Goal: Information Seeking & Learning: Learn about a topic

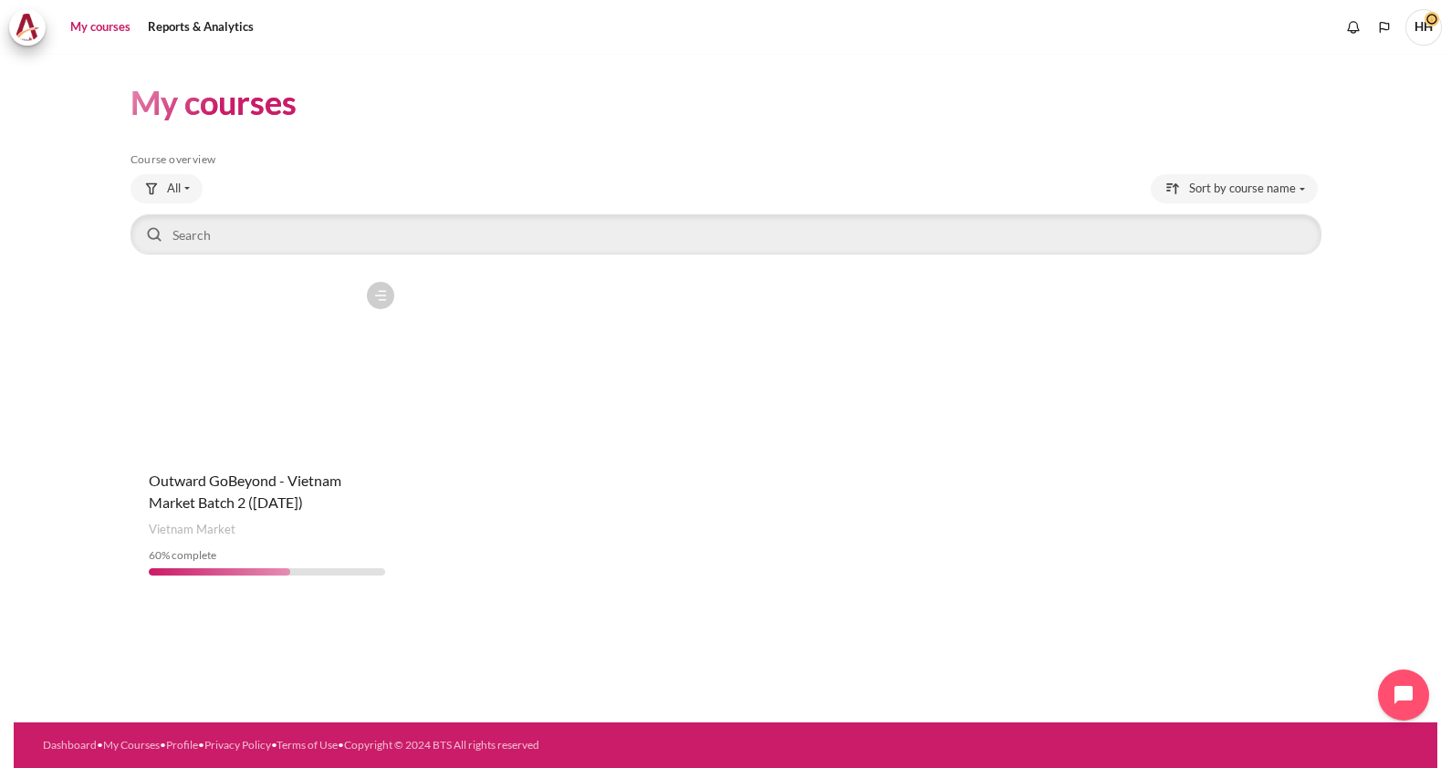
click at [279, 426] on figure "Content" at bounding box center [266, 364] width 273 height 182
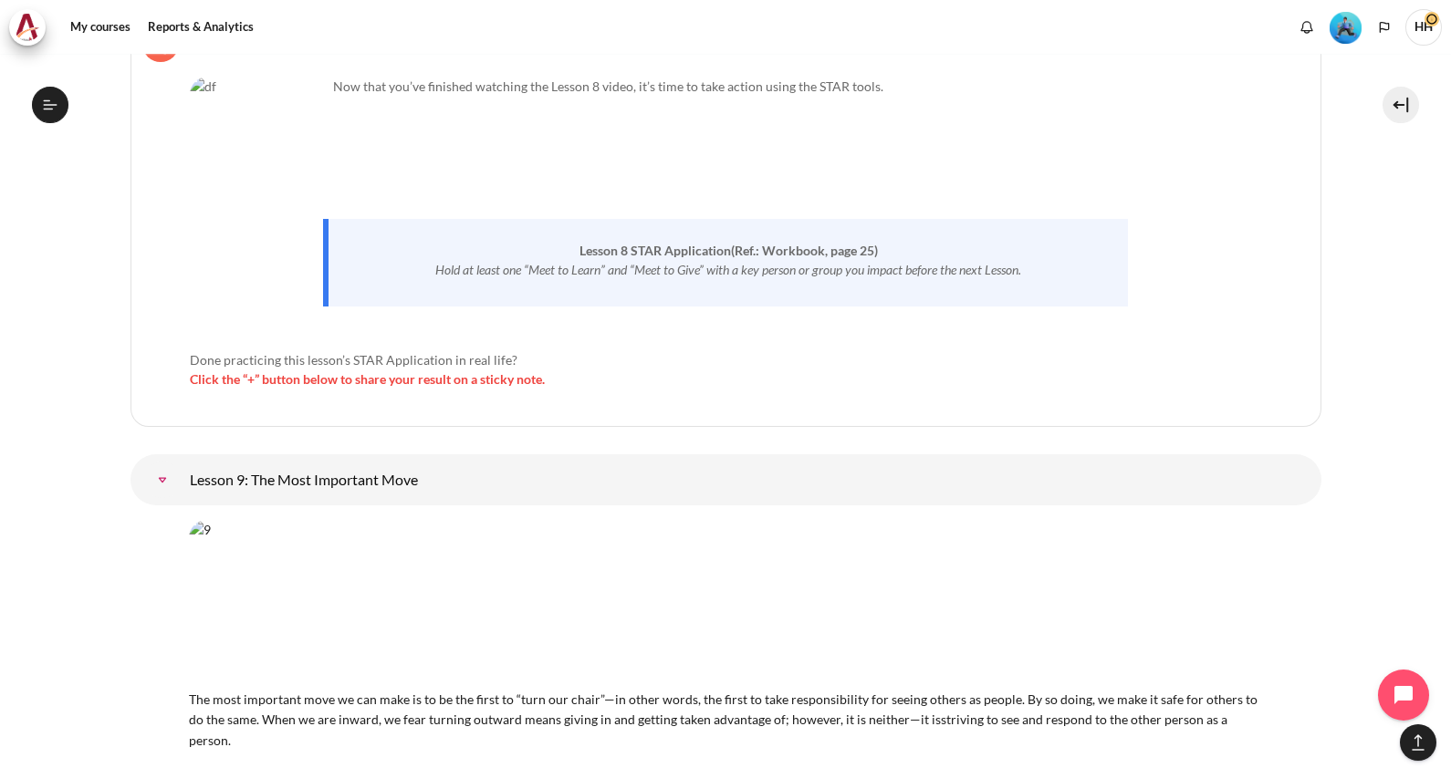
click at [181, 462] on link "Lesson 9: The Most Important Move" at bounding box center [162, 480] width 36 height 36
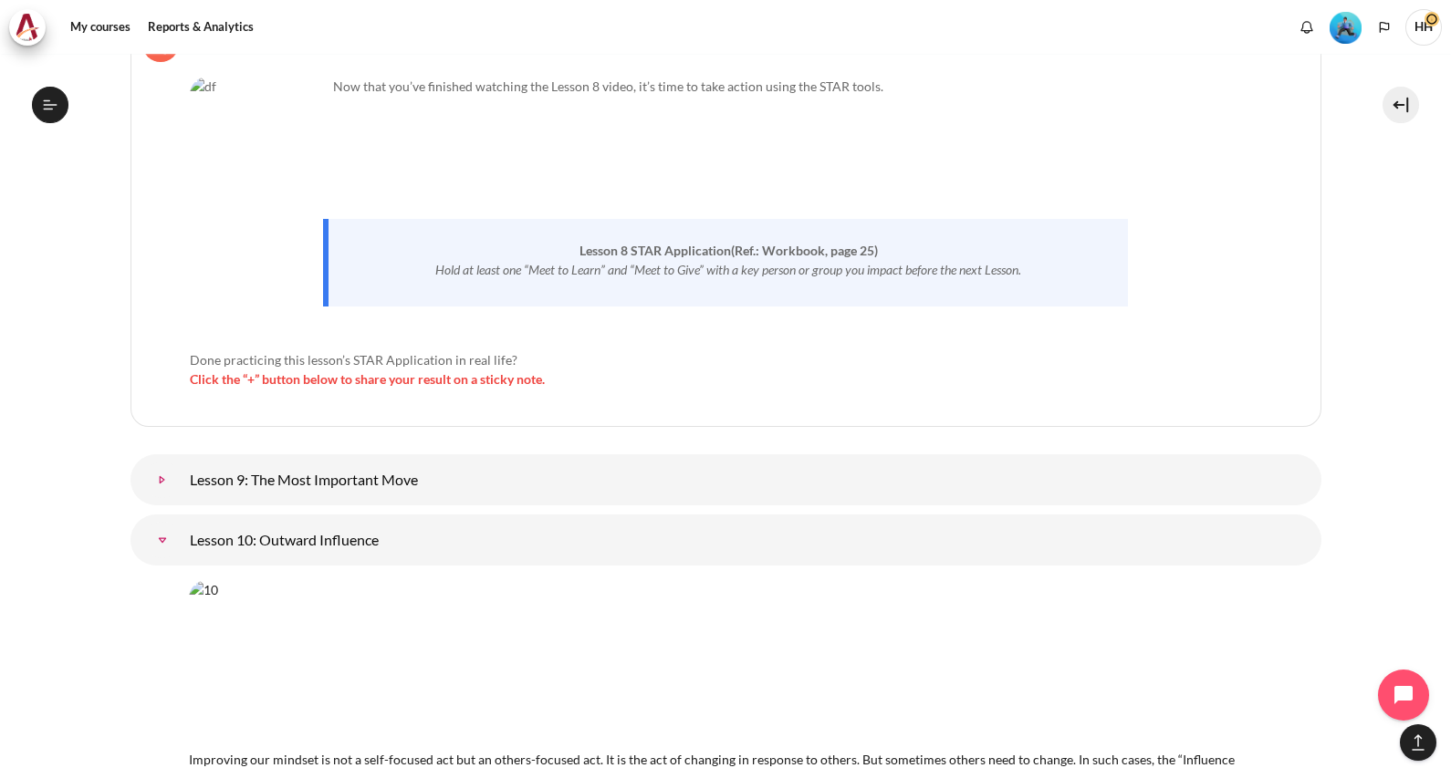
click at [181, 462] on link "Lesson 9: The Most Important Move" at bounding box center [162, 480] width 36 height 36
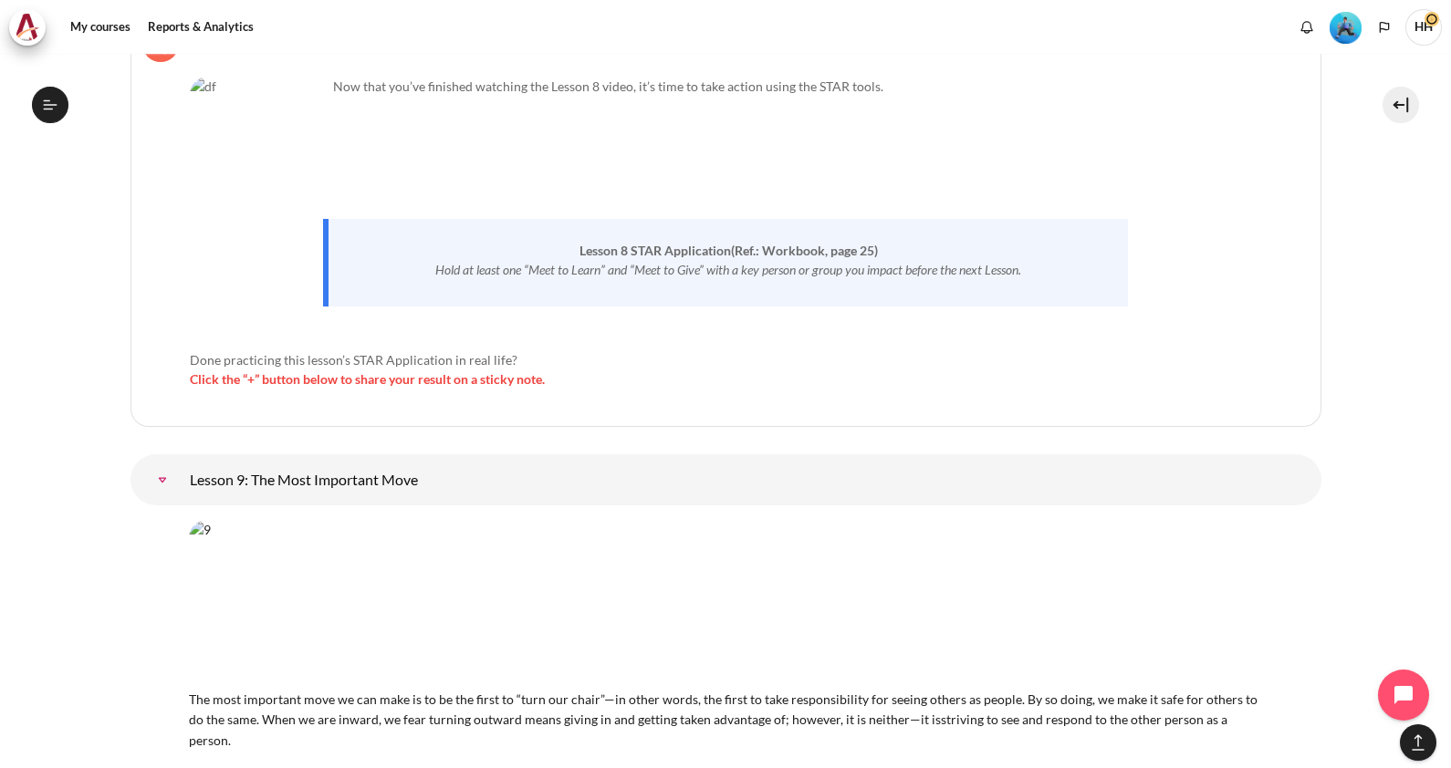
click at [1036, 301] on div "Now that you’ve finished watching the Lesson 8 video, it’s time to take action …" at bounding box center [726, 246] width 1072 height 338
click at [181, 462] on link "Lesson 9: The Most Important Move" at bounding box center [162, 480] width 36 height 36
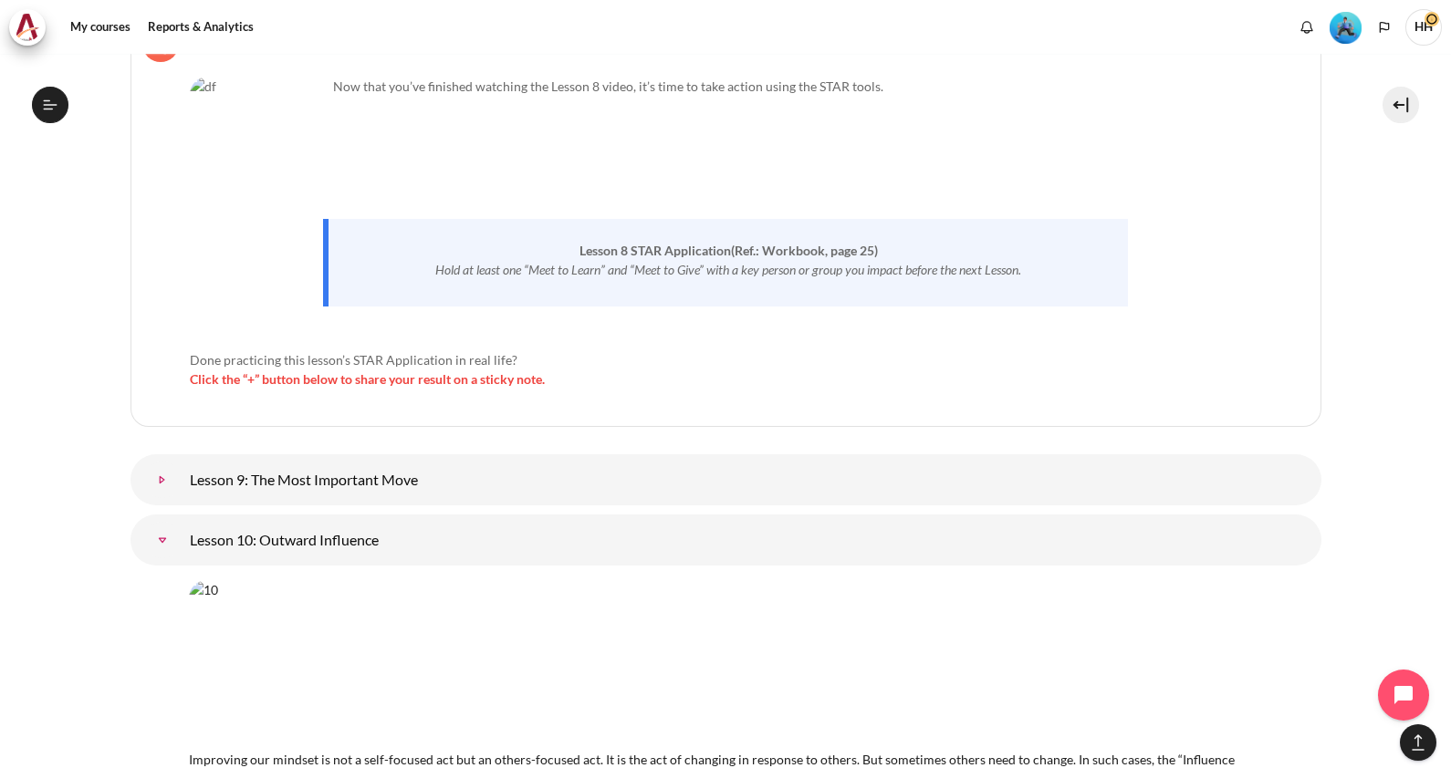
click at [181, 462] on link "Lesson 9: The Most Important Move" at bounding box center [162, 480] width 36 height 36
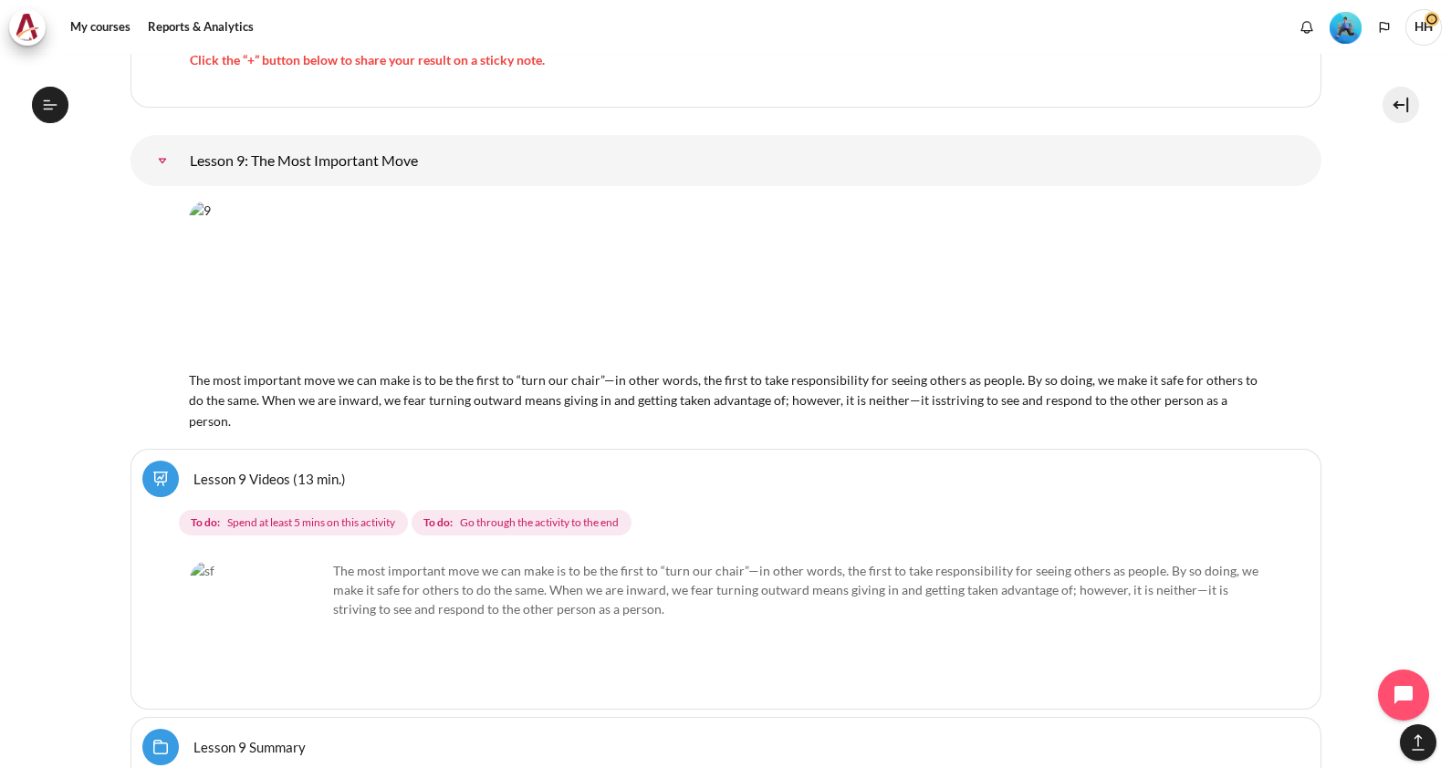
scroll to position [15948, 0]
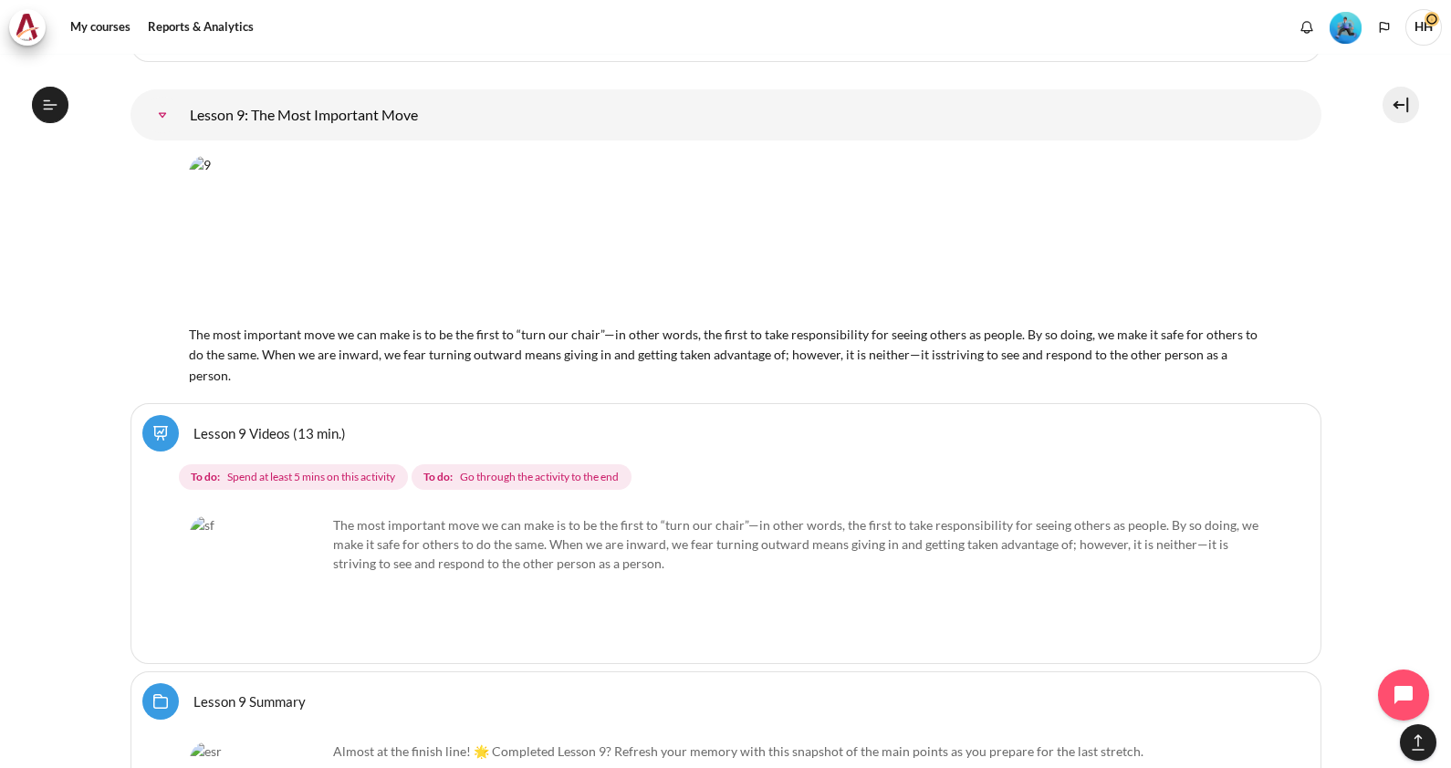
click at [224, 424] on link "Lesson 9 Videos (13 min.)" at bounding box center [269, 432] width 152 height 17
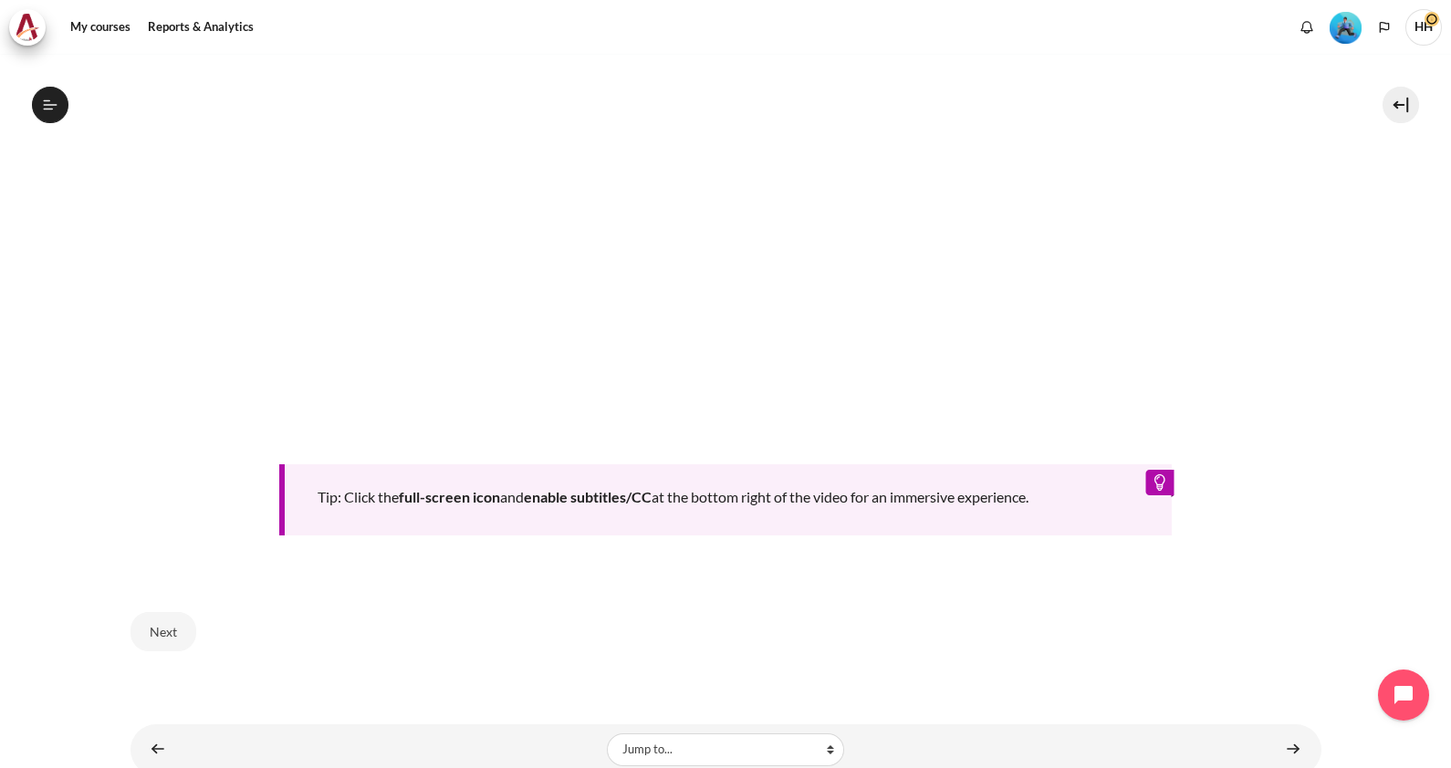
scroll to position [812, 0]
click at [165, 619] on button "Next" at bounding box center [163, 630] width 66 height 38
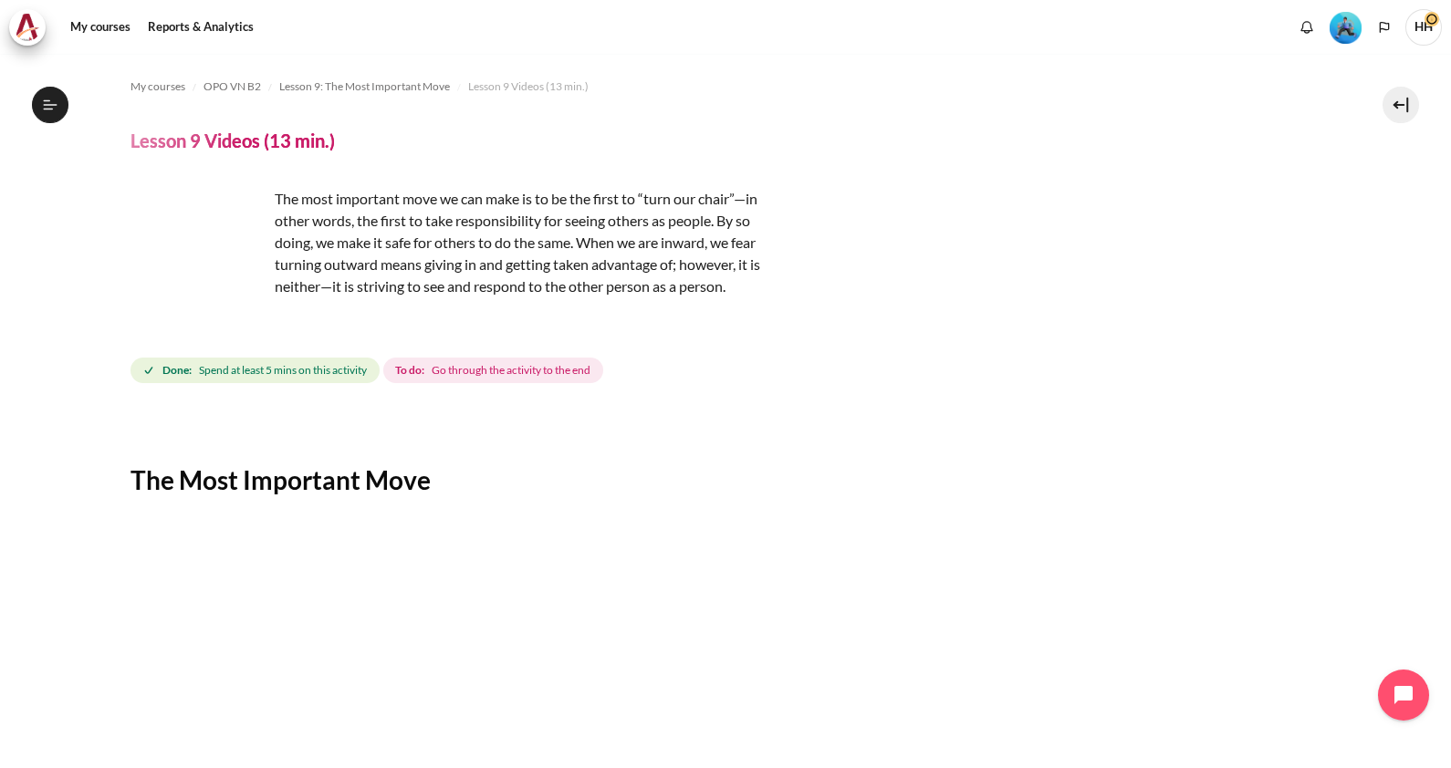
scroll to position [1348, 0]
drag, startPoint x: 406, startPoint y: 278, endPoint x: 360, endPoint y: 285, distance: 46.1
click at [360, 285] on p "The most important move we can make is to be the first to “turn our chair”—in o…" at bounding box center [449, 242] width 639 height 109
drag, startPoint x: 360, startPoint y: 285, endPoint x: 380, endPoint y: 281, distance: 19.5
click at [380, 281] on p "The most important move we can make is to be the first to “turn our chair”—in o…" at bounding box center [449, 242] width 639 height 109
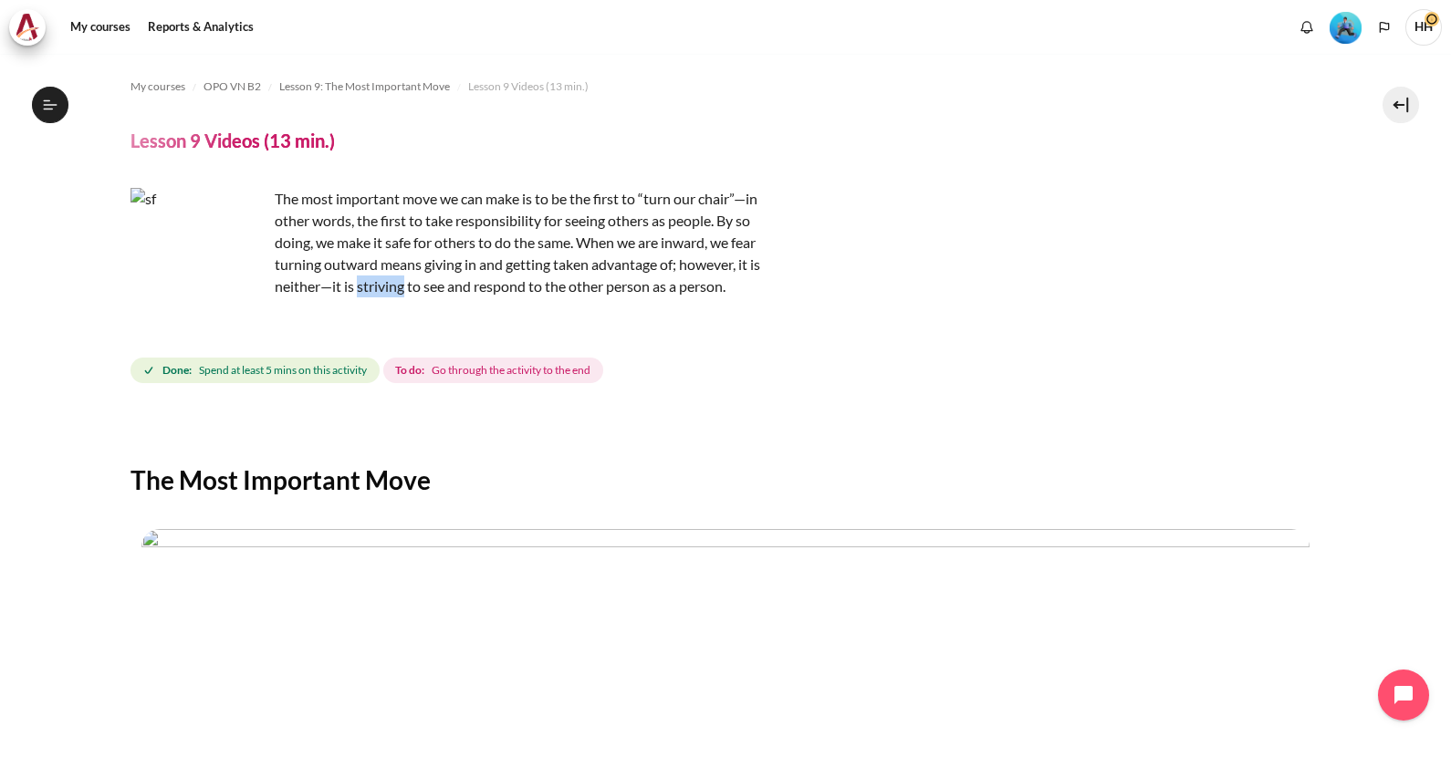
copy p "striving"
click at [971, 390] on div "My courses OPO VN B2 Lesson 9: The Most Important Move Lesson 9 Videos (13 min.…" at bounding box center [725, 680] width 1191 height 1252
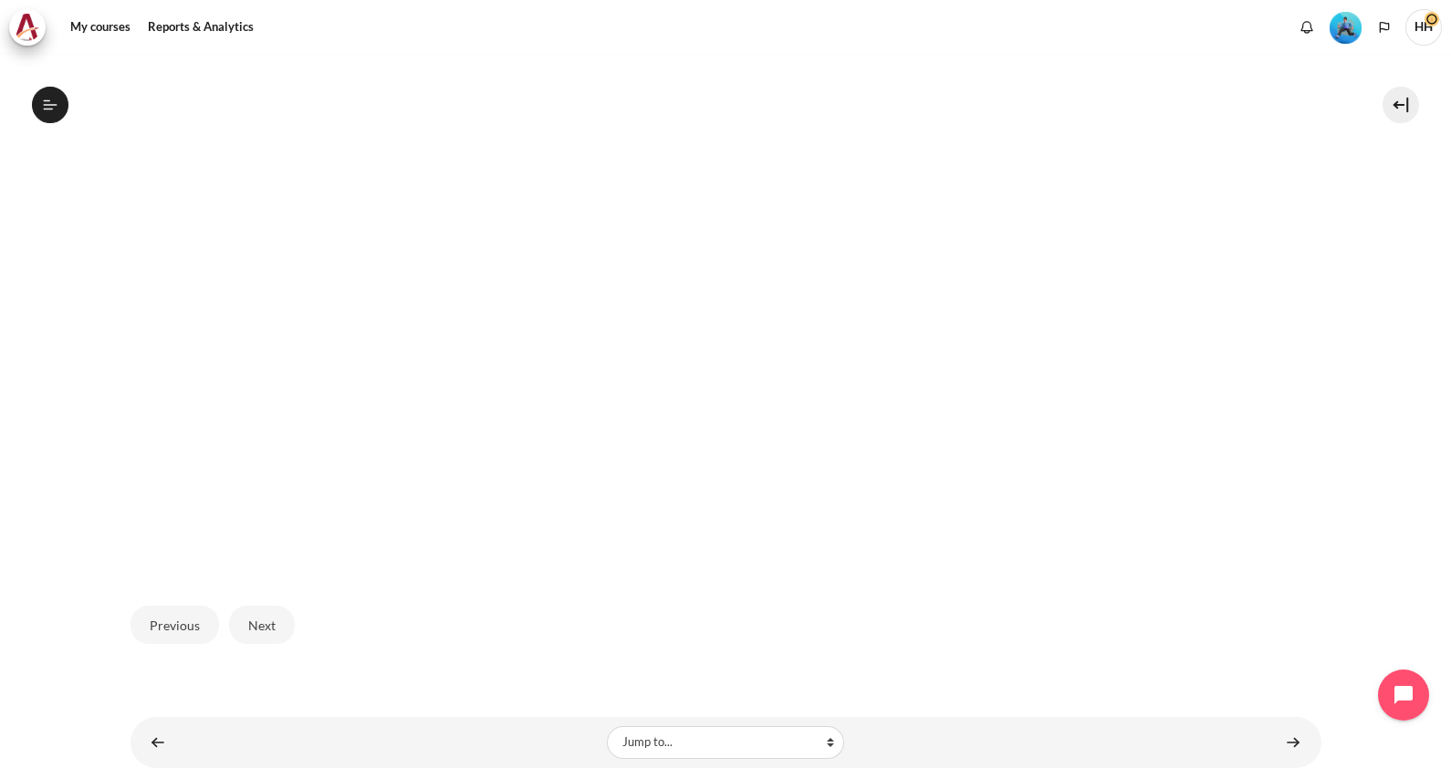
scroll to position [661, 0]
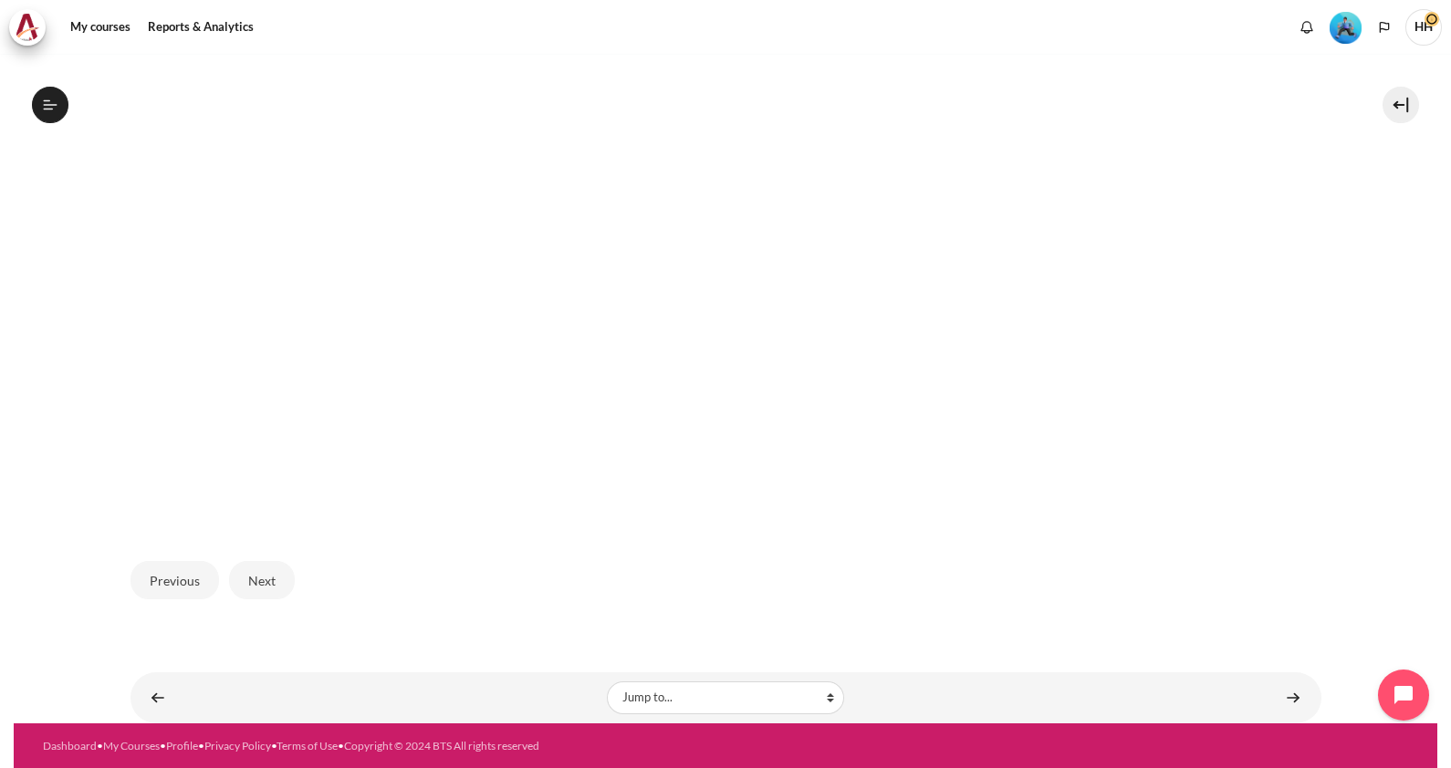
click at [567, 384] on img "Content" at bounding box center [725, 197] width 1168 height 657
click at [262, 584] on button "Next" at bounding box center [262, 580] width 66 height 38
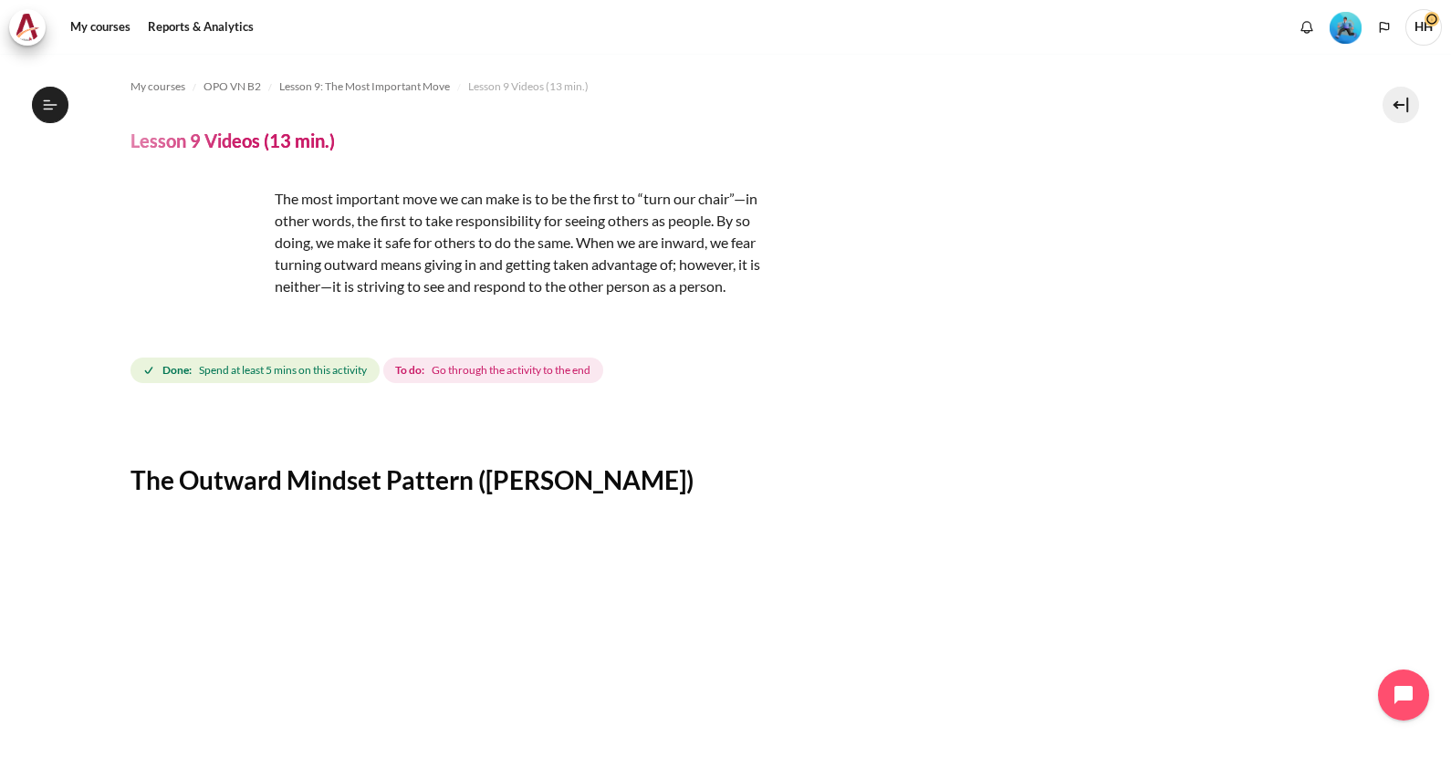
scroll to position [1348, 0]
click at [1323, 370] on section "My courses OPO VN B2 Lesson 9: The Most Important Move Lesson 9 Videos (13 min.…" at bounding box center [725, 719] width 1423 height 1330
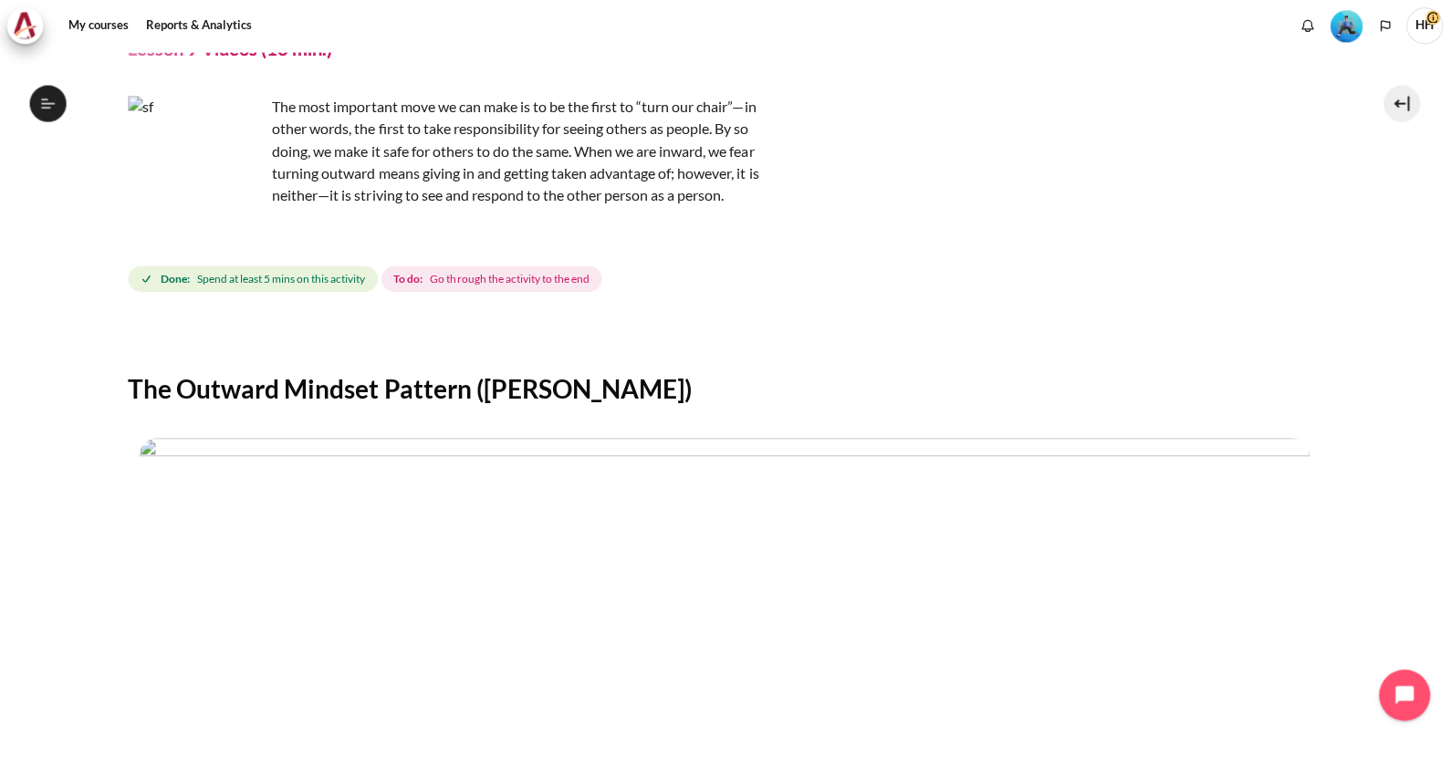
scroll to position [0, 0]
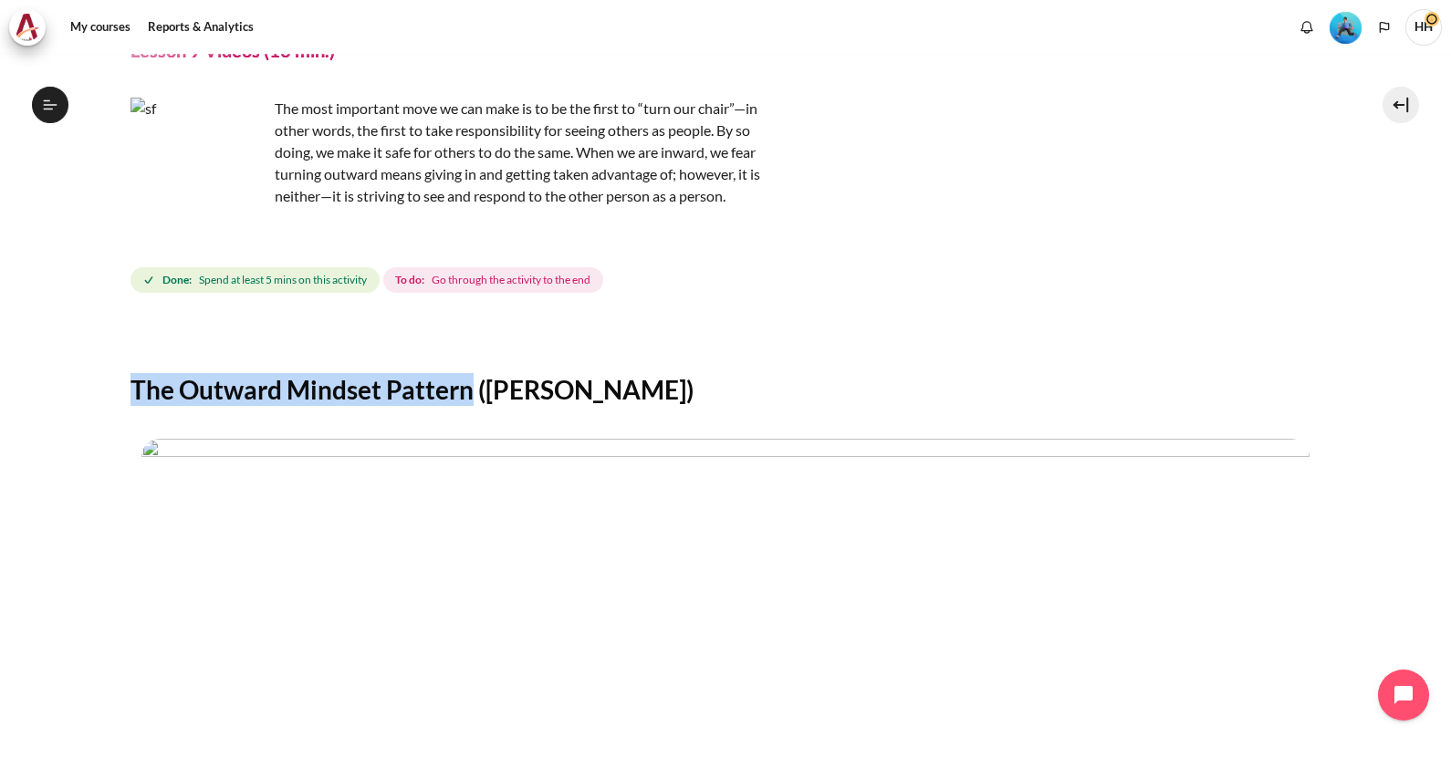
drag, startPoint x: 470, startPoint y: 387, endPoint x: 135, endPoint y: 378, distance: 335.0
click at [135, 378] on h2 "The Outward Mindset Pattern (S.A.M.)" at bounding box center [725, 389] width 1191 height 33
drag, startPoint x: 135, startPoint y: 378, endPoint x: 270, endPoint y: 388, distance: 135.4
copy h2 "The Outward Mindset Pattern"
click at [801, 392] on h2 "The Outward Mindset Pattern (S.A.M.)" at bounding box center [725, 389] width 1191 height 33
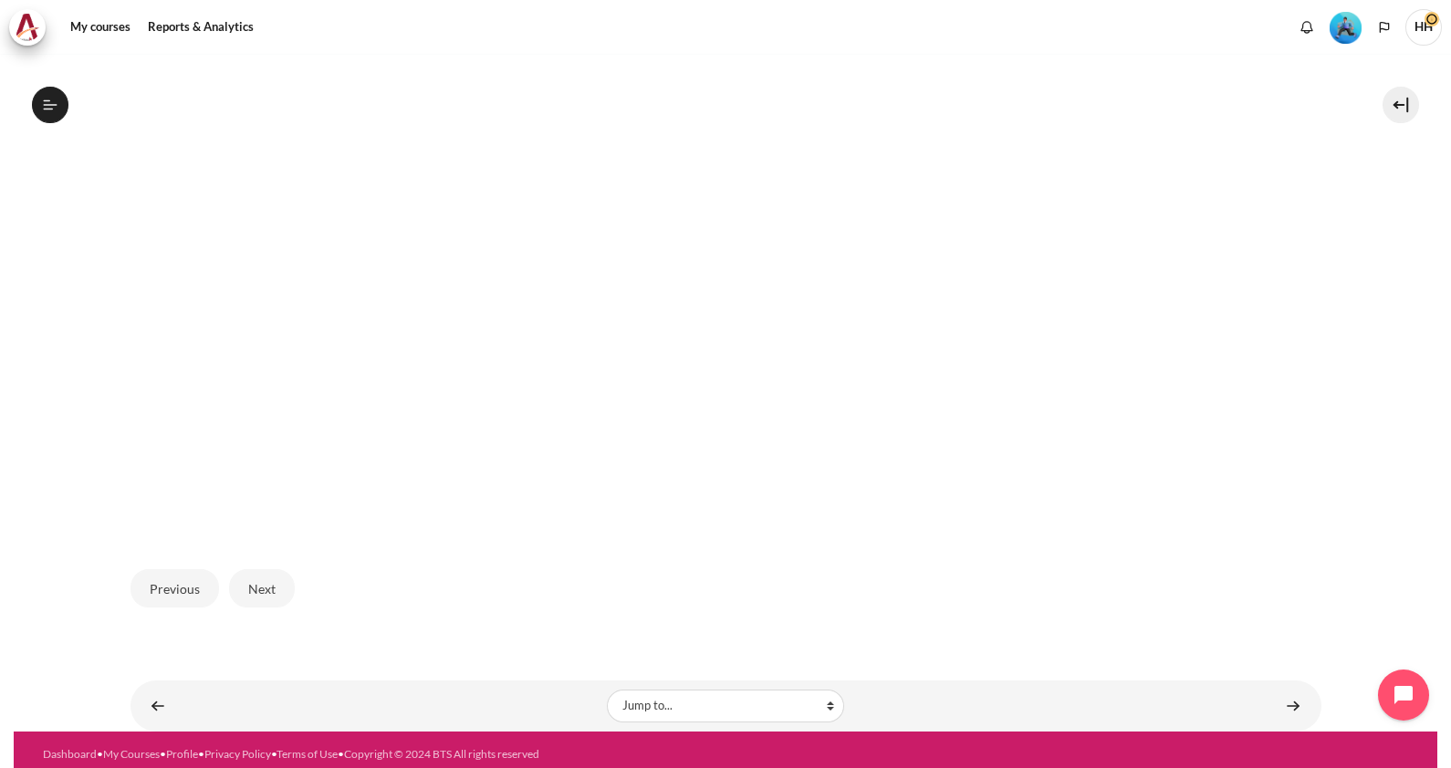
scroll to position [661, 0]
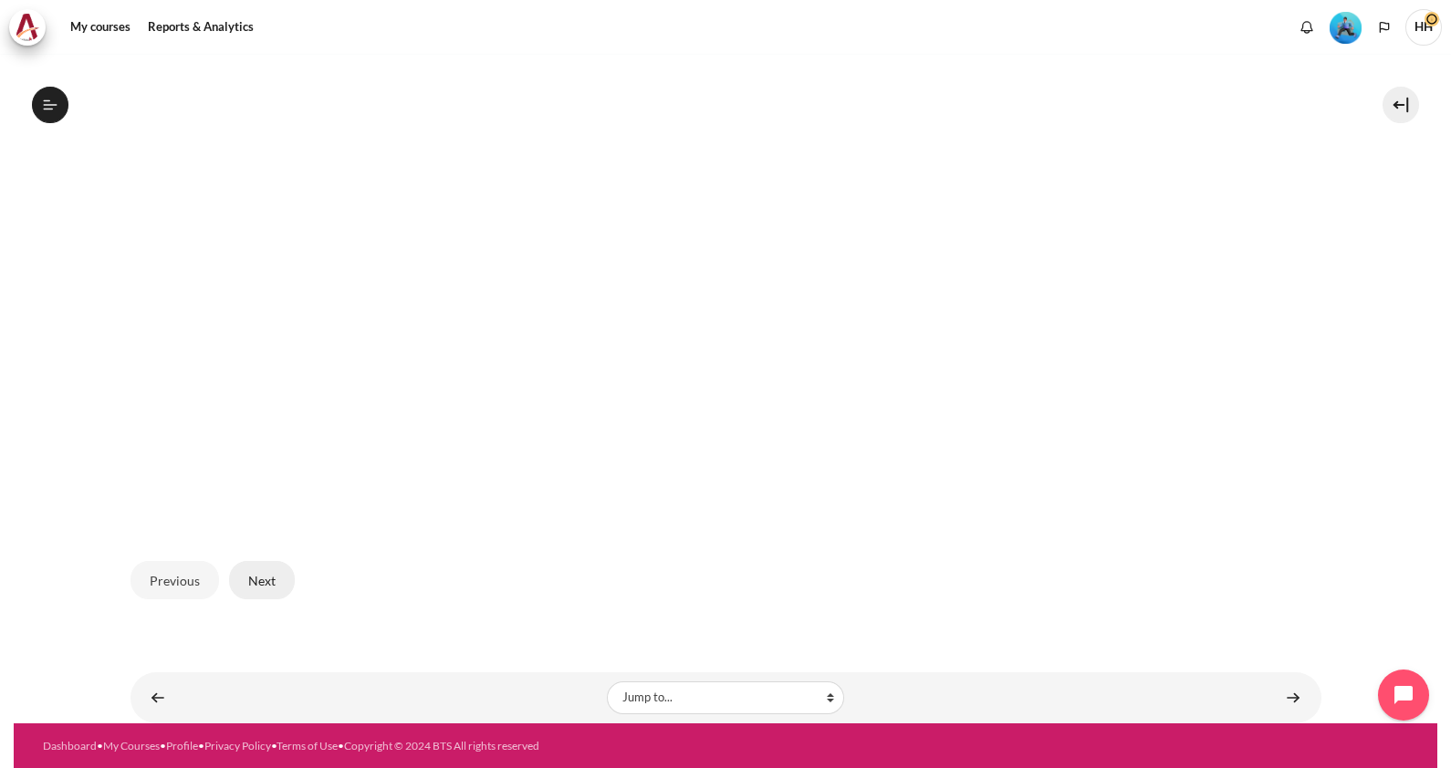
click at [259, 580] on button "Next" at bounding box center [262, 580] width 66 height 38
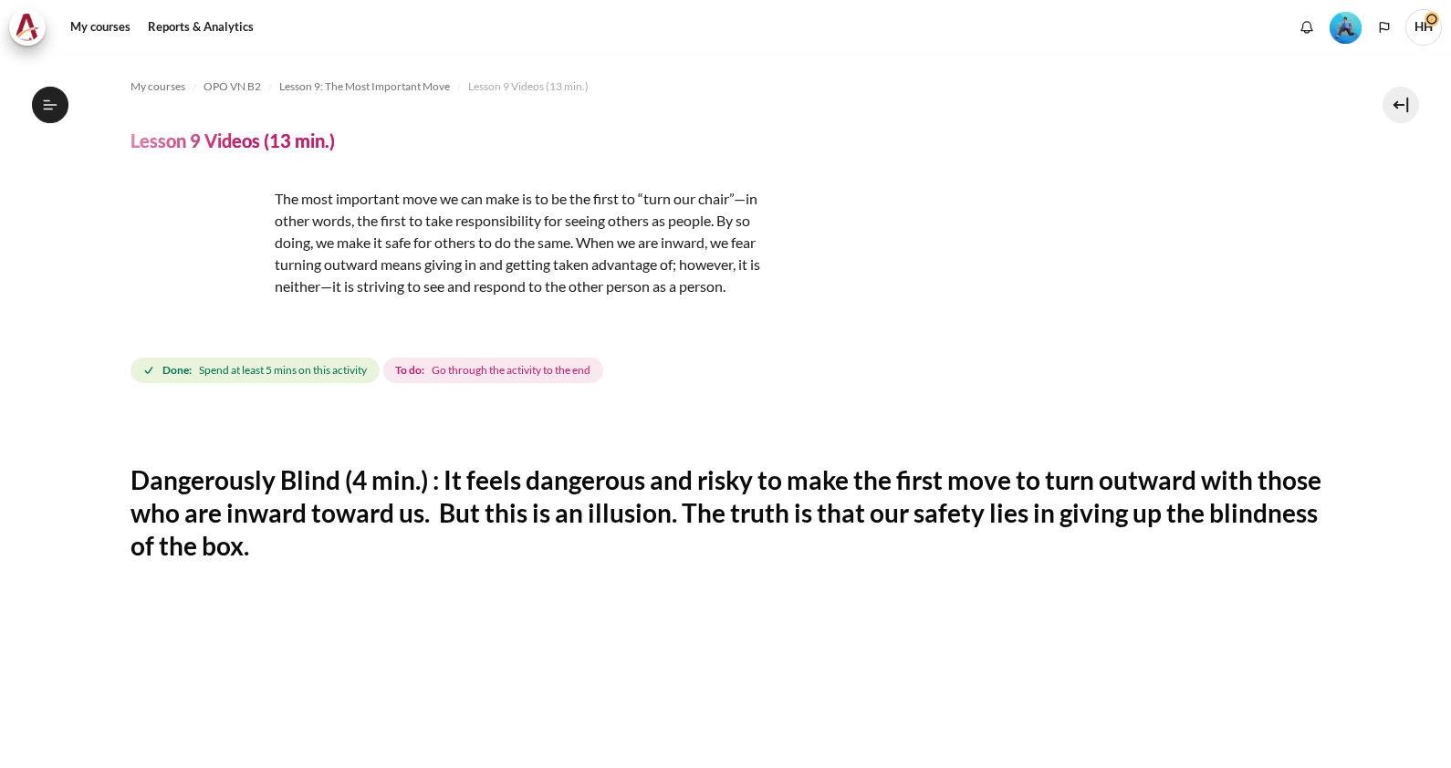
scroll to position [1348, 0]
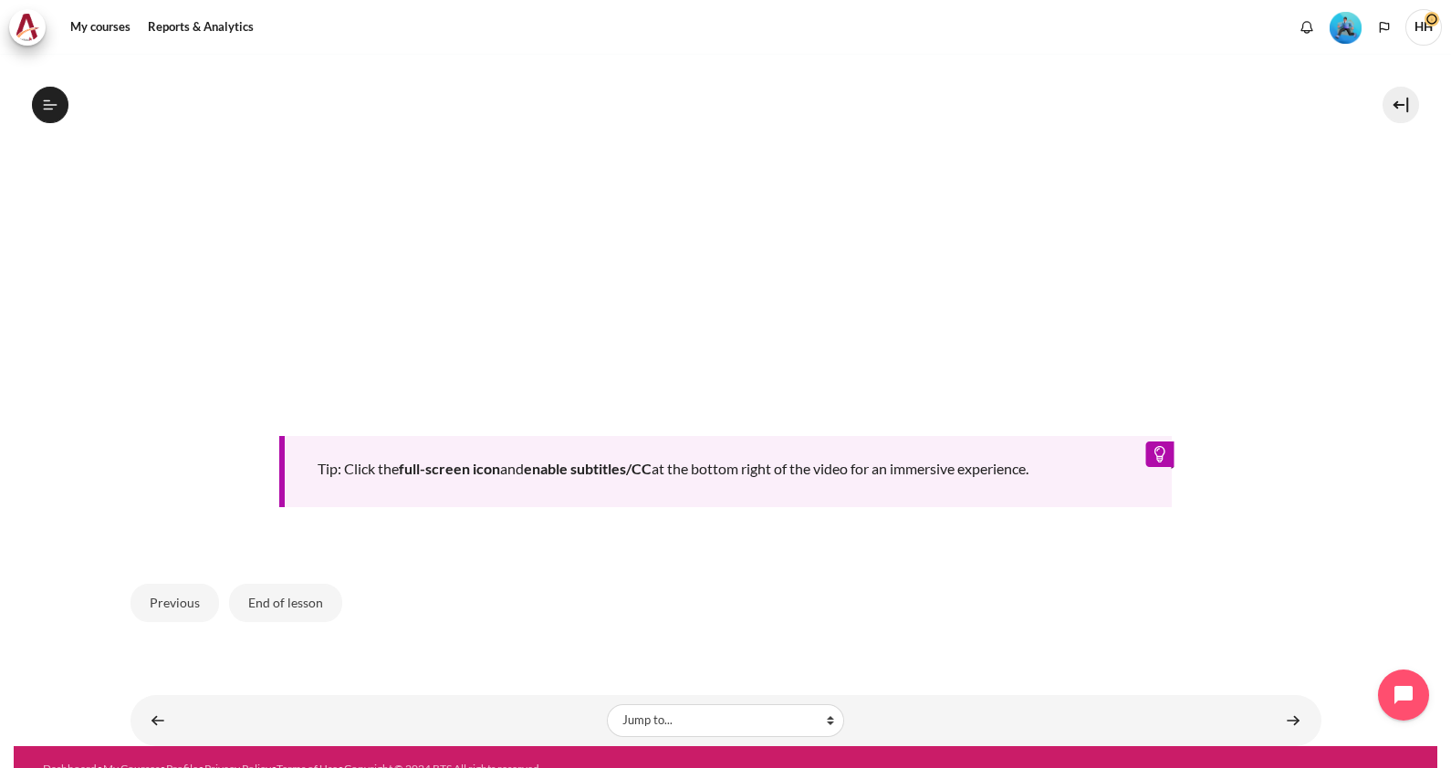
scroll to position [889, 0]
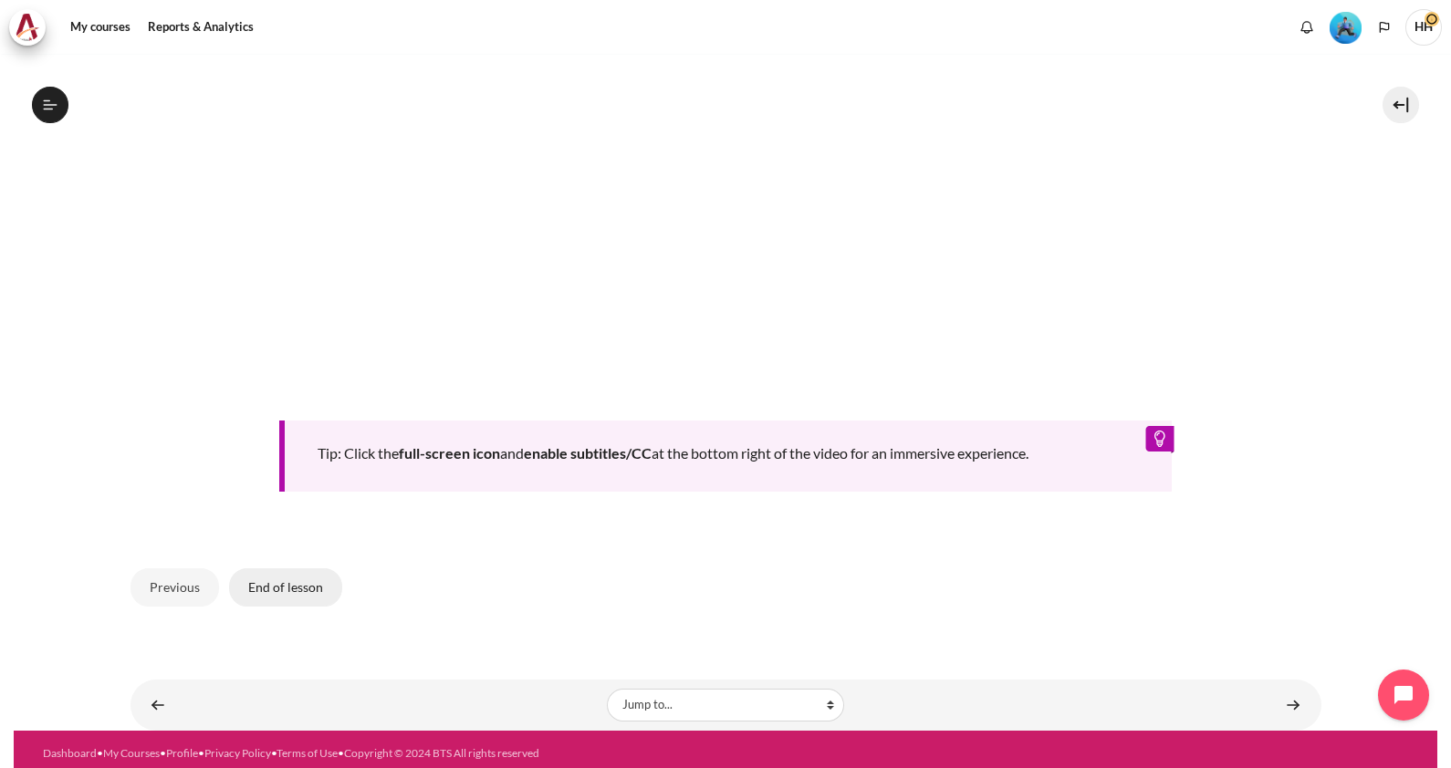
click at [283, 578] on button "End of lesson" at bounding box center [285, 587] width 113 height 38
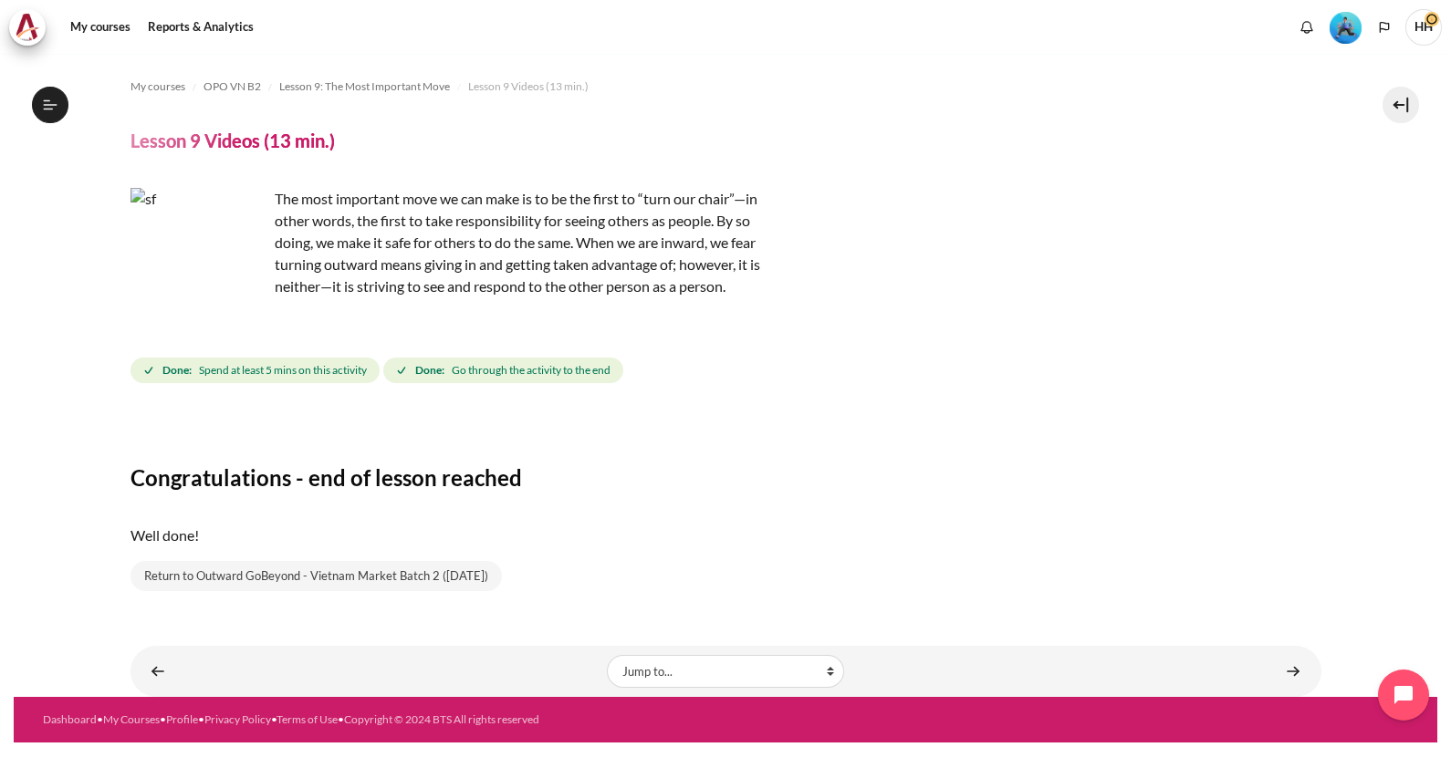
scroll to position [1348, 0]
click at [1212, 383] on div "Done: Spend at least 5 mins on this activity Done: Go through the activity to t…" at bounding box center [725, 370] width 1191 height 33
click at [214, 566] on link "Return to Outward GoBeyond - Vietnam Market Batch 2 (Jul 2025)" at bounding box center [315, 576] width 371 height 31
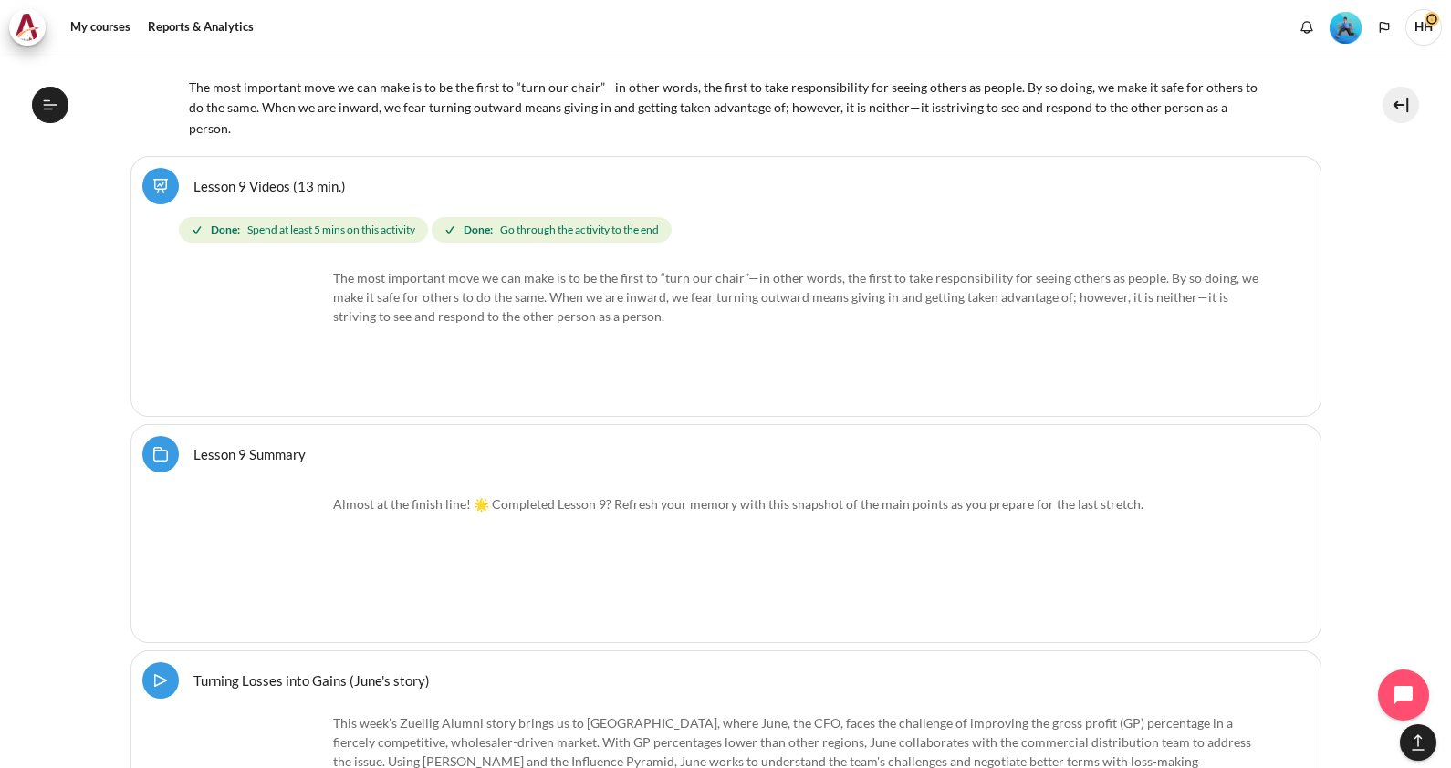
scroll to position [16222, 0]
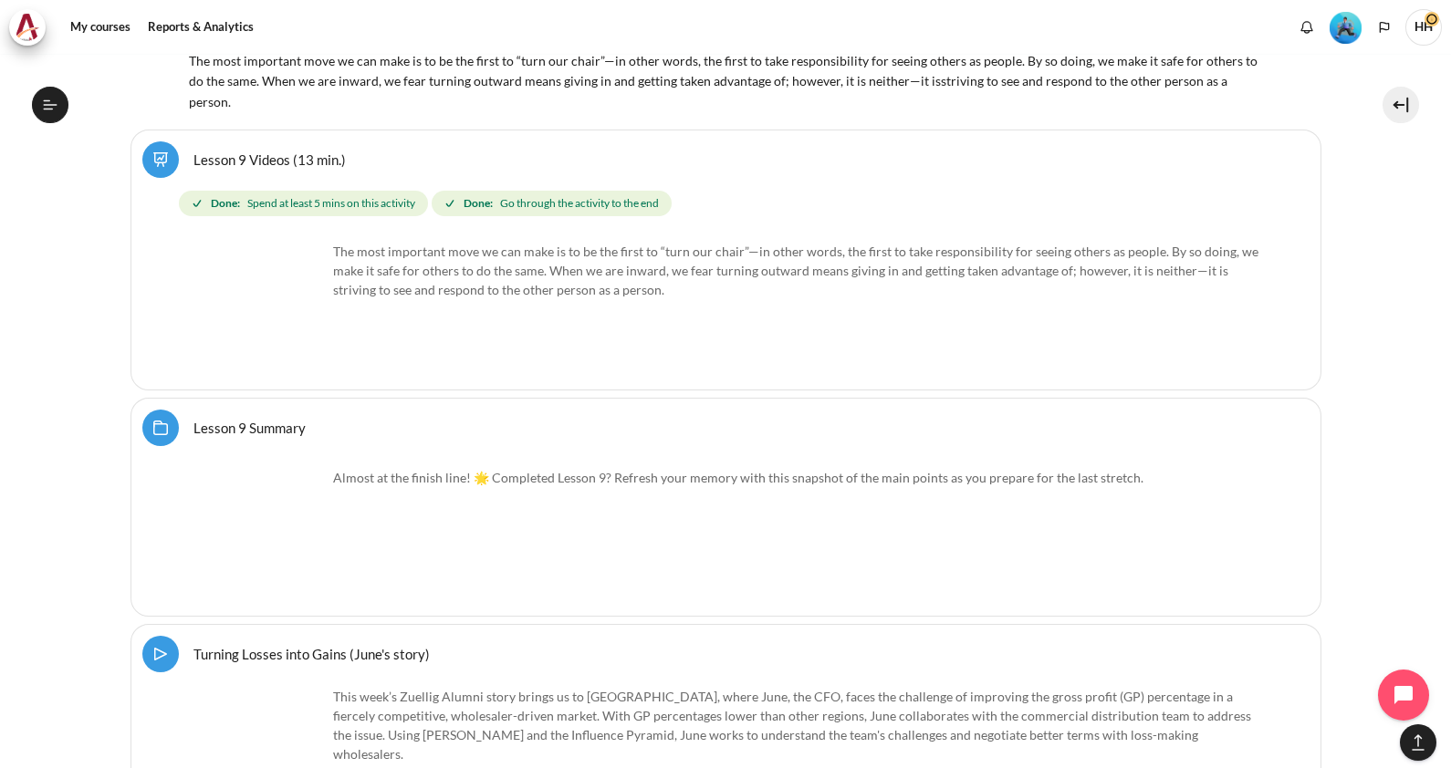
click at [224, 419] on link "Lesson 9 Summary Folder" at bounding box center [249, 427] width 112 height 17
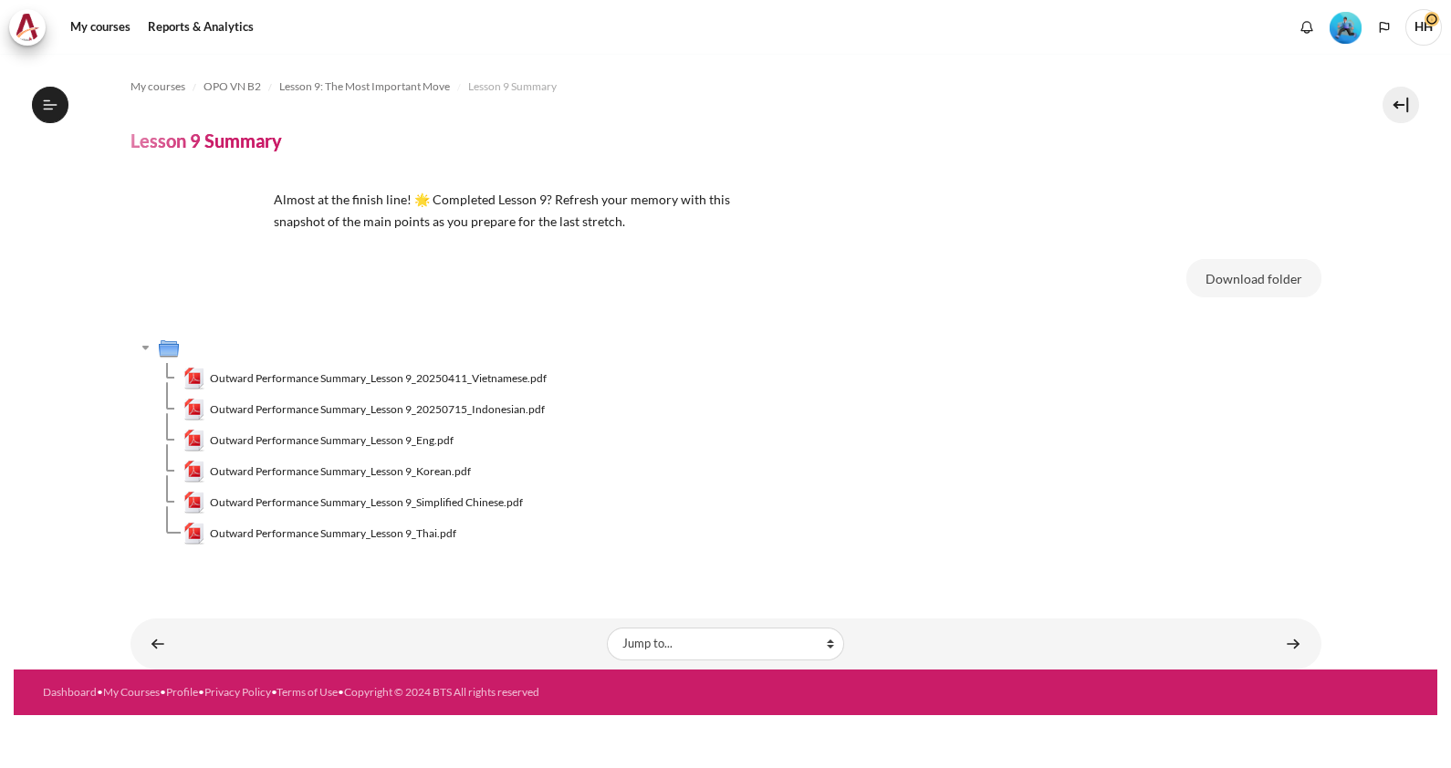
scroll to position [1372, 0]
click at [87, 19] on link "My courses" at bounding box center [100, 27] width 73 height 36
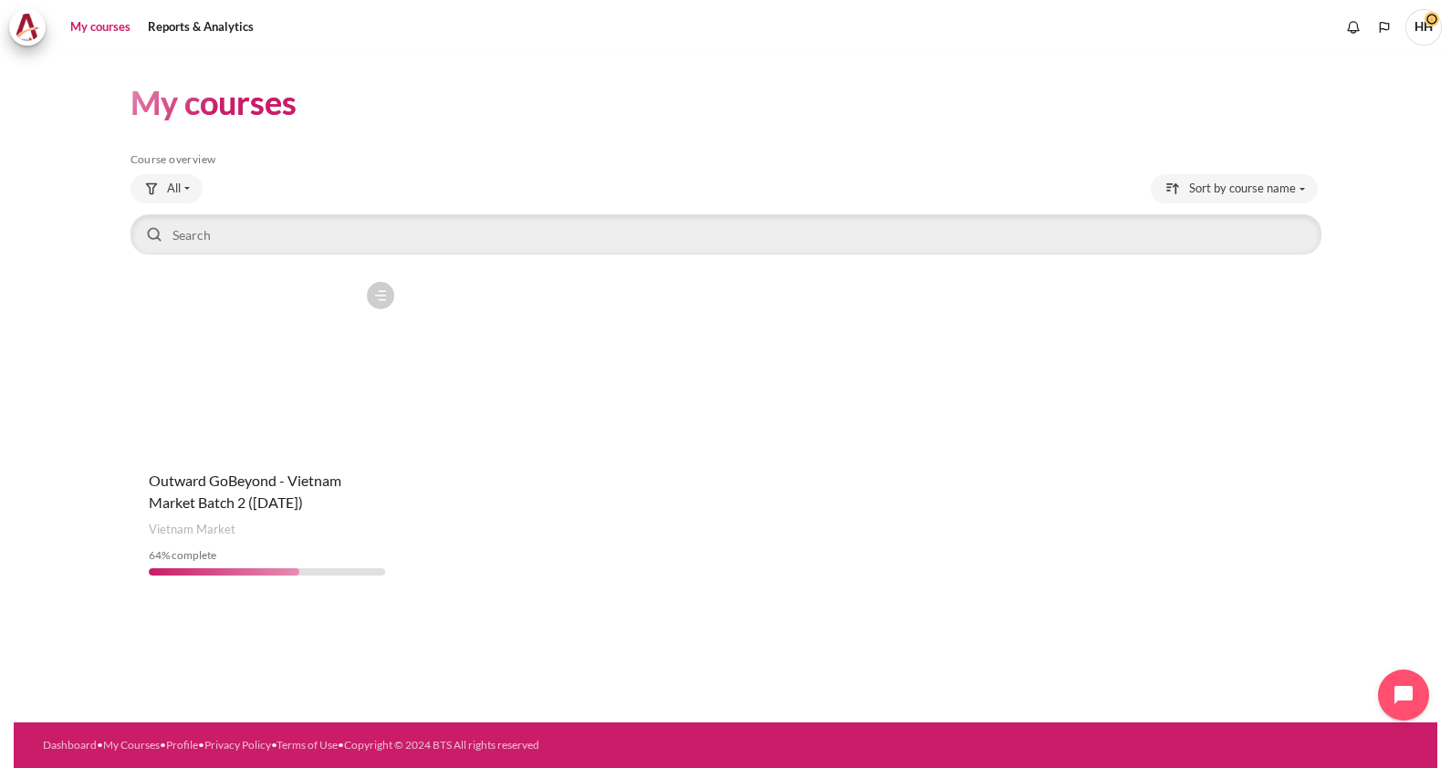
click at [224, 407] on figure "Content" at bounding box center [266, 364] width 273 height 182
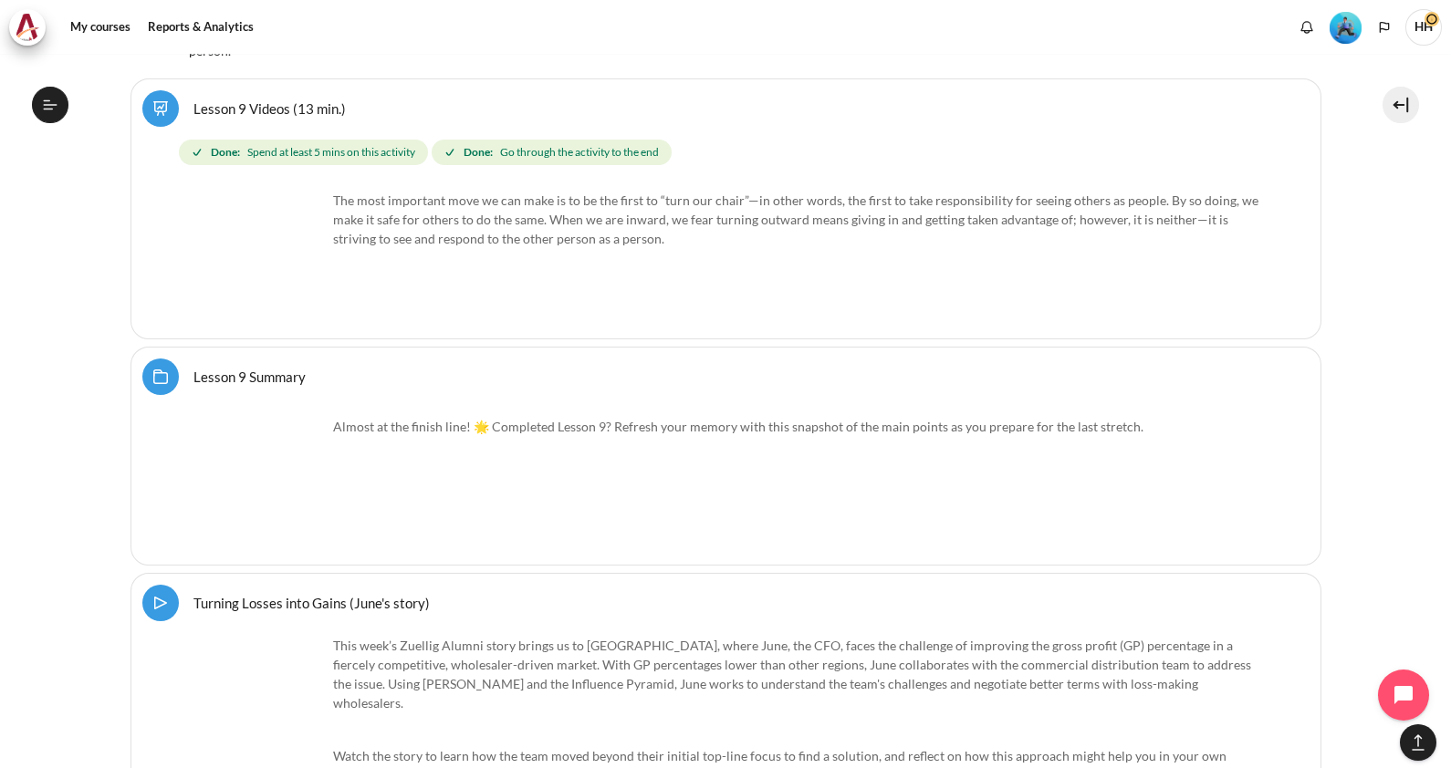
scroll to position [16377, 0]
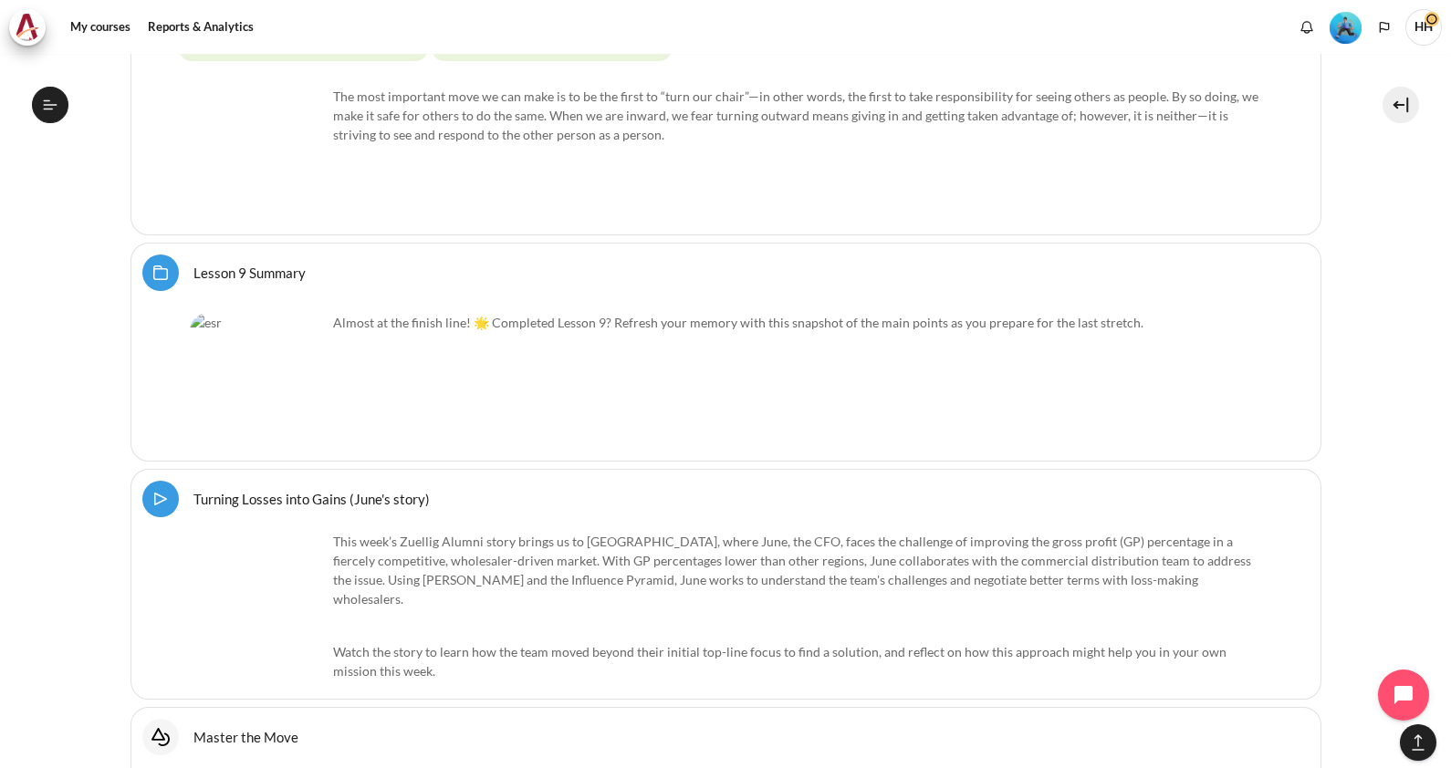
click at [271, 490] on link "Turning Losses into Gains (June's story) Video Time" at bounding box center [311, 498] width 236 height 17
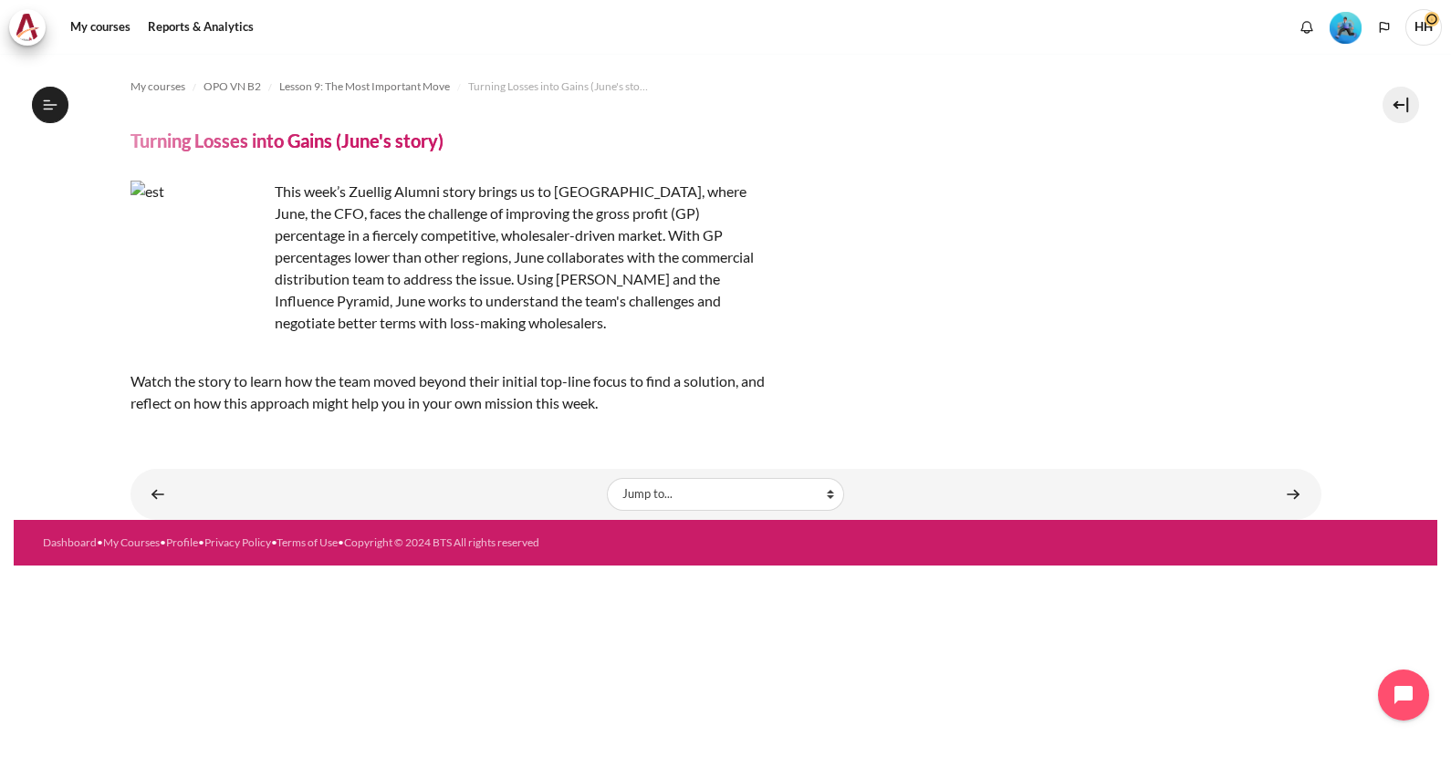
scroll to position [1396, 0]
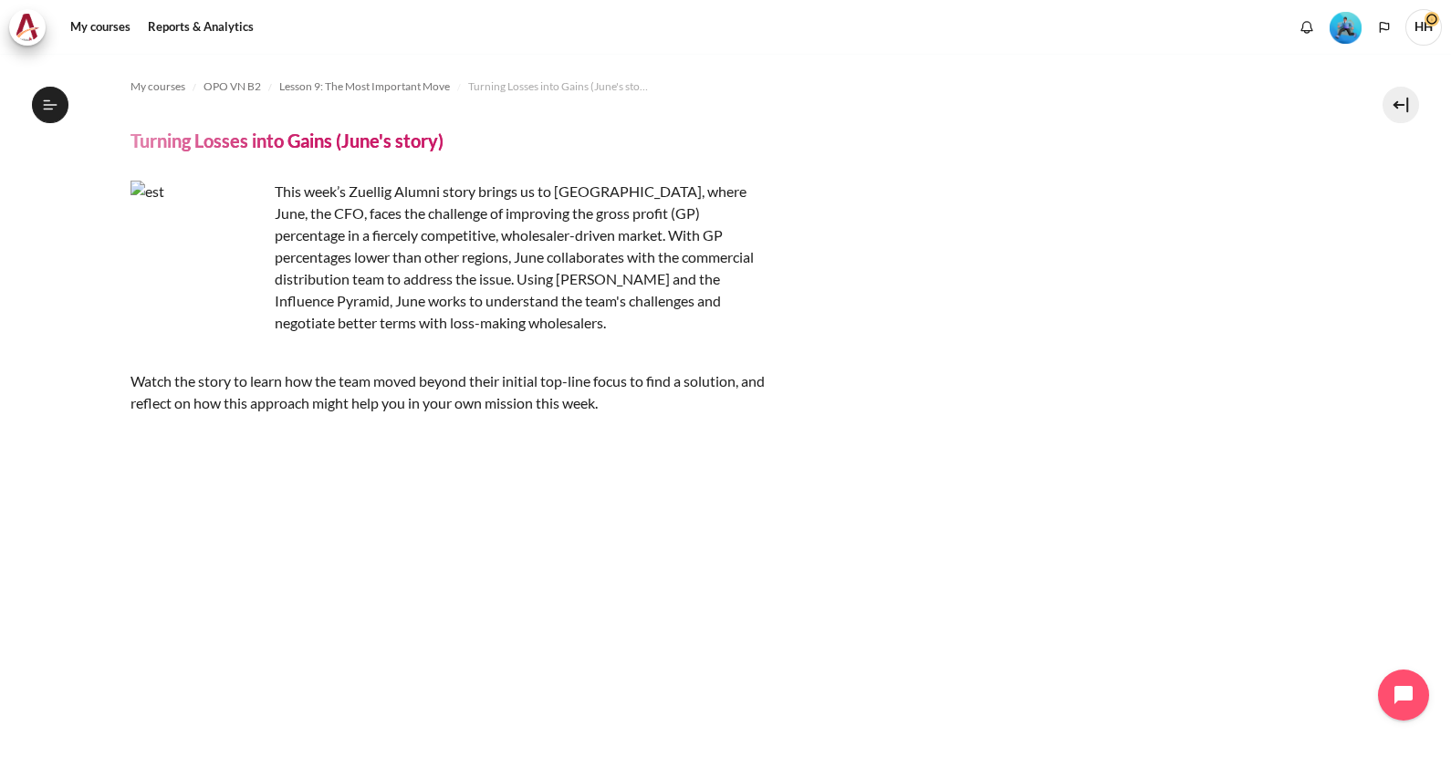
click at [1312, 278] on section "My courses OPO VN B2 Lesson 9: The Most Important Move Turning Losses into Gain…" at bounding box center [725, 628] width 1423 height 1148
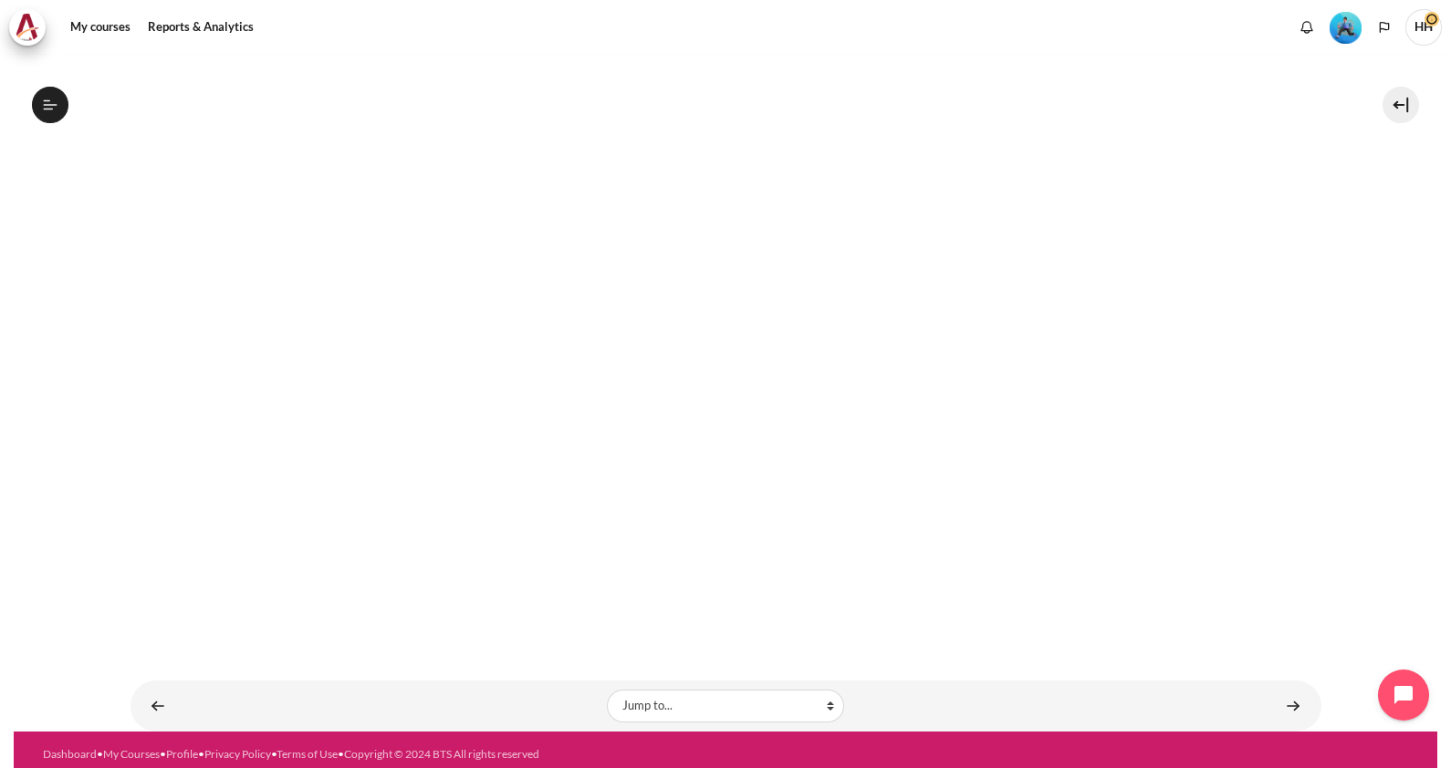
scroll to position [472, 0]
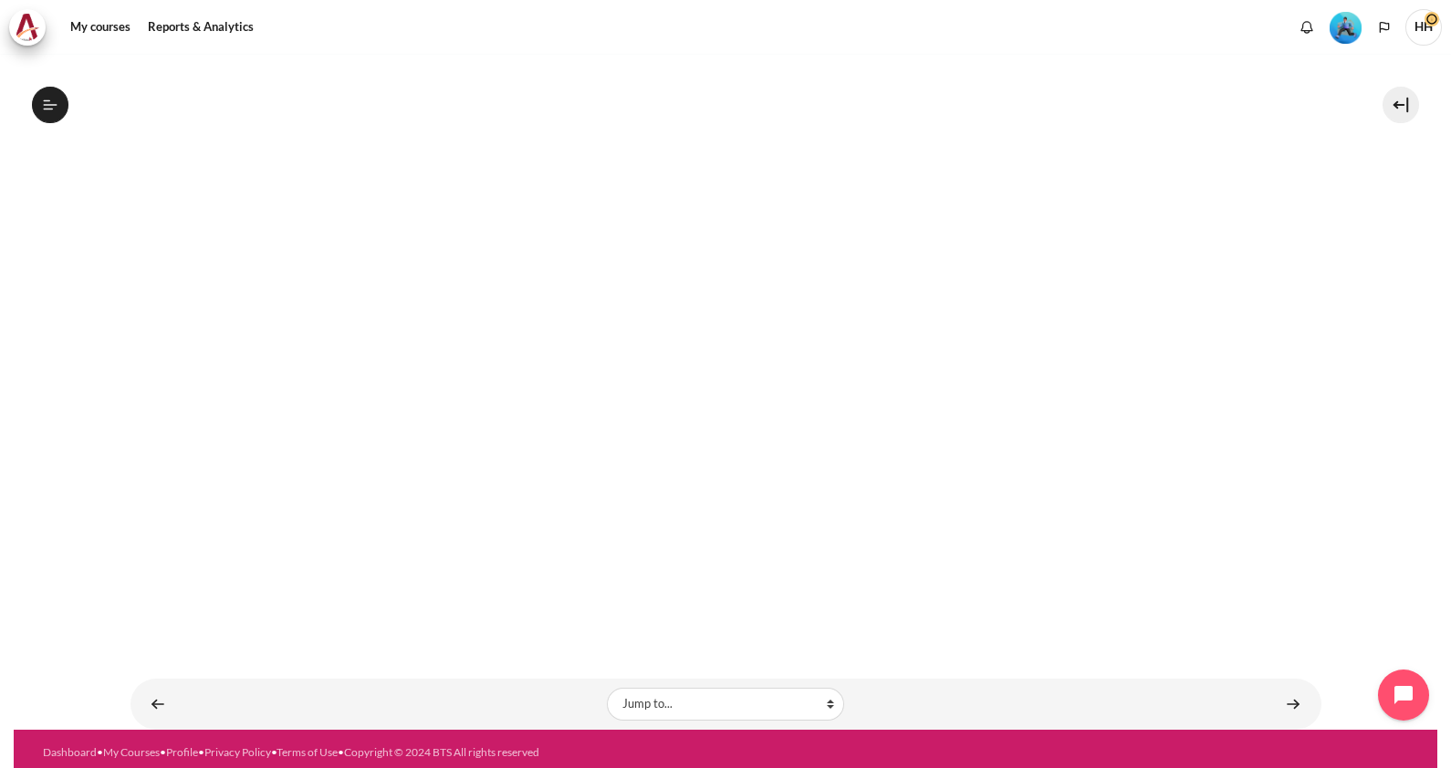
click at [1359, 325] on section "My courses OPO VN B2 Lesson 9: The Most Important Move Turning Losses into Gain…" at bounding box center [725, 156] width 1423 height 1148
click at [108, 29] on link "My courses" at bounding box center [100, 27] width 73 height 36
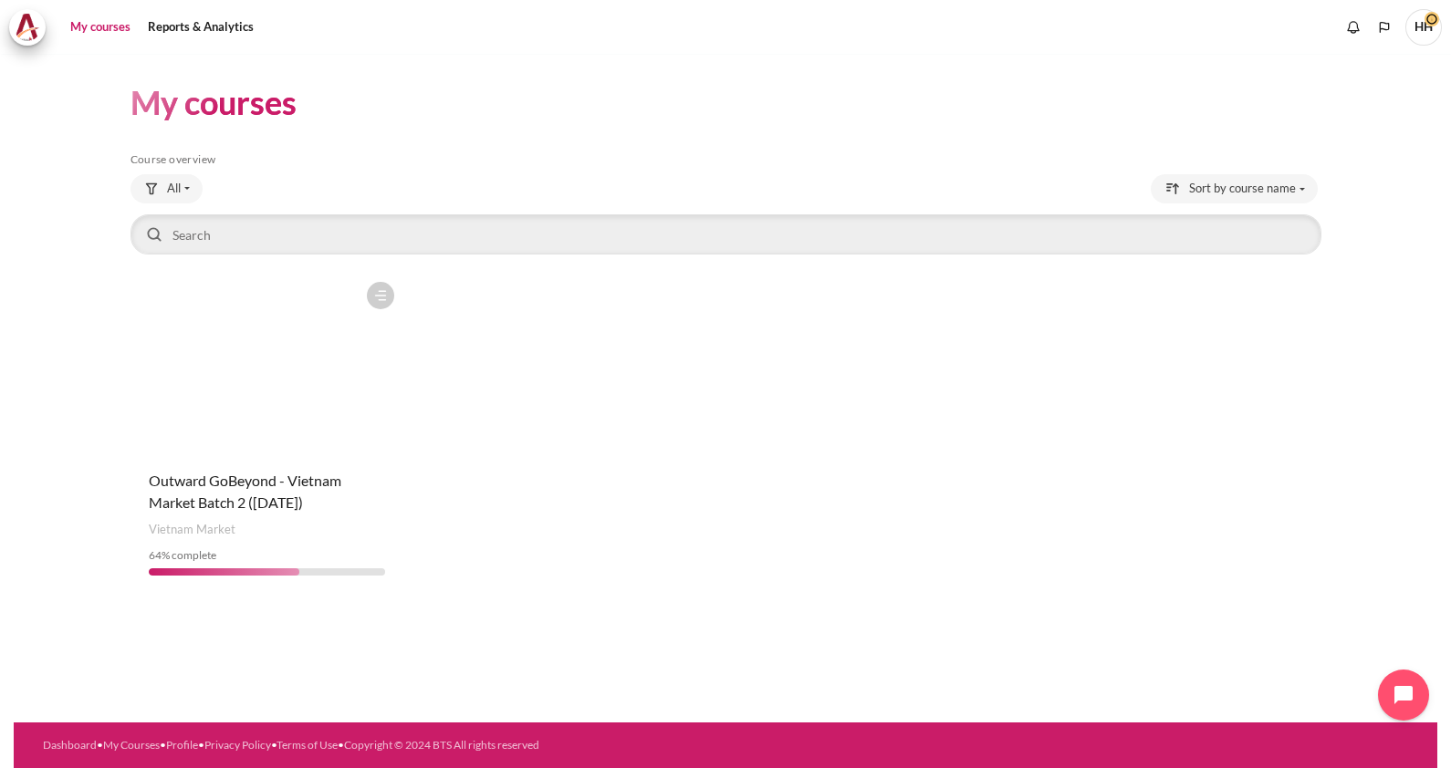
click at [233, 443] on figure "Content" at bounding box center [266, 364] width 273 height 182
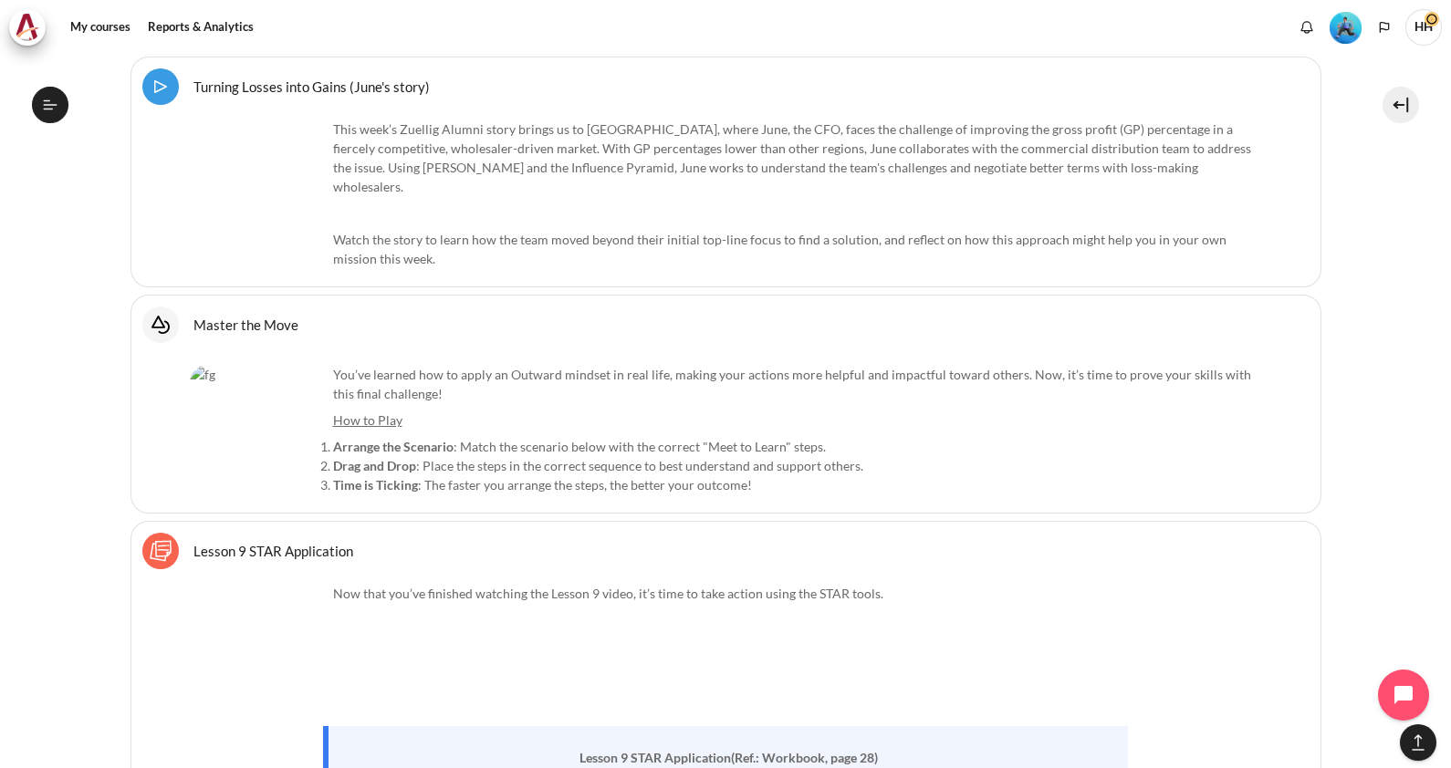
scroll to position [16737, 0]
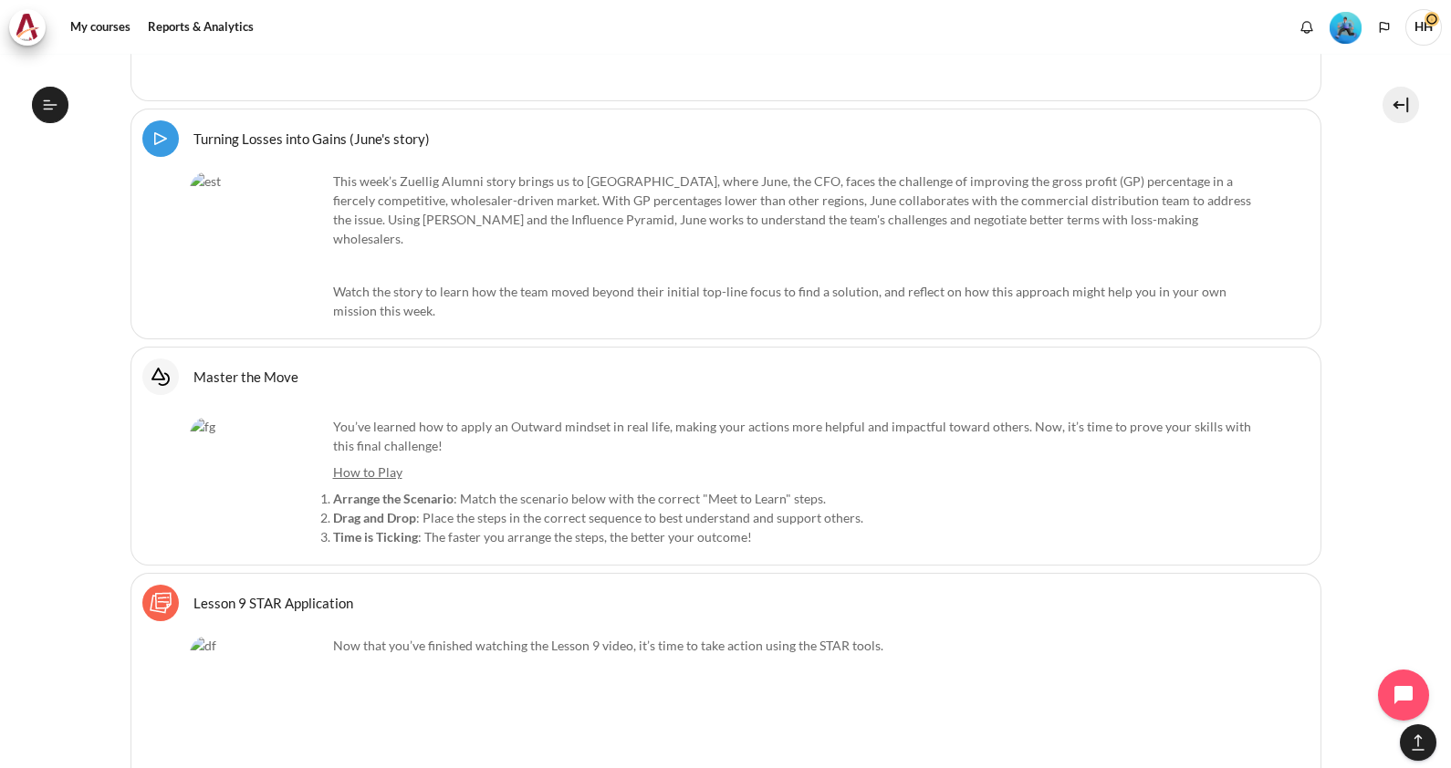
click at [219, 368] on link "Master the Move Interactive Content" at bounding box center [245, 376] width 105 height 17
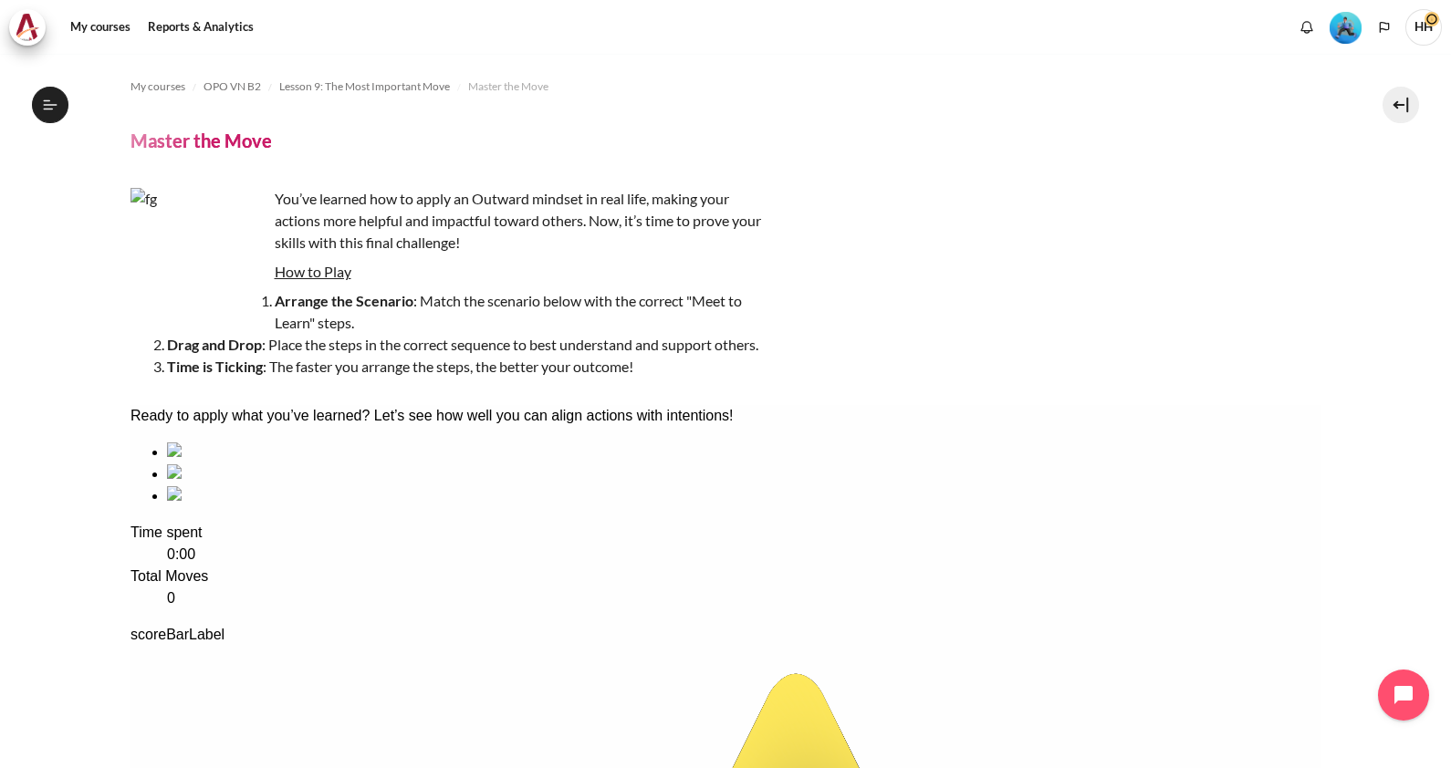
scroll to position [1419, 0]
drag, startPoint x: 1437, startPoint y: 464, endPoint x: 1437, endPoint y: 526, distance: 62.0
click at [1437, 526] on div "My courses OPO VN B2 Lesson 9: The Most Important Move Master the Move Master t…" at bounding box center [725, 411] width 1451 height 714
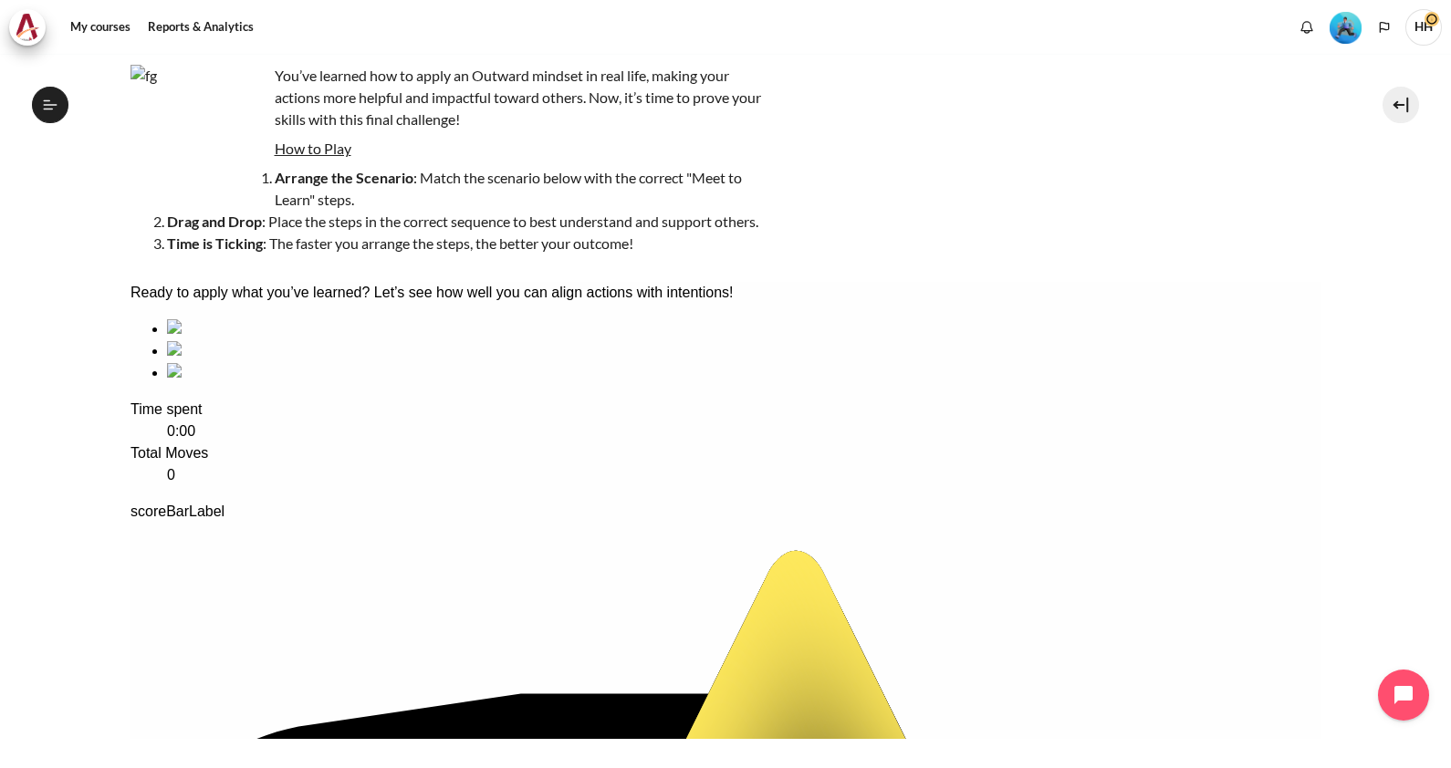
scroll to position [120, 0]
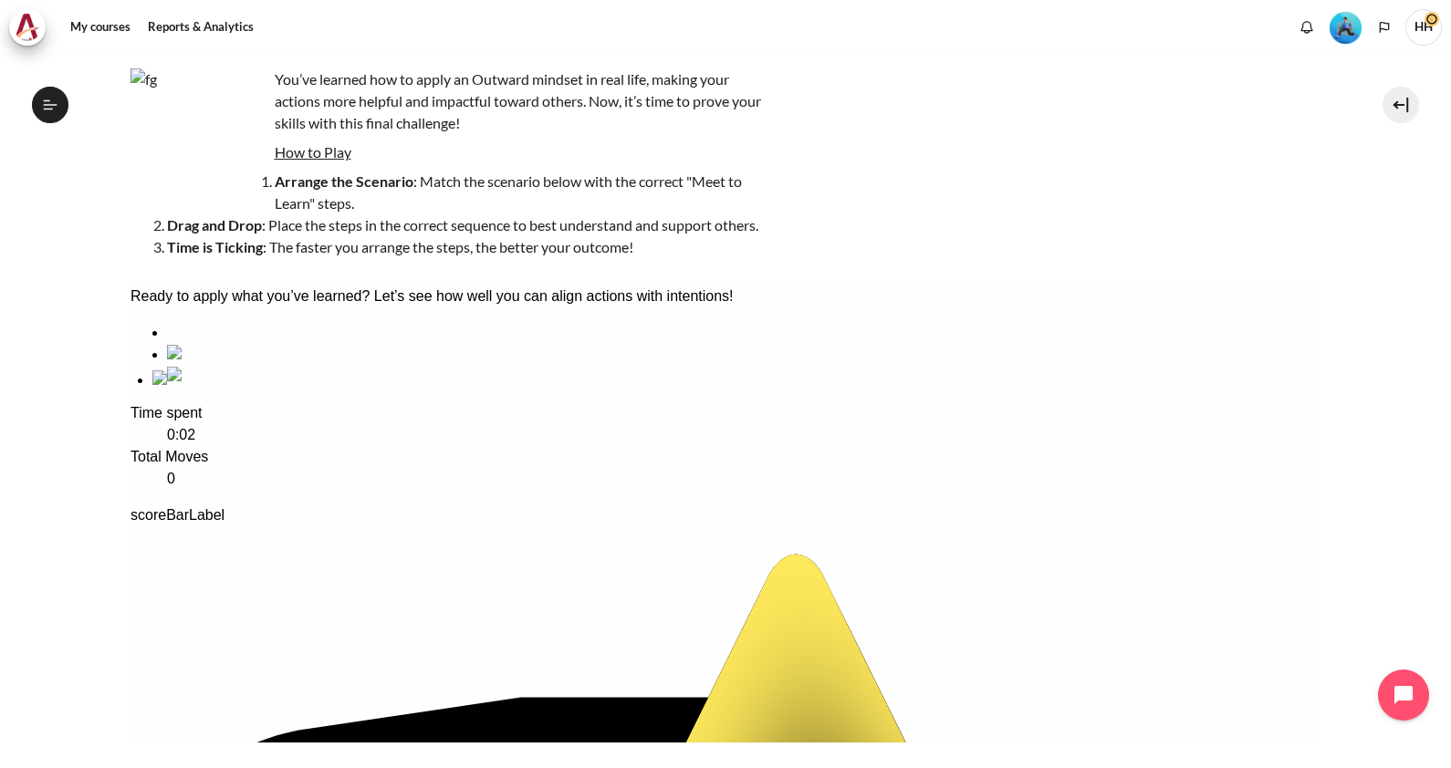
drag, startPoint x: 260, startPoint y: 427, endPoint x: 245, endPoint y: 442, distance: 21.9
drag, startPoint x: 445, startPoint y: 429, endPoint x: 701, endPoint y: 622, distance: 320.4
drag, startPoint x: 429, startPoint y: 452, endPoint x: 685, endPoint y: 425, distance: 257.7
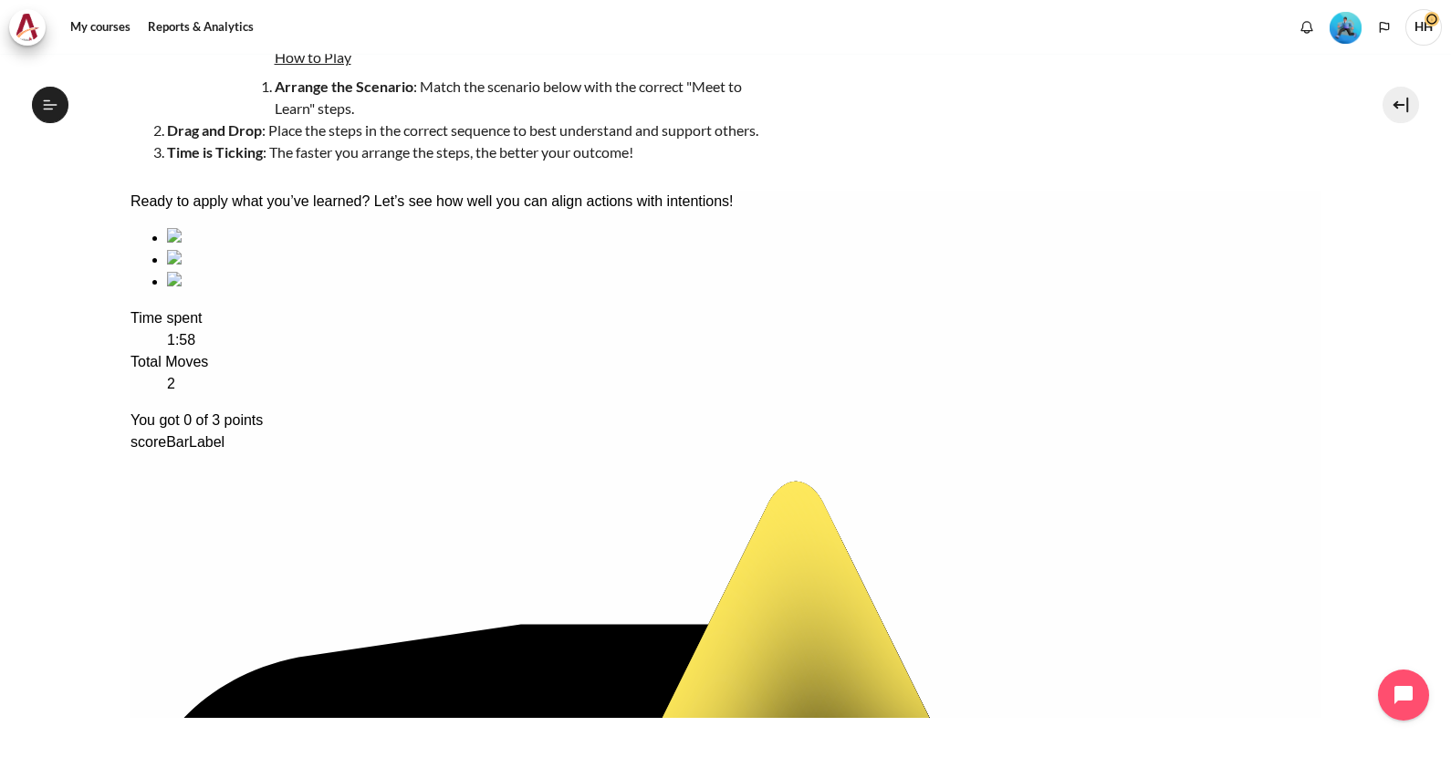
scroll to position [220, 0]
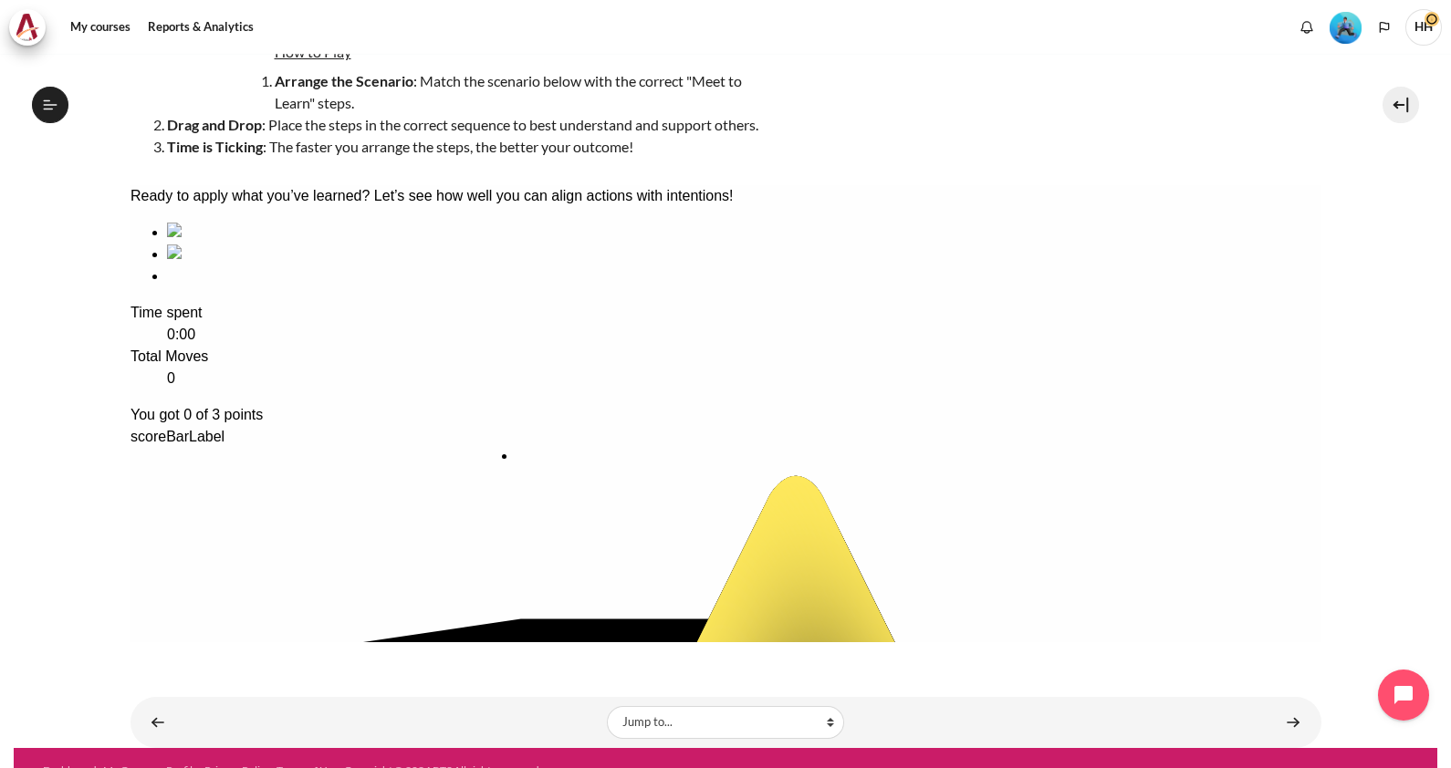
drag, startPoint x: 630, startPoint y: 340, endPoint x: 628, endPoint y: 567, distance: 227.2
drag, startPoint x: 607, startPoint y: 390, endPoint x: 169, endPoint y: 382, distance: 438.0
drag, startPoint x: 235, startPoint y: 370, endPoint x: 808, endPoint y: 501, distance: 587.8
click at [623, 287] on div "sequencing item" at bounding box center [743, 276] width 1154 height 22
drag, startPoint x: 257, startPoint y: 338, endPoint x: 850, endPoint y: 319, distance: 593.3
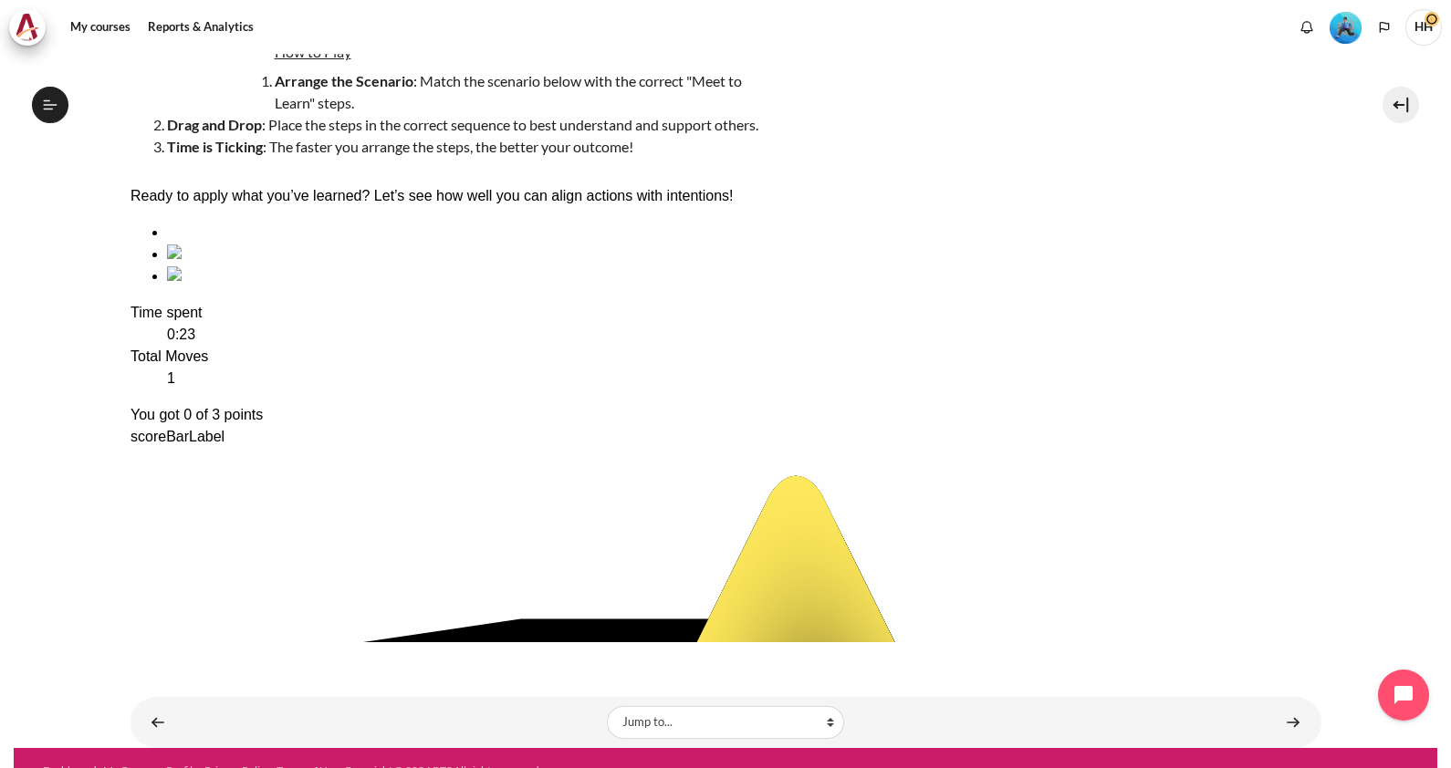
drag, startPoint x: 567, startPoint y: 328, endPoint x: 257, endPoint y: 541, distance: 375.3
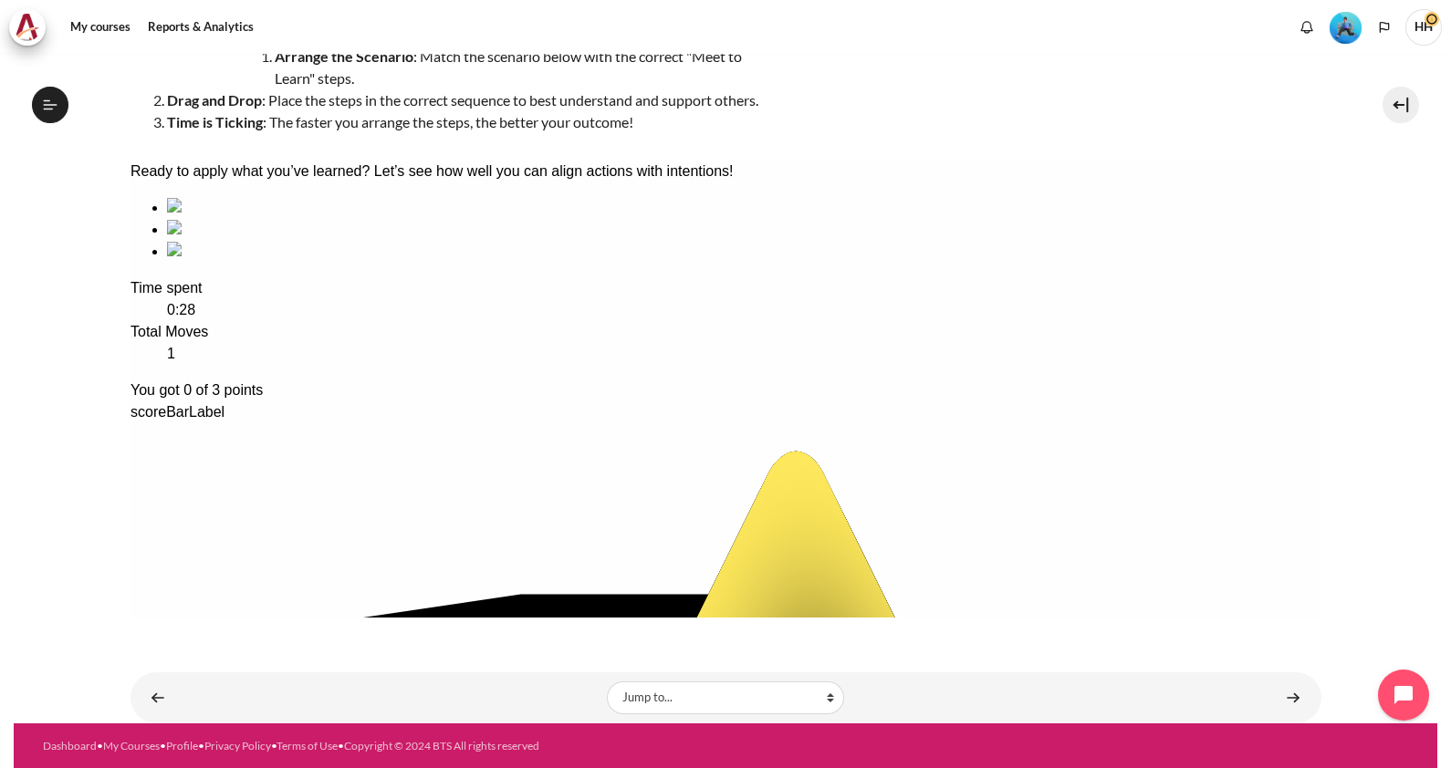
drag, startPoint x: 447, startPoint y: 319, endPoint x: 240, endPoint y: 471, distance: 256.6
drag, startPoint x: 240, startPoint y: 471, endPoint x: 398, endPoint y: 536, distance: 170.6
click at [398, 365] on dd "1" at bounding box center [743, 354] width 1154 height 22
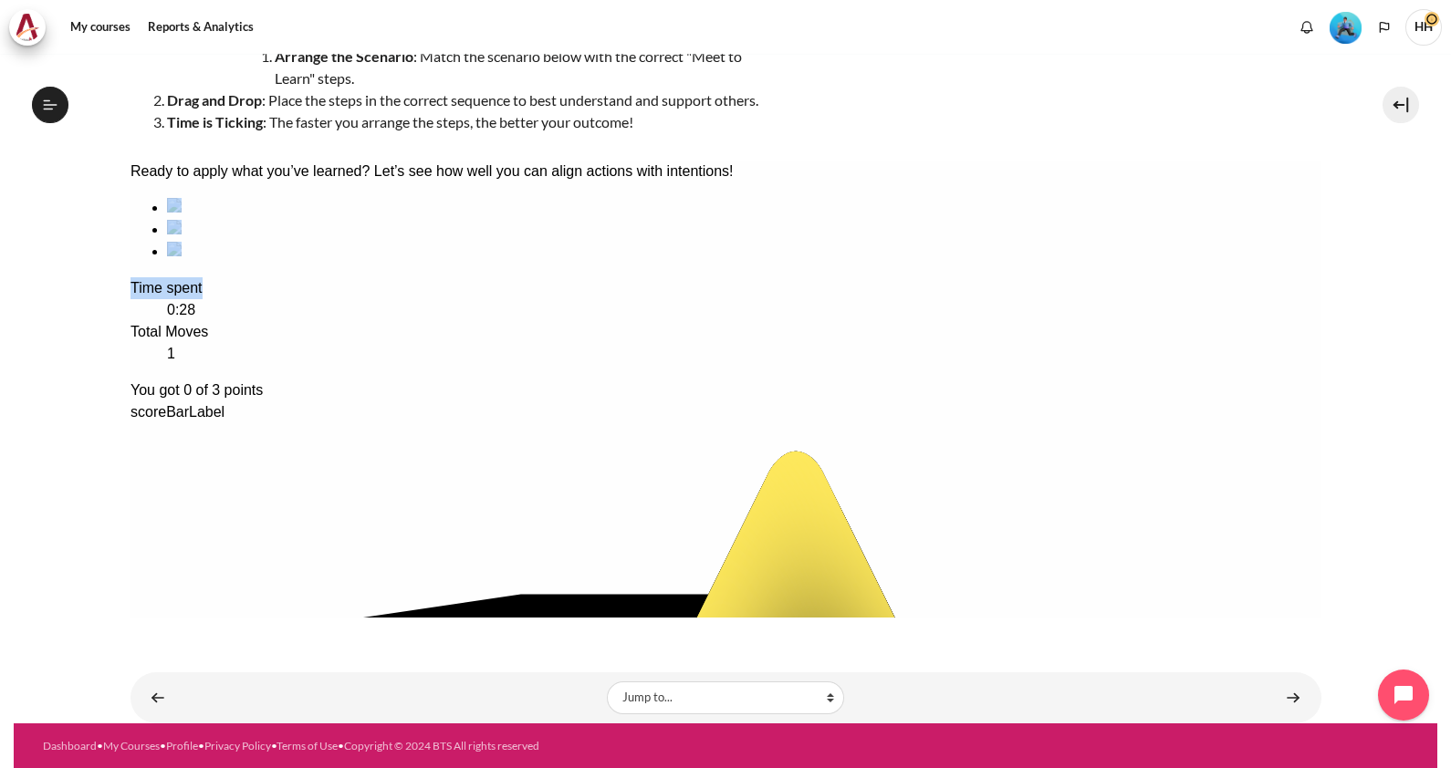
drag, startPoint x: 261, startPoint y: 356, endPoint x: 495, endPoint y: 463, distance: 258.0
drag, startPoint x: 495, startPoint y: 463, endPoint x: 432, endPoint y: 390, distance: 97.0
click at [432, 241] on li "sequencing item" at bounding box center [743, 230] width 1154 height 22
click at [274, 219] on div "sequencing item" at bounding box center [743, 208] width 1154 height 22
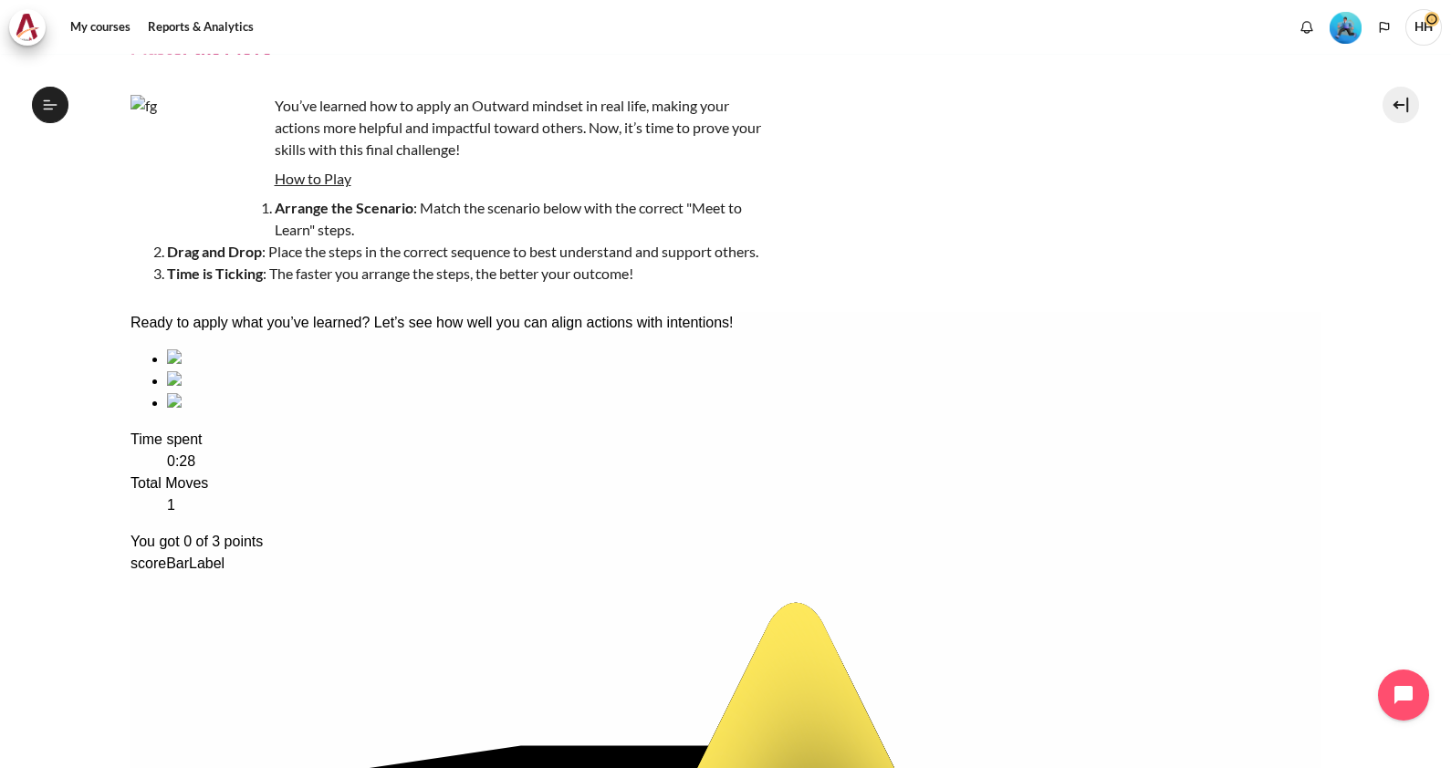
scroll to position [91, 0]
click at [203, 146] on img "Content" at bounding box center [198, 165] width 137 height 137
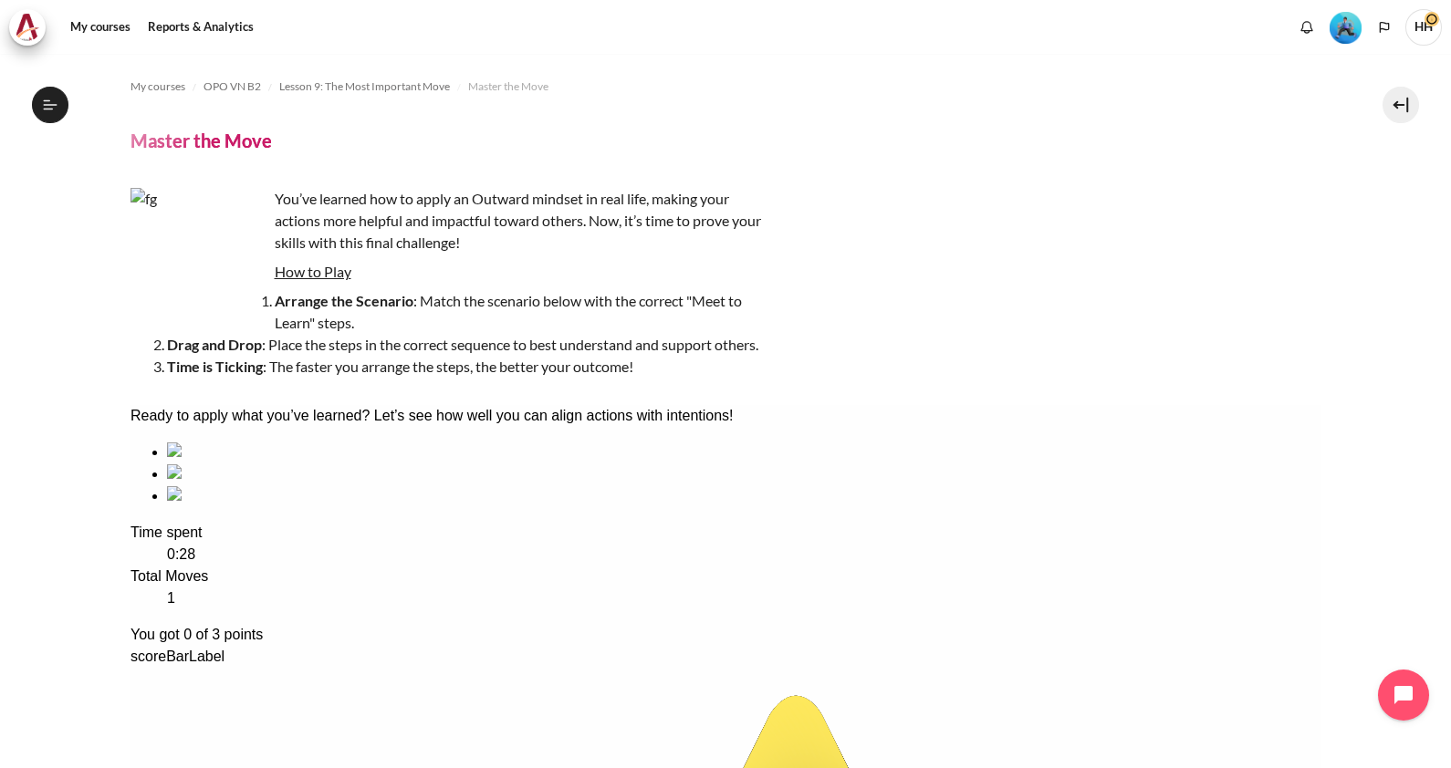
click at [216, 139] on h4 "Master the Move" at bounding box center [200, 141] width 141 height 24
click at [324, 296] on strong "Arrange the Scenario" at bounding box center [344, 300] width 139 height 17
click at [315, 265] on u "How to Play" at bounding box center [313, 271] width 77 height 17
click at [197, 347] on strong "Drag and Drop" at bounding box center [214, 344] width 95 height 17
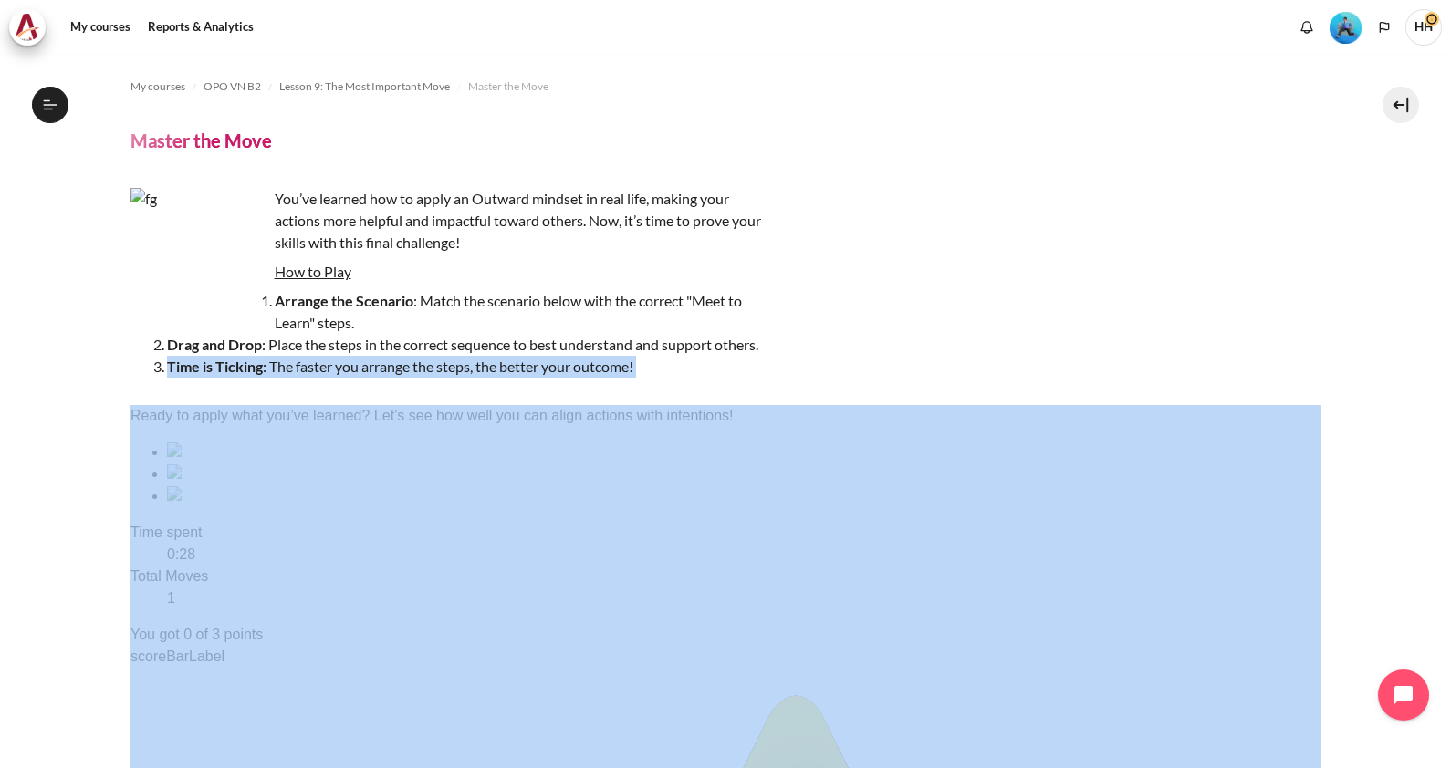
drag, startPoint x: 1437, startPoint y: 338, endPoint x: 1433, endPoint y: 442, distance: 105.0
click at [1433, 442] on div "My courses OPO VN B2 Lesson 9: The Most Important Move Master the Move Master t…" at bounding box center [725, 411] width 1451 height 714
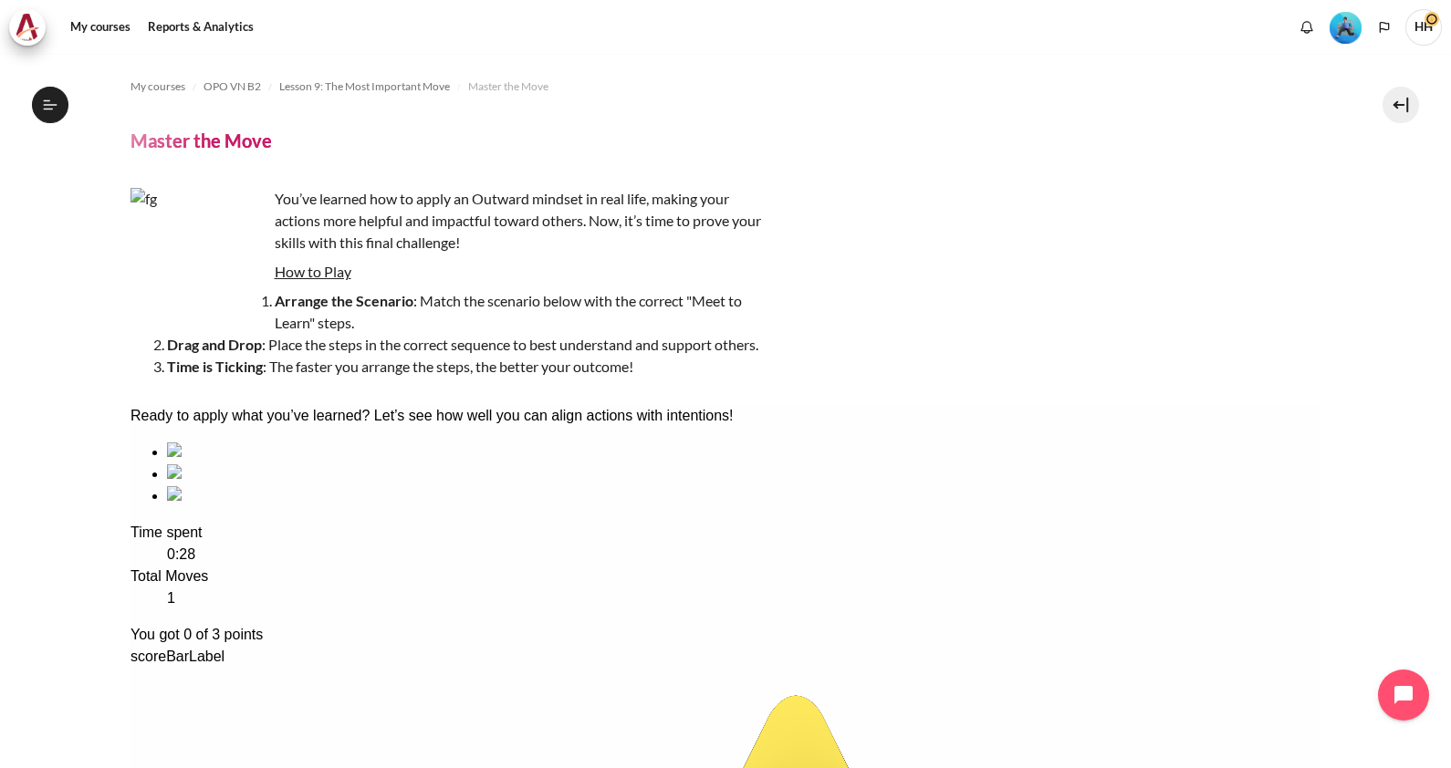
click at [1189, 288] on div "You’ve learned how to apply an Outward mindset in real life, making your action…" at bounding box center [725, 283] width 1191 height 190
click at [603, 507] on div "sequencing item" at bounding box center [743, 496] width 1154 height 22
click at [425, 485] on div "sequencing item" at bounding box center [743, 474] width 1154 height 22
click at [234, 463] on div "sequencing item" at bounding box center [743, 453] width 1154 height 22
drag, startPoint x: 285, startPoint y: 576, endPoint x: 499, endPoint y: 703, distance: 249.1
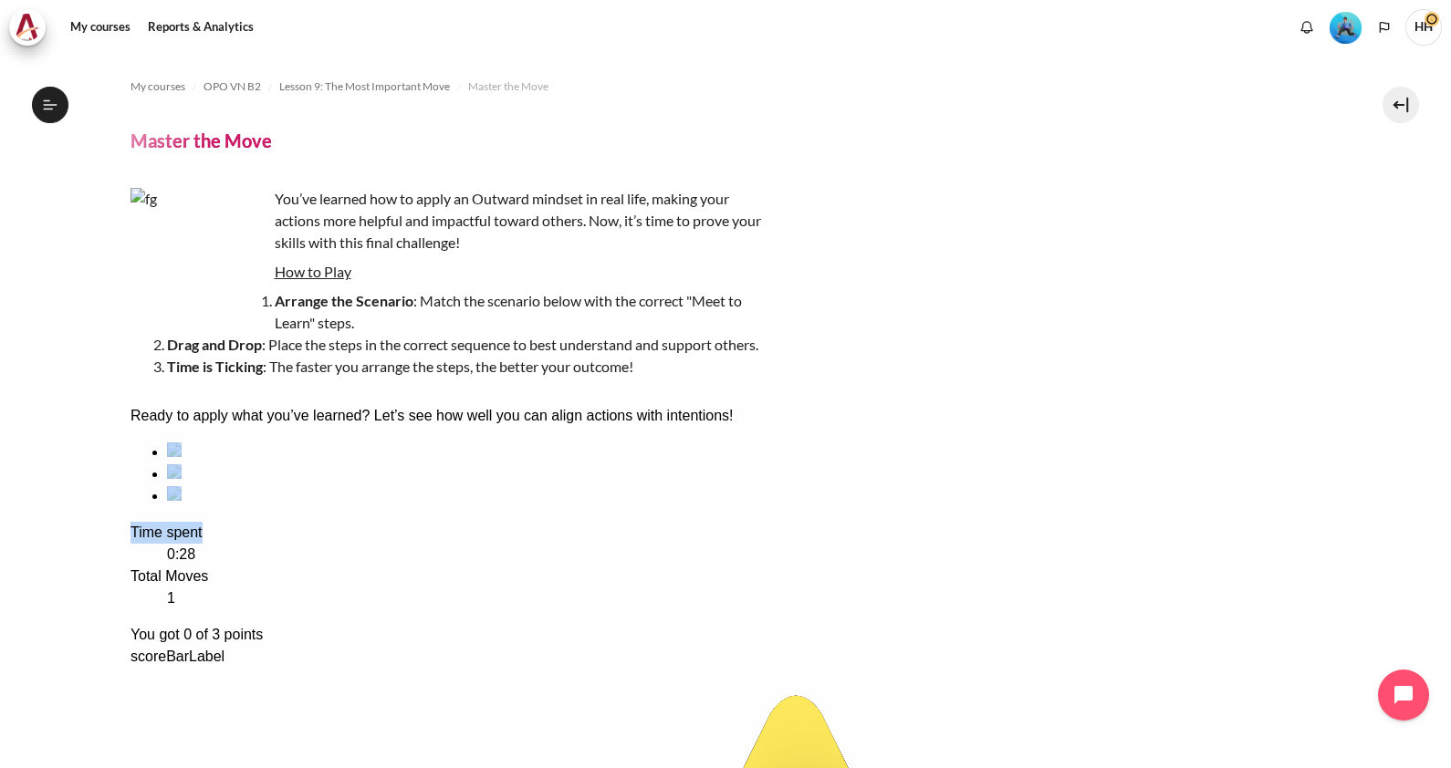
drag, startPoint x: 499, startPoint y: 703, endPoint x: 481, endPoint y: 691, distance: 21.8
click at [443, 485] on div "sequencing item" at bounding box center [743, 474] width 1154 height 22
drag, startPoint x: 417, startPoint y: 596, endPoint x: 232, endPoint y: 609, distance: 185.7
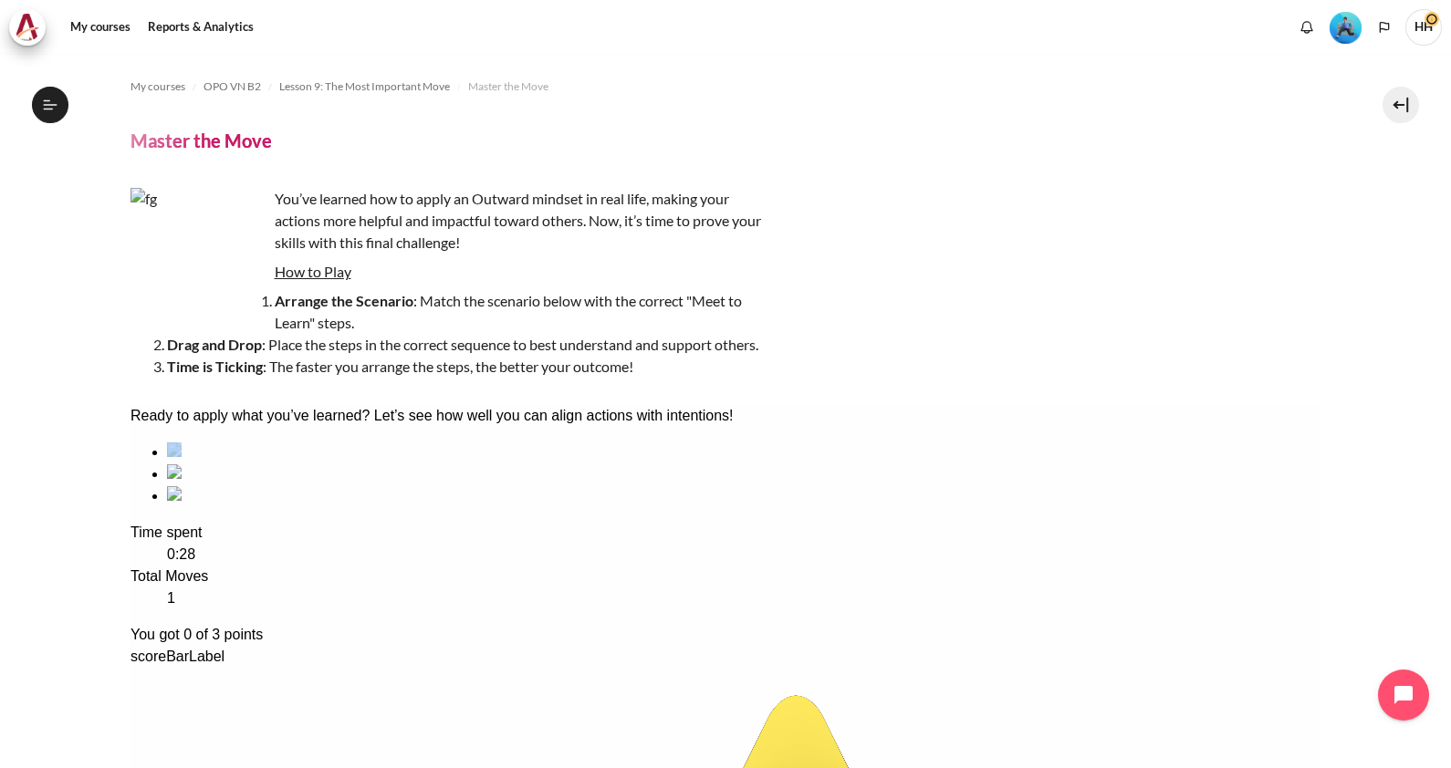
click at [232, 507] on ul at bounding box center [725, 475] width 1191 height 66
drag, startPoint x: 232, startPoint y: 609, endPoint x: 439, endPoint y: 583, distance: 208.8
click at [439, 485] on div "sequencing item" at bounding box center [743, 474] width 1154 height 22
drag, startPoint x: 434, startPoint y: 574, endPoint x: 434, endPoint y: 657, distance: 83.0
click at [434, 485] on li "sequencing item" at bounding box center [743, 474] width 1154 height 22
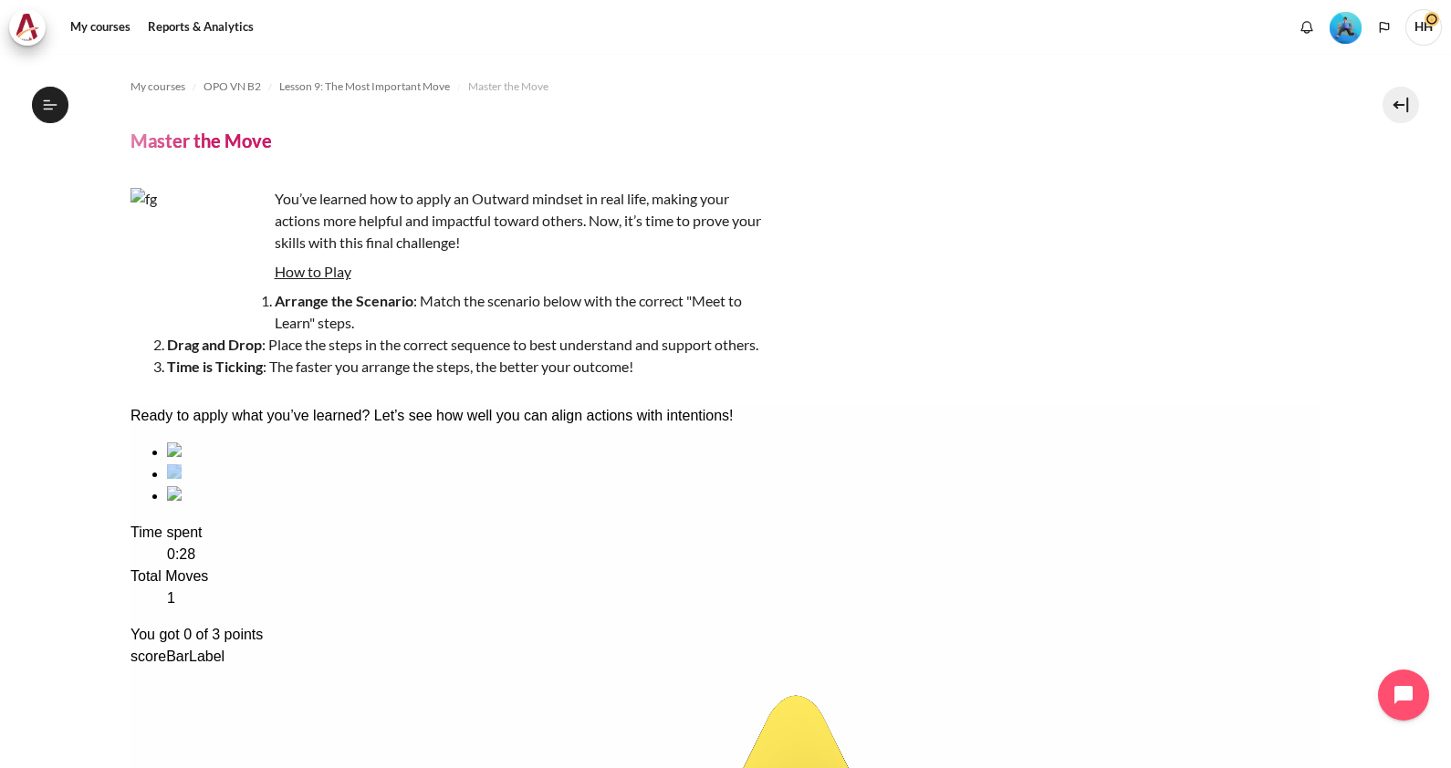
click at [434, 485] on li "sequencing item" at bounding box center [743, 474] width 1154 height 22
click at [1146, 497] on ul at bounding box center [725, 475] width 1191 height 66
click at [379, 427] on div "Ready to apply what you’ve learned? Let’s see how well you can align actions wi…" at bounding box center [725, 416] width 1191 height 22
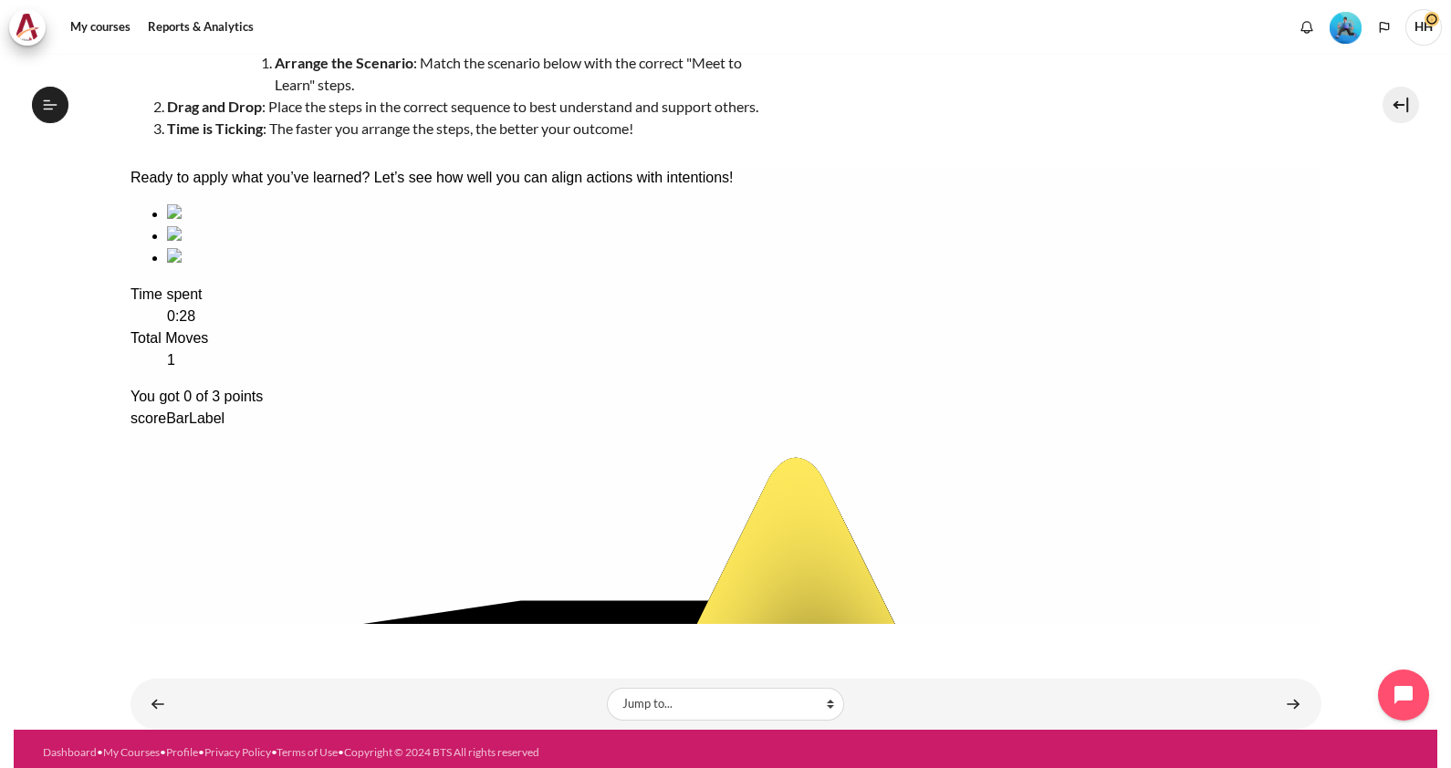
scroll to position [245, 0]
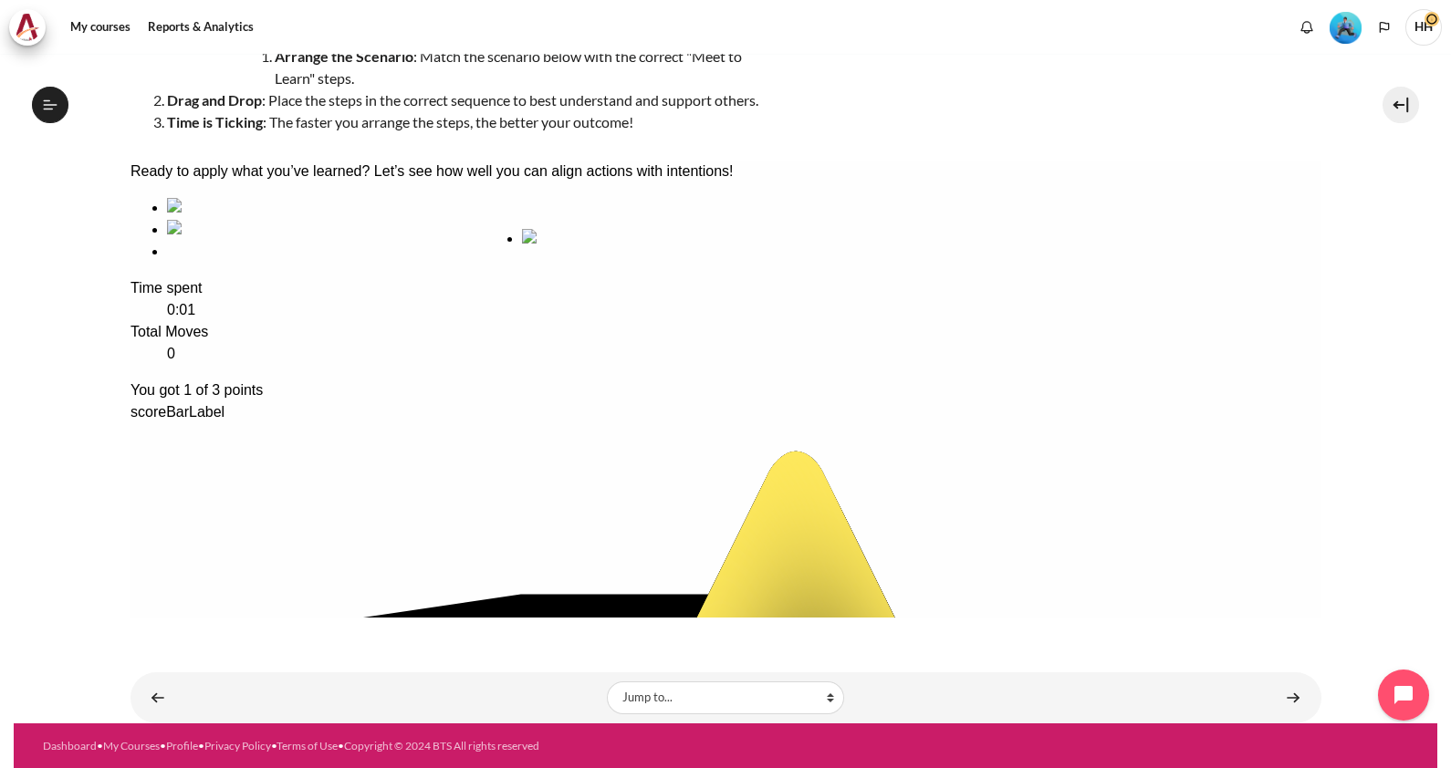
drag, startPoint x: 274, startPoint y: 364, endPoint x: 628, endPoint y: 365, distance: 354.0
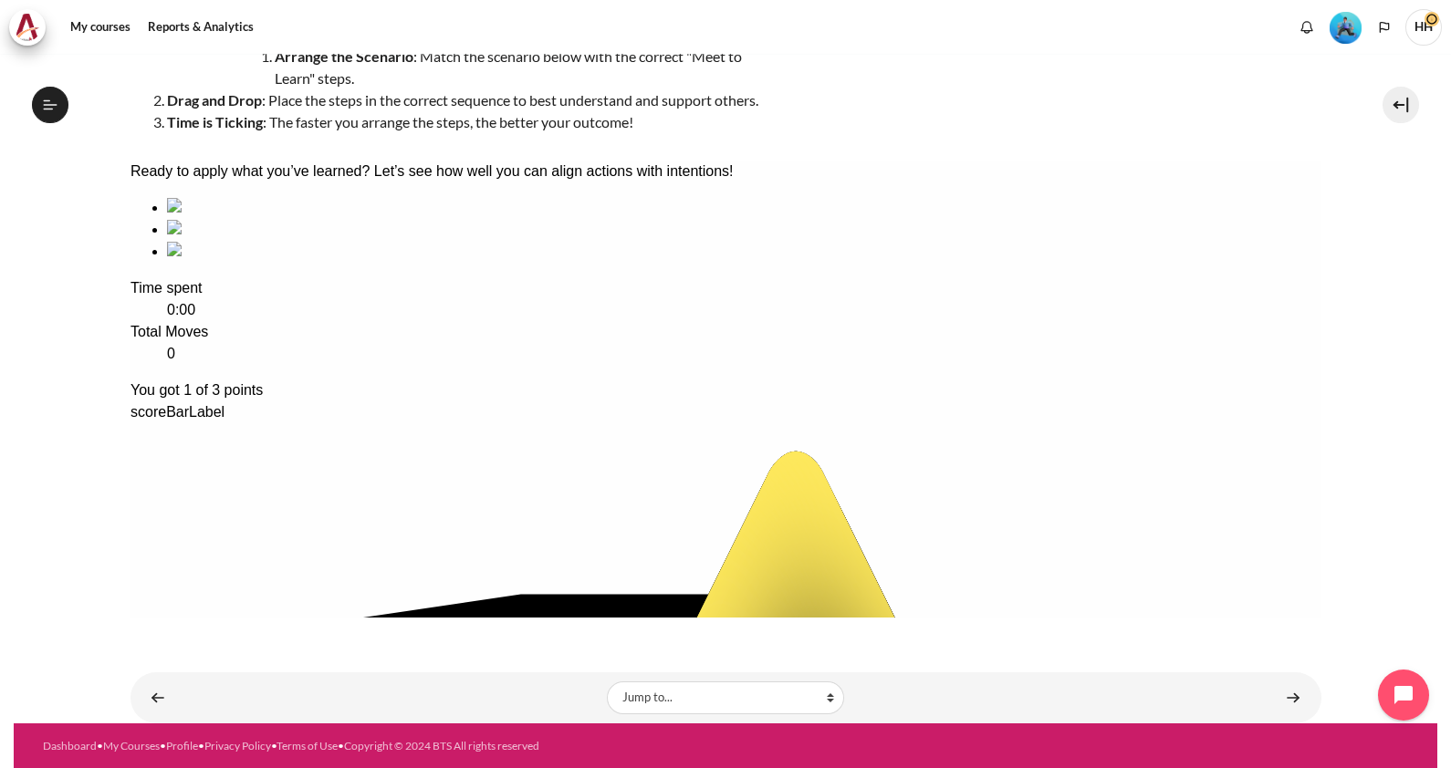
click at [412, 299] on dt "Time spent" at bounding box center [725, 288] width 1191 height 22
drag, startPoint x: 233, startPoint y: 318, endPoint x: 453, endPoint y: 315, distance: 220.8
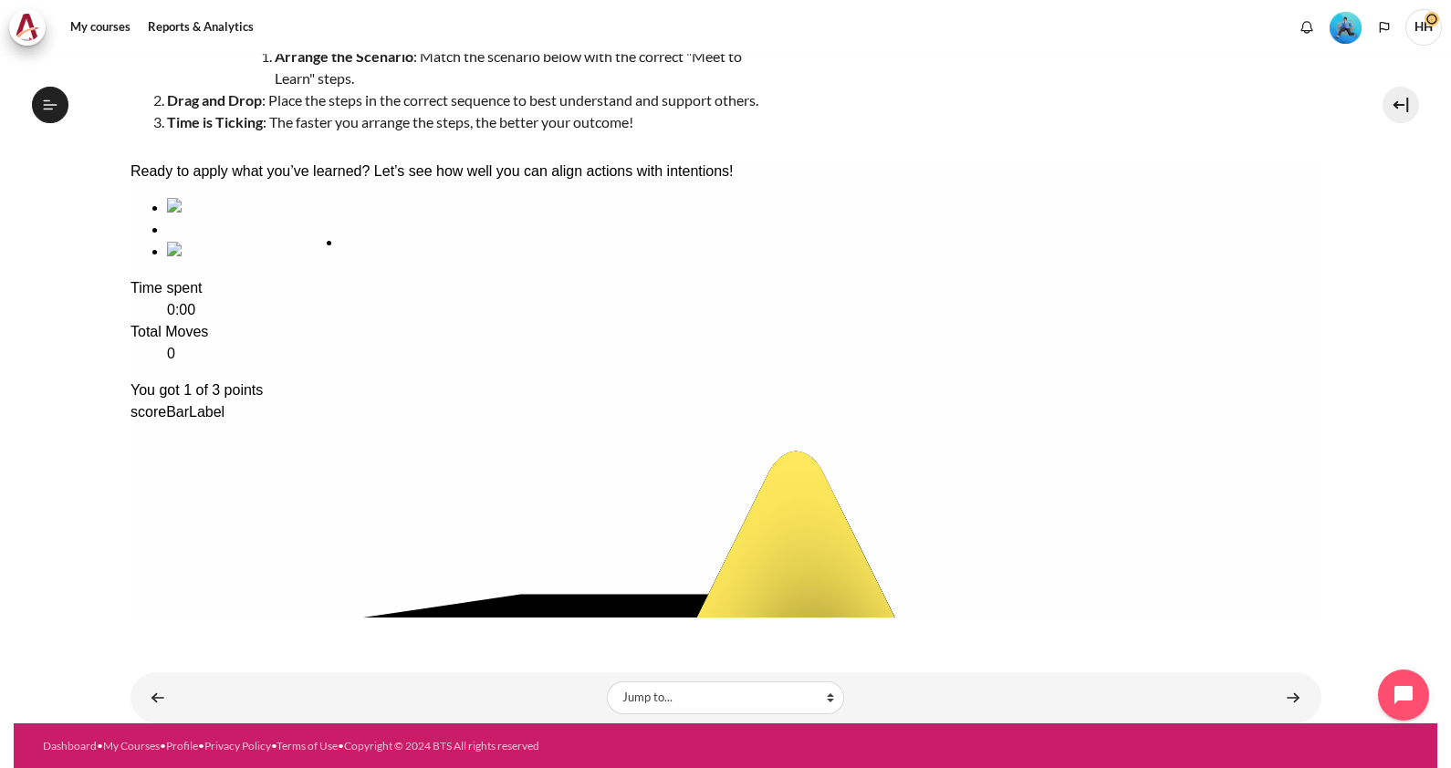
drag, startPoint x: 274, startPoint y: 307, endPoint x: 447, endPoint y: 312, distance: 173.4
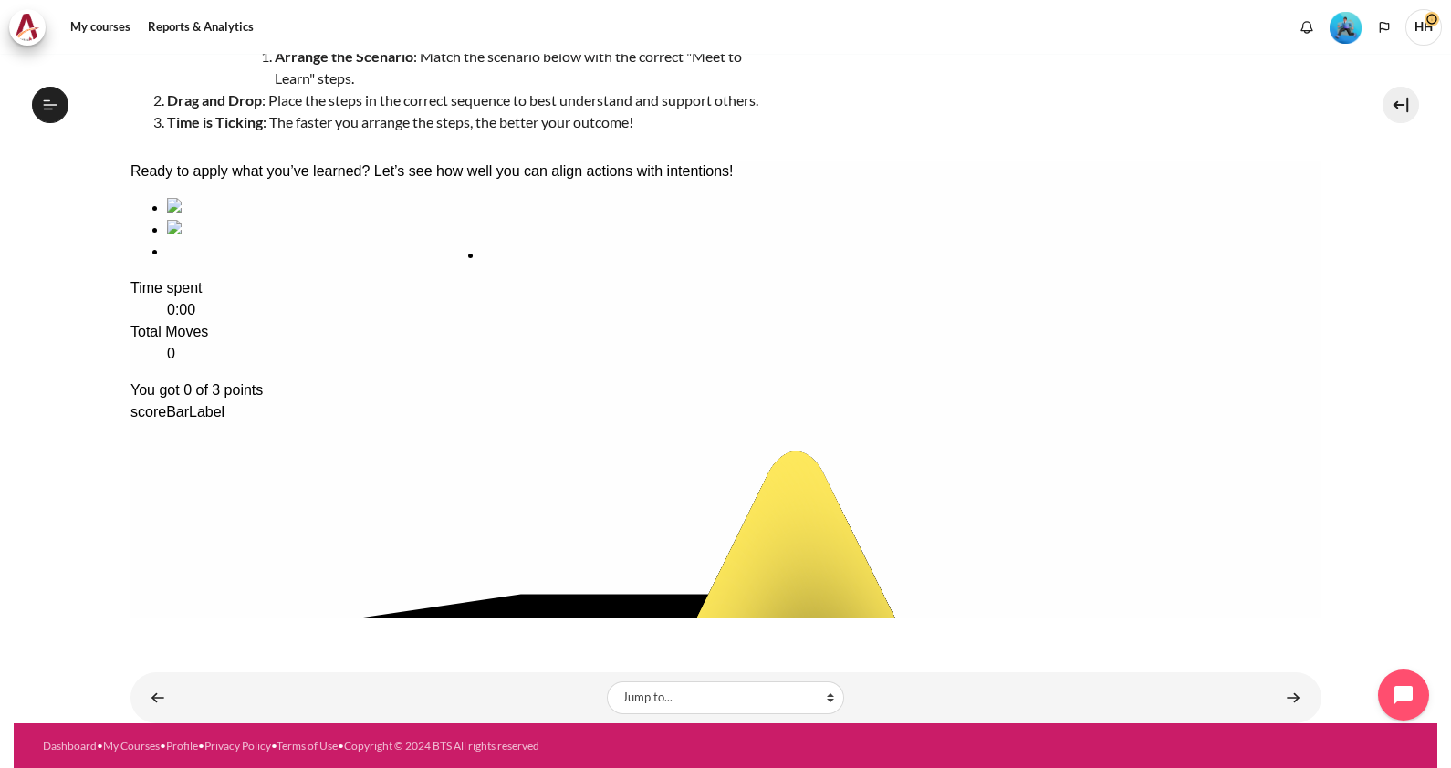
drag, startPoint x: 429, startPoint y: 285, endPoint x: 569, endPoint y: 303, distance: 141.7
drag, startPoint x: 274, startPoint y: 317, endPoint x: 410, endPoint y: 317, distance: 135.9
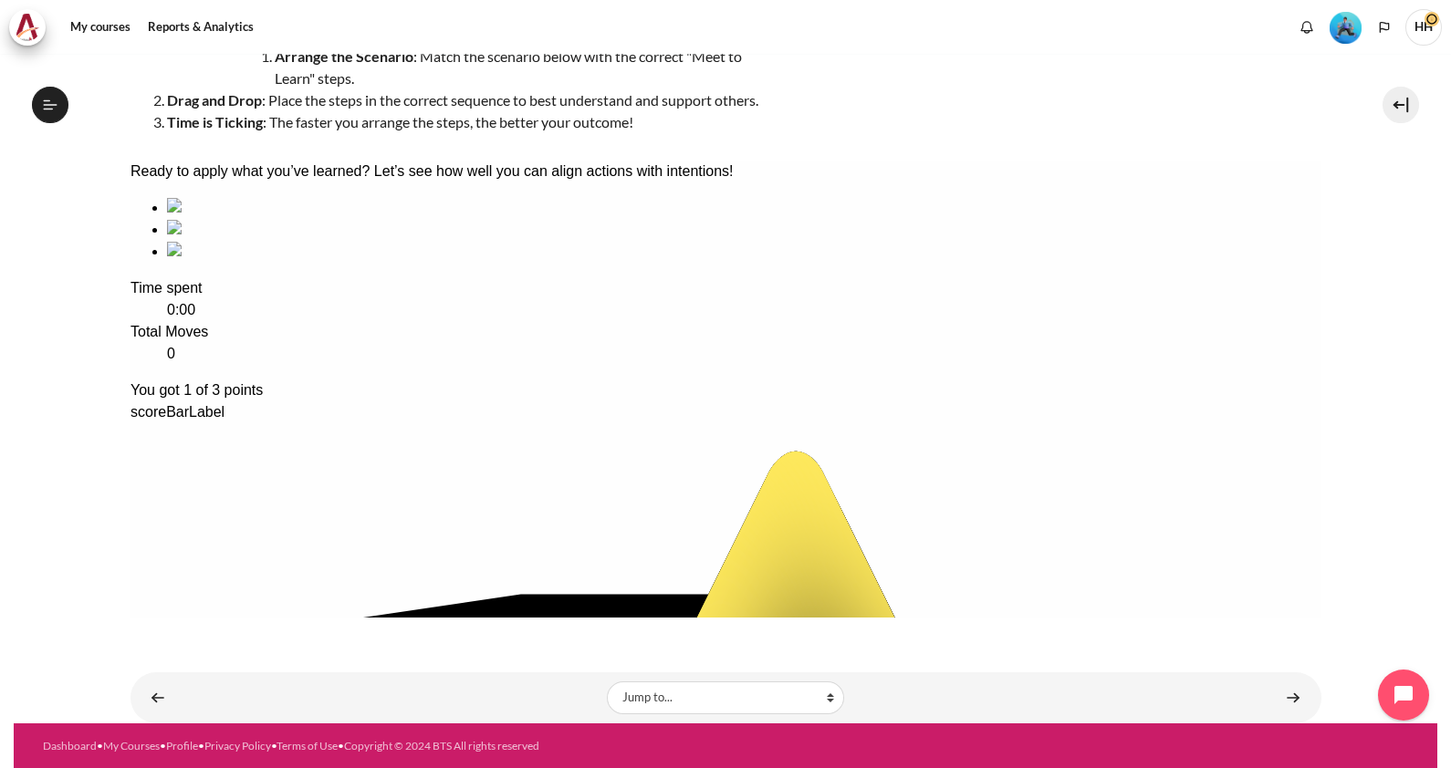
click at [263, 219] on div "sequencing item" at bounding box center [743, 208] width 1154 height 22
drag, startPoint x: 418, startPoint y: 298, endPoint x: 207, endPoint y: 289, distance: 211.0
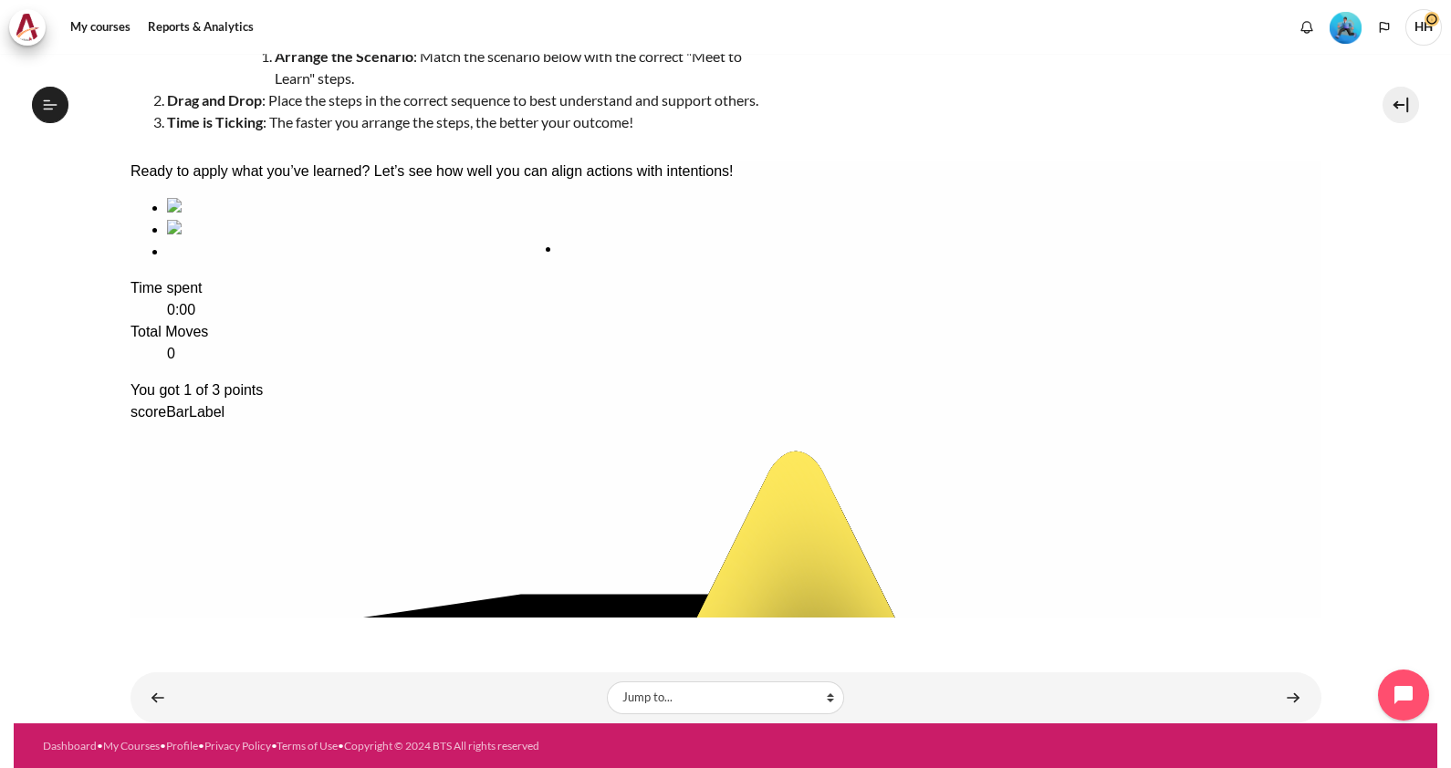
drag, startPoint x: 258, startPoint y: 306, endPoint x: 640, endPoint y: 311, distance: 381.4
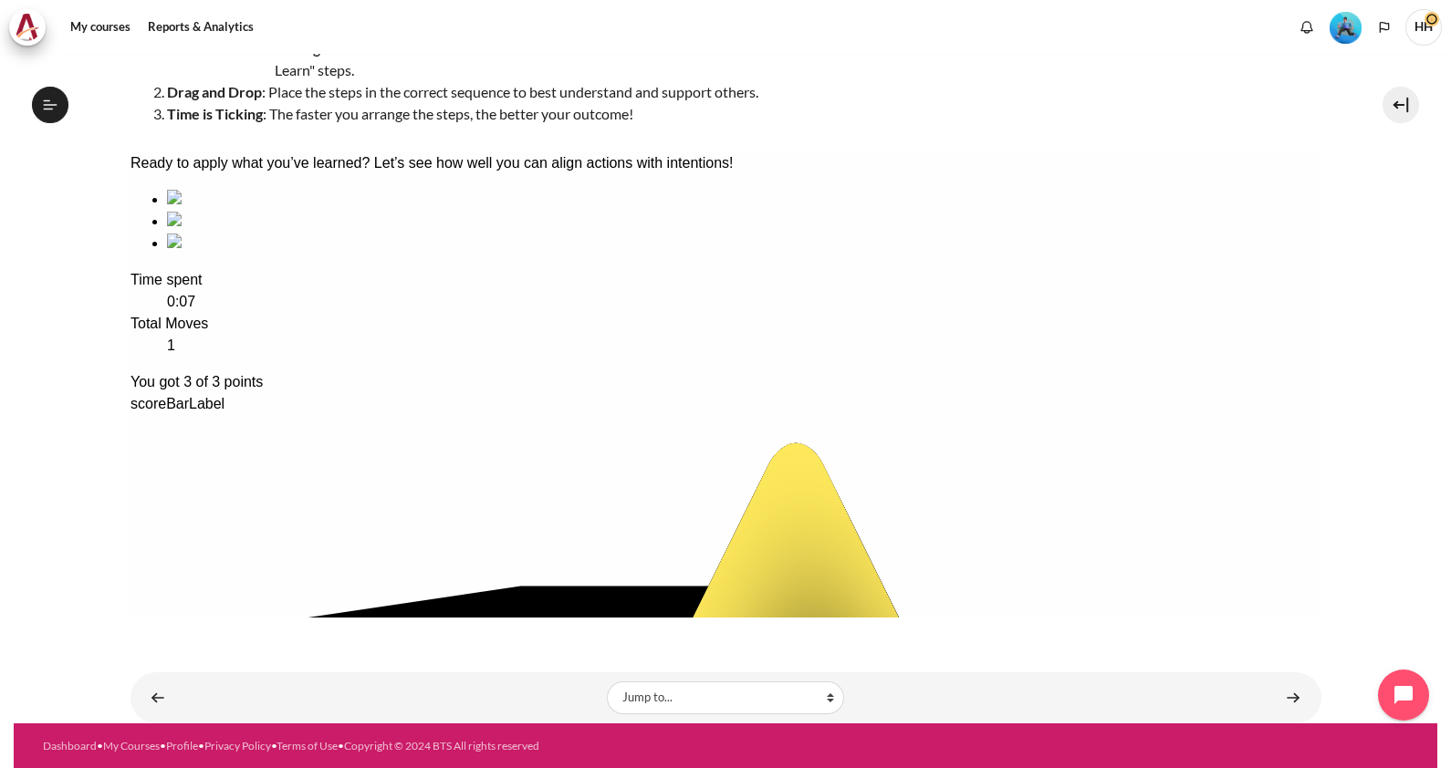
scroll to position [0, 0]
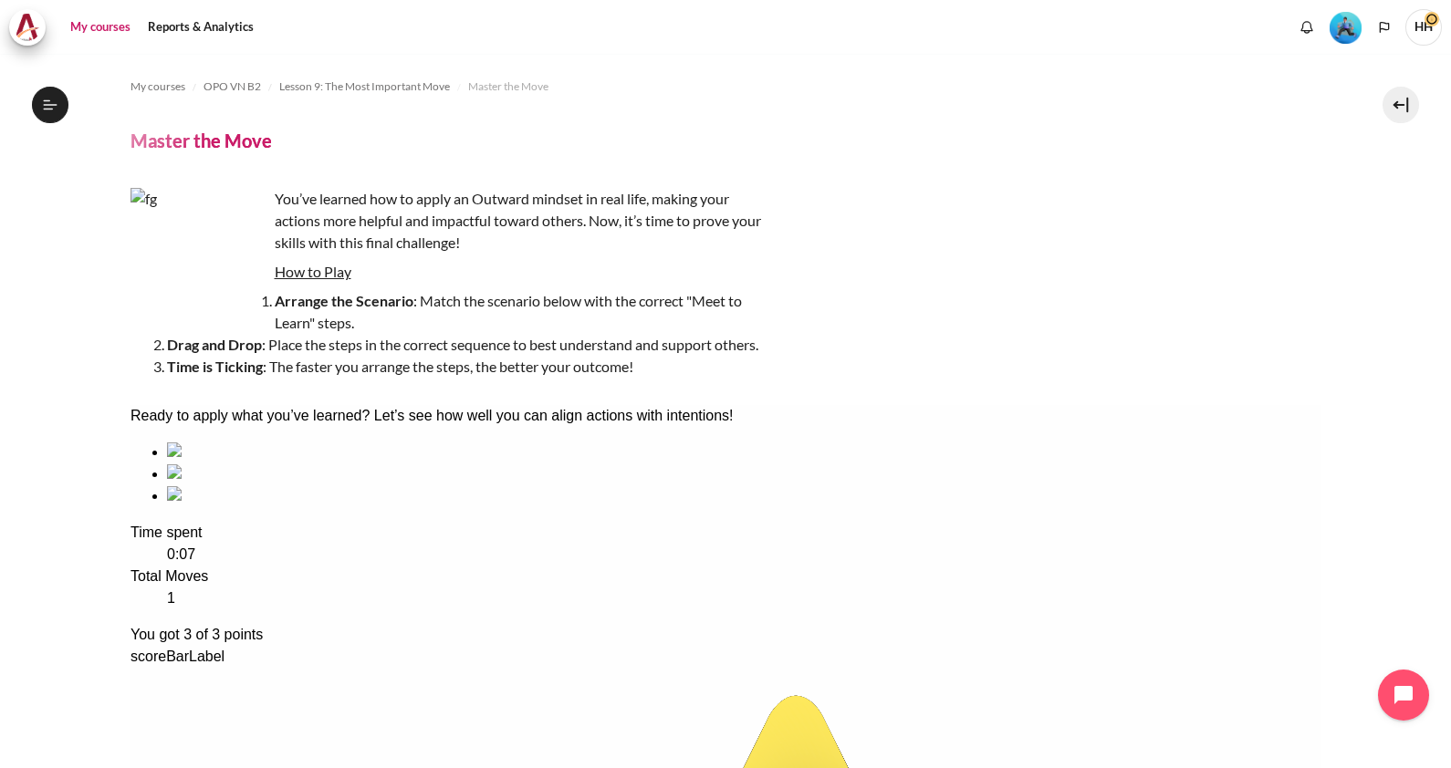
click at [94, 18] on link "My courses" at bounding box center [100, 27] width 73 height 36
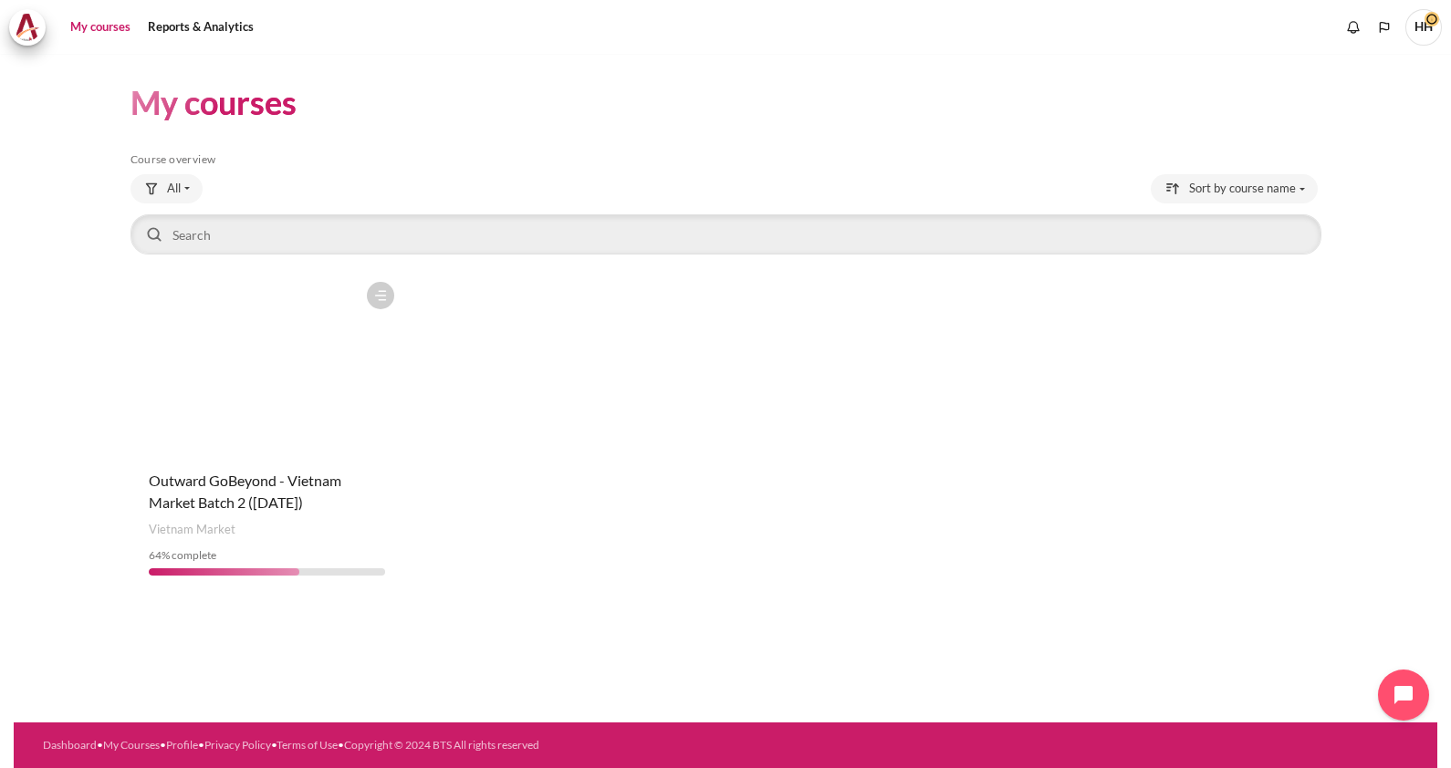
click at [186, 462] on div "Course is starred Actions for course Outward GoBeyond - Vietnam Market Batch 2 …" at bounding box center [266, 432] width 273 height 318
click at [237, 366] on figure "Content" at bounding box center [266, 364] width 273 height 182
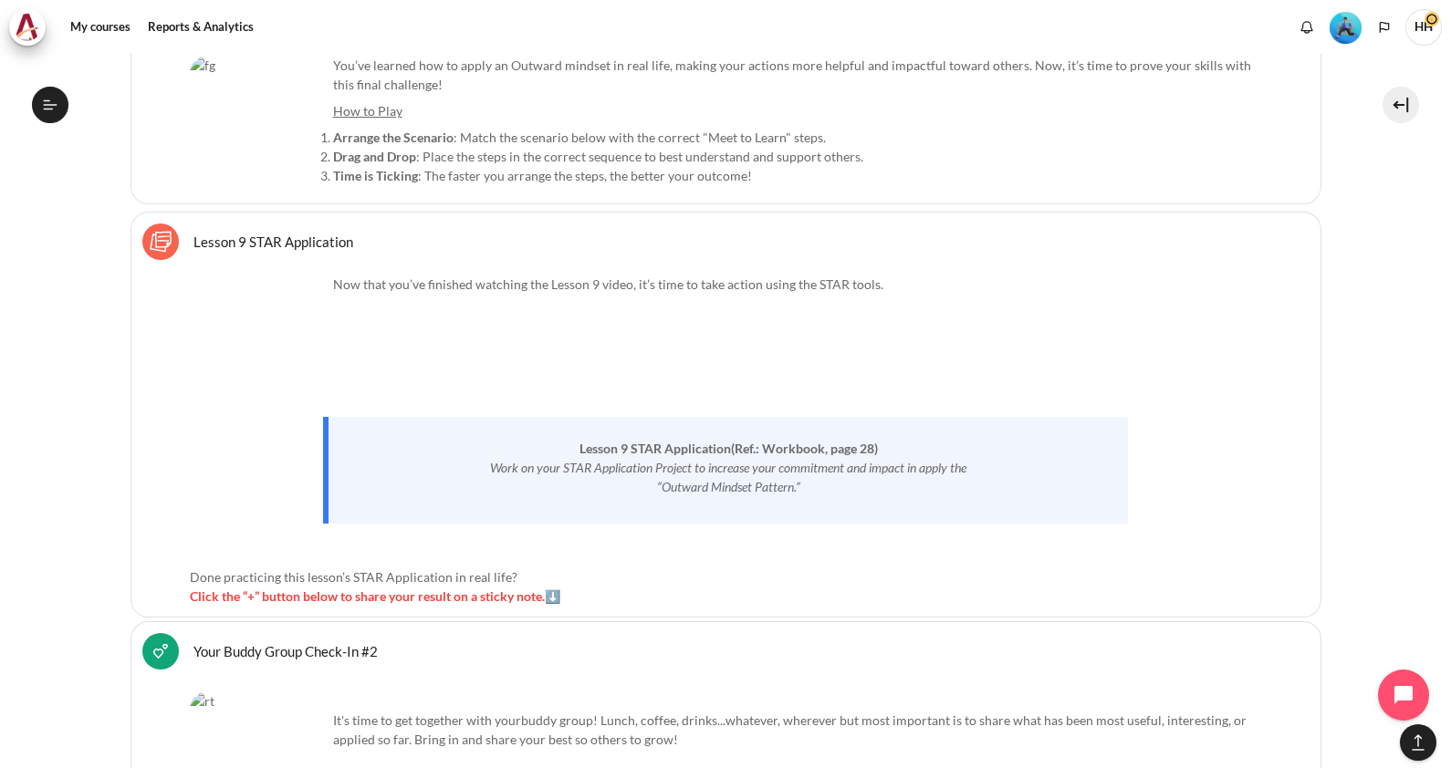
scroll to position [17073, 0]
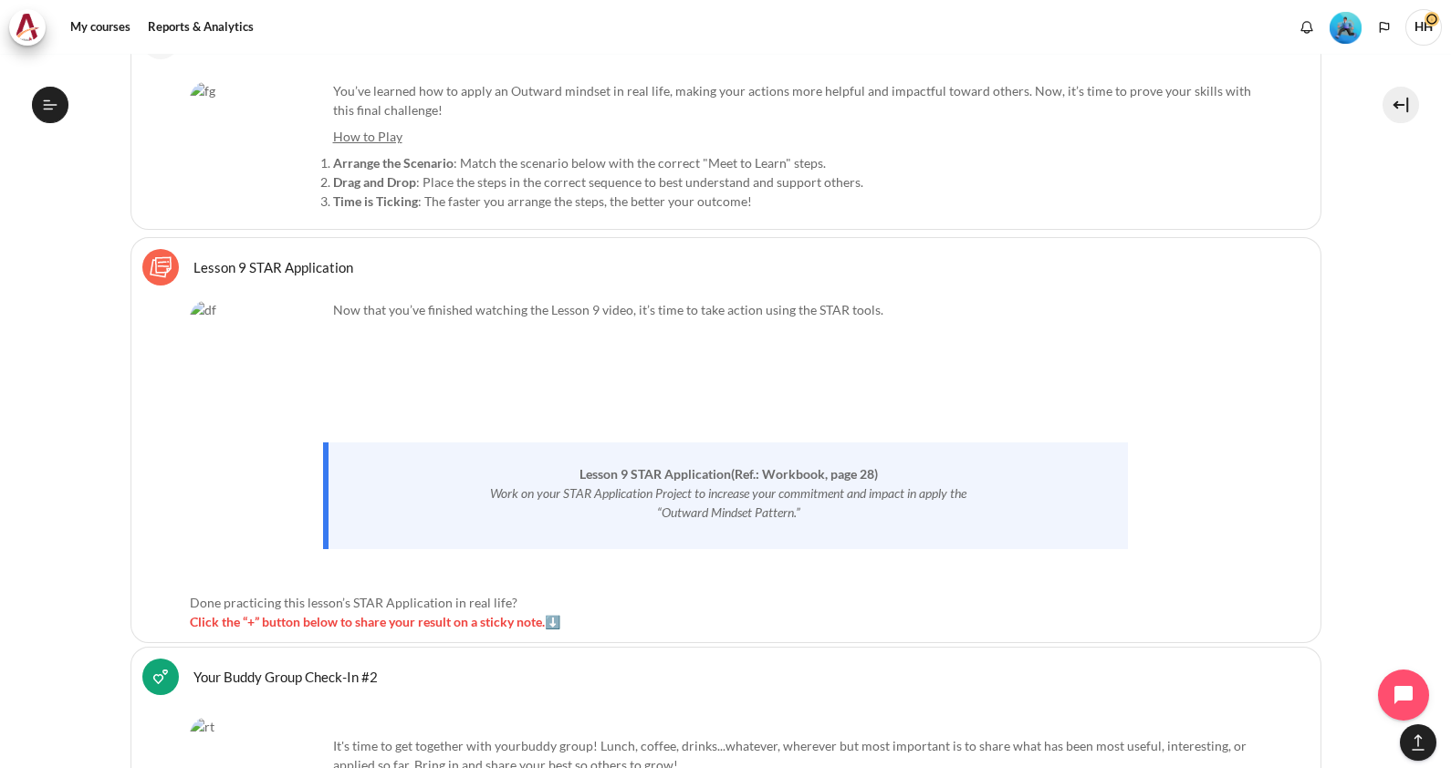
click at [242, 258] on link "Lesson 9 STAR Application Sticky Notes" at bounding box center [273, 266] width 160 height 17
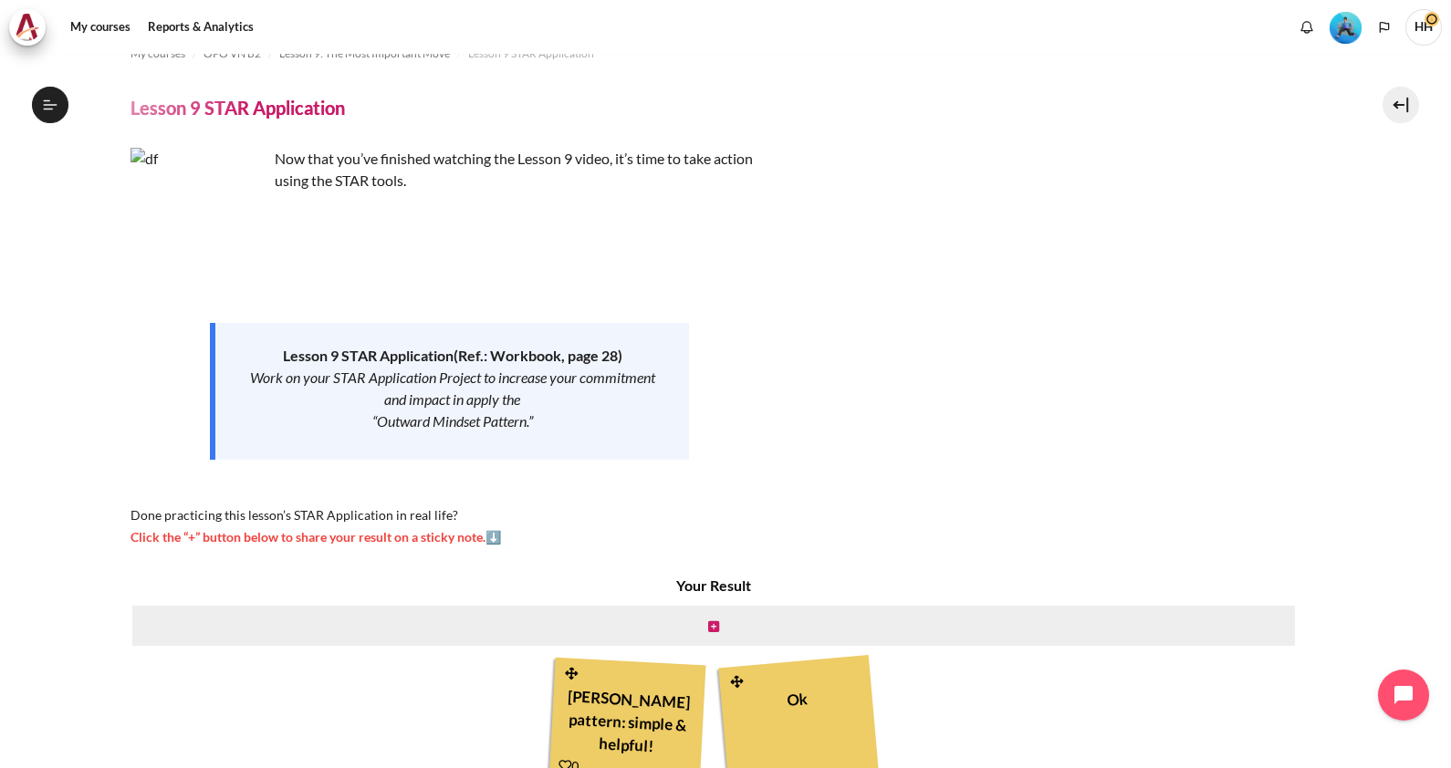
scroll to position [155, 0]
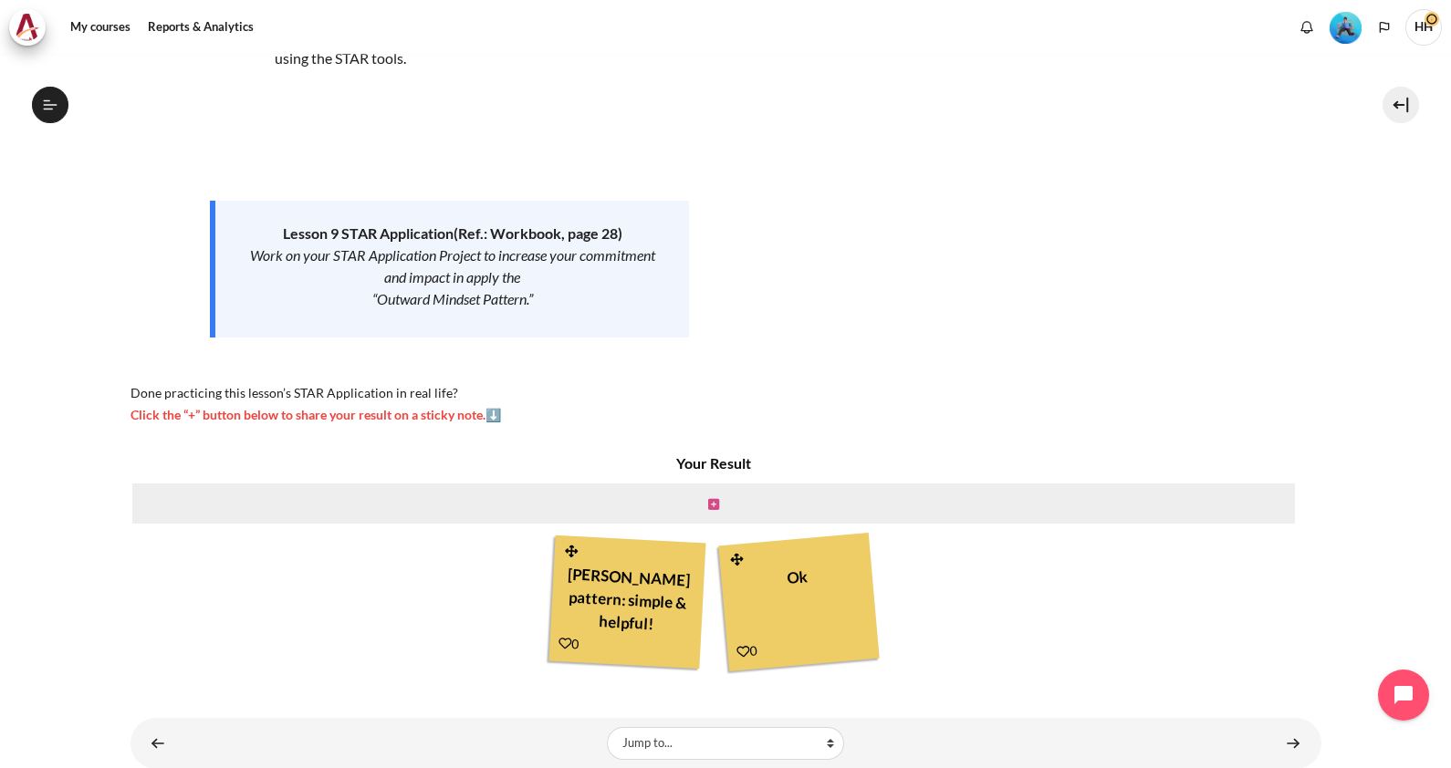
click at [710, 498] on icon "Content" at bounding box center [713, 504] width 11 height 13
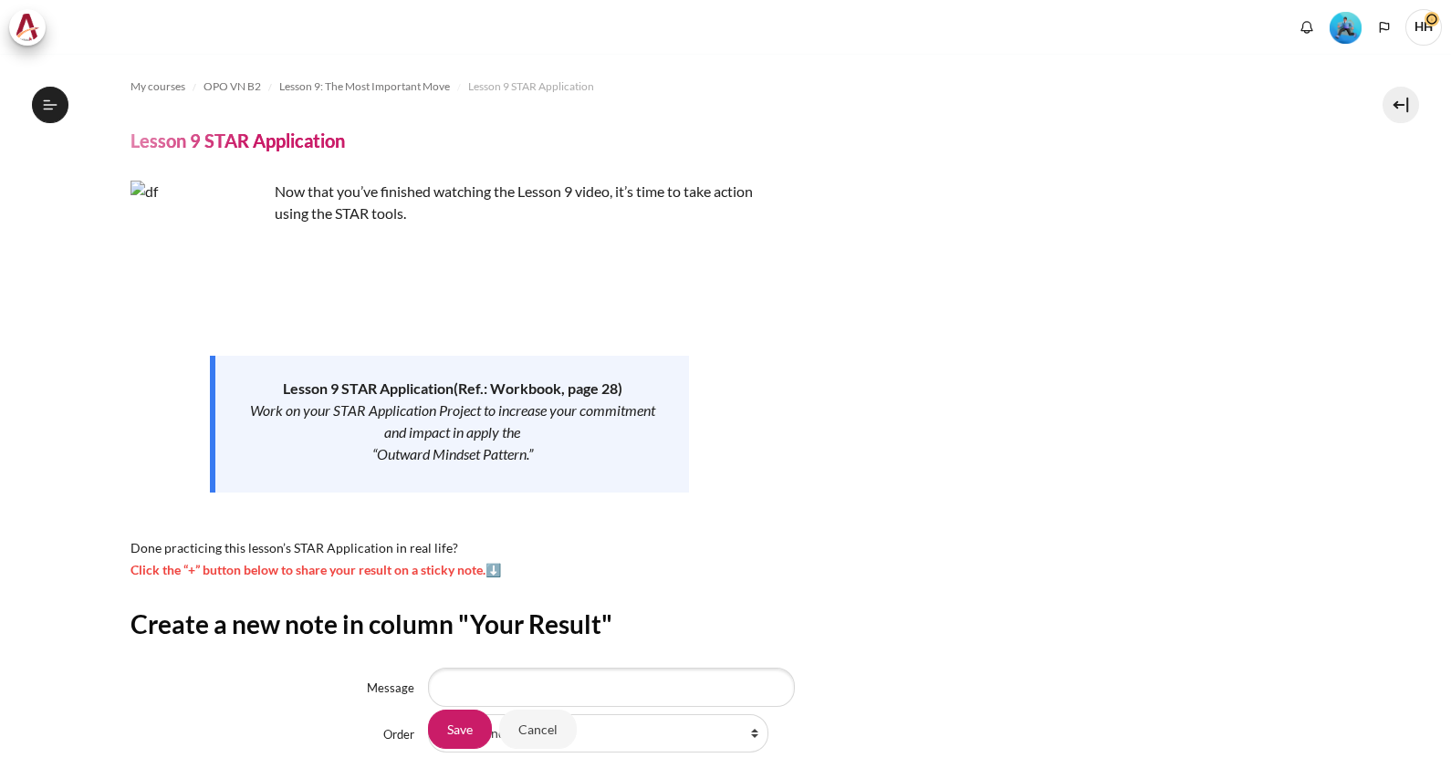
scroll to position [1442, 0]
click at [744, 692] on input "Message" at bounding box center [611, 687] width 367 height 38
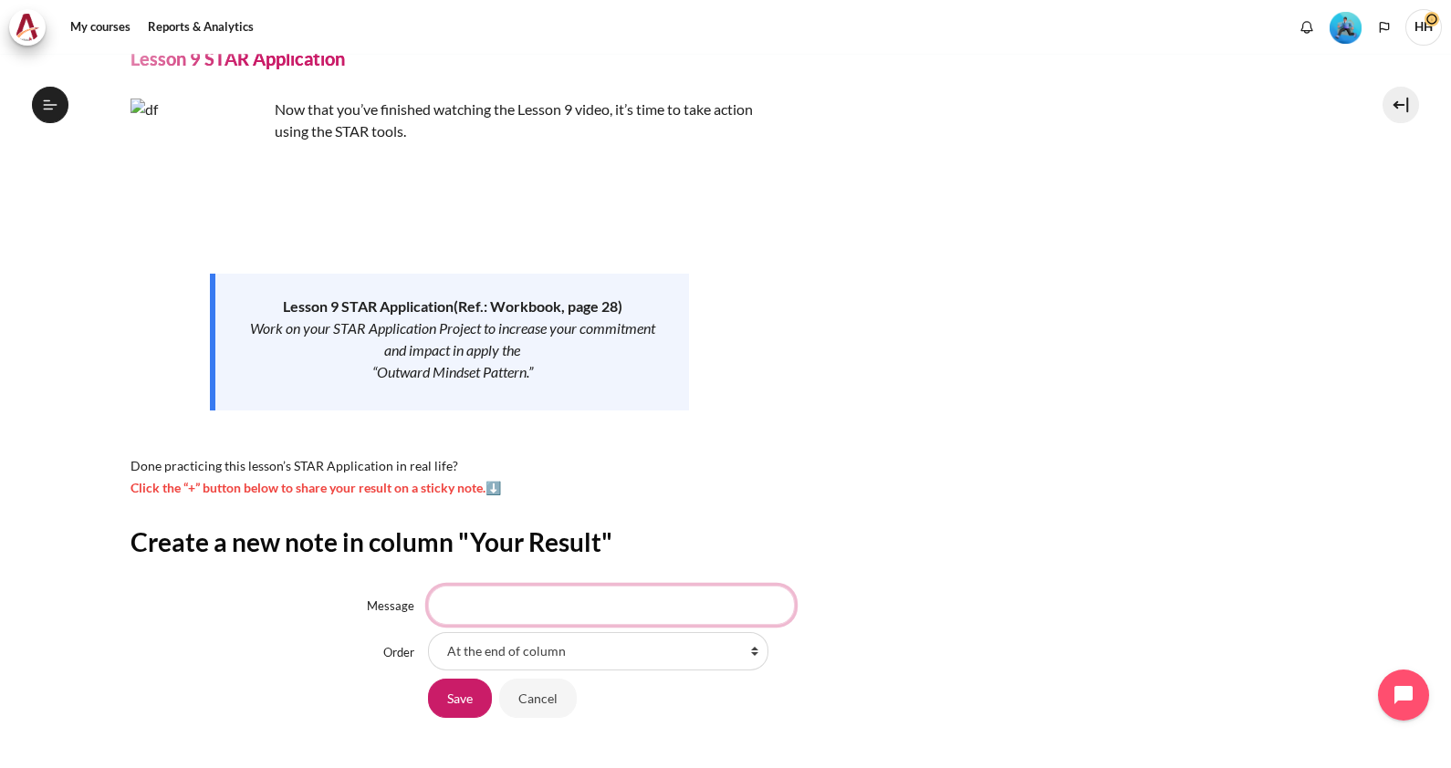
scroll to position [87, 0]
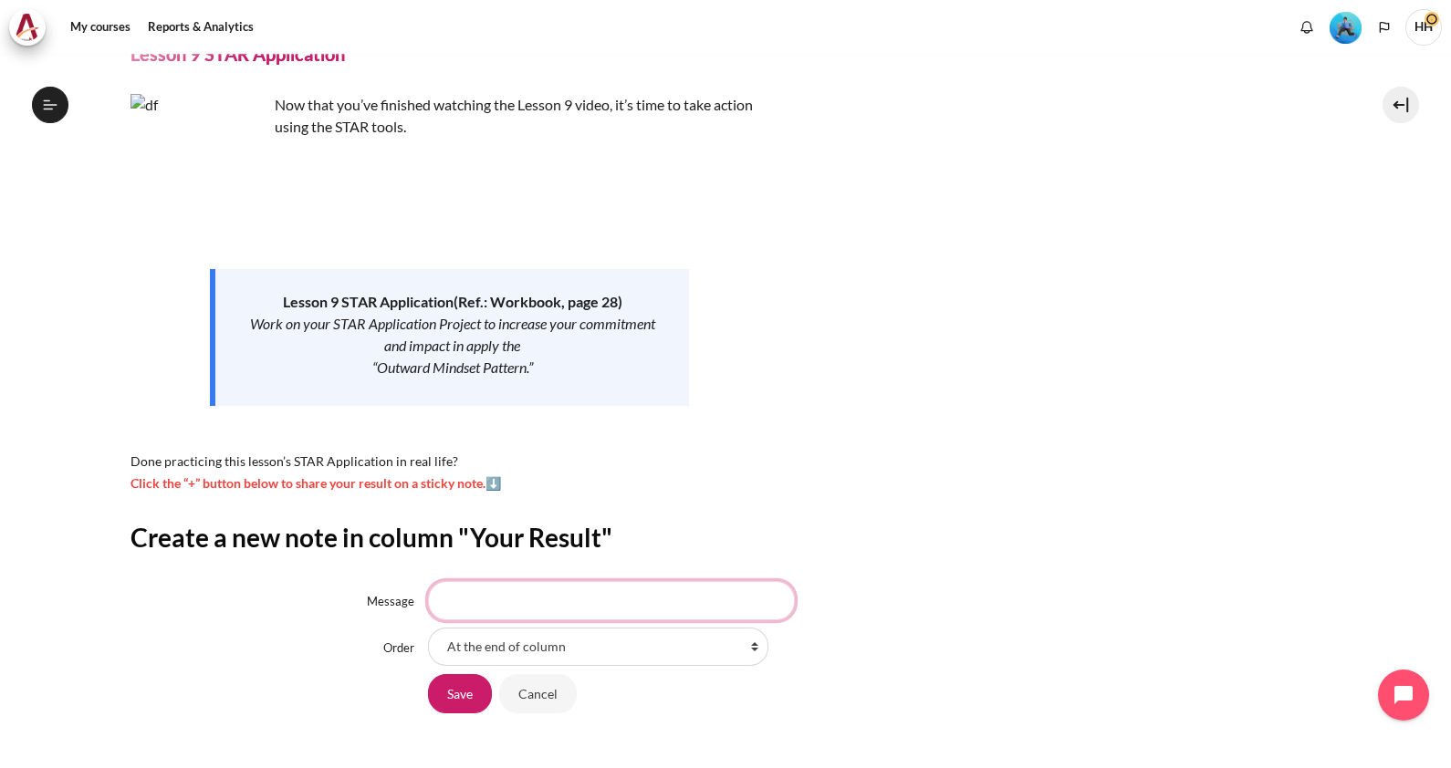
click at [499, 602] on input "Message" at bounding box center [611, 600] width 367 height 38
type input "Good for apply in work"
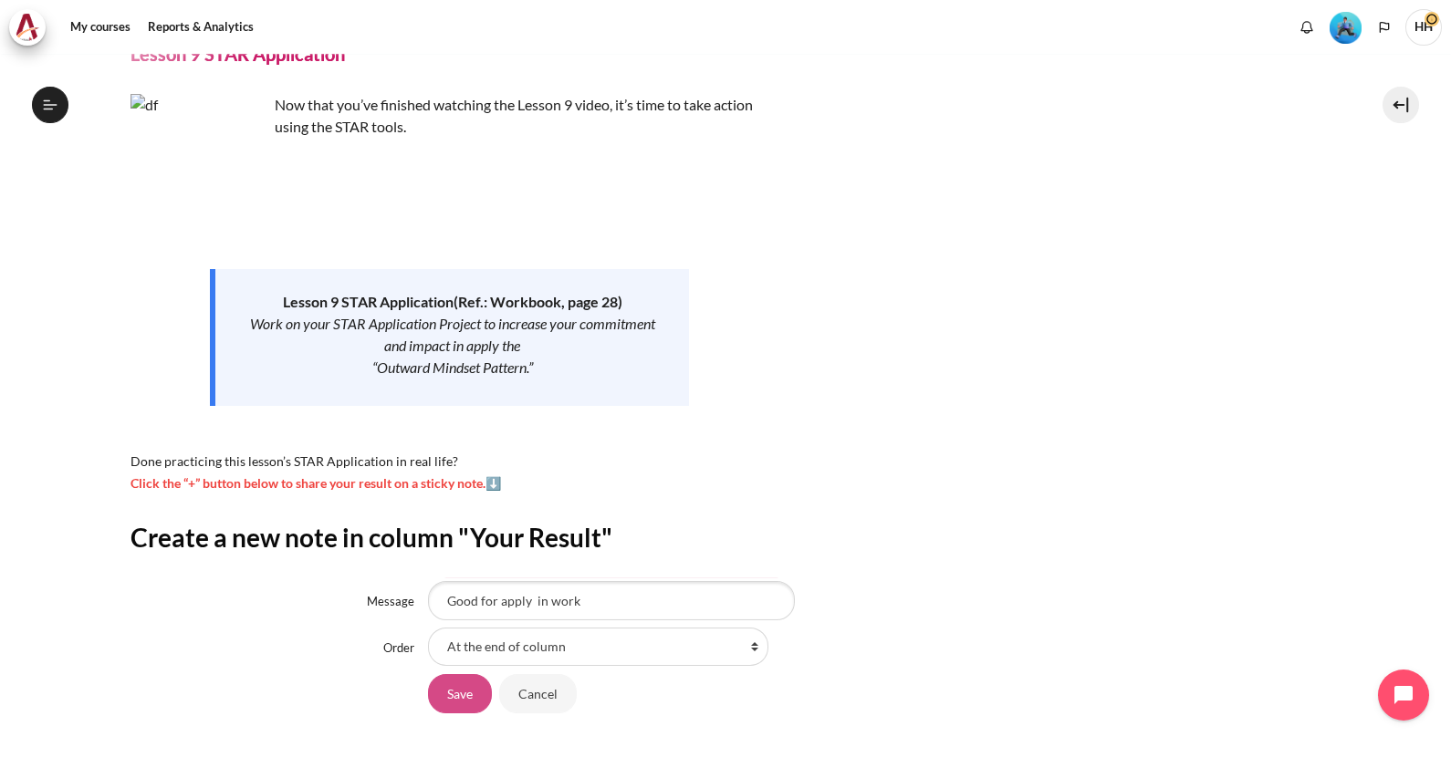
click at [452, 685] on input "Save" at bounding box center [460, 693] width 64 height 38
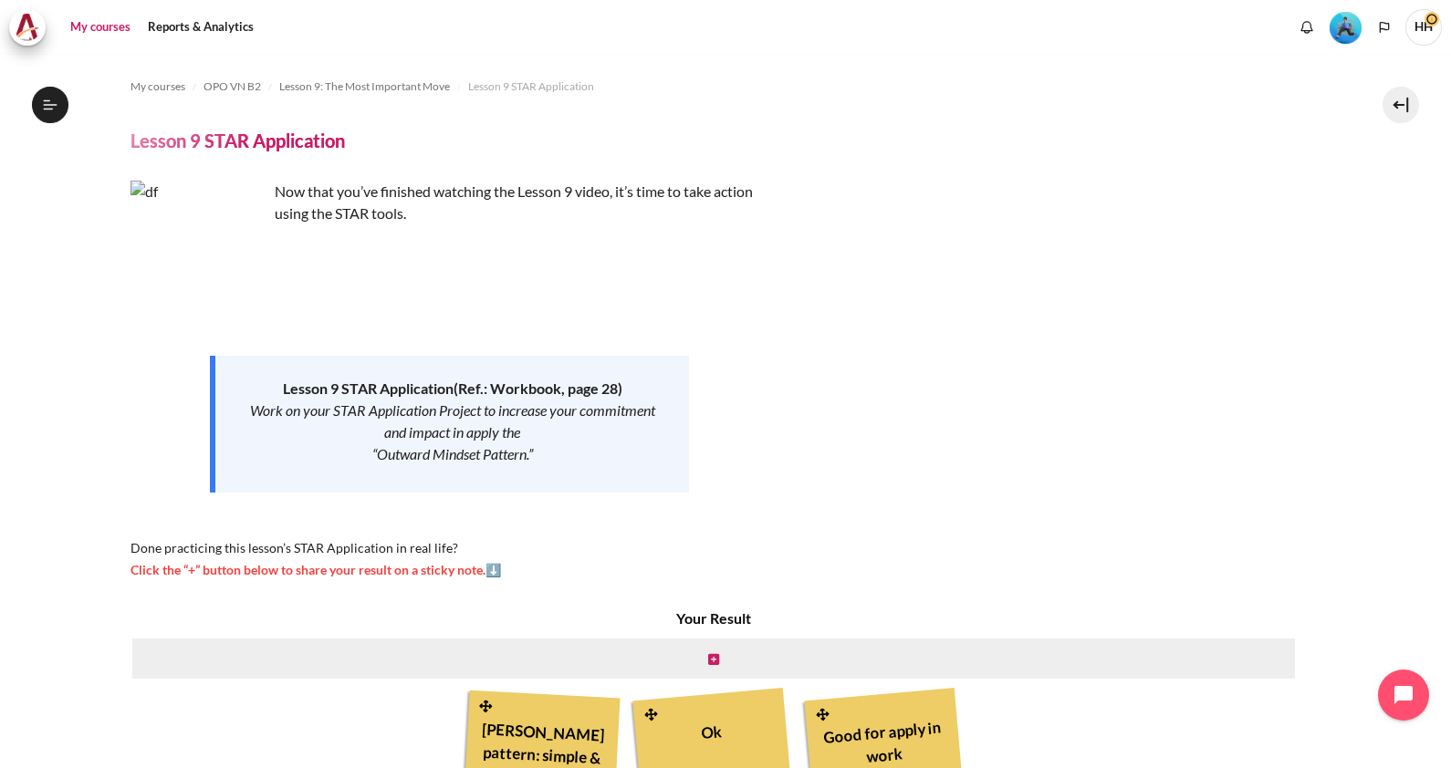
click at [105, 14] on link "My courses" at bounding box center [100, 27] width 73 height 36
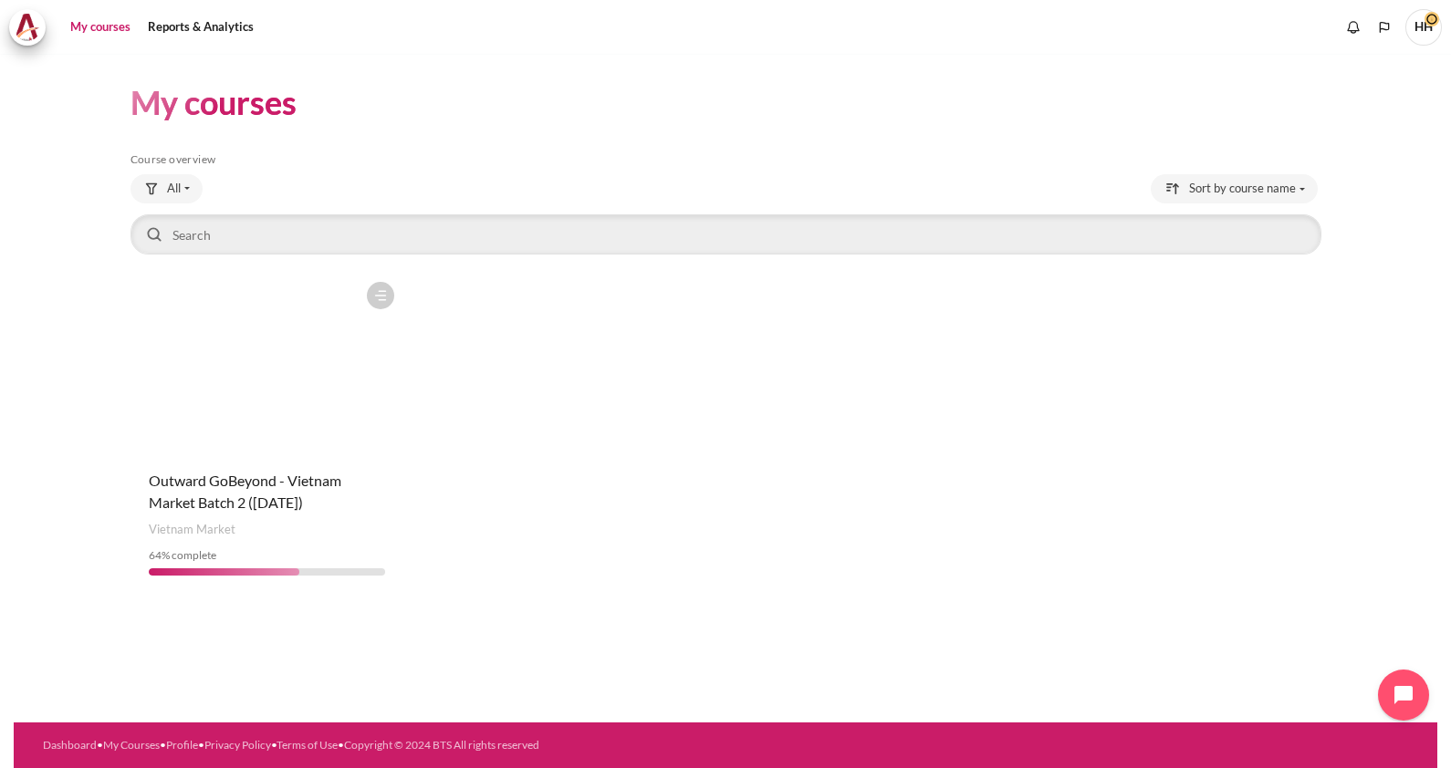
click at [228, 358] on figure "Content" at bounding box center [266, 364] width 273 height 182
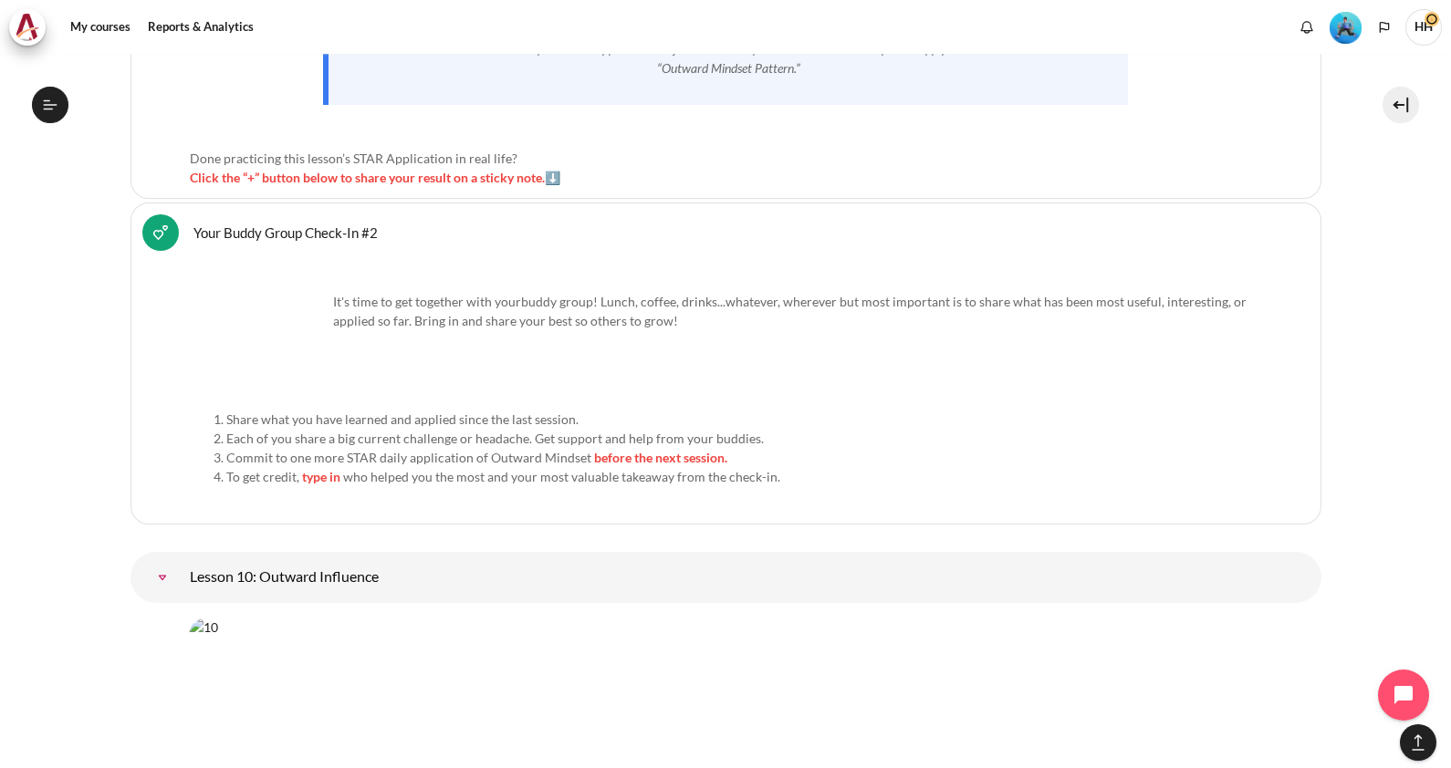
scroll to position [17491, 0]
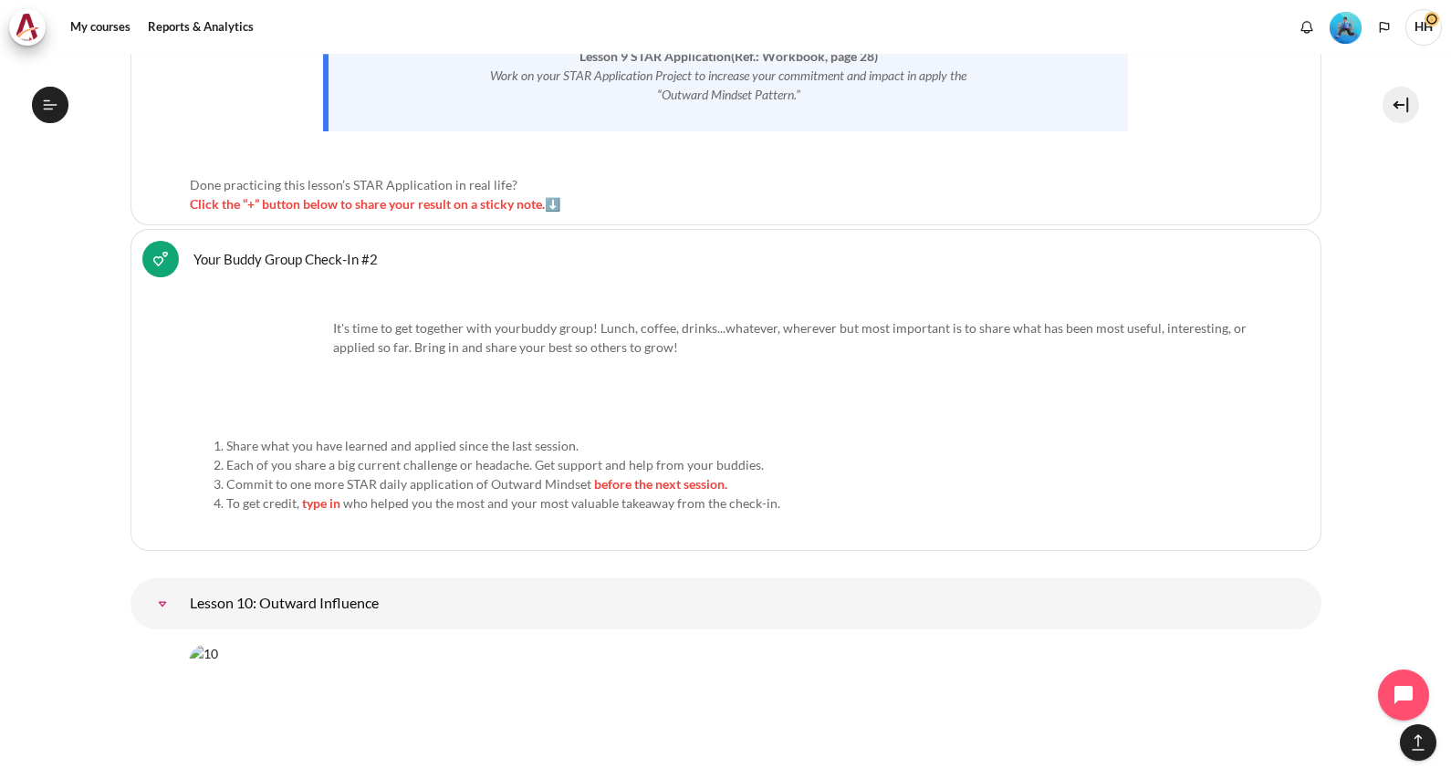
click at [301, 250] on link "Your Buddy Group Check-In #2 Feedback" at bounding box center [285, 258] width 184 height 17
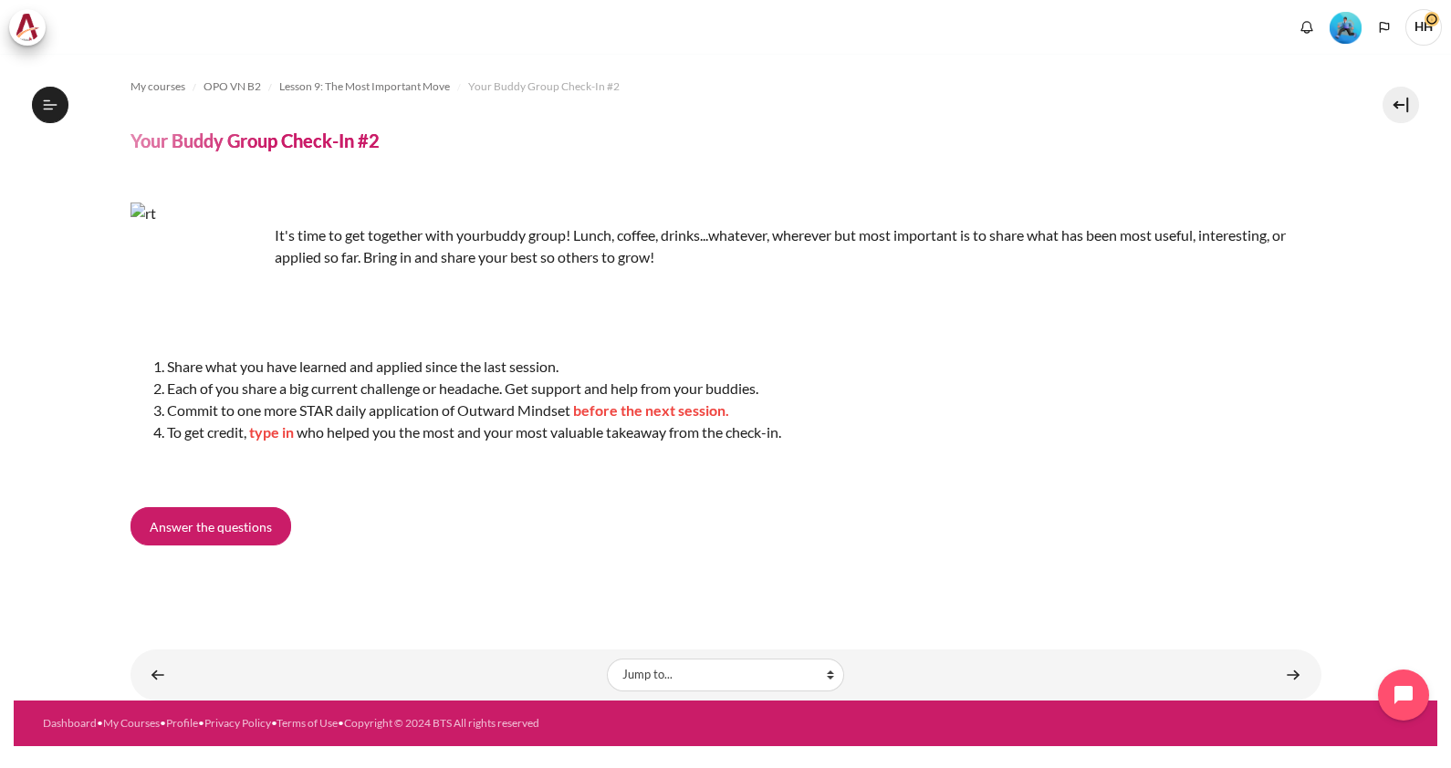
scroll to position [1466, 0]
click at [985, 461] on div "It's time to get together with your buddy group! Lunch, coffee, drinks...whatev…" at bounding box center [725, 341] width 1191 height 277
click at [205, 519] on span "Answer the questions" at bounding box center [211, 526] width 122 height 19
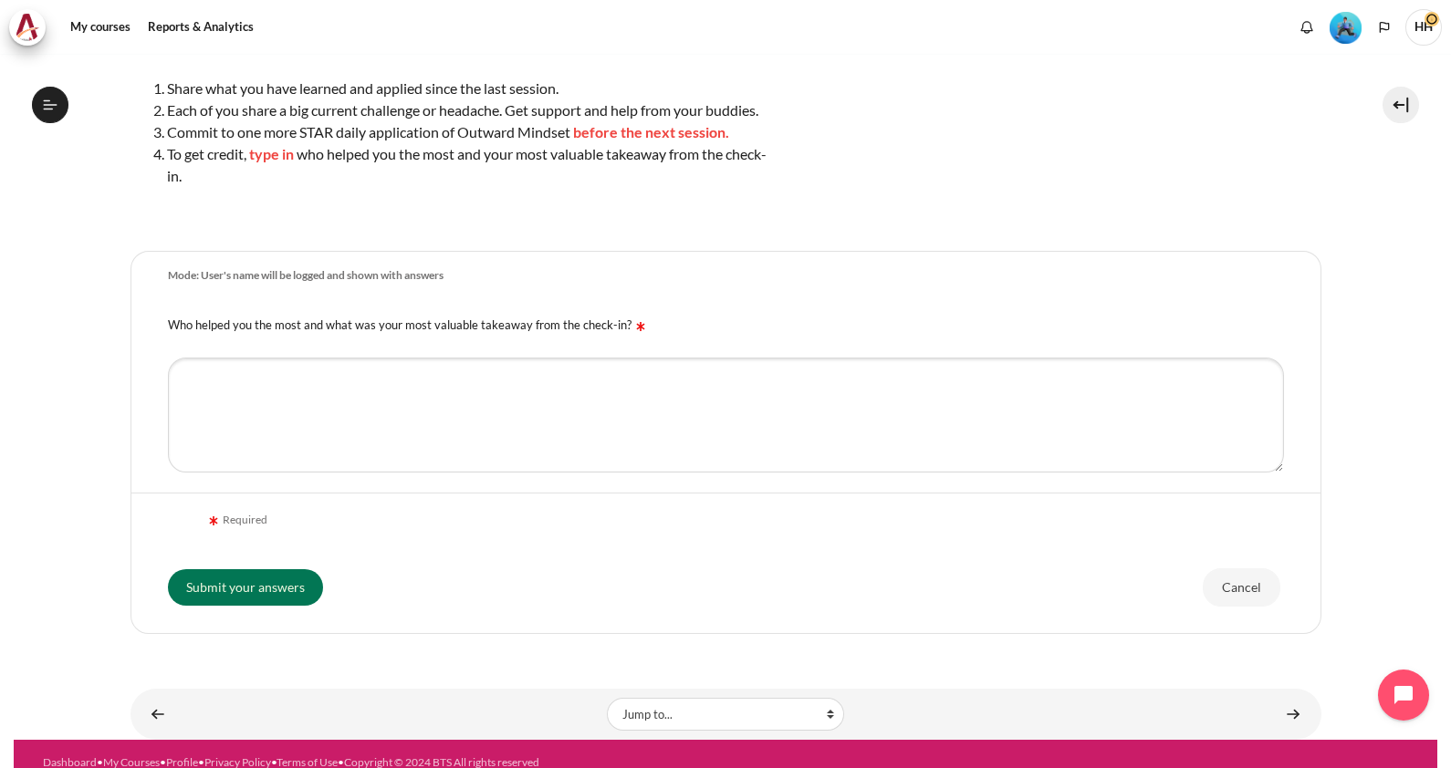
scroll to position [295, 0]
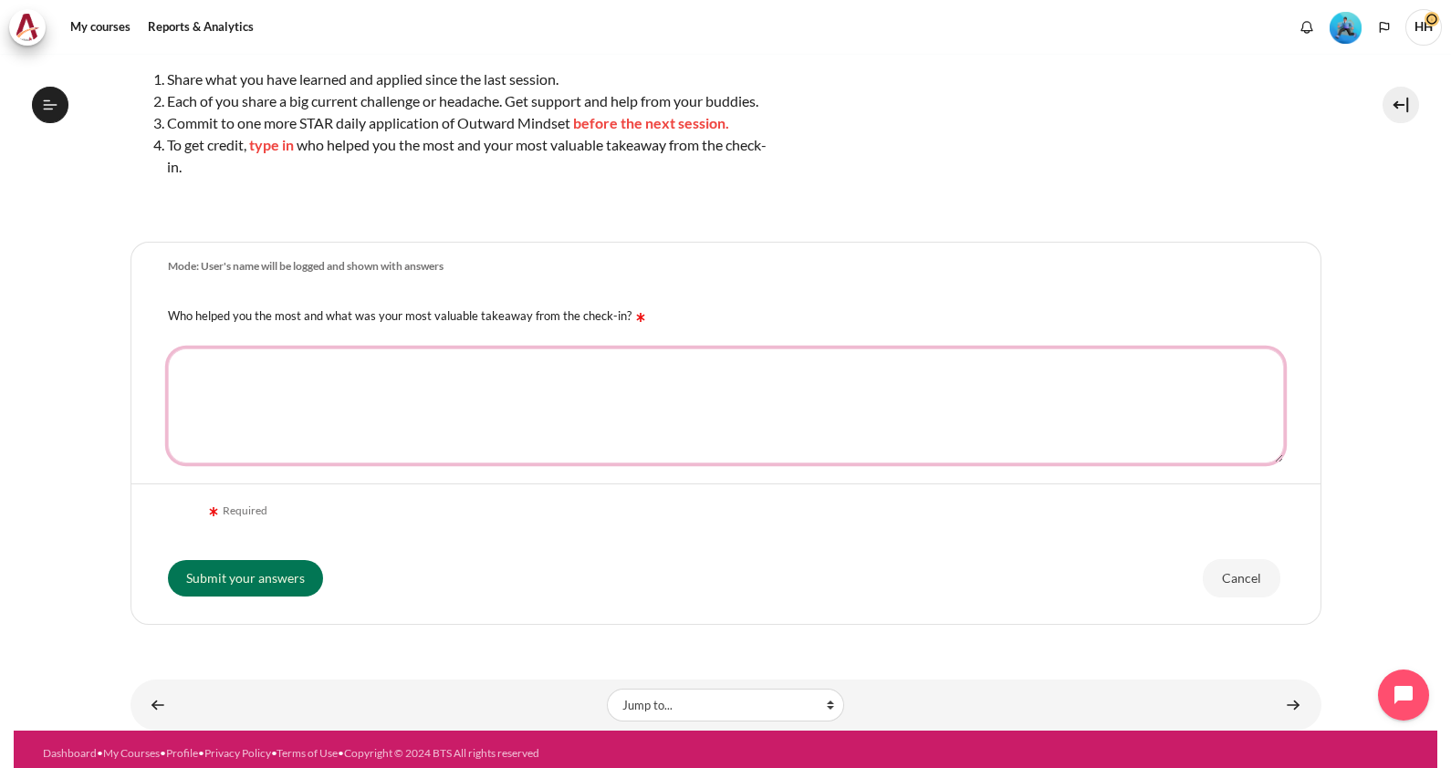
click at [399, 399] on textarea "Who helped you the most and what was your most valuable takeaway from the check…" at bounding box center [726, 406] width 1116 height 115
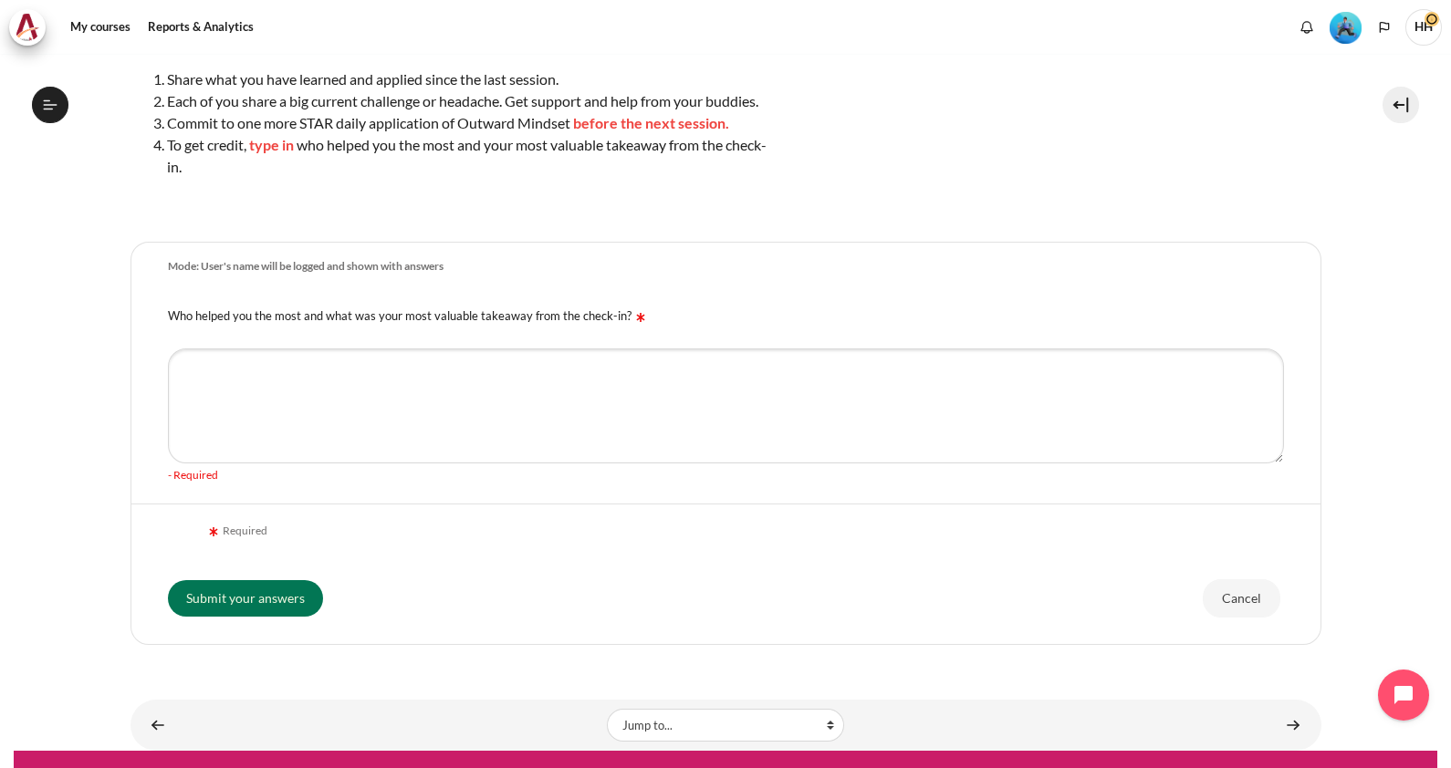
click at [279, 538] on div "Required" at bounding box center [726, 532] width 1116 height 40
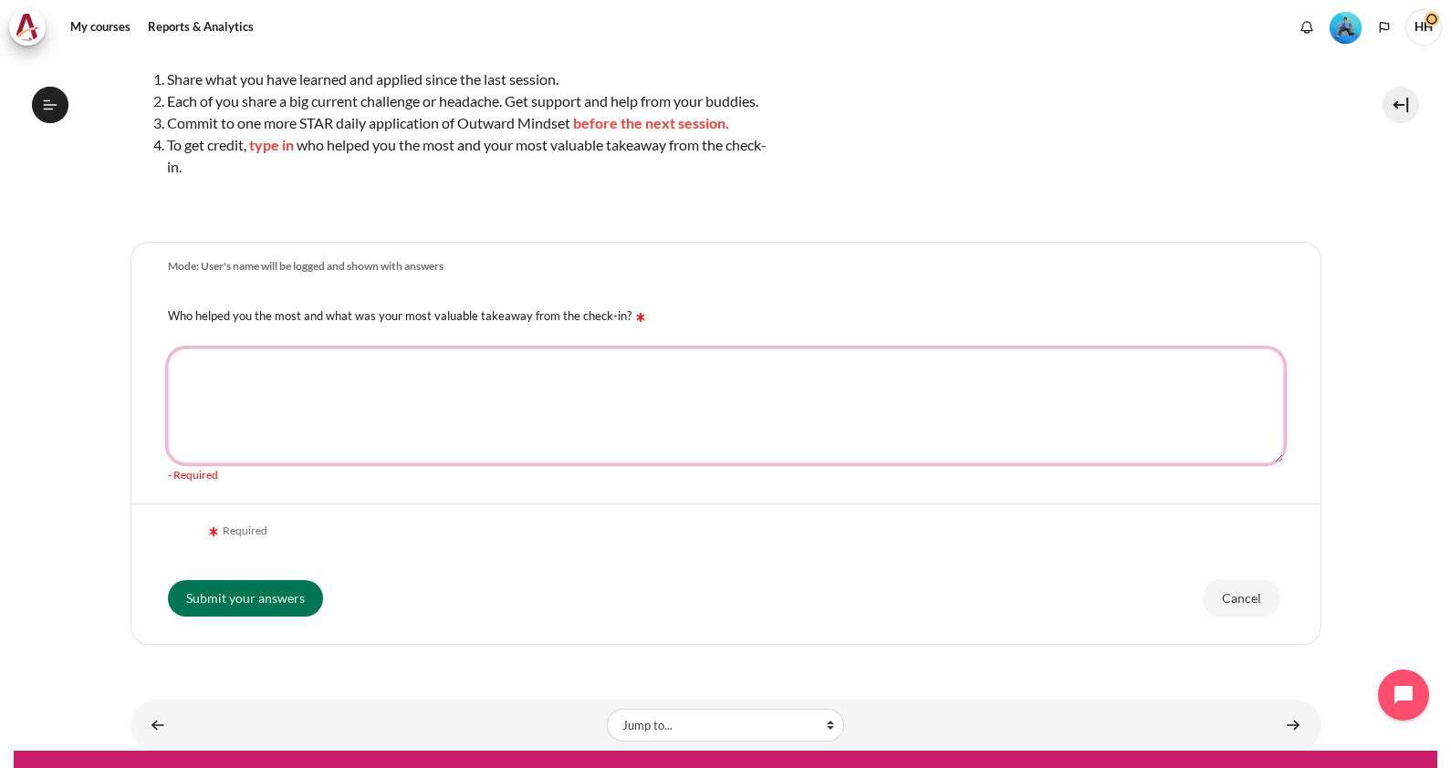
click at [252, 415] on textarea "Who helped you the most and what was your most valuable takeaway from the check…" at bounding box center [726, 406] width 1116 height 115
click at [201, 391] on textarea "Ms Thanh" at bounding box center [726, 406] width 1116 height 115
click at [262, 392] on textarea "Ms Thanh" at bounding box center [726, 406] width 1116 height 115
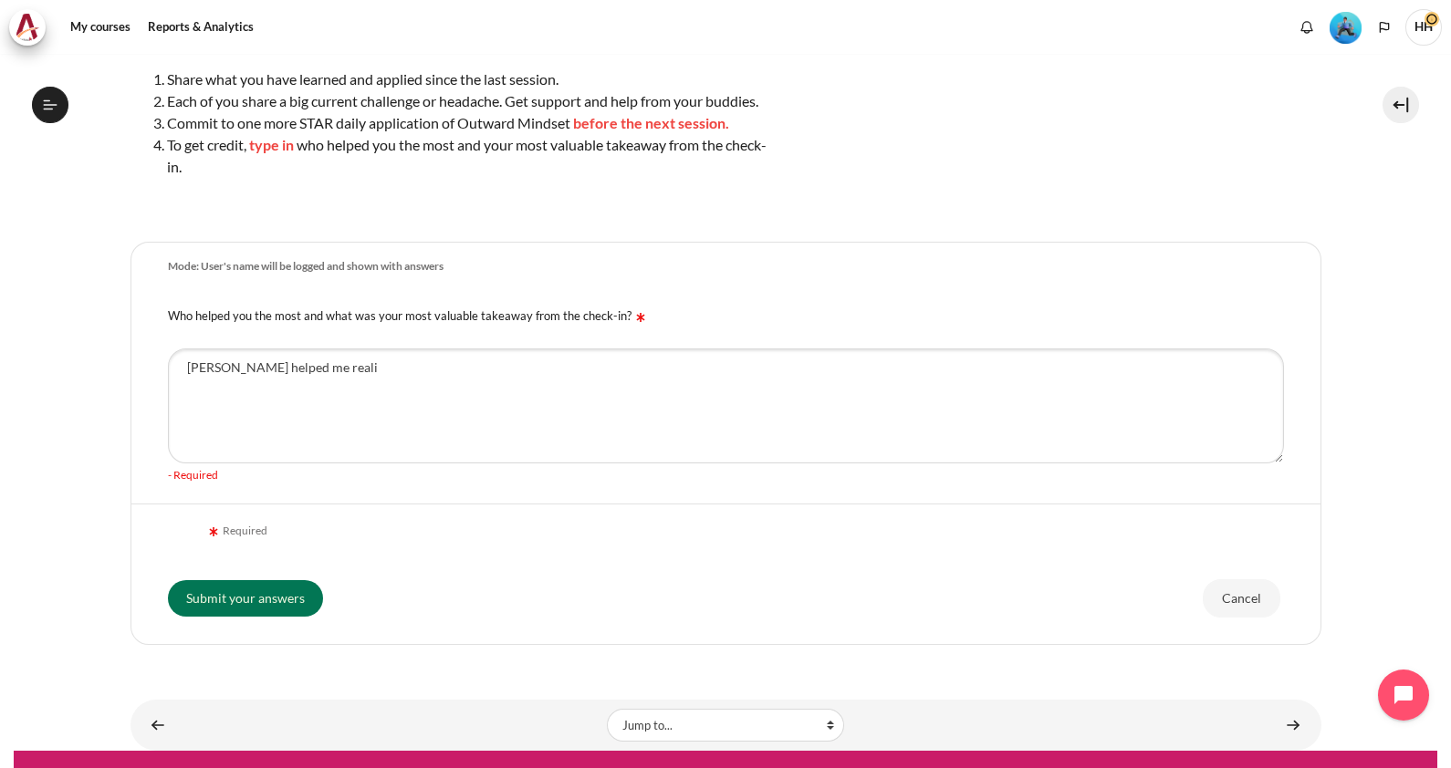
click at [285, 323] on label "Who helped you the most and what was your most valuable takeaway from the check…" at bounding box center [409, 315] width 482 height 15
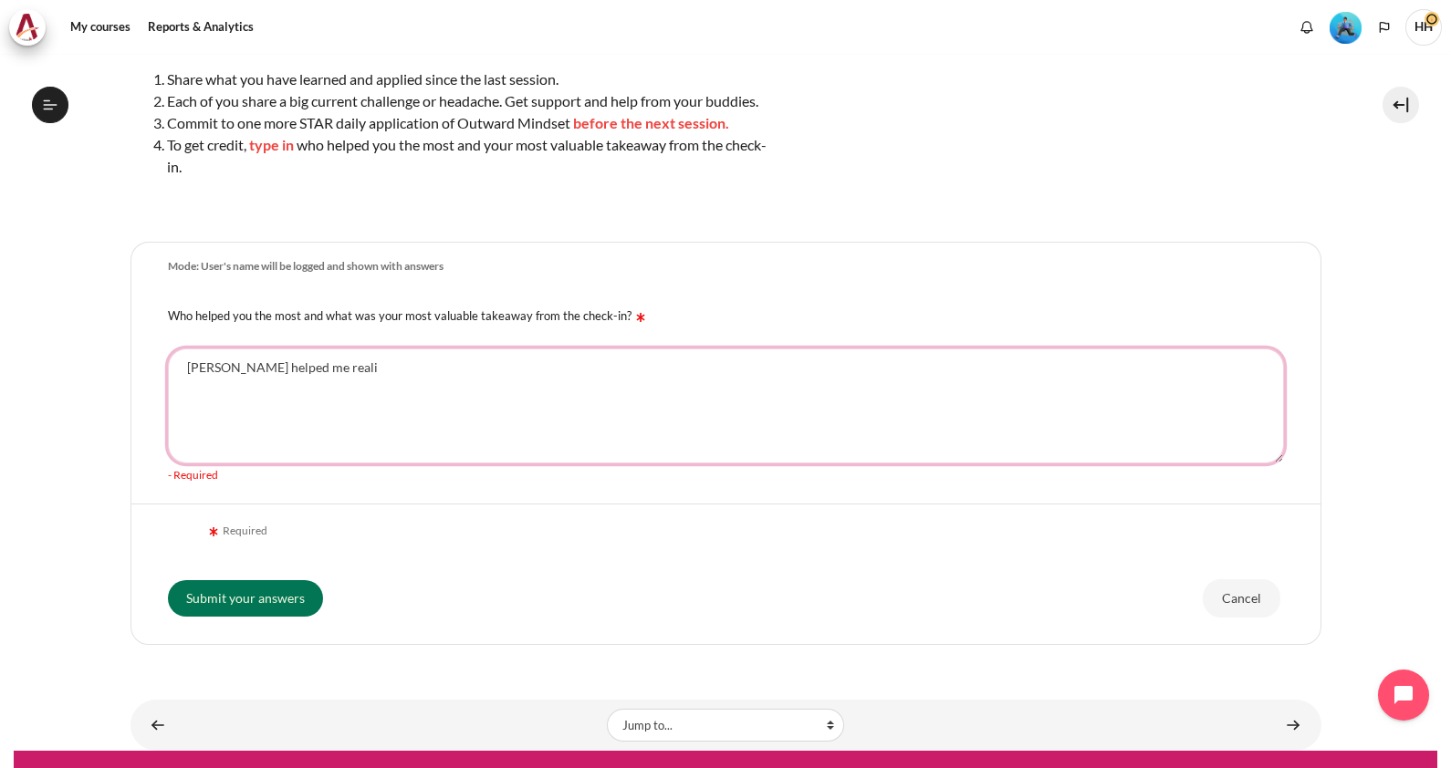
click at [285, 349] on textarea "Ms Thanh helped me reali" at bounding box center [726, 406] width 1116 height 115
type textarea "Ms Thanh helped me most valuable"
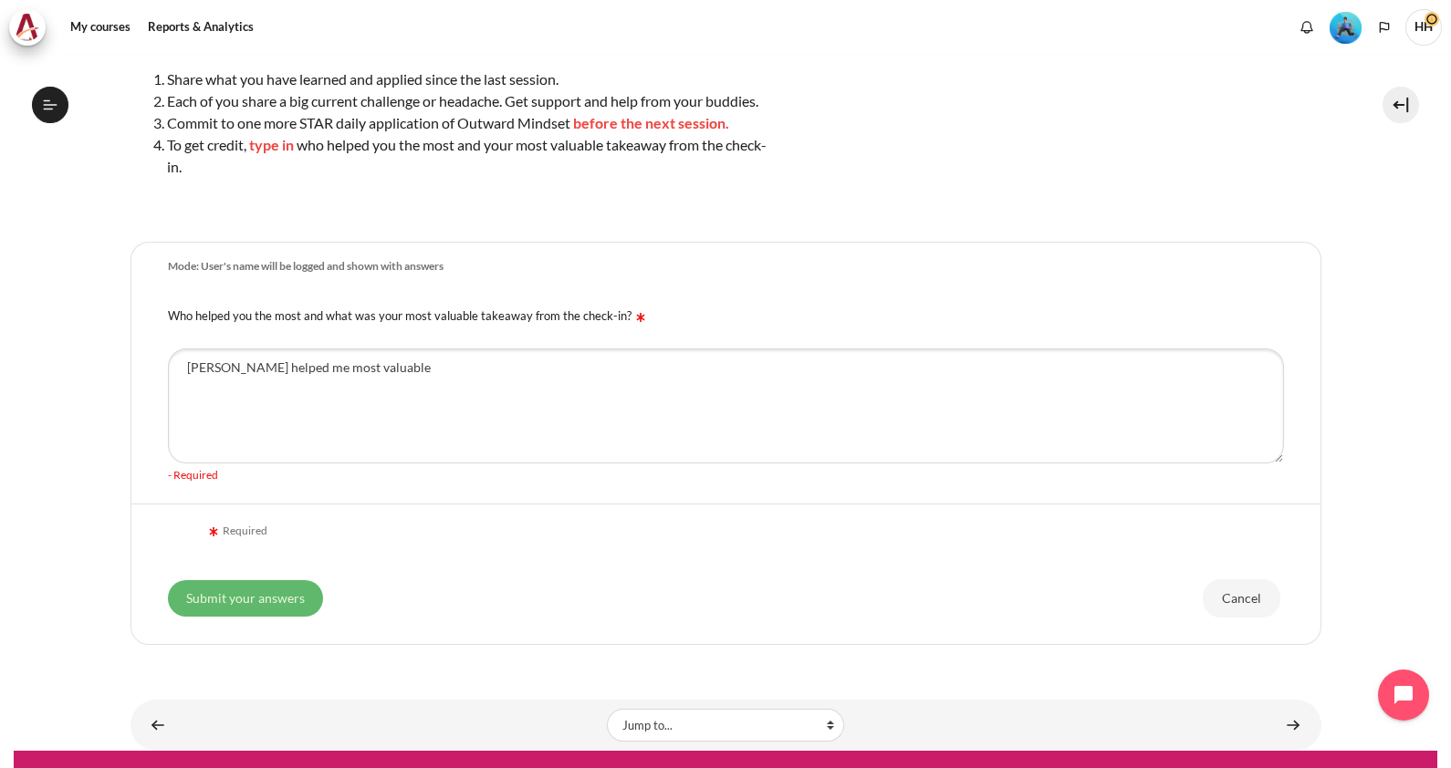
click at [244, 611] on input "Submit your answers" at bounding box center [245, 598] width 155 height 36
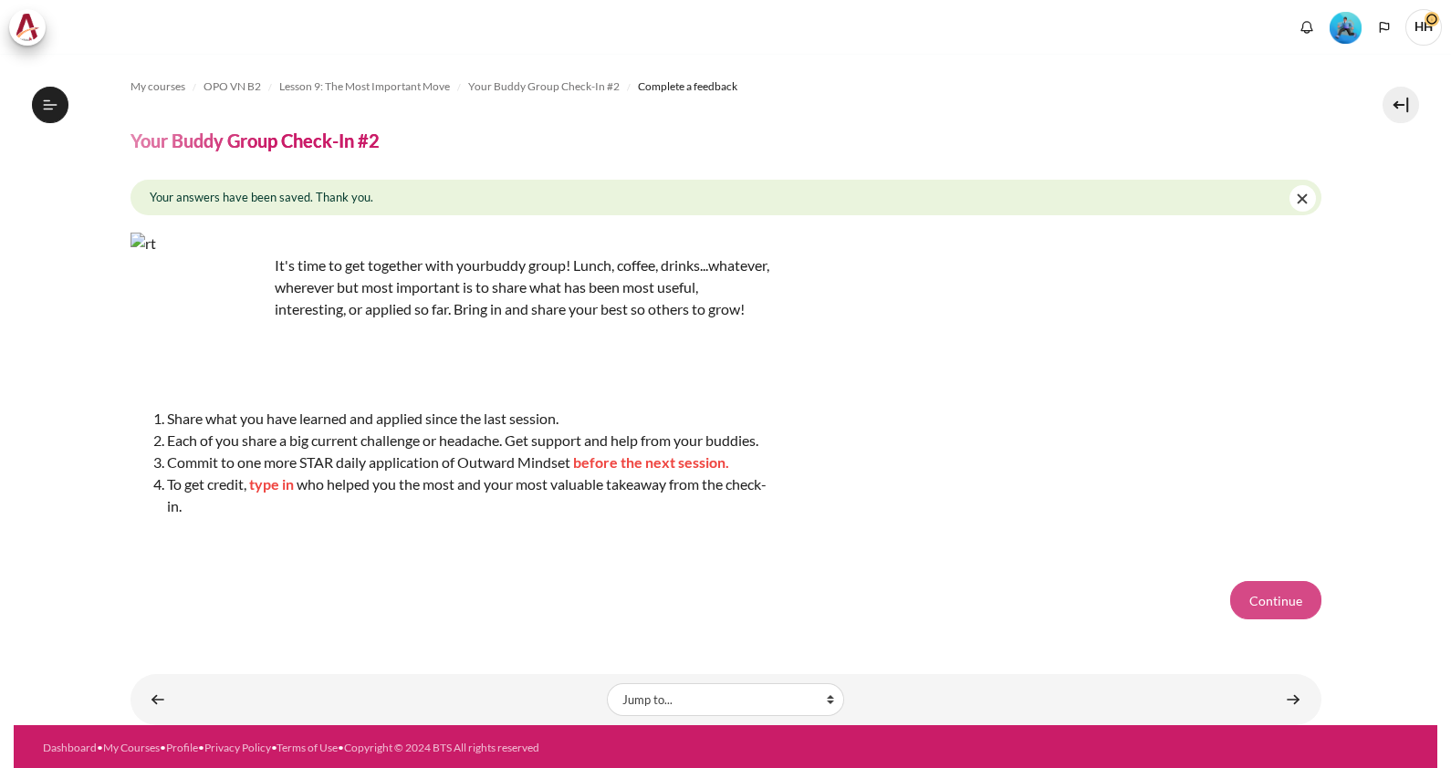
click at [1254, 617] on button "Continue" at bounding box center [1275, 600] width 91 height 38
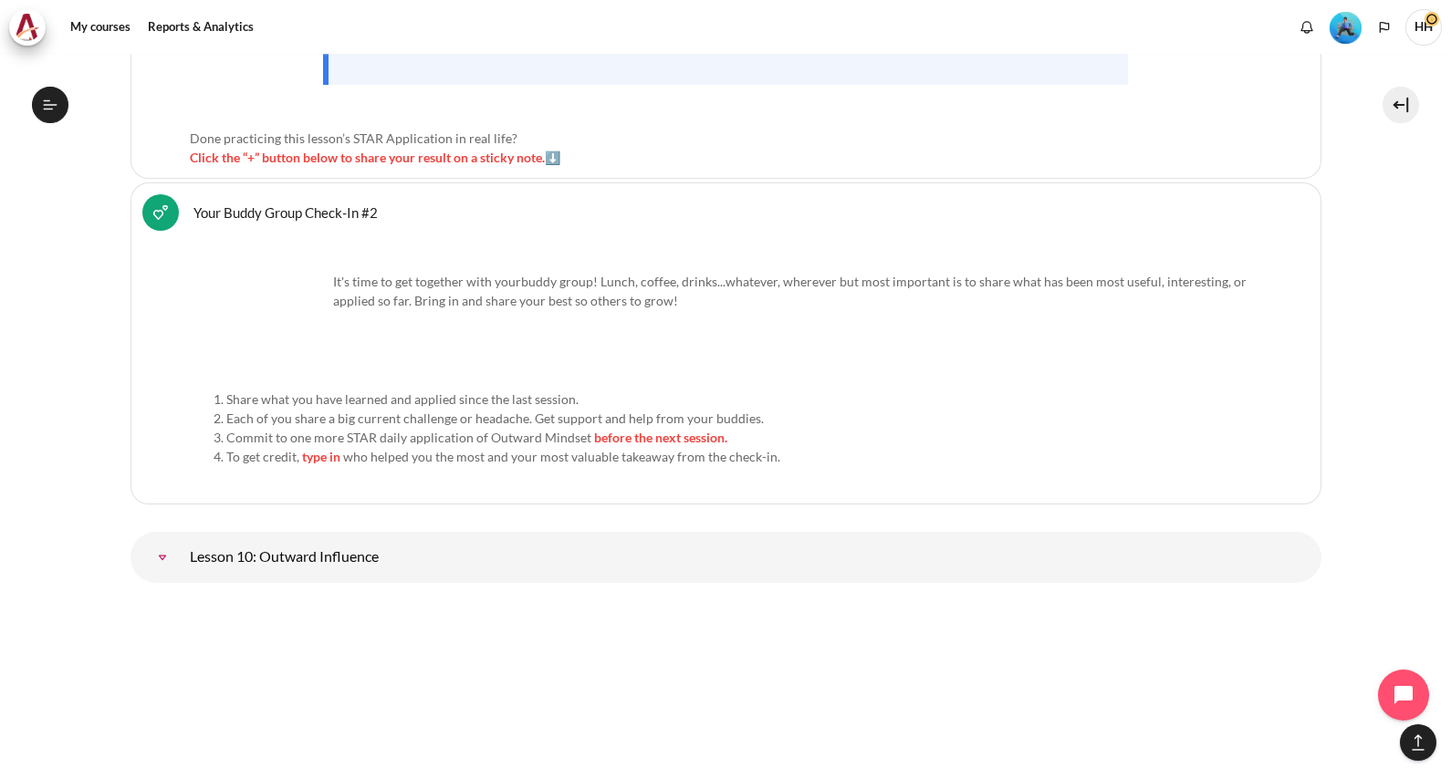
scroll to position [17590, 0]
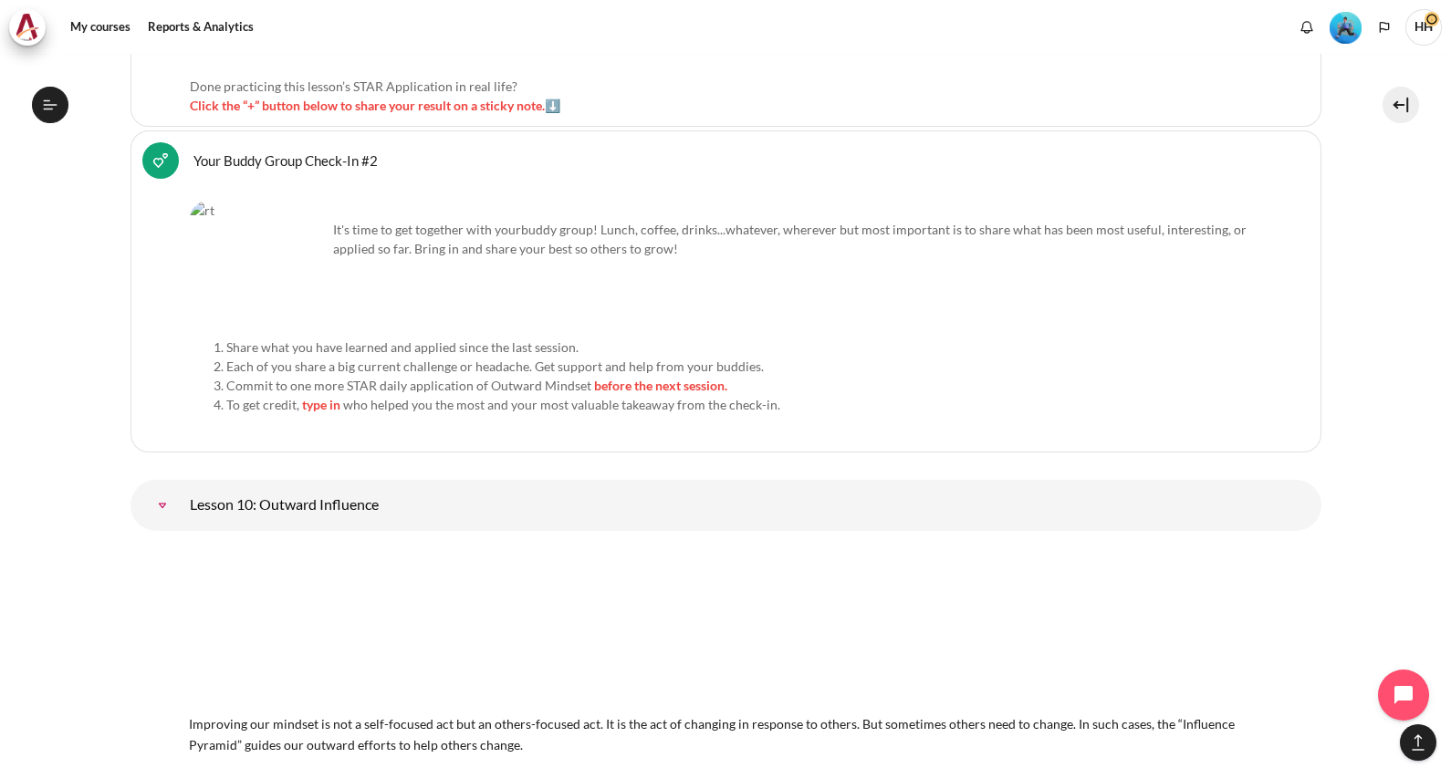
click at [181, 487] on link "Lesson 10: Outward Influence" at bounding box center [162, 505] width 36 height 36
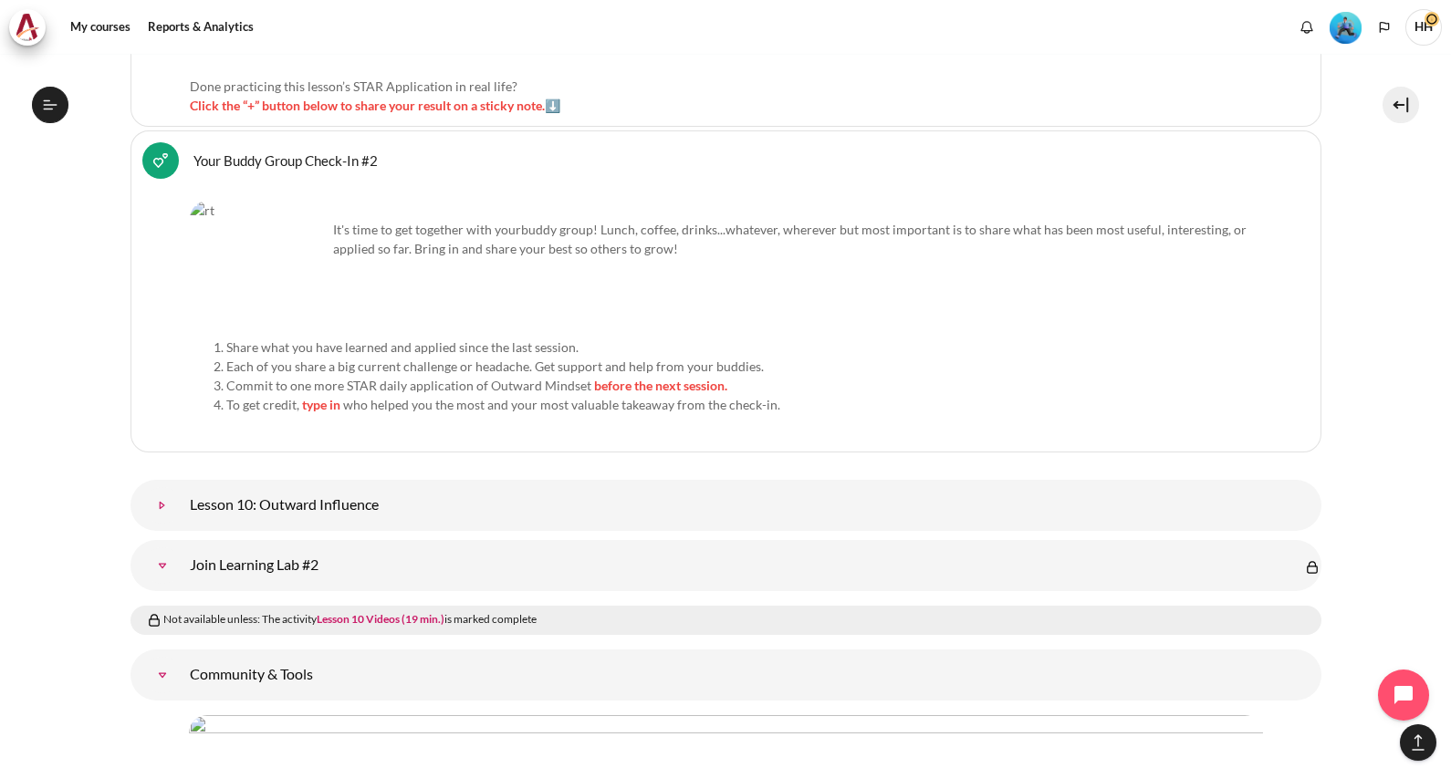
click at [181, 487] on link "Lesson 10: Outward Influence" at bounding box center [162, 505] width 36 height 36
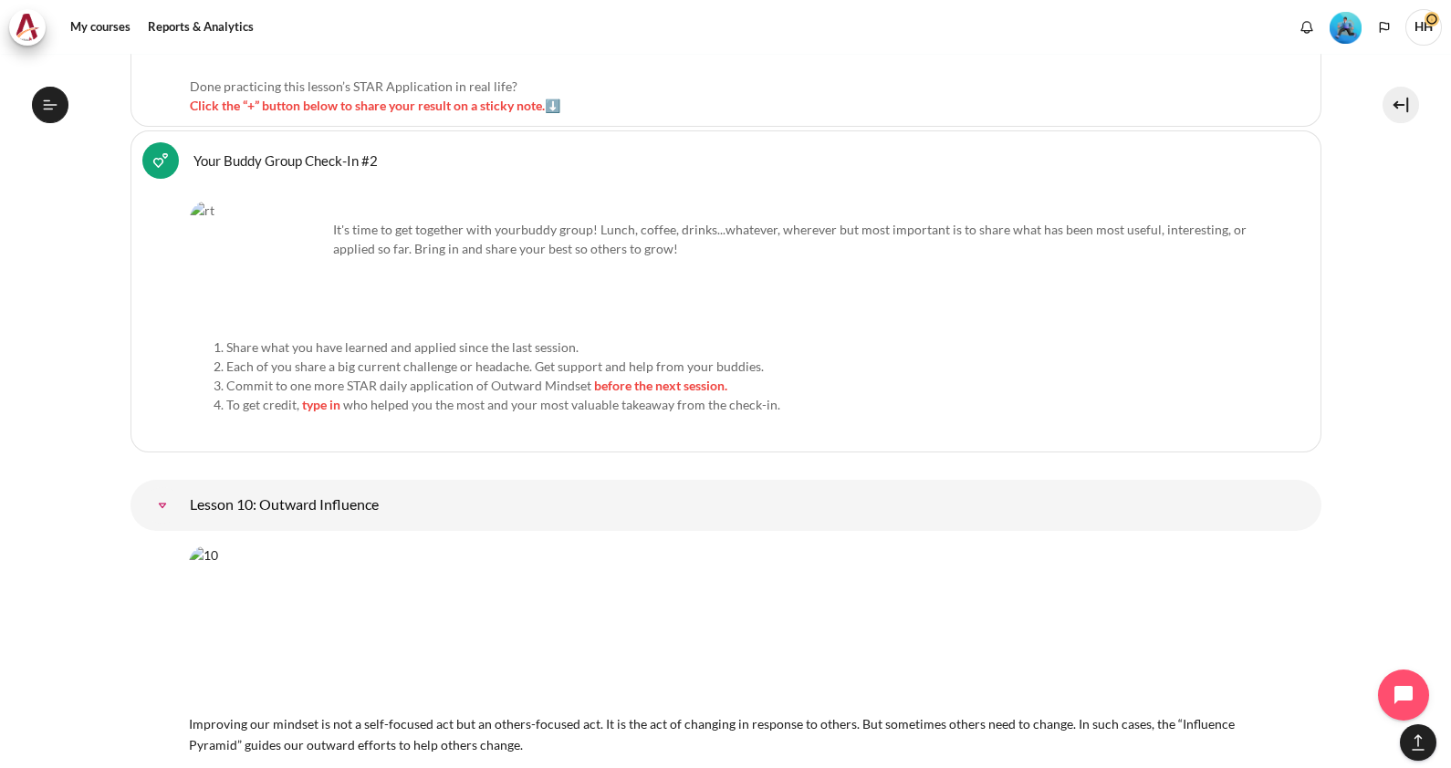
scroll to position [17744, 0]
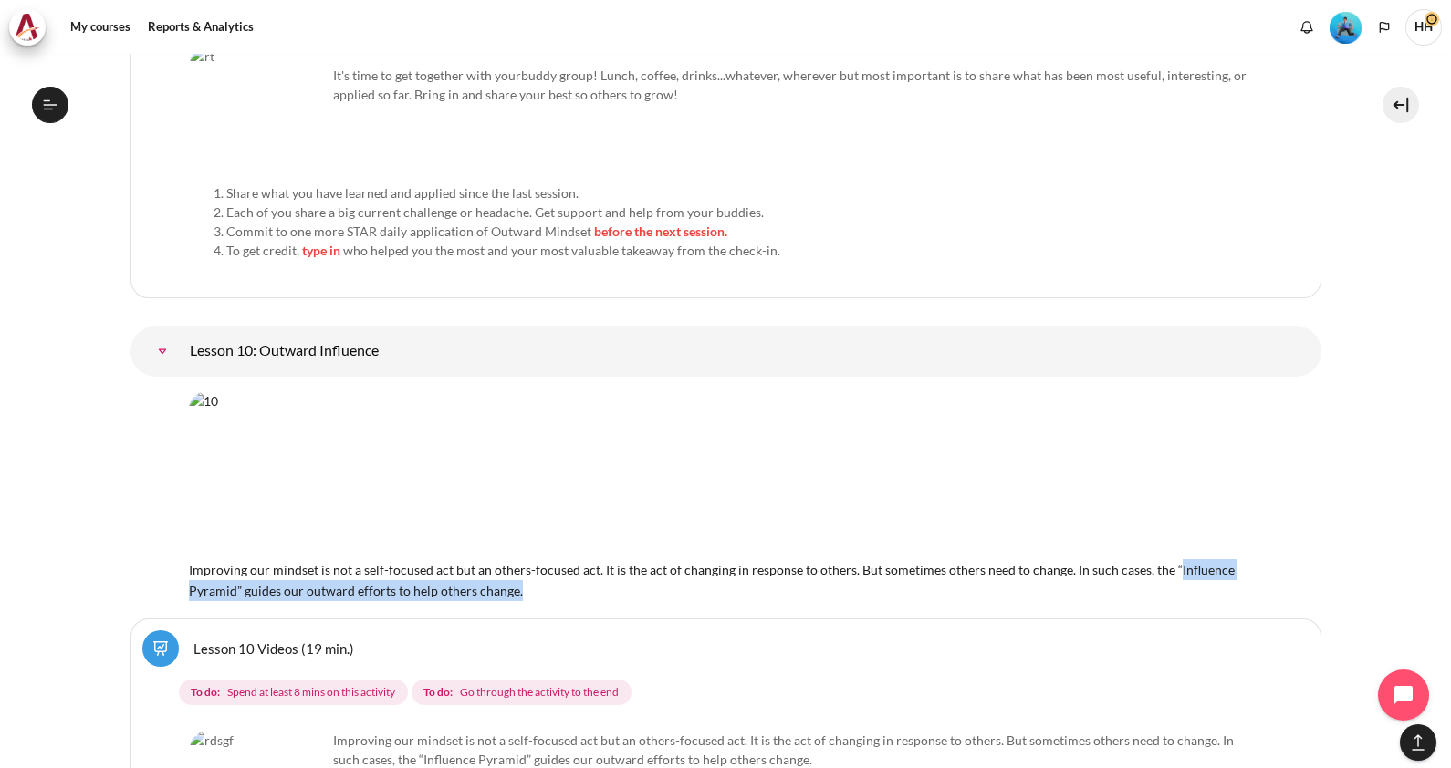
drag, startPoint x: 1164, startPoint y: 511, endPoint x: 1196, endPoint y: 525, distance: 34.7
click at [1196, 525] on div "Improving our mindset is not a self-focused act but an others-focused act. It i…" at bounding box center [726, 496] width 1074 height 210
copy span "Influence Pyramid” guides our outward efforts to help others change."
click at [660, 630] on div "Lesson 10 Videos (19 min.)" at bounding box center [725, 648] width 1167 height 36
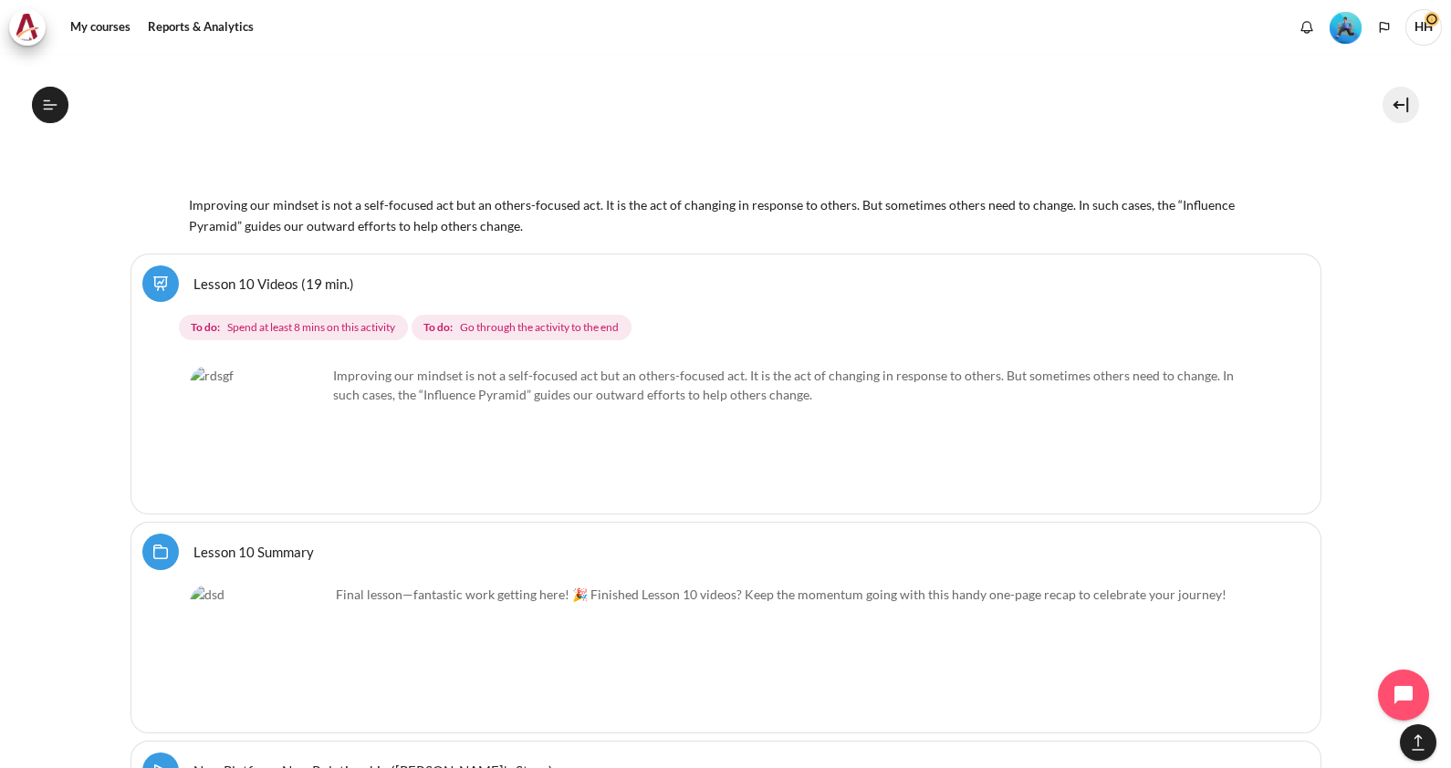
scroll to position [18154, 0]
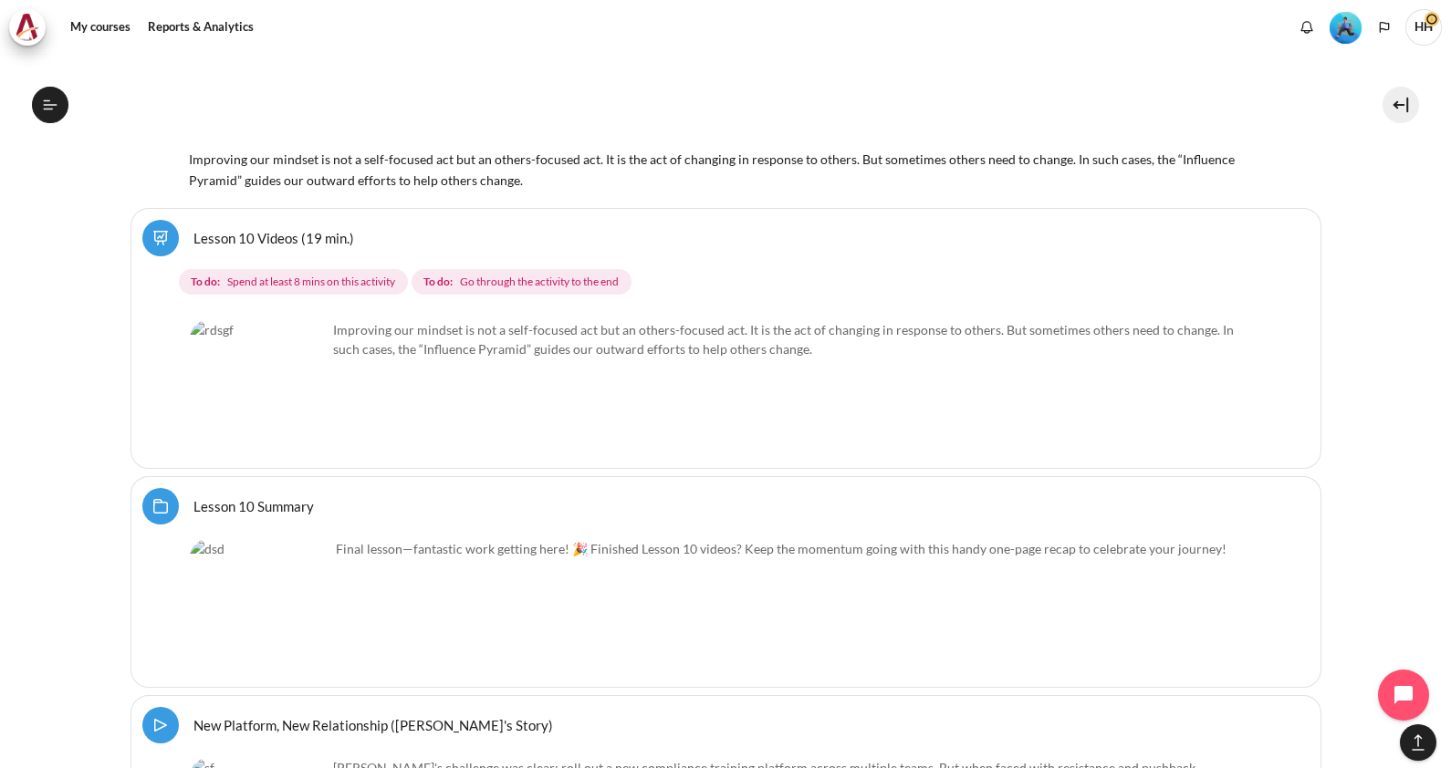
click at [247, 229] on link "Lesson 10 Videos (19 min.)" at bounding box center [273, 237] width 161 height 17
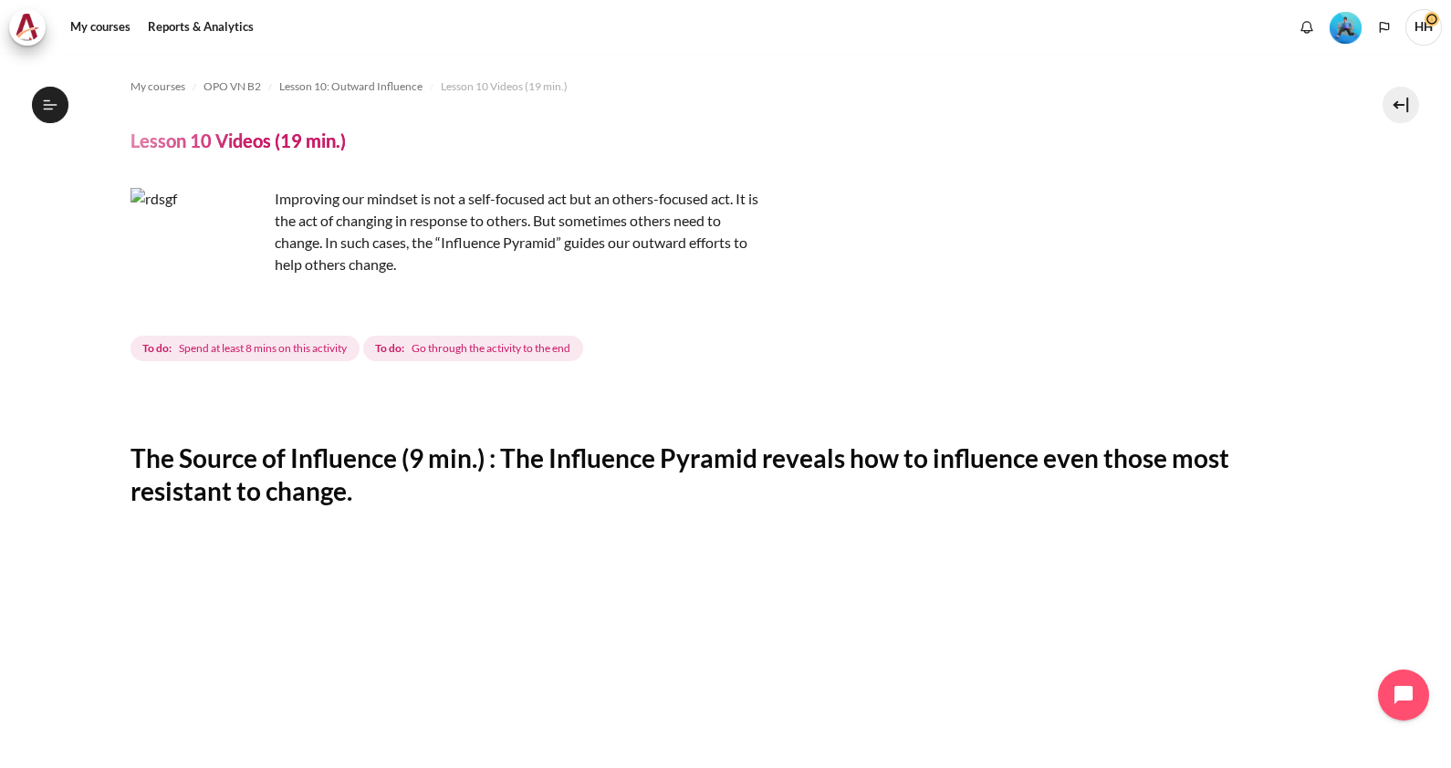
scroll to position [1516, 0]
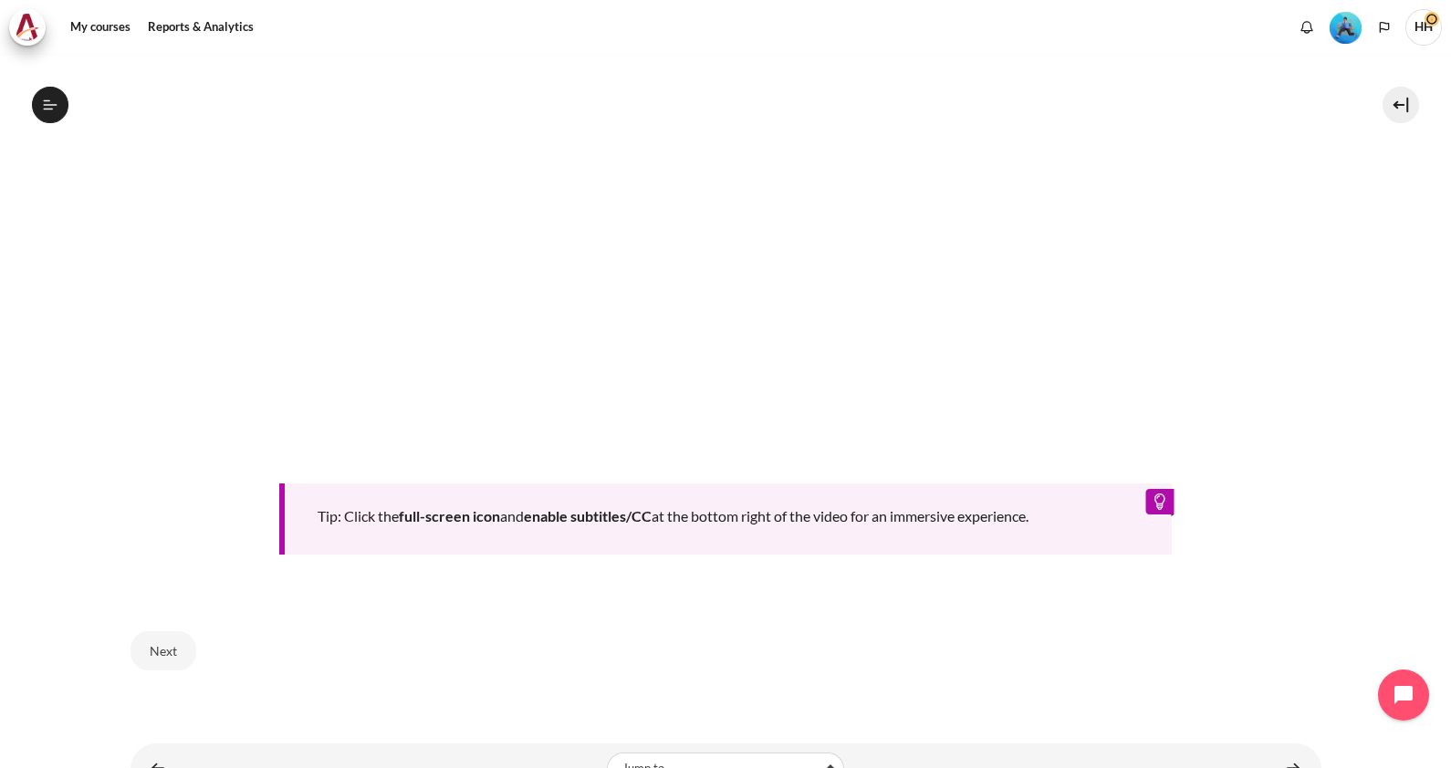
scroll to position [834, 0]
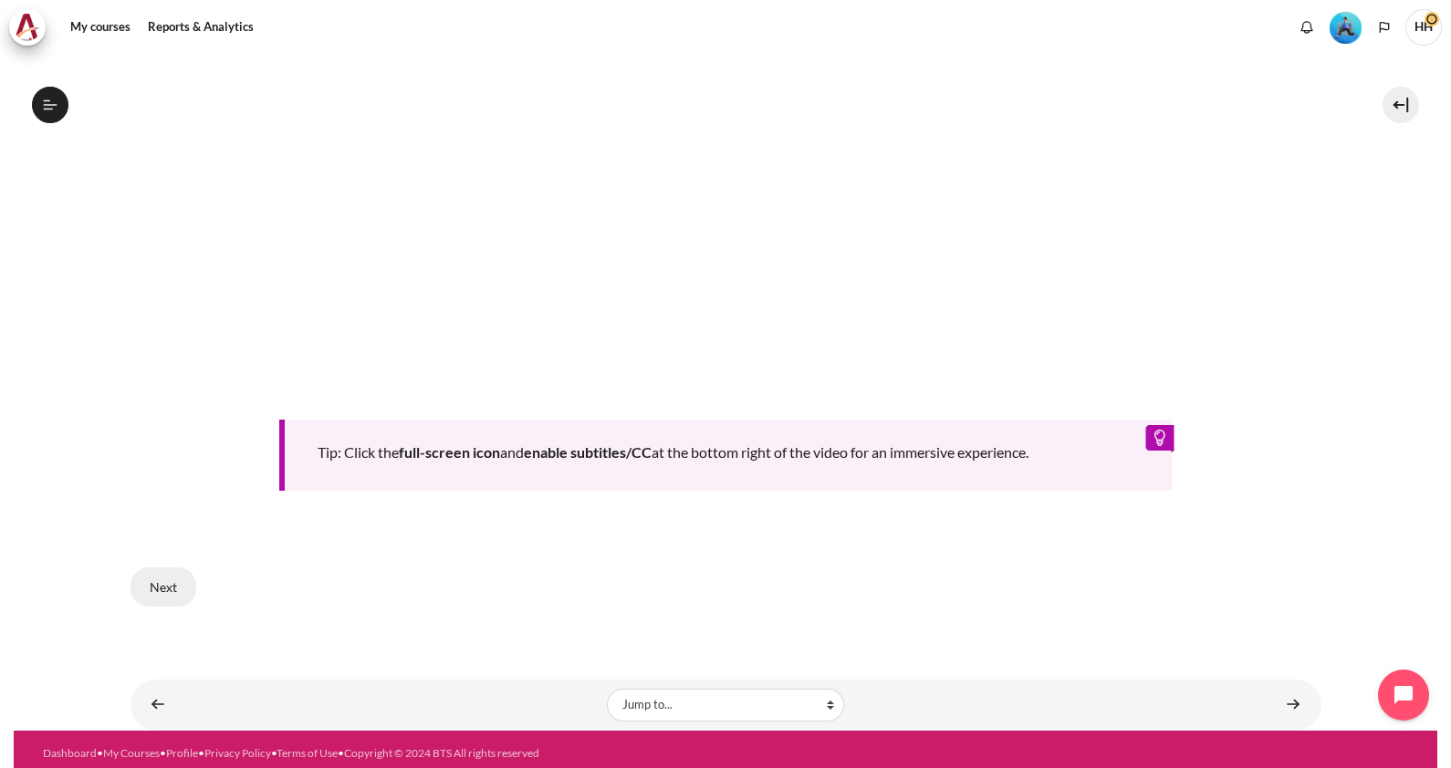
click at [163, 577] on button "Next" at bounding box center [163, 586] width 66 height 38
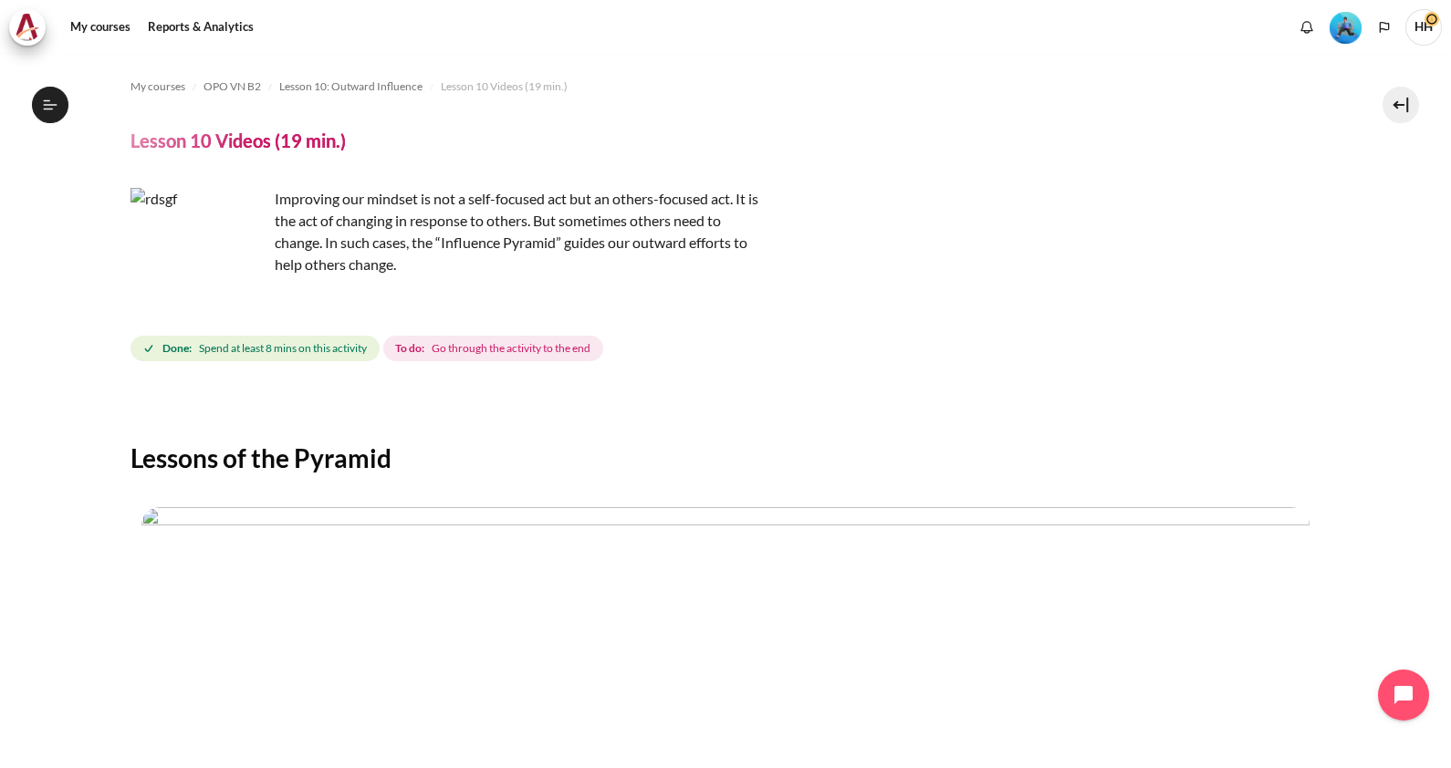
scroll to position [1516, 0]
click at [927, 411] on div "Content" at bounding box center [725, 403] width 1191 height 22
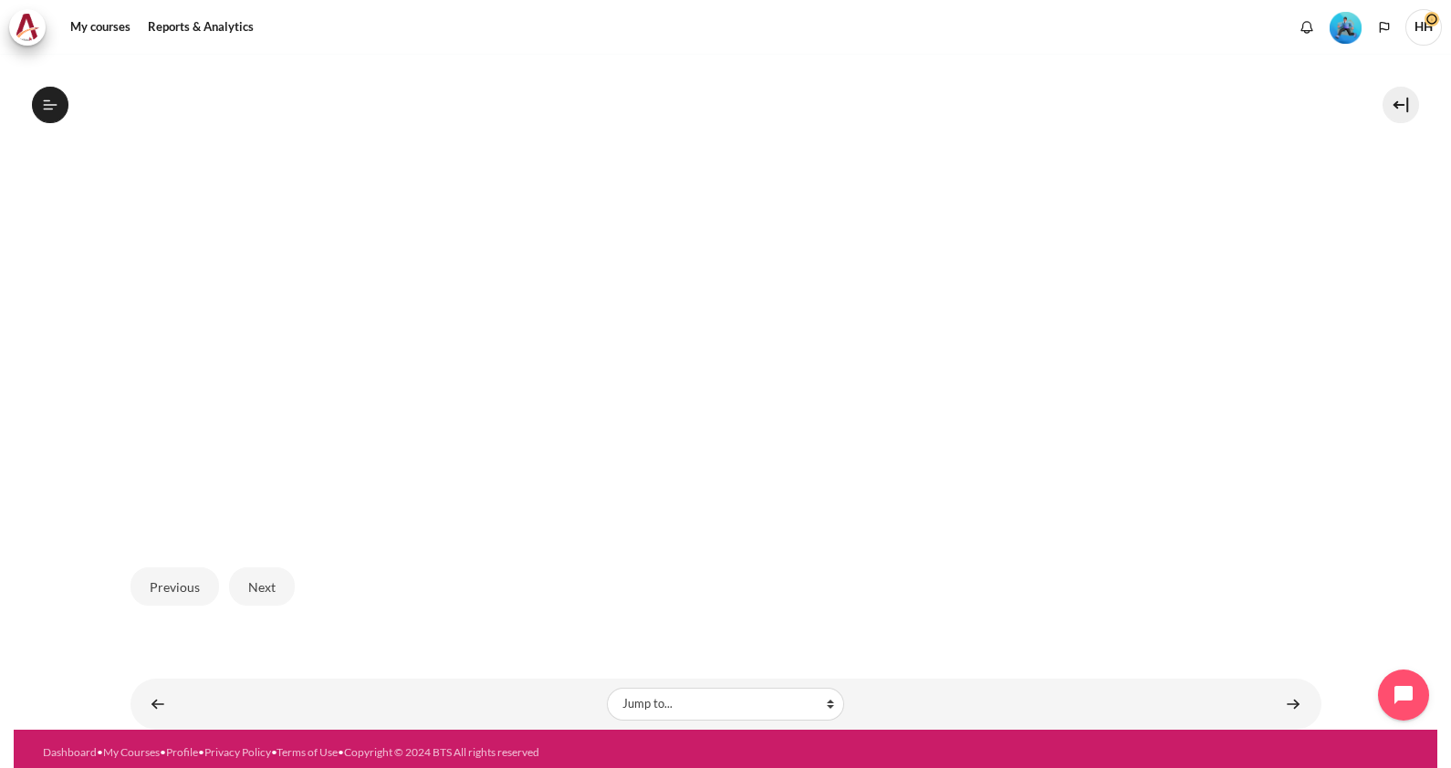
scroll to position [639, 0]
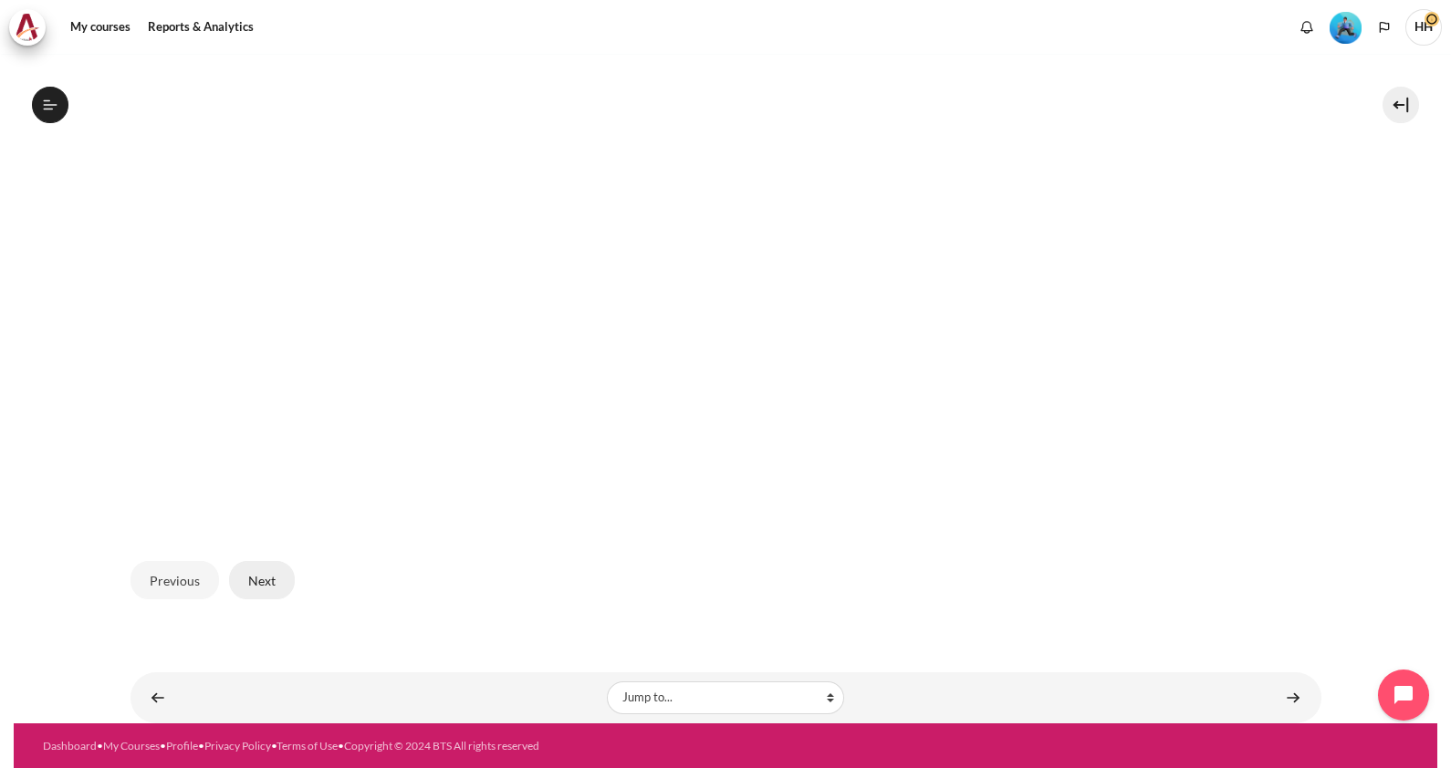
click at [262, 585] on button "Next" at bounding box center [262, 580] width 66 height 38
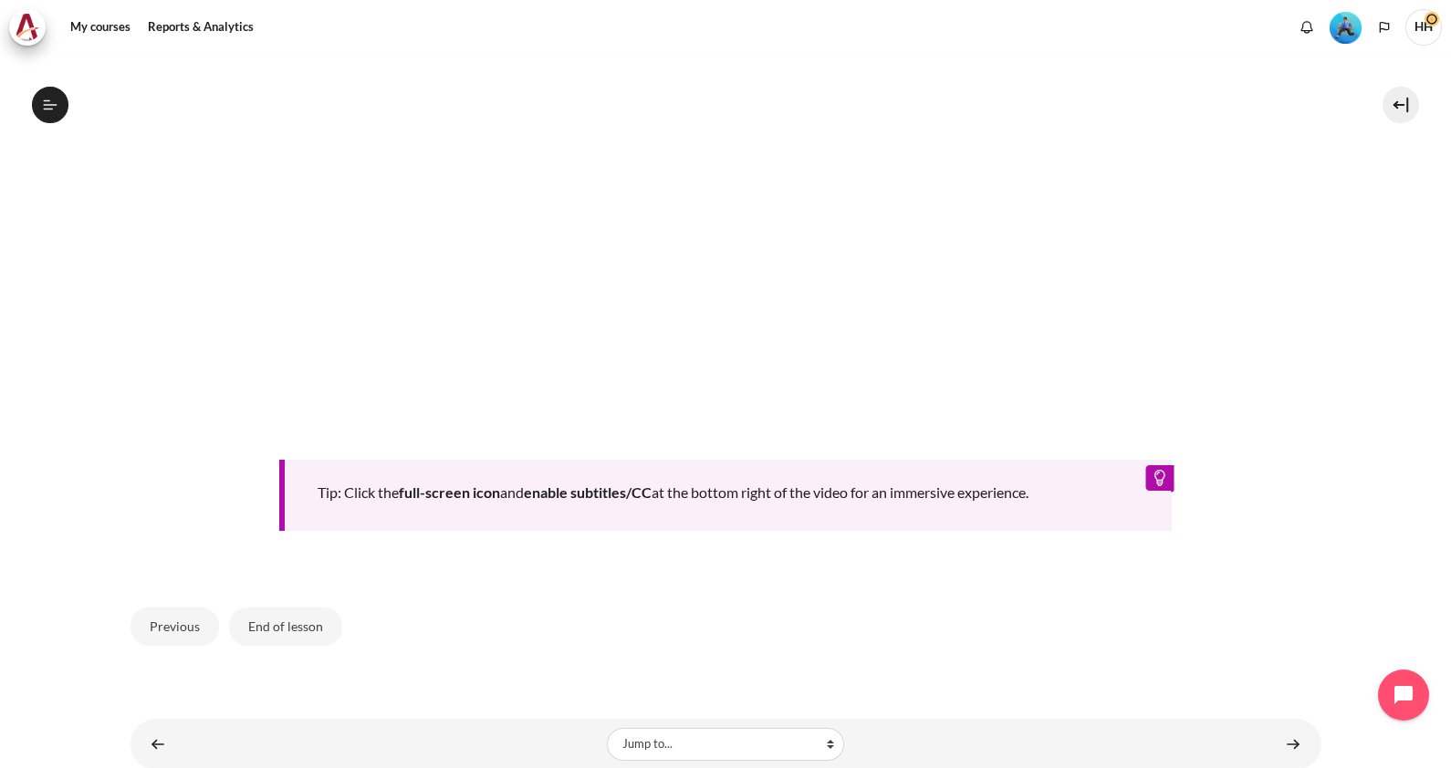
scroll to position [828, 0]
click at [277, 623] on button "End of lesson" at bounding box center [285, 626] width 113 height 38
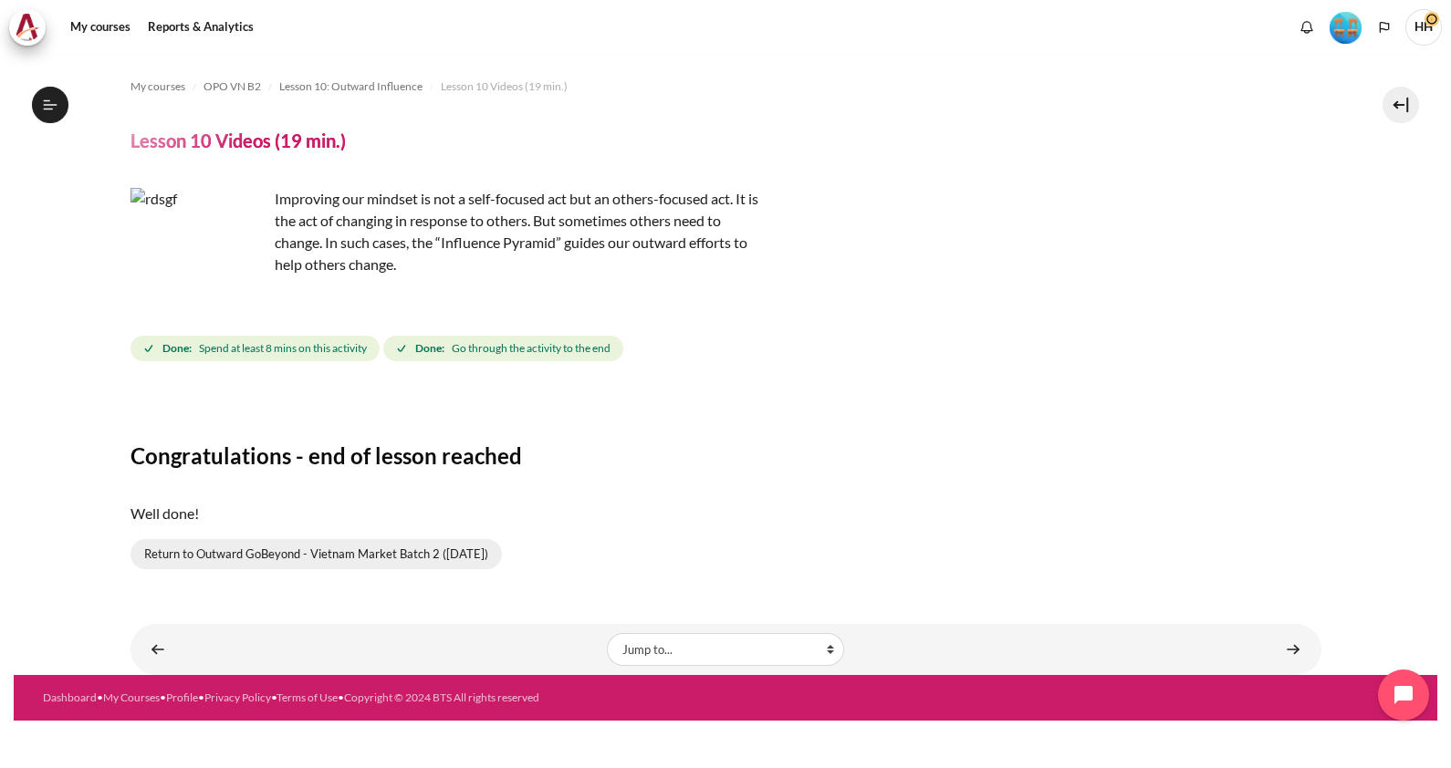
click at [250, 555] on link "Return to Outward GoBeyond - Vietnam Market Batch 2 ([DATE])" at bounding box center [315, 554] width 371 height 31
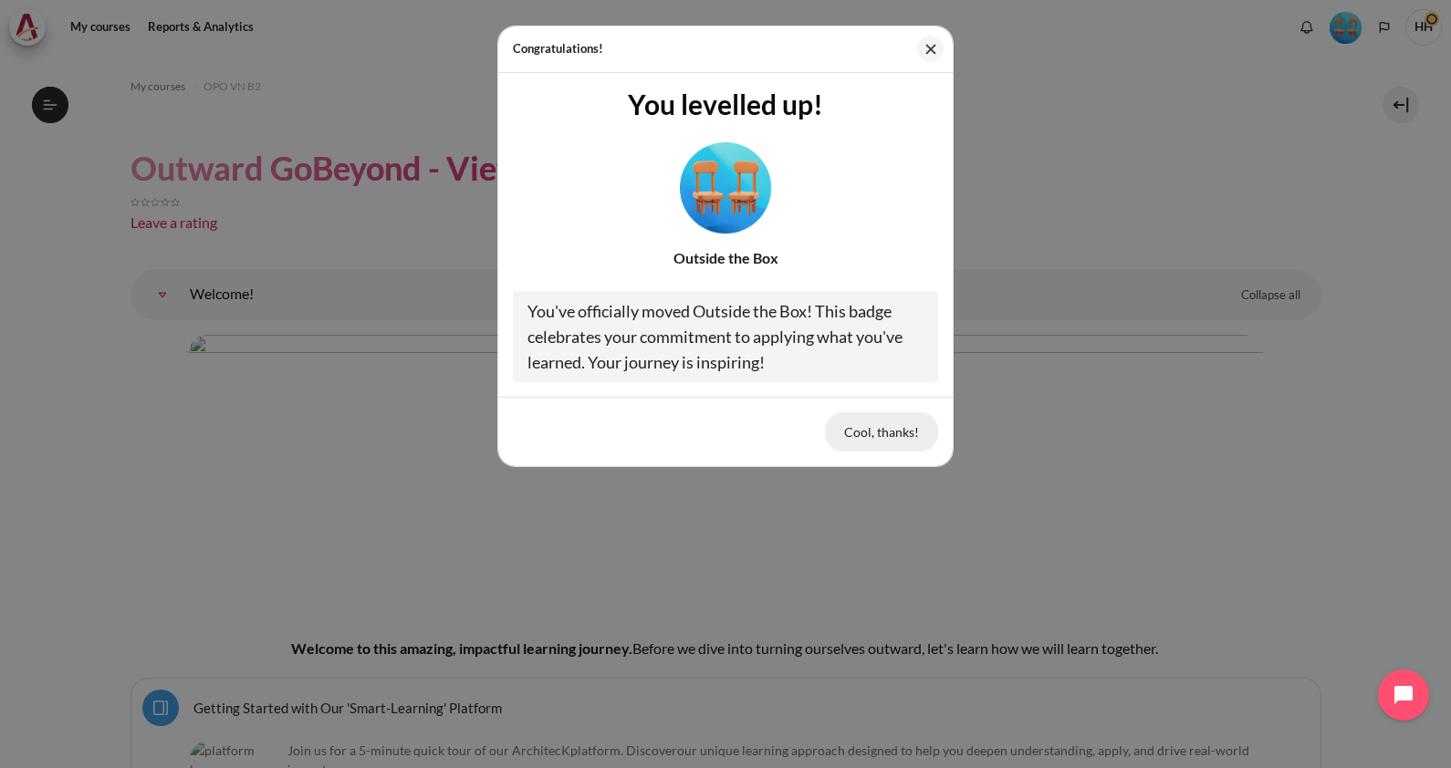
click at [862, 429] on button "Cool, thanks!" at bounding box center [881, 431] width 113 height 38
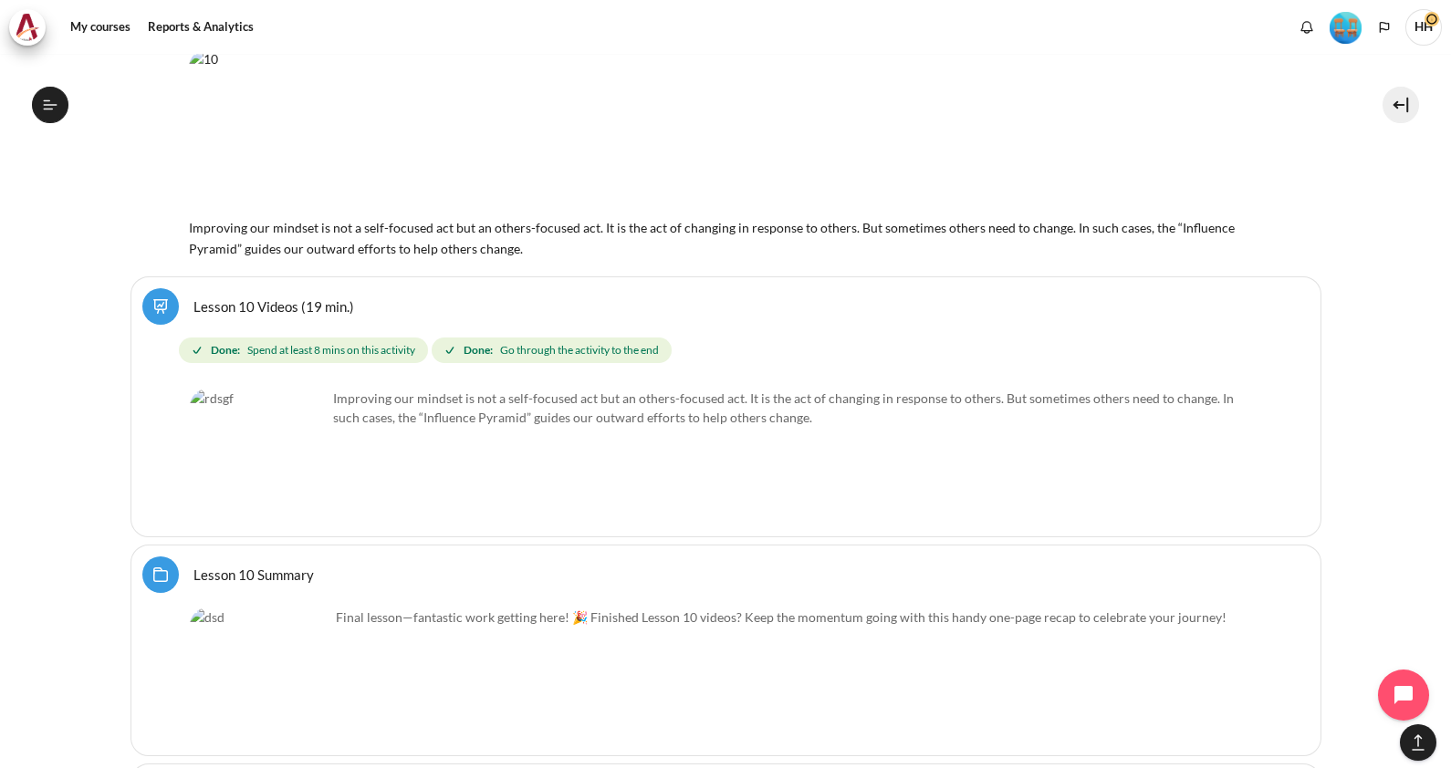
scroll to position [18112, 0]
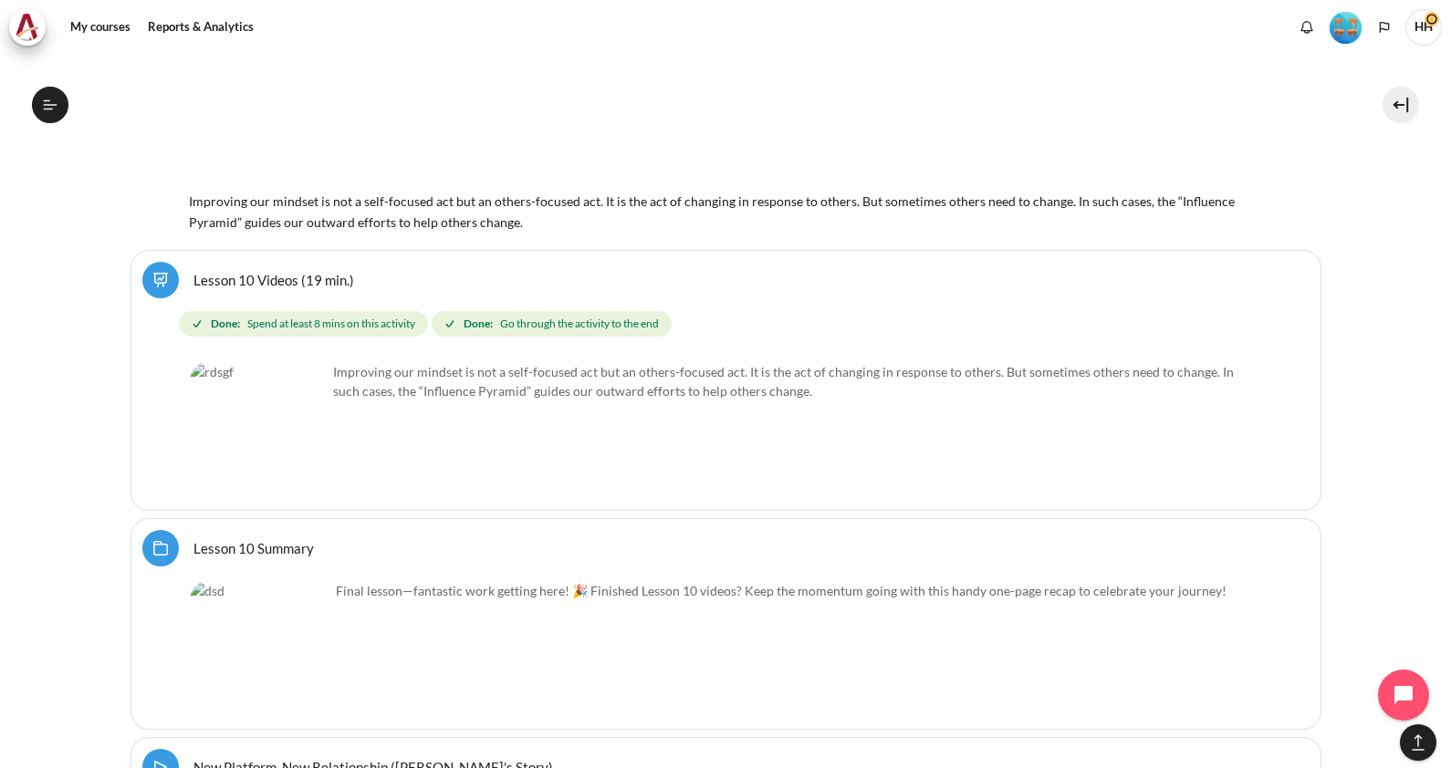
click at [265, 539] on link "Lesson 10 Summary Folder" at bounding box center [253, 547] width 120 height 17
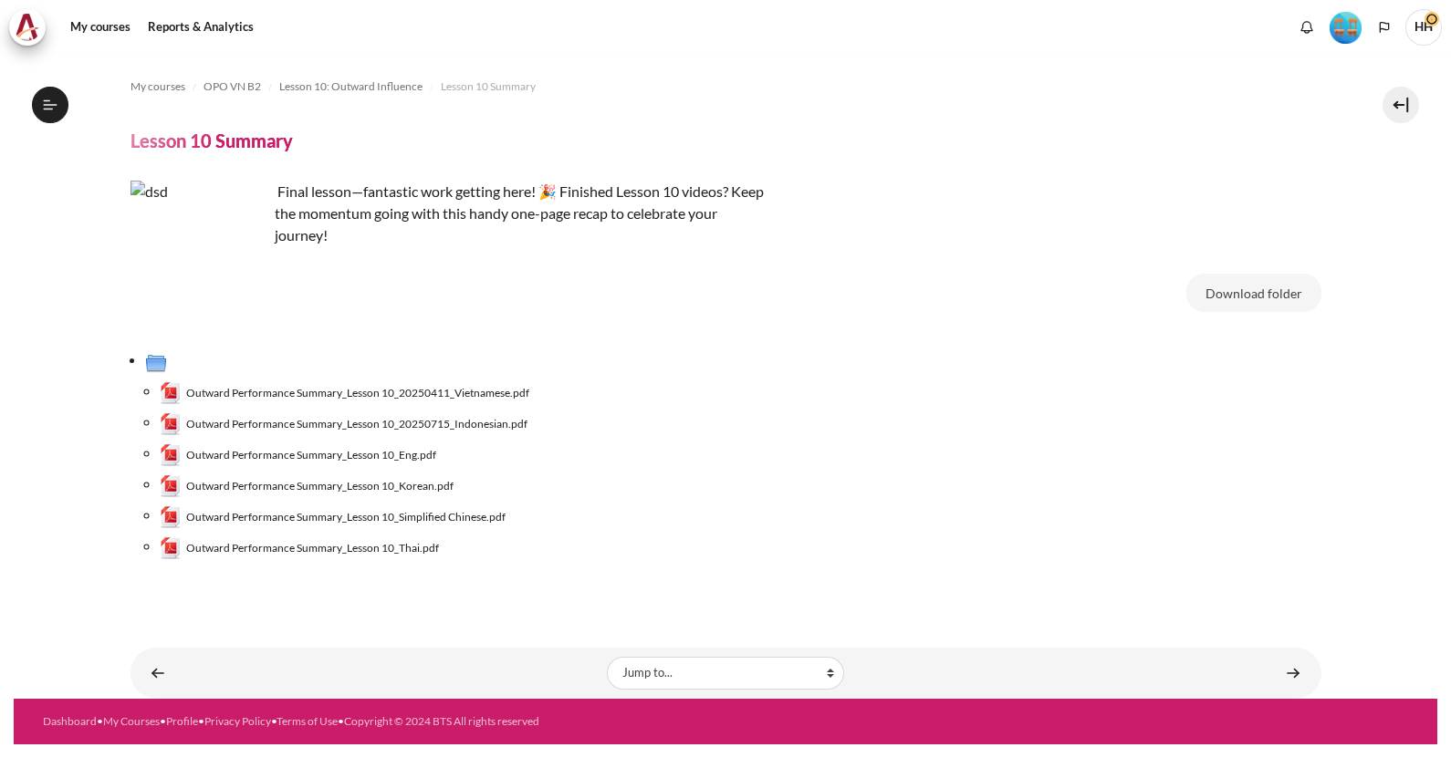
scroll to position [1541, 0]
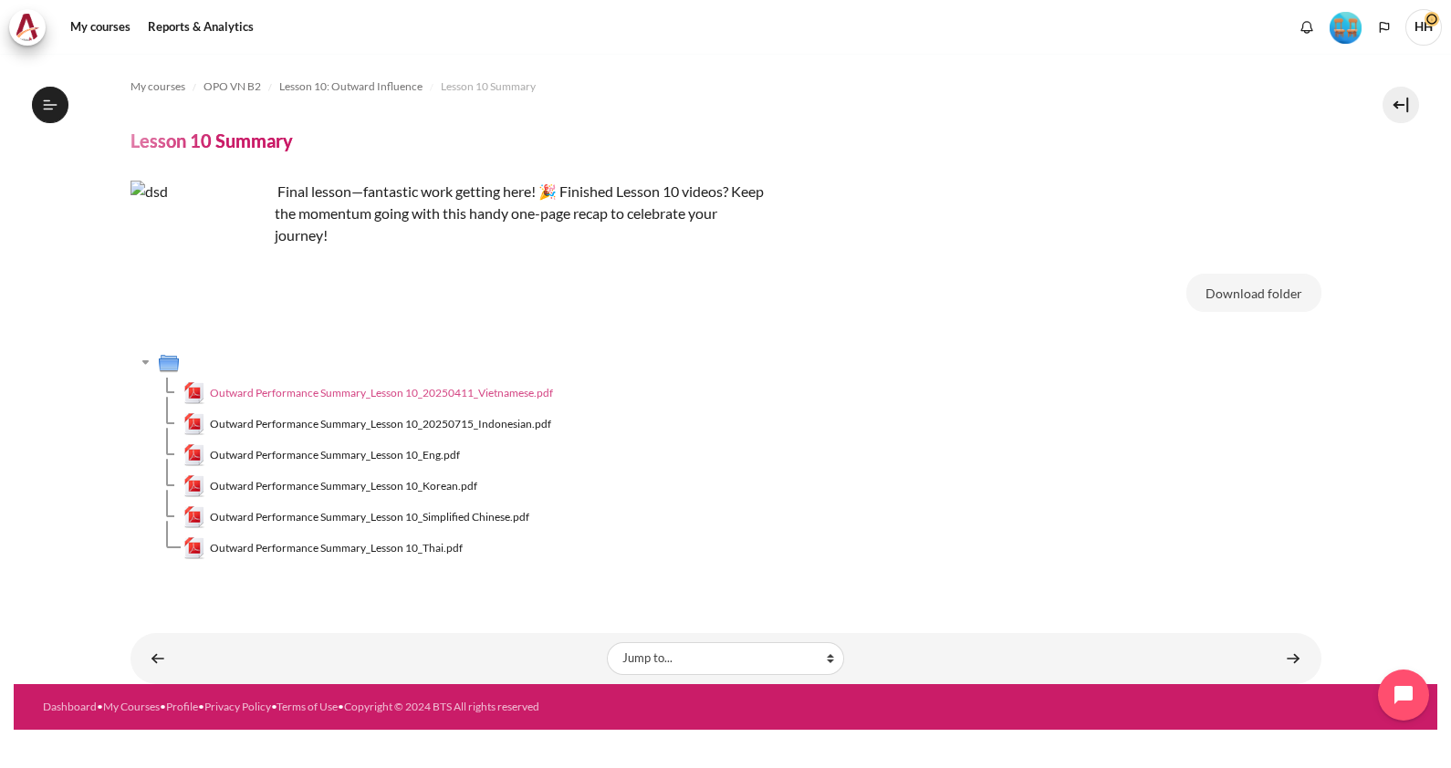
click at [502, 389] on span "Outward Performance Summary_Lesson 10_20250411_Vietnamese.pdf" at bounding box center [381, 393] width 343 height 16
click at [162, 88] on span "My courses" at bounding box center [157, 86] width 55 height 16
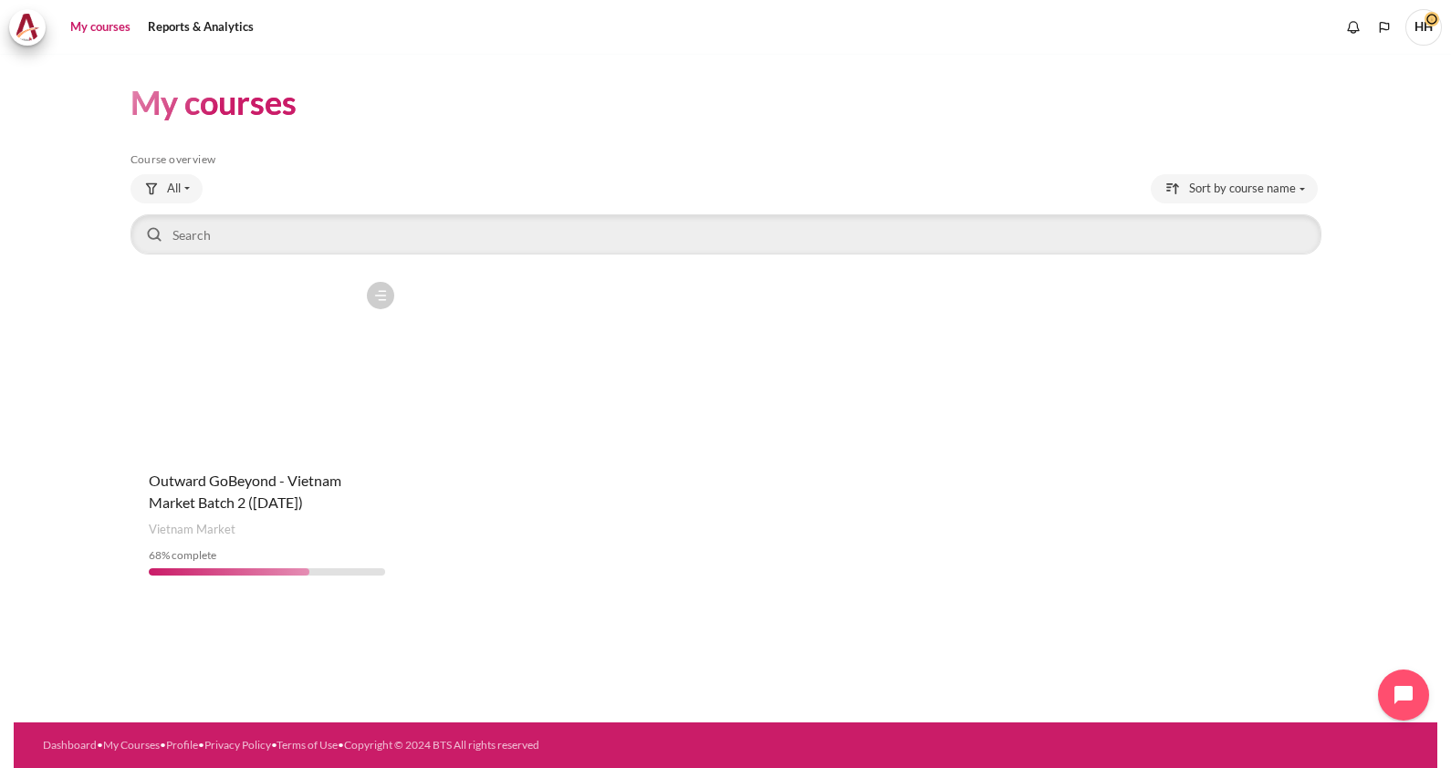
click at [192, 422] on figure "Content" at bounding box center [266, 364] width 273 height 182
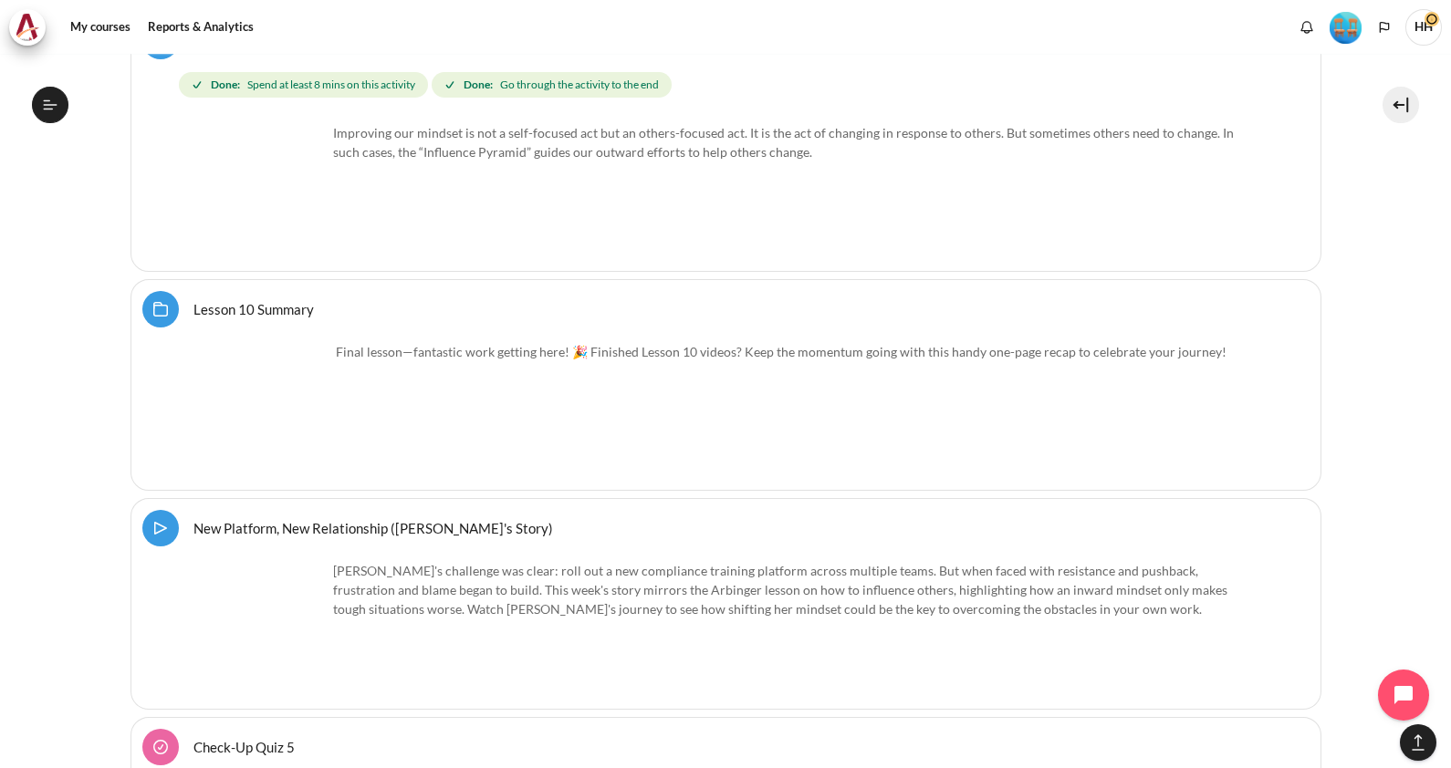
scroll to position [18404, 0]
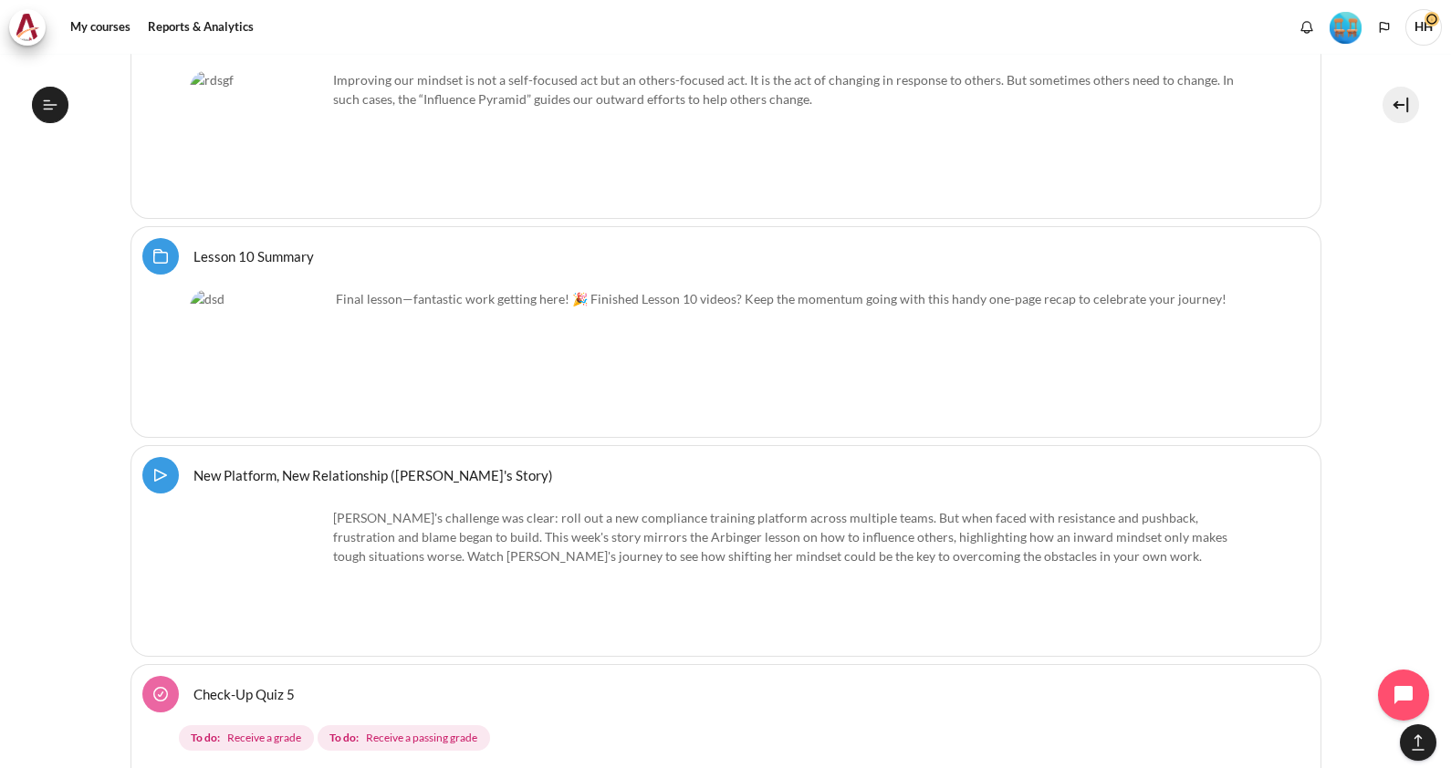
click at [287, 466] on link "New Platform, New Relationship (Sherene's Story) Video Time" at bounding box center [372, 474] width 359 height 17
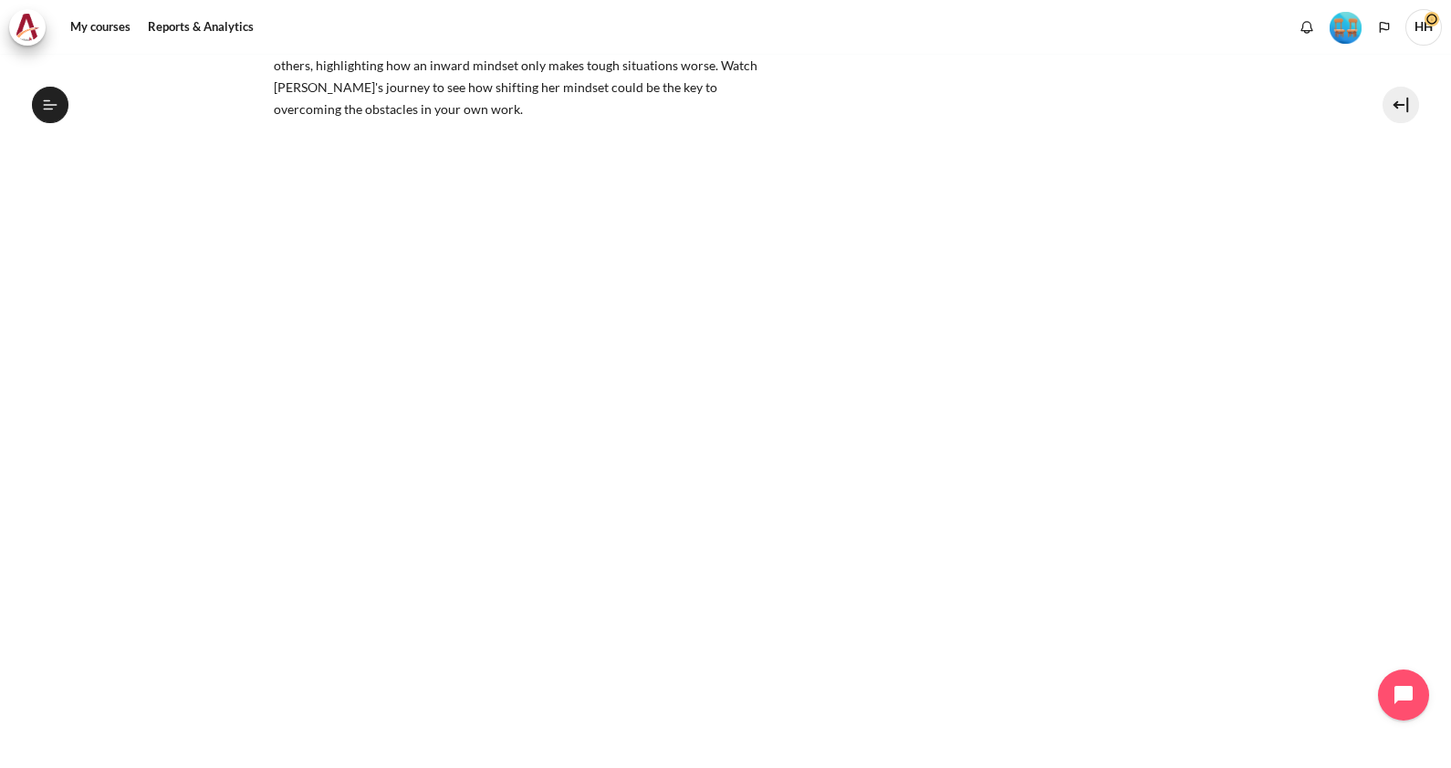
scroll to position [300, 0]
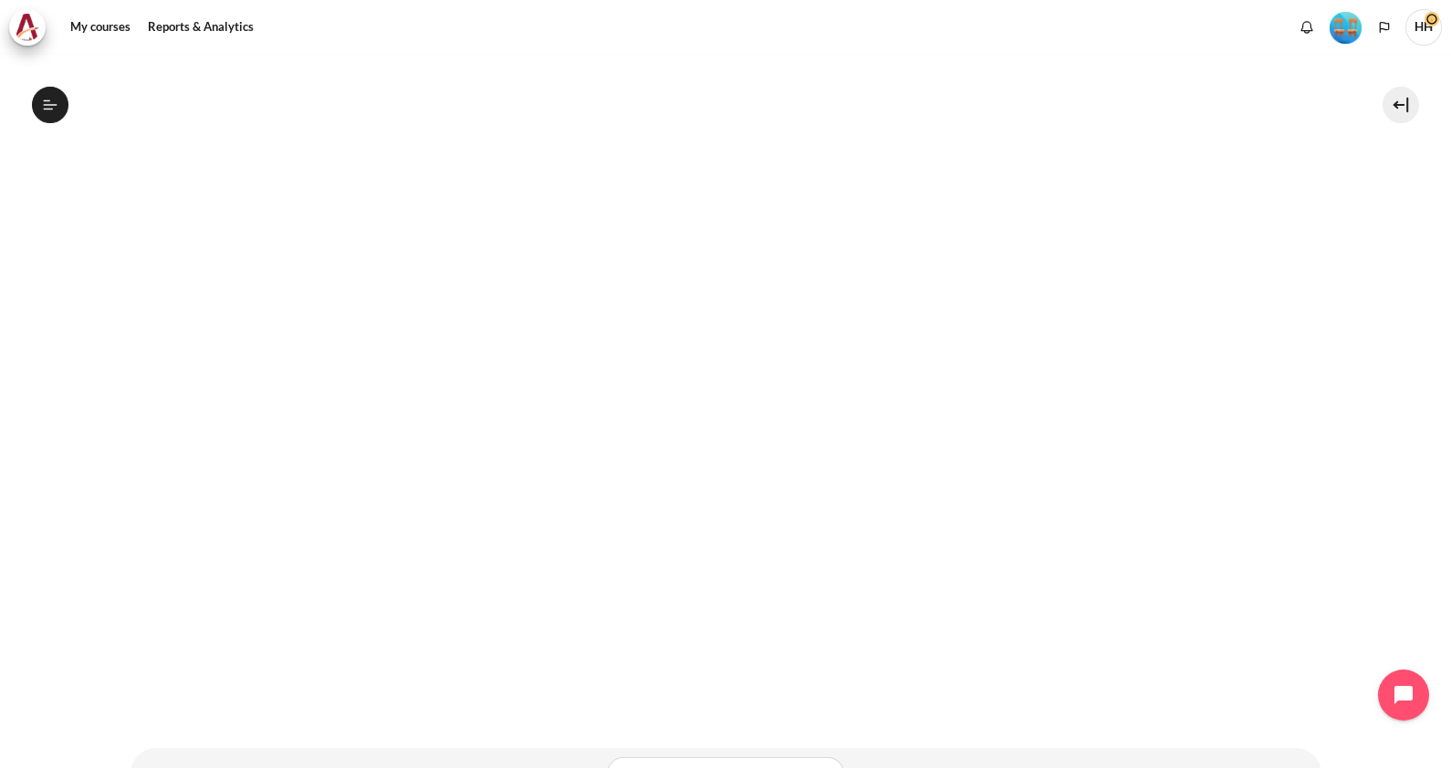
drag, startPoint x: 1437, startPoint y: 603, endPoint x: 1438, endPoint y: 709, distance: 105.8
click at [1438, 709] on div "My courses OPO VN B2 Lesson 10: Outward Influence New Platform, New Relationshi…" at bounding box center [725, 411] width 1451 height 714
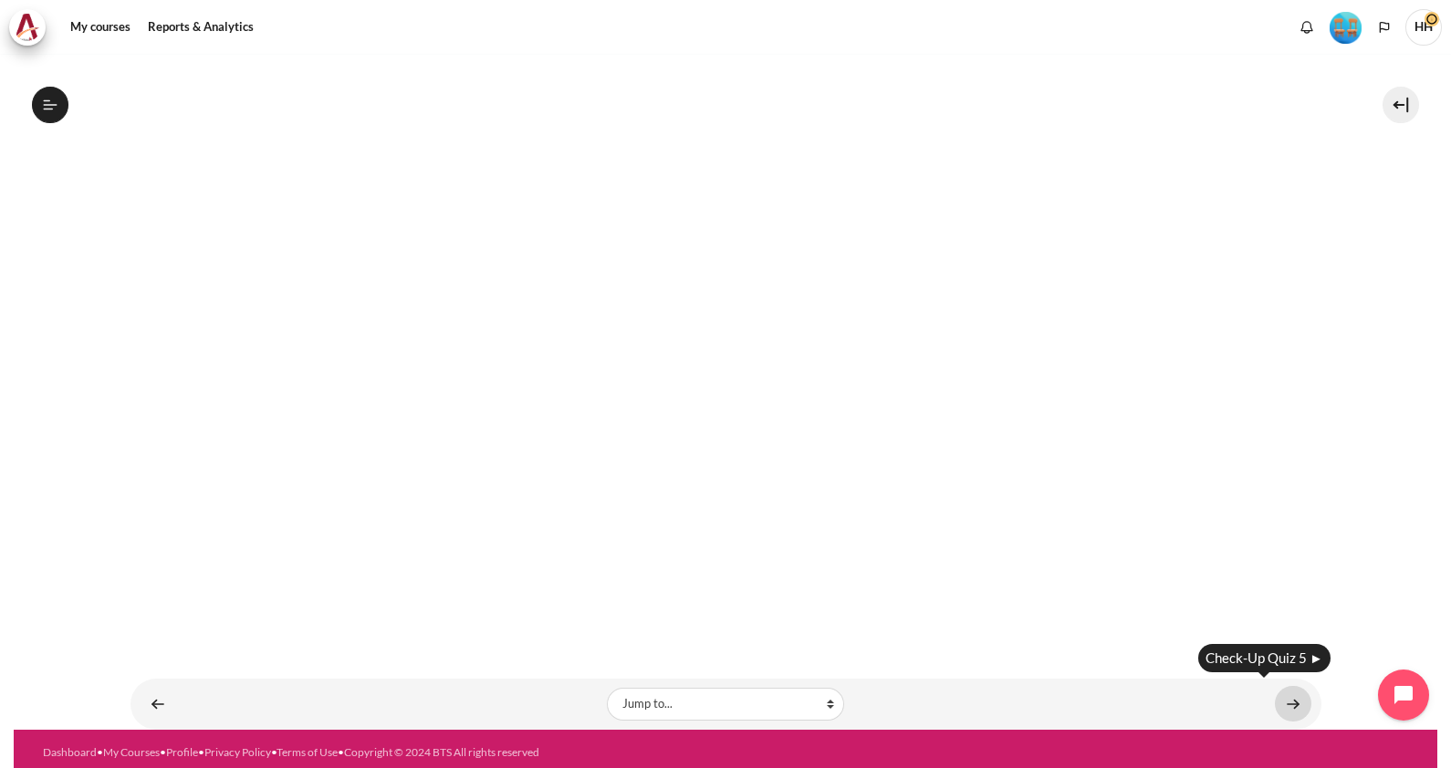
click at [1282, 687] on link "Content" at bounding box center [1293, 704] width 36 height 36
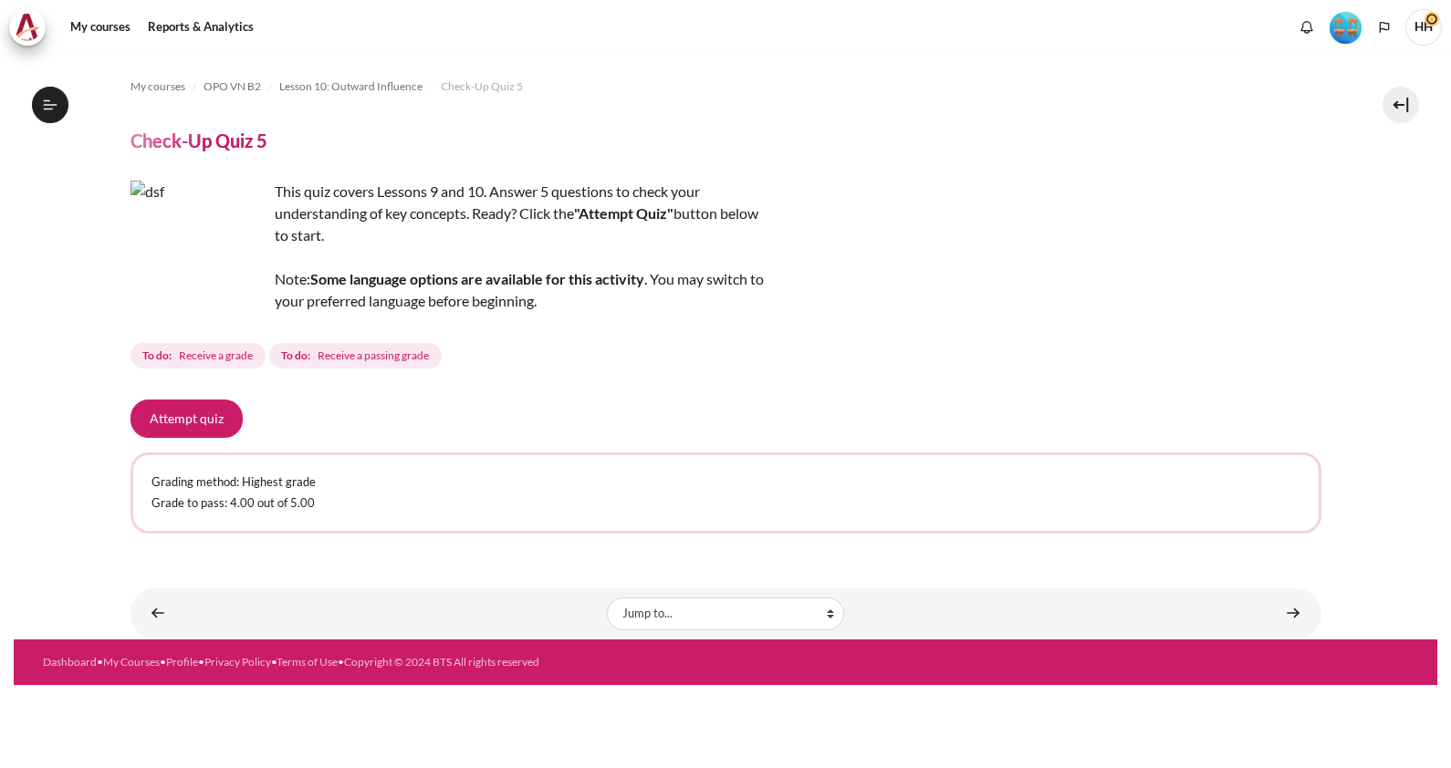
scroll to position [1588, 0]
click at [165, 420] on button "Attempt quiz" at bounding box center [186, 419] width 112 height 38
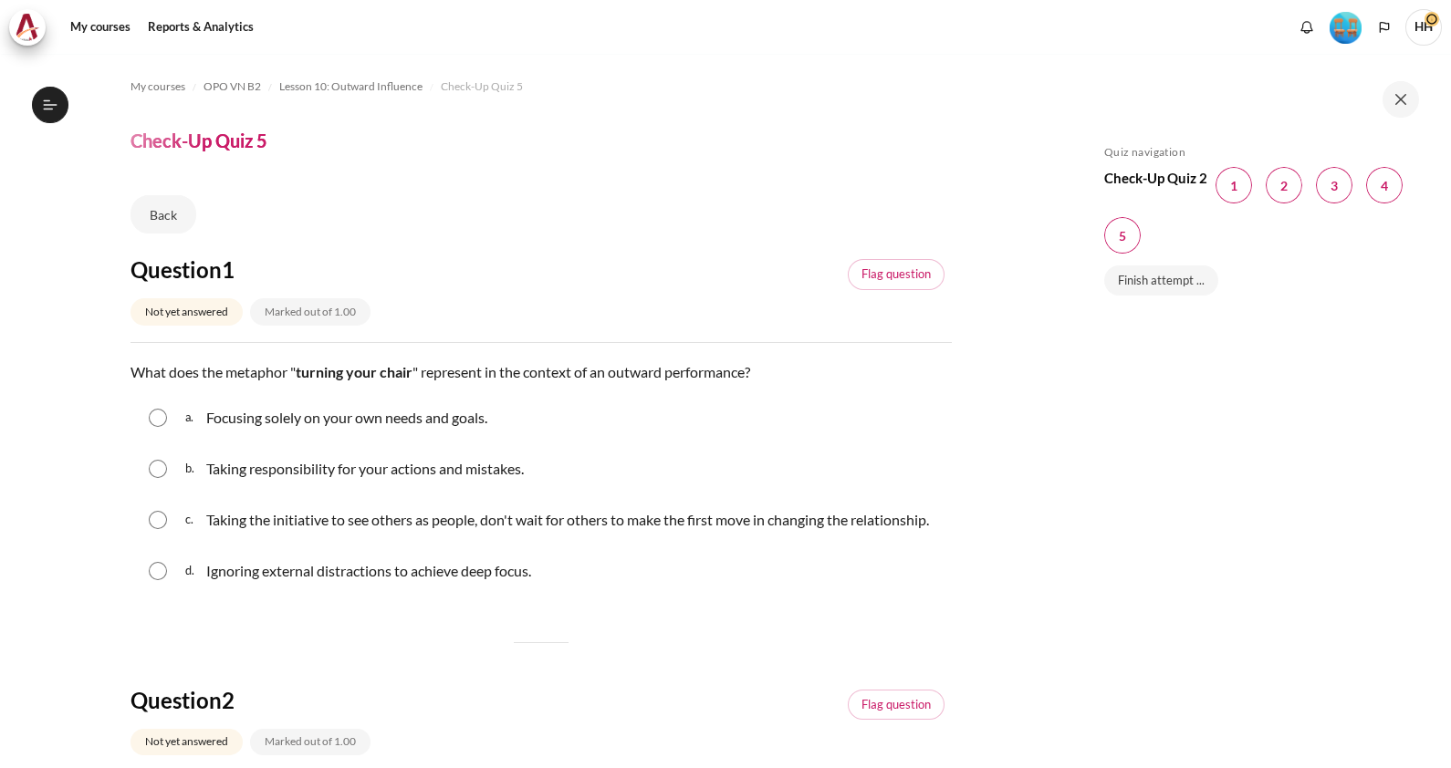
scroll to position [1588, 0]
click at [159, 529] on input "Content" at bounding box center [158, 520] width 18 height 18
radio input "true"
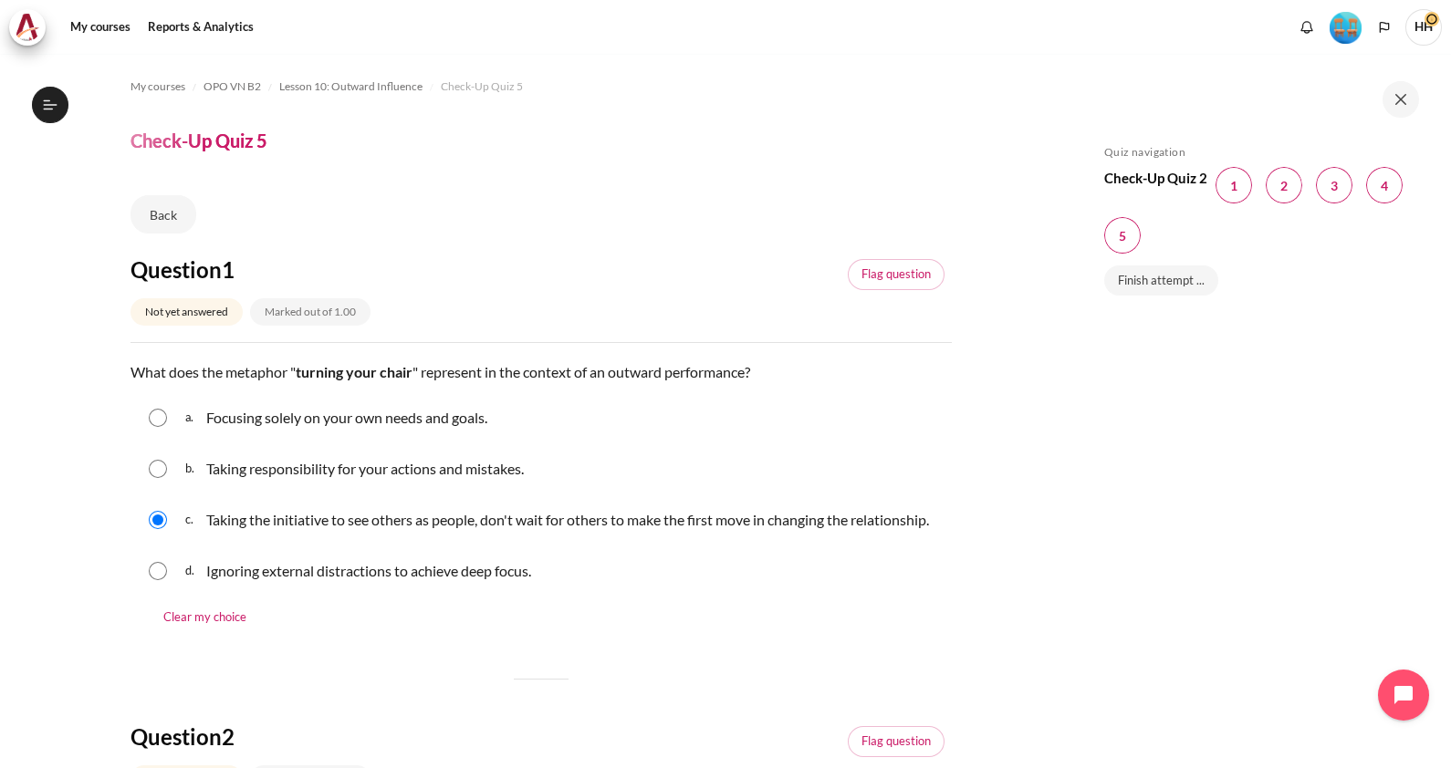
click at [154, 468] on input "Content" at bounding box center [158, 469] width 18 height 18
radio input "true"
click at [155, 529] on input "Content" at bounding box center [158, 520] width 18 height 18
radio input "true"
click at [1284, 183] on span "Blocks" at bounding box center [1283, 185] width 36 height 36
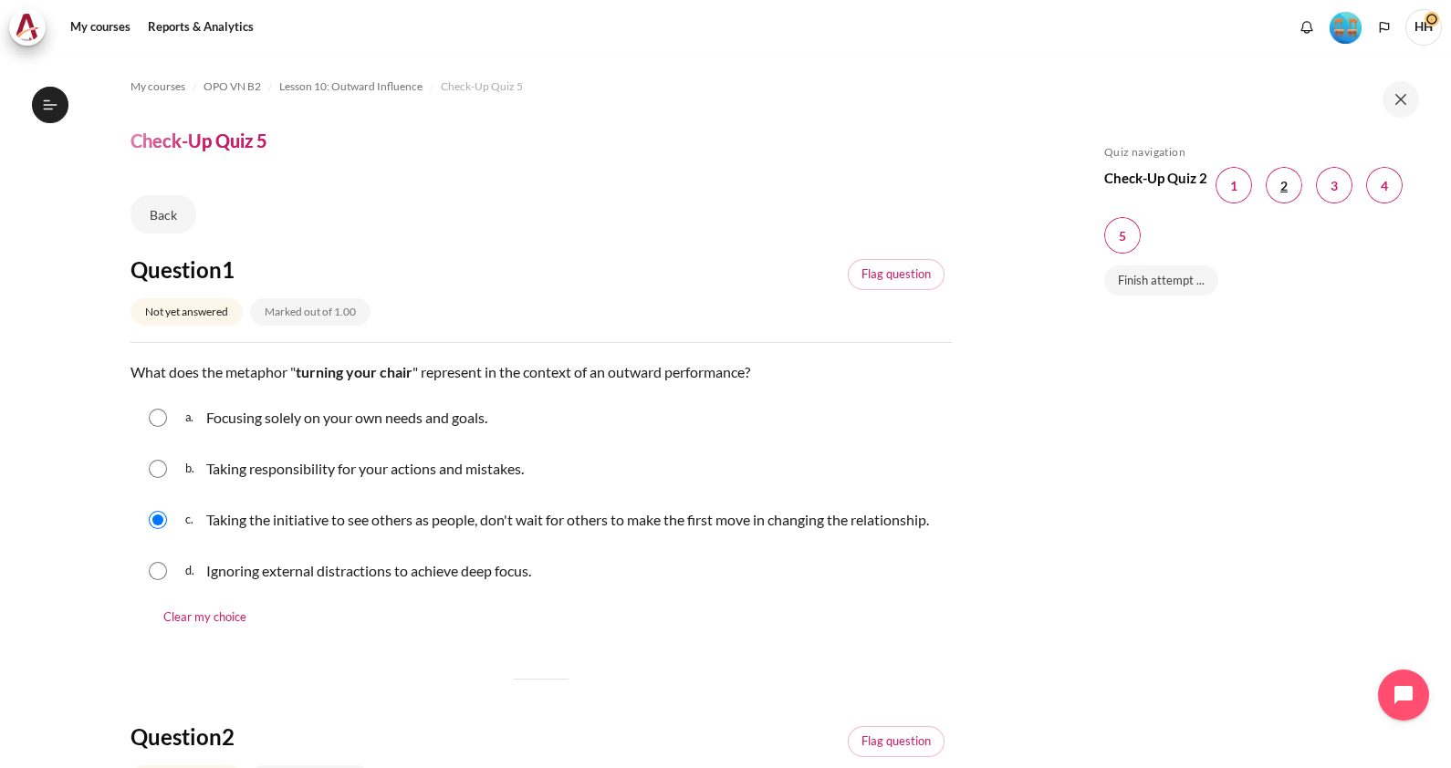
scroll to position [690, 0]
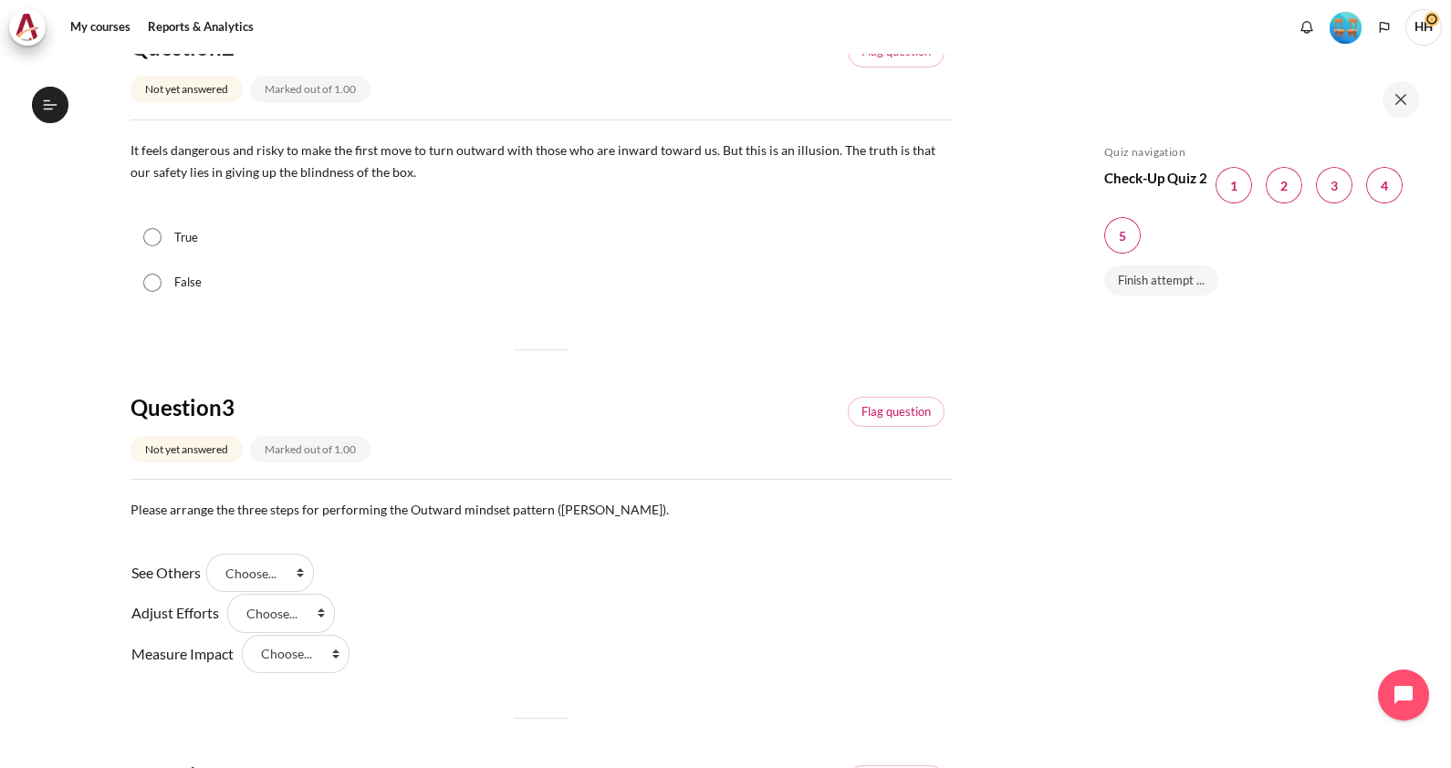
click at [154, 246] on input "True" at bounding box center [152, 237] width 18 height 18
radio input "true"
click at [1328, 192] on span "Blocks" at bounding box center [1334, 185] width 36 height 36
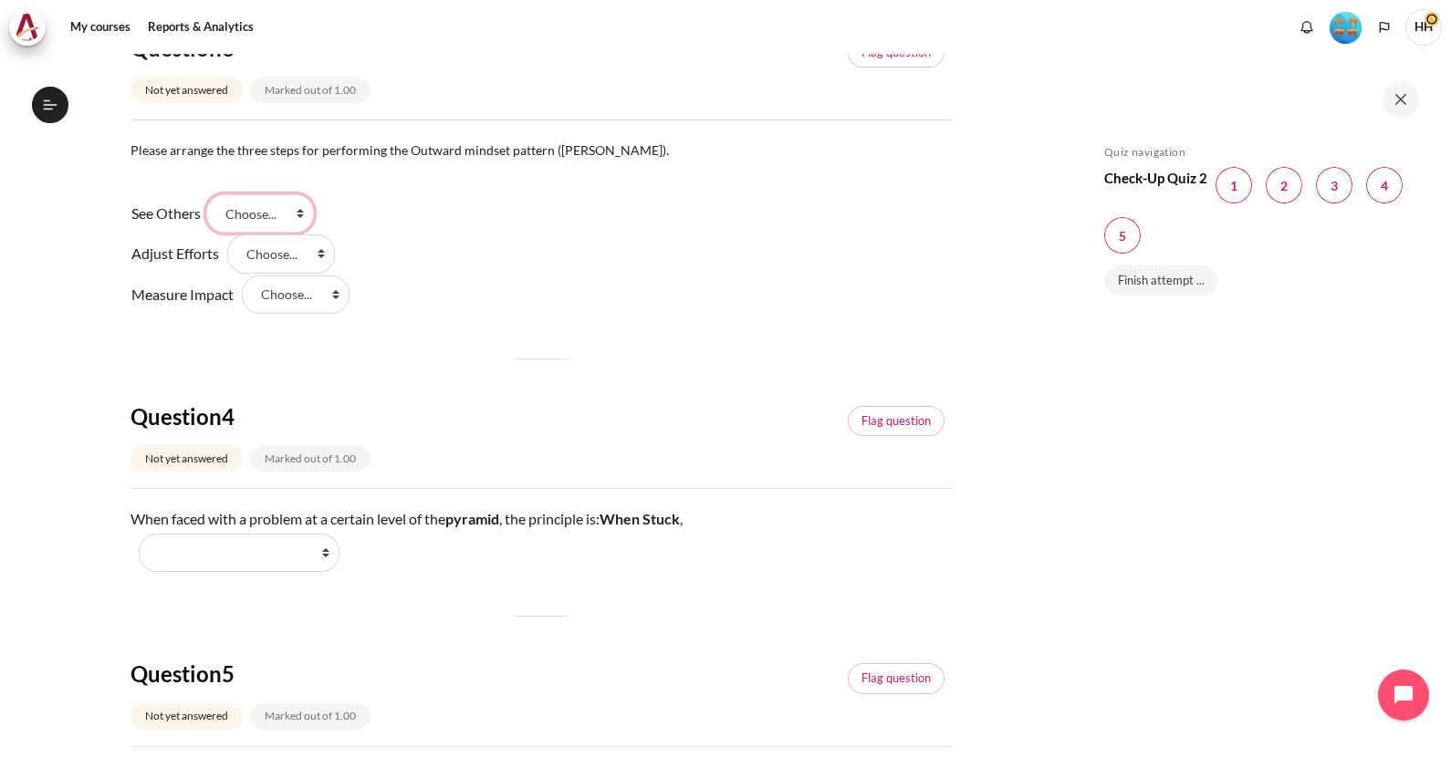
click at [304, 230] on select "Choose... Step 3 Step 2 Step 1" at bounding box center [260, 213] width 108 height 38
select select "3"
click at [213, 214] on select "Choose... Step 3 Step 2 Step 1" at bounding box center [260, 213] width 108 height 38
click at [321, 273] on select "Choose... Step 3 Step 2 Step 1" at bounding box center [281, 253] width 108 height 38
select select "2"
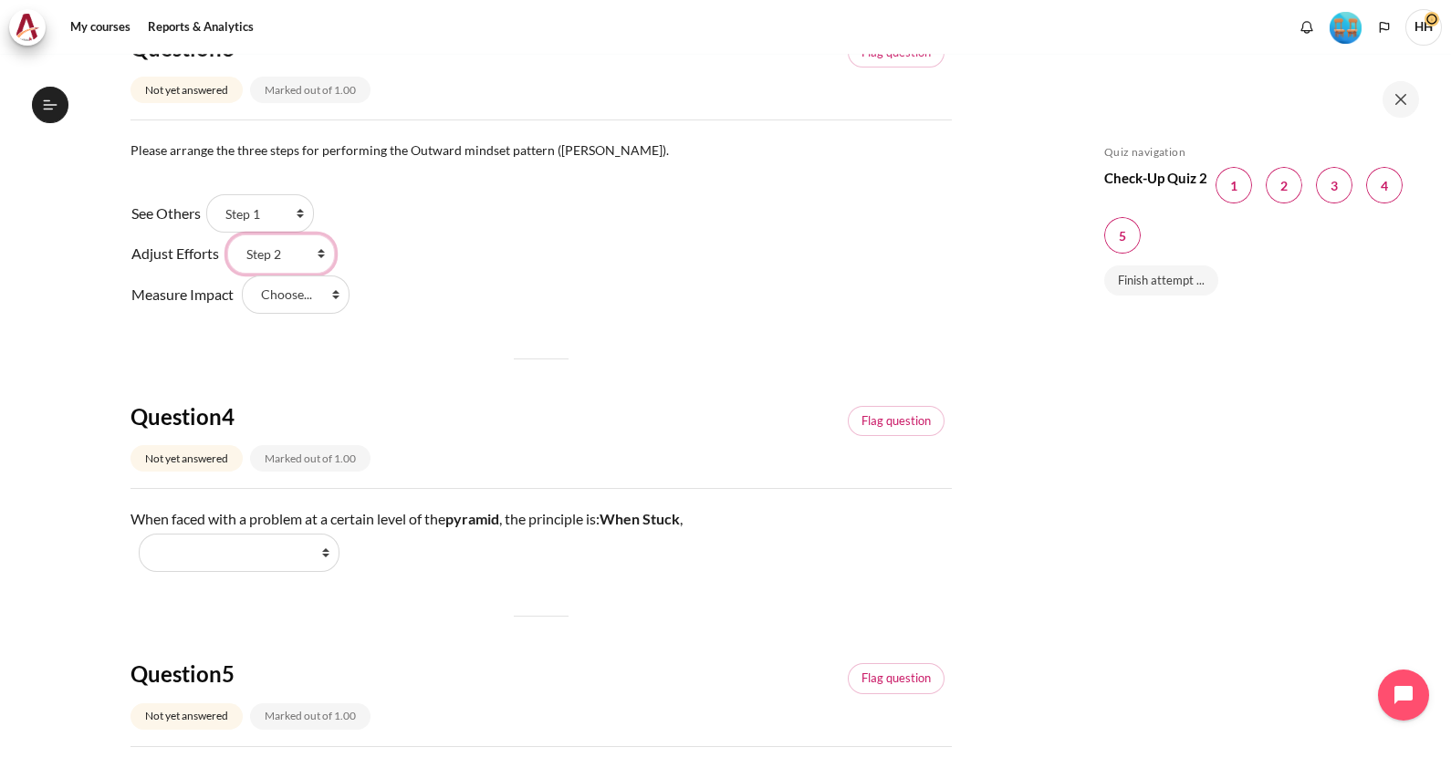
click at [227, 255] on select "Choose... Step 3 Step 2 Step 1" at bounding box center [281, 253] width 108 height 38
click at [337, 312] on select "Choose... Step 3 Step 2 Step 1" at bounding box center [296, 295] width 108 height 38
select select "1"
click at [242, 295] on select "Choose... Step 3 Step 2 Step 1" at bounding box center [296, 295] width 108 height 38
click at [1382, 186] on span "Blocks" at bounding box center [1384, 185] width 36 height 36
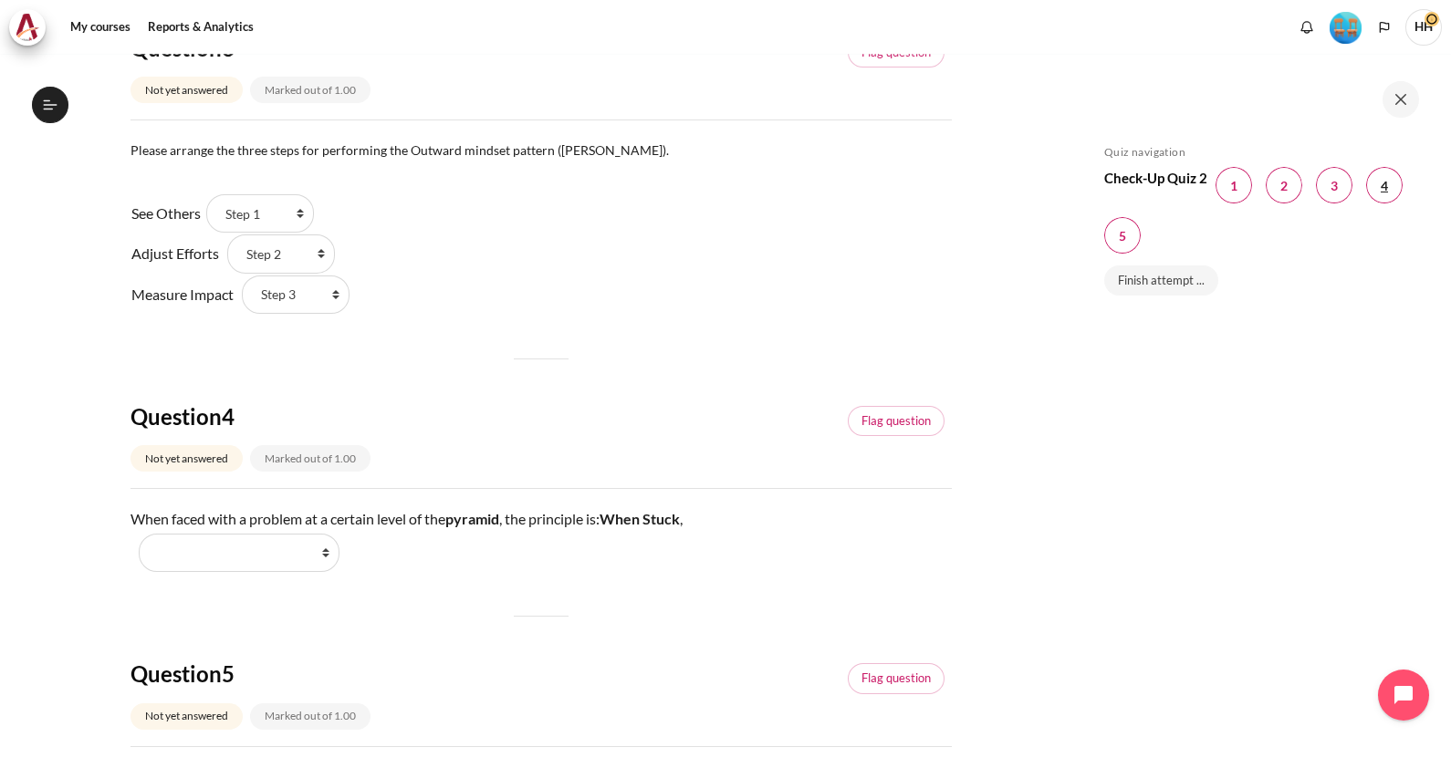
scroll to position [1418, 0]
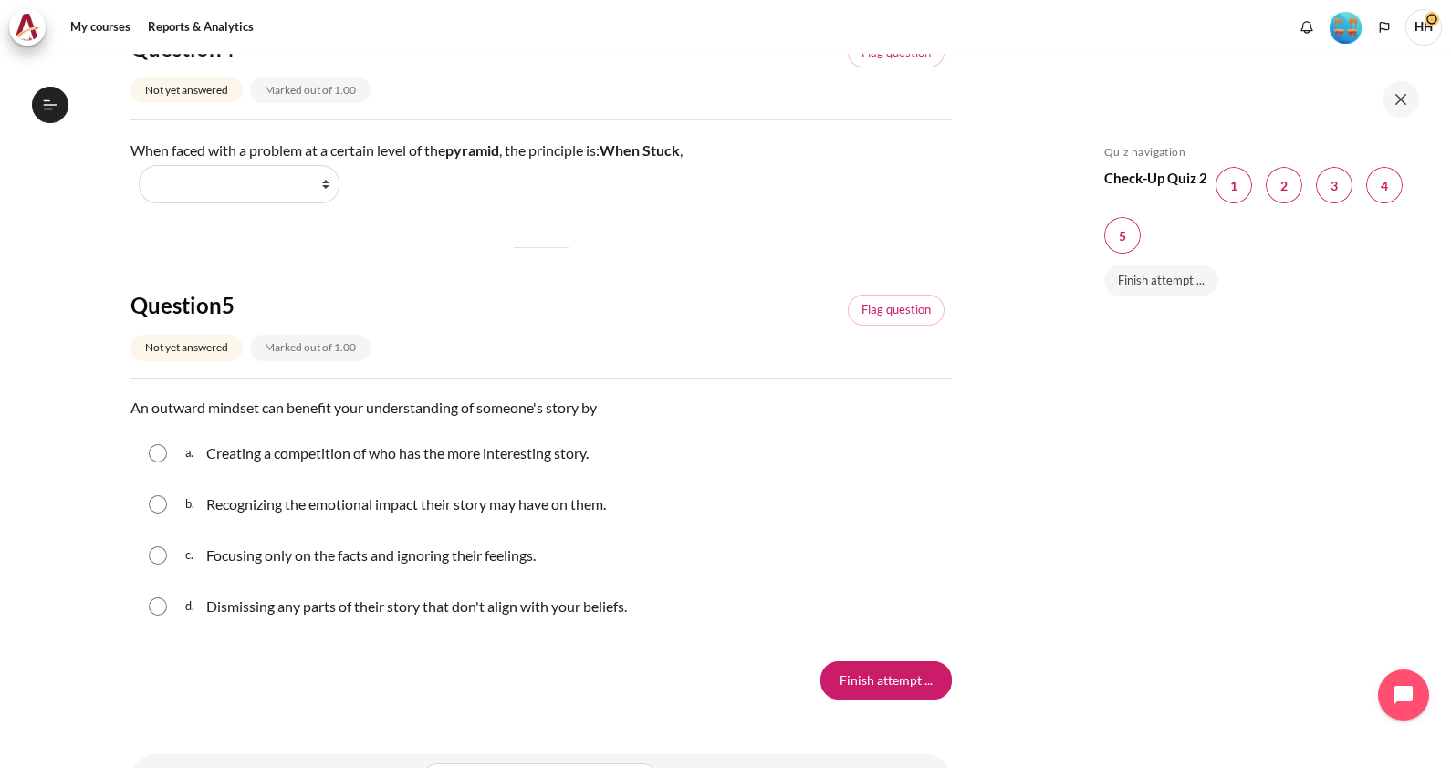
click at [163, 514] on input "Content" at bounding box center [158, 504] width 18 height 18
radio input "true"
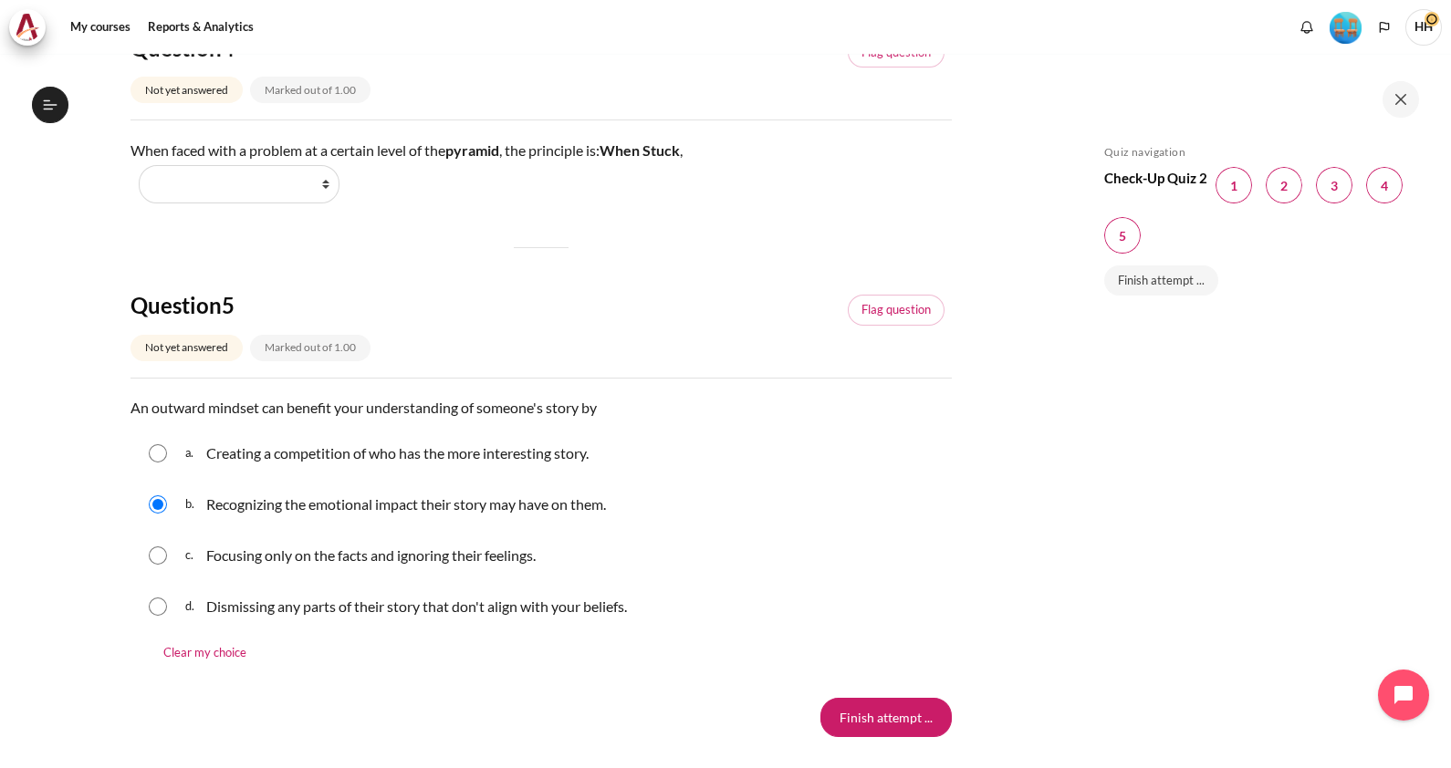
click at [172, 578] on div "c. Focusing only on the facts and ignoring their feelings." at bounding box center [540, 555] width 821 height 47
click at [149, 565] on input "Content" at bounding box center [158, 556] width 18 height 18
radio input "true"
drag, startPoint x: 168, startPoint y: 523, endPoint x: 156, endPoint y: 519, distance: 12.4
click at [156, 514] on input "Content" at bounding box center [158, 504] width 18 height 18
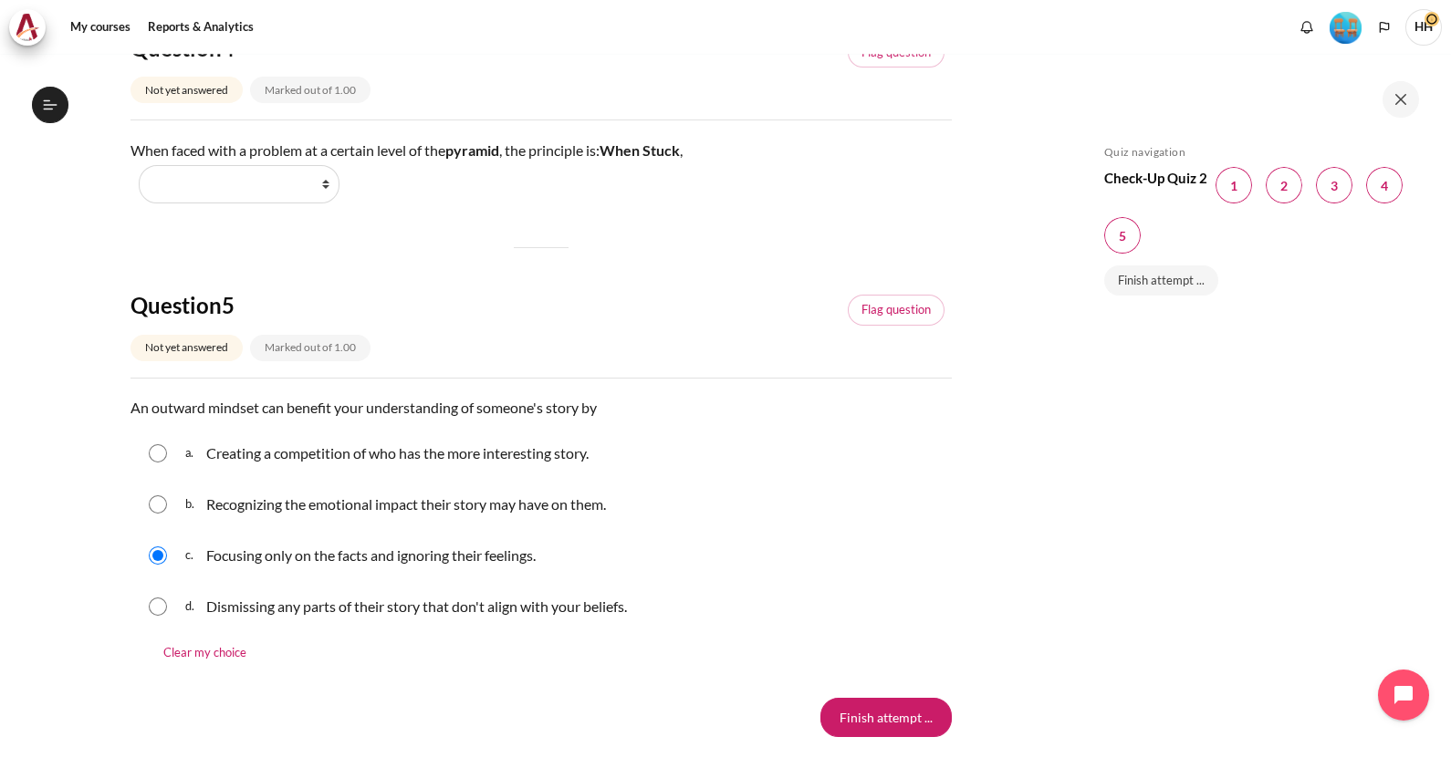
radio input "true"
click at [931, 501] on div "a. Creating a competition of who has the more interesting story. b. Recognizing…" at bounding box center [540, 530] width 821 height 201
click at [1128, 235] on span "Blocks" at bounding box center [1122, 235] width 36 height 36
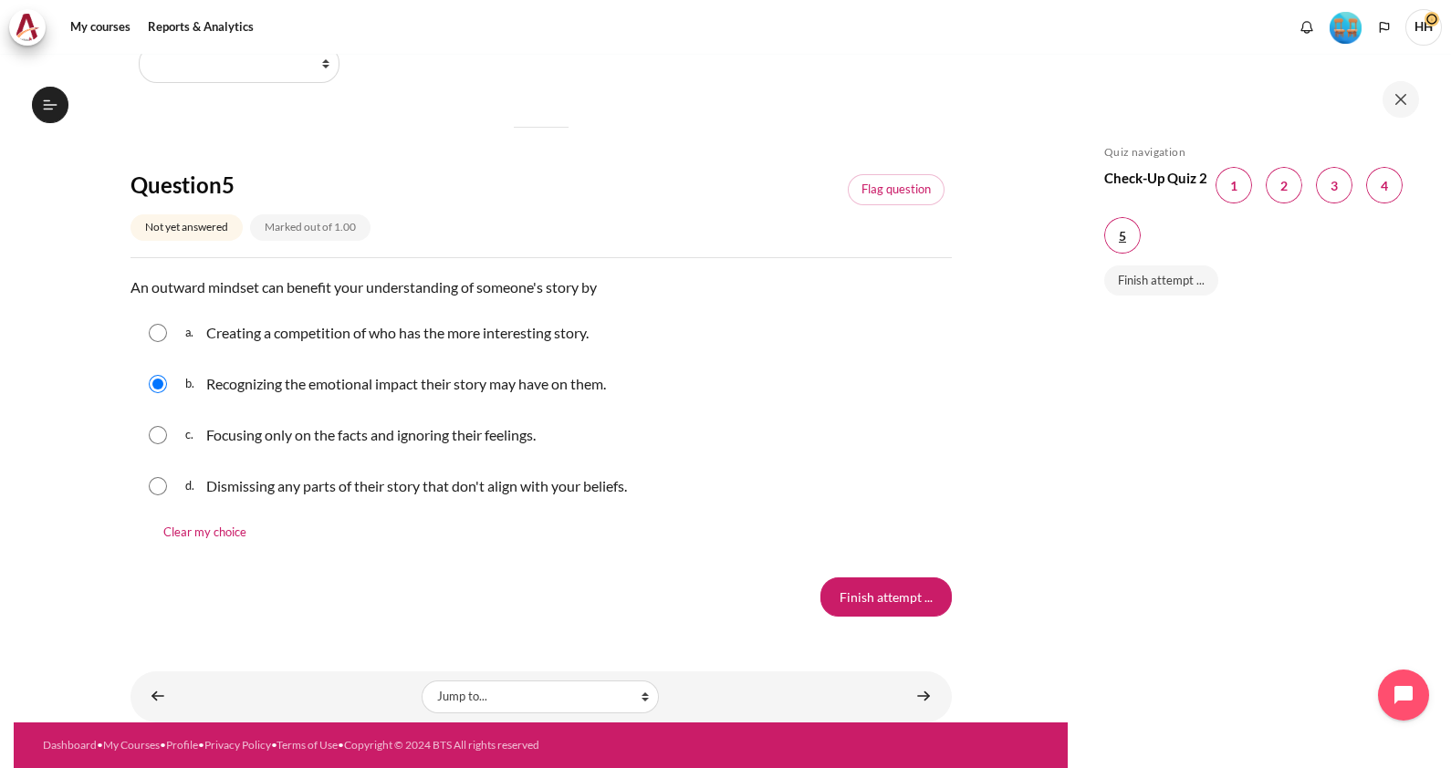
click at [1136, 228] on span "Blocks" at bounding box center [1122, 235] width 36 height 36
click at [886, 578] on input "Finish attempt ..." at bounding box center [885, 597] width 131 height 38
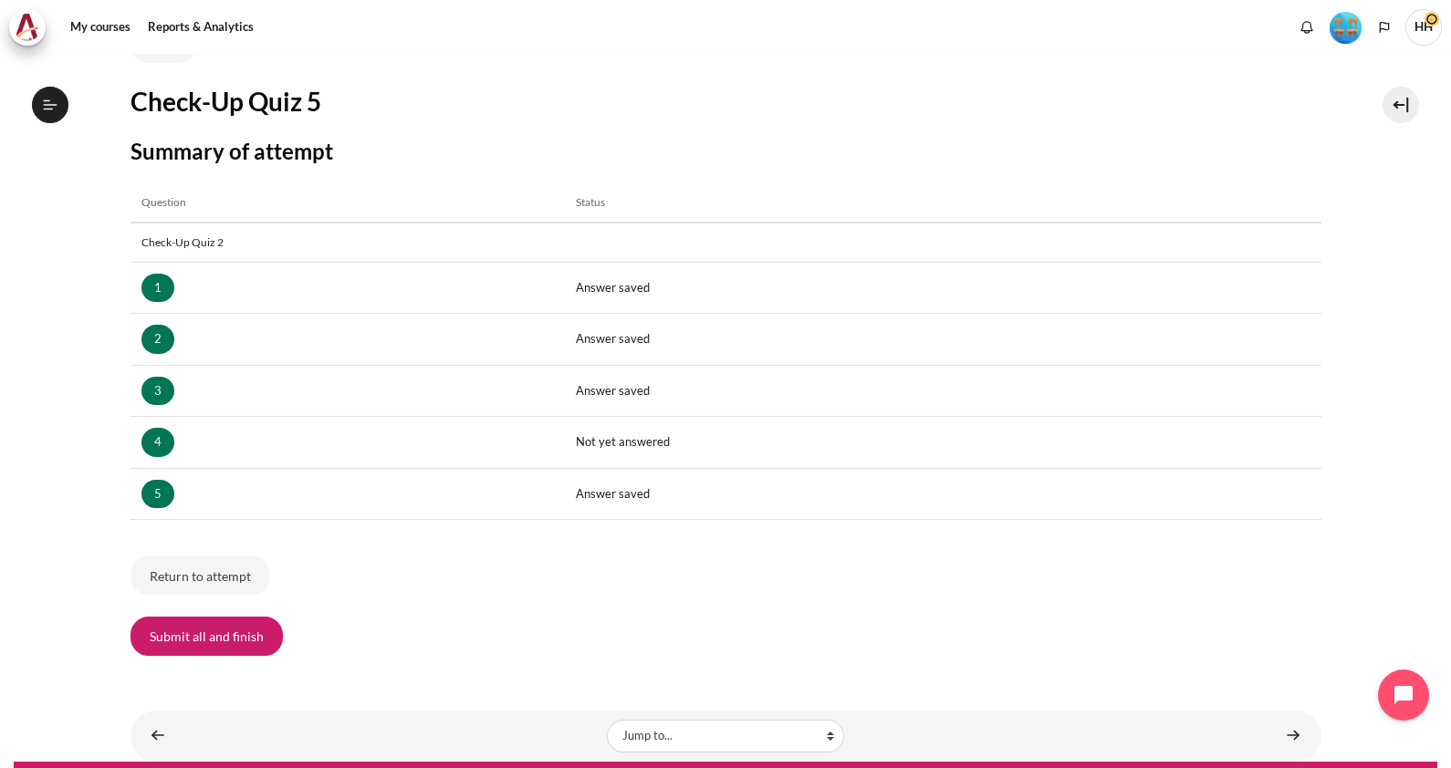
scroll to position [206, 0]
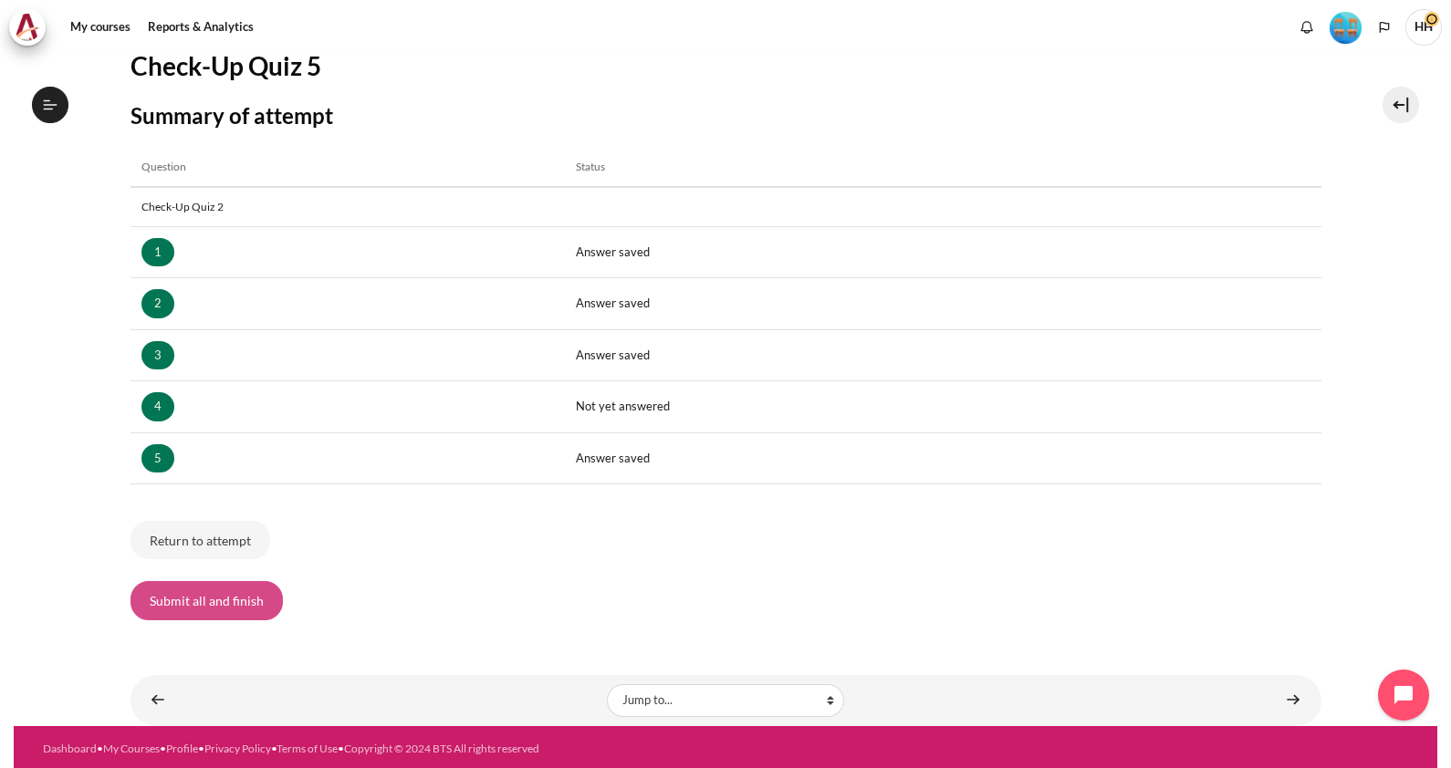
click at [190, 599] on button "Submit all and finish" at bounding box center [206, 600] width 152 height 38
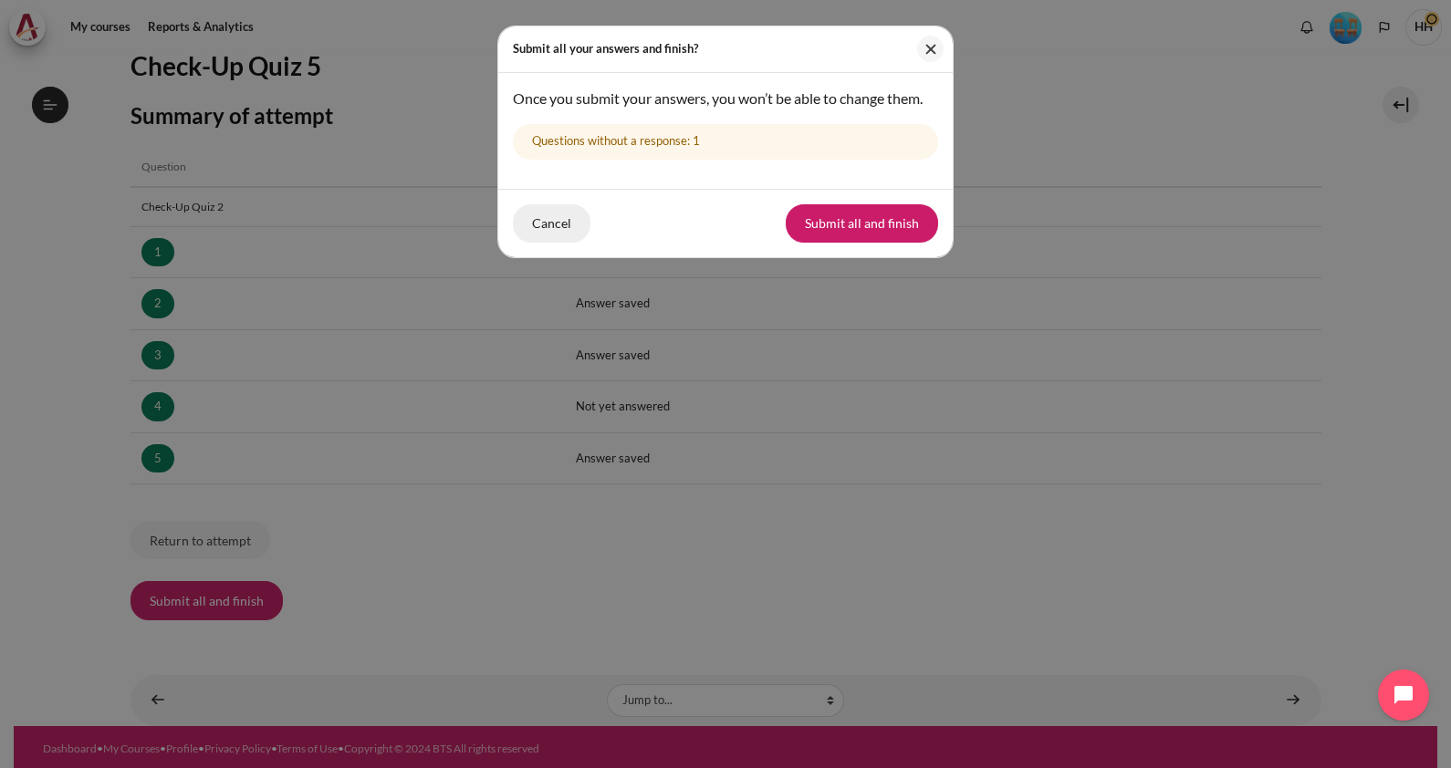
click at [567, 241] on button "Cancel" at bounding box center [552, 223] width 78 height 38
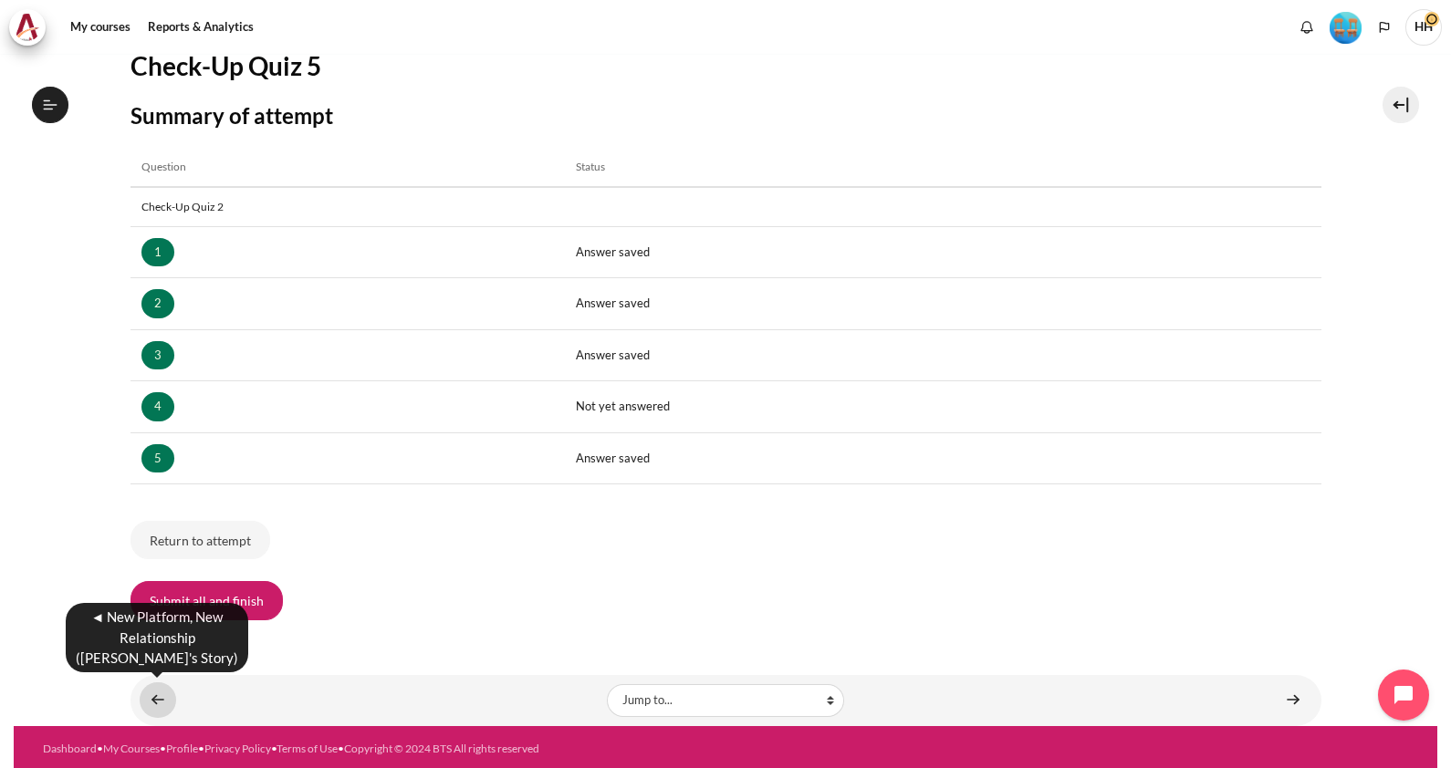
click at [161, 698] on link "Content" at bounding box center [158, 700] width 36 height 36
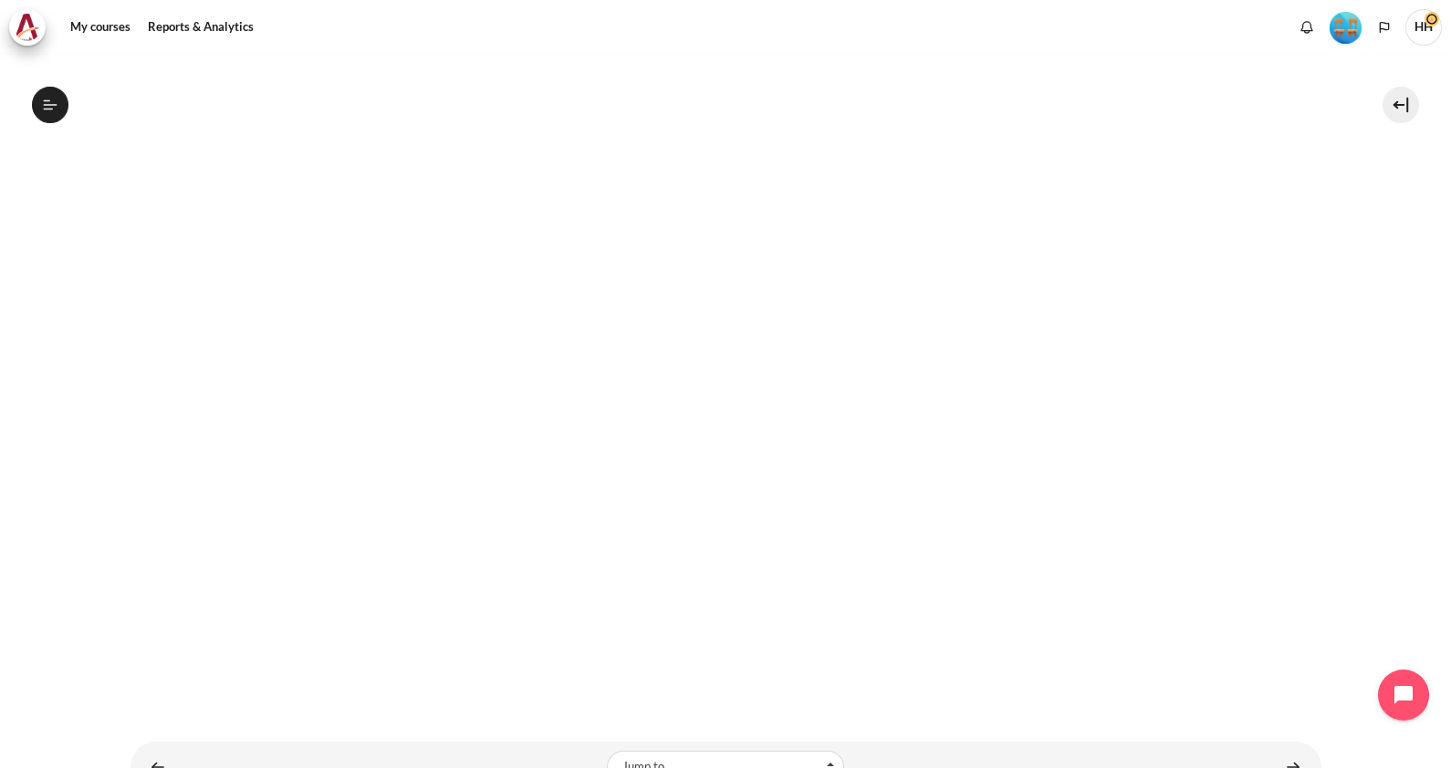
scroll to position [370, 0]
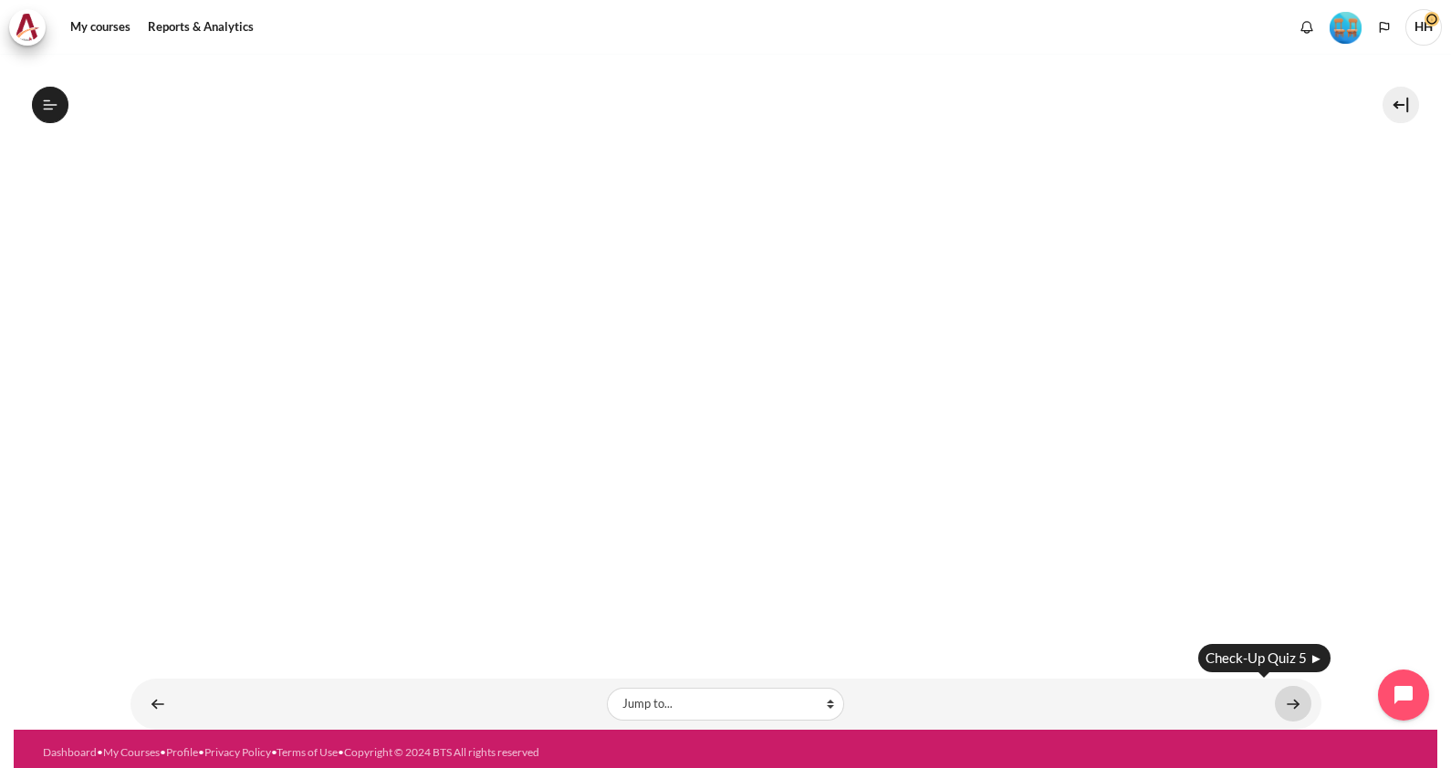
click at [1282, 698] on link "Content" at bounding box center [1293, 704] width 36 height 36
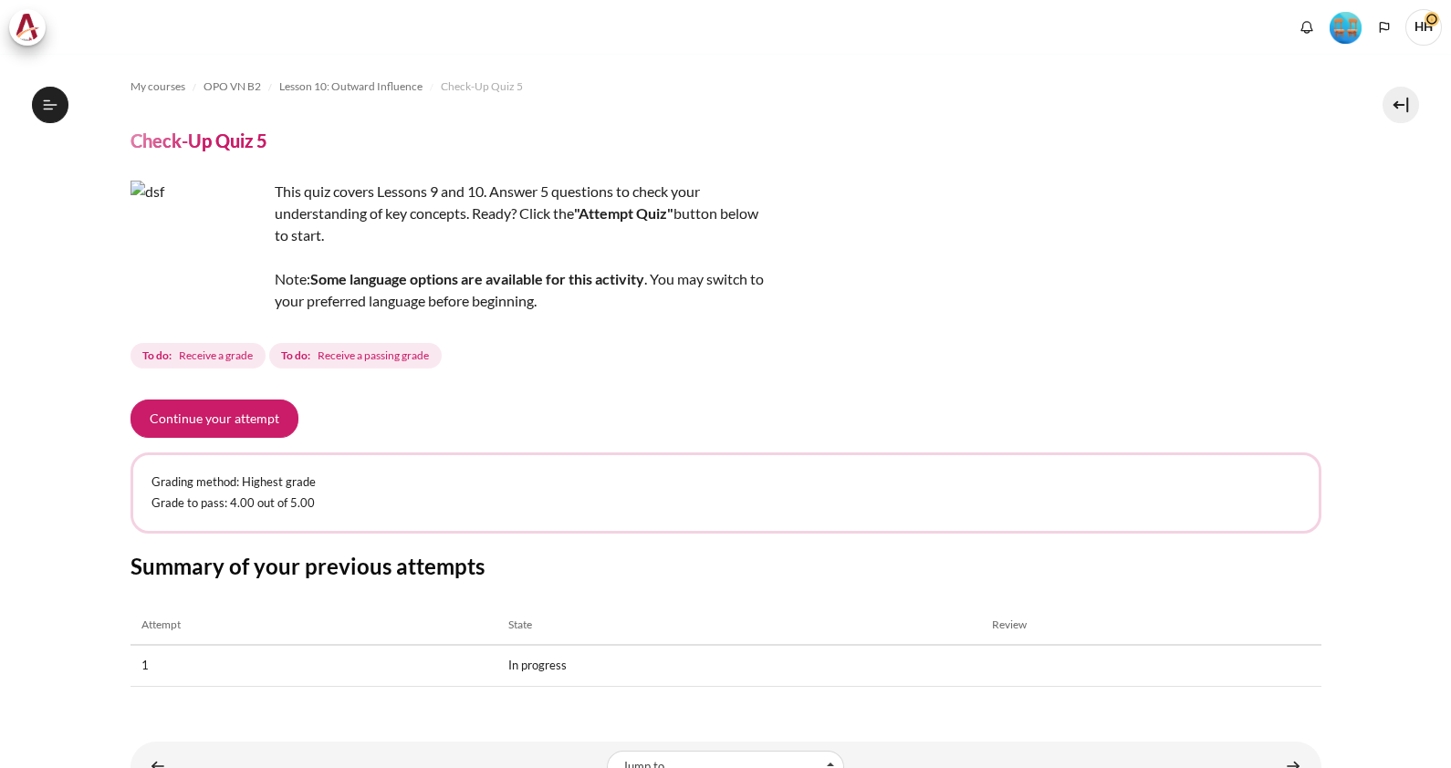
scroll to position [1588, 0]
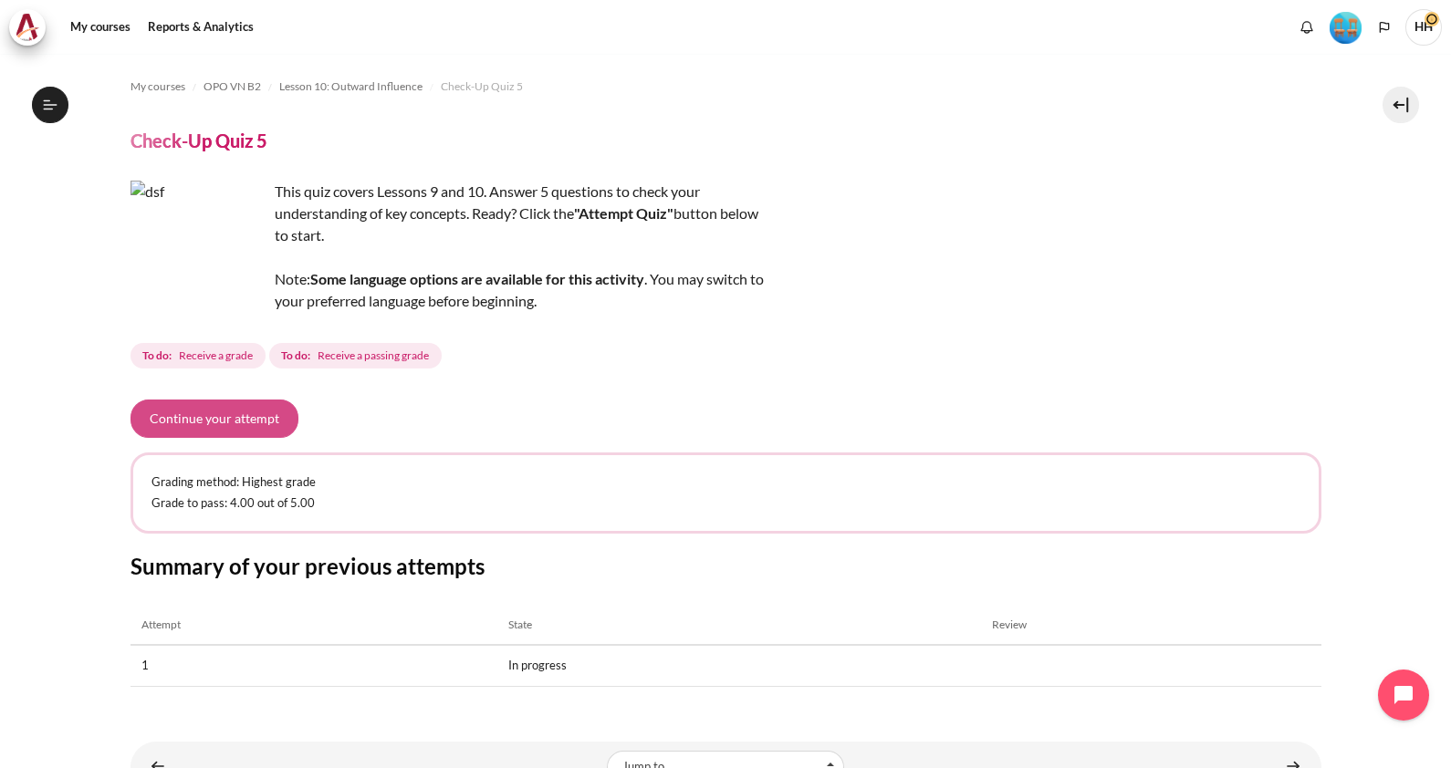
click at [229, 416] on button "Continue your attempt" at bounding box center [214, 419] width 168 height 38
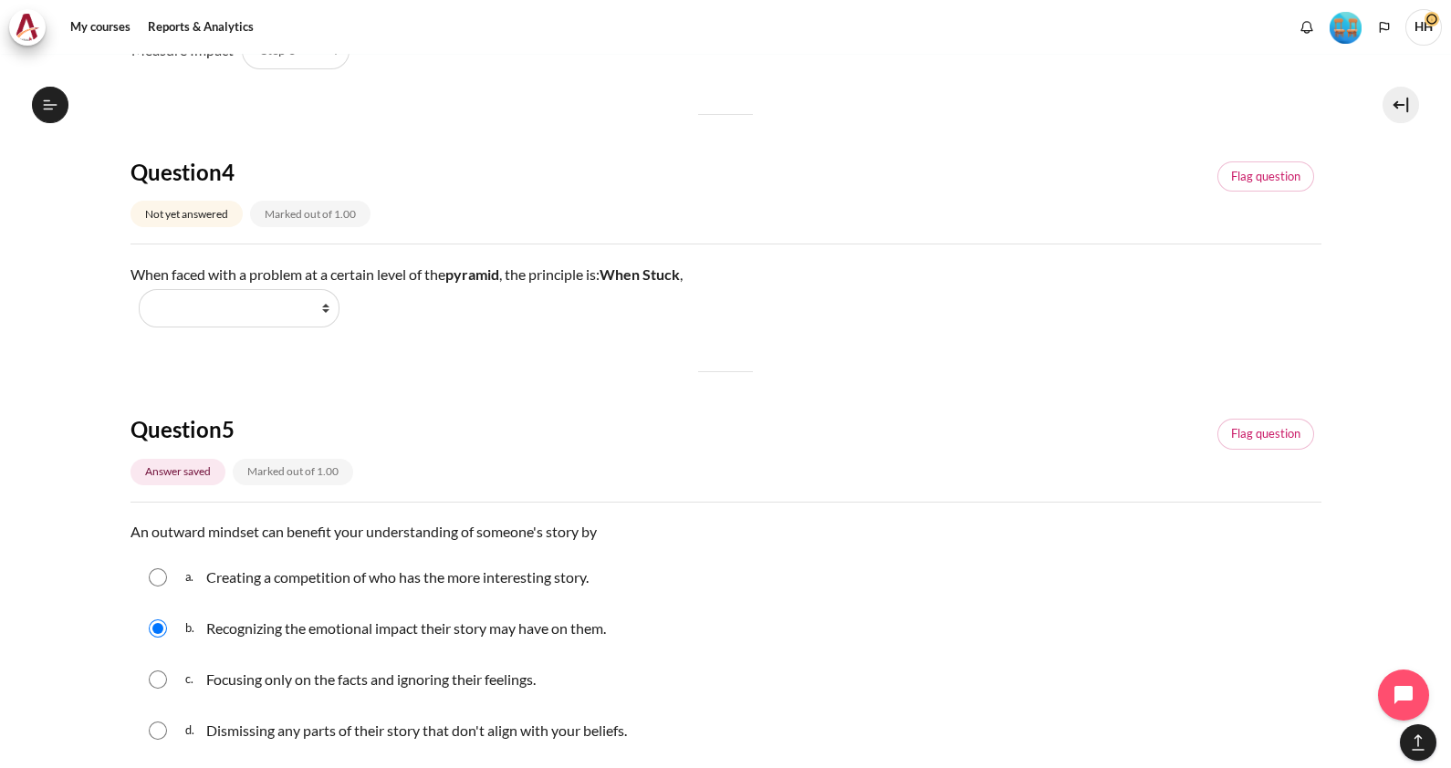
scroll to position [1249, 0]
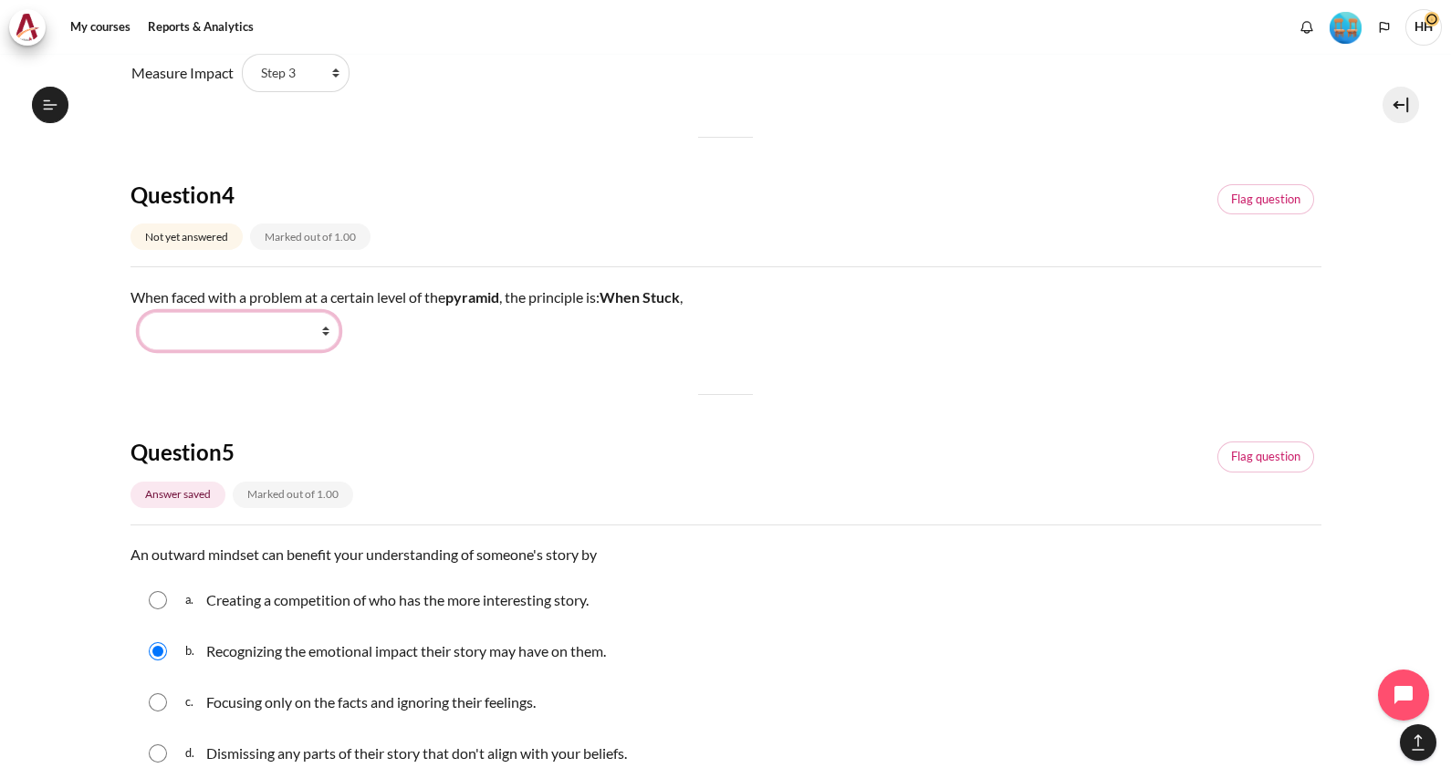
click at [337, 333] on select "Work Harder Go Higher Go Lower Stay Put" at bounding box center [239, 331] width 201 height 38
select select "3"
click at [139, 312] on select "Work Harder Go Higher Go Lower Stay Put" at bounding box center [239, 331] width 201 height 38
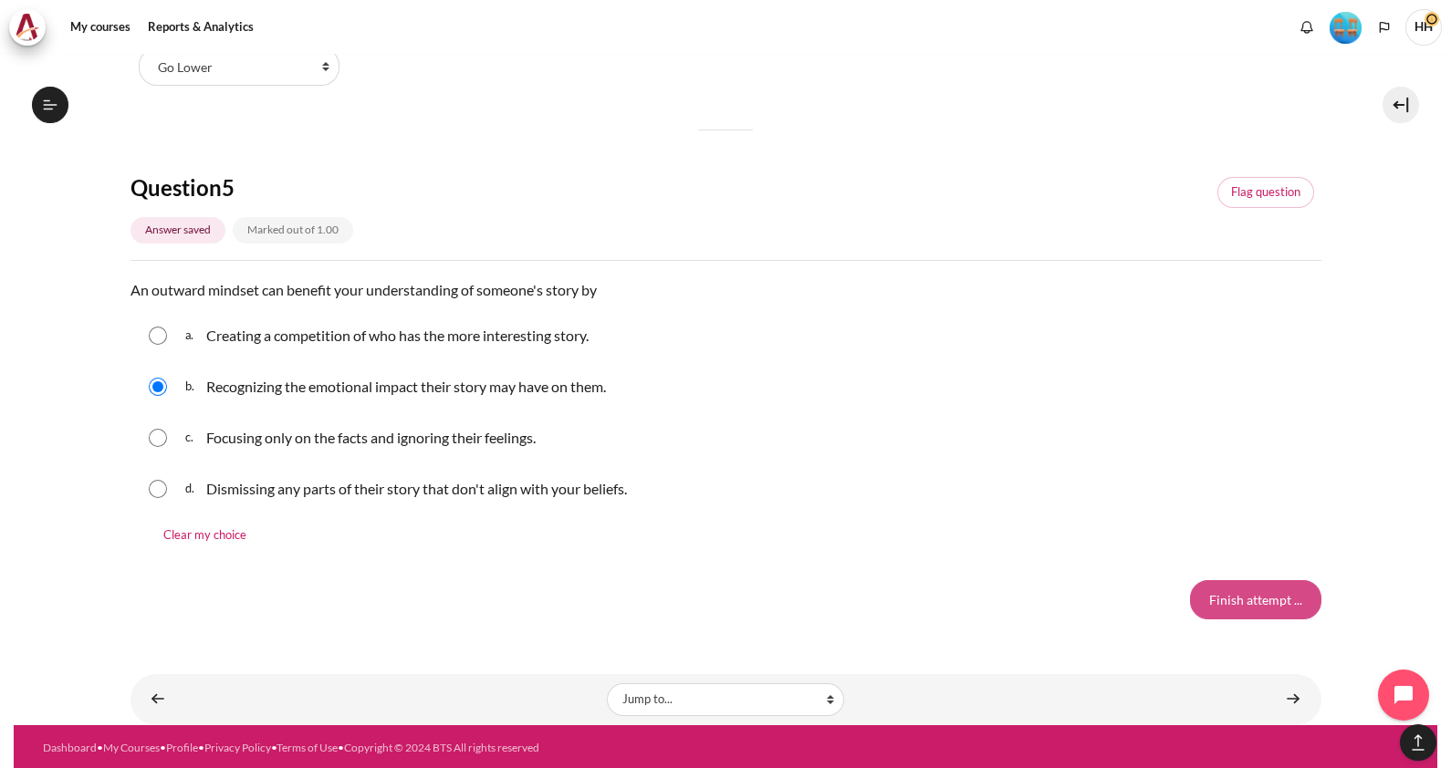
click at [1251, 588] on input "Finish attempt ..." at bounding box center [1255, 599] width 131 height 38
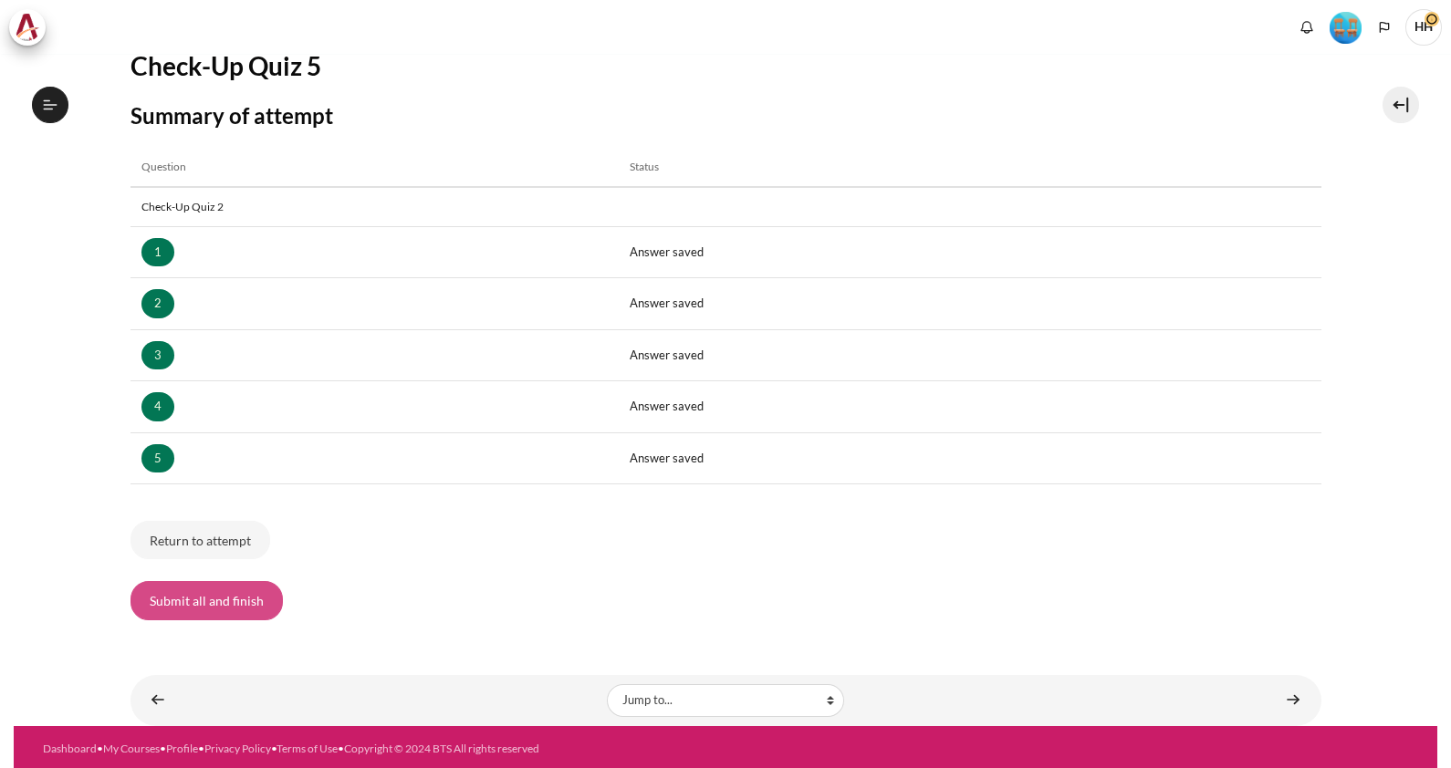
scroll to position [1588, 0]
click at [182, 595] on button "Submit all and finish" at bounding box center [206, 600] width 152 height 38
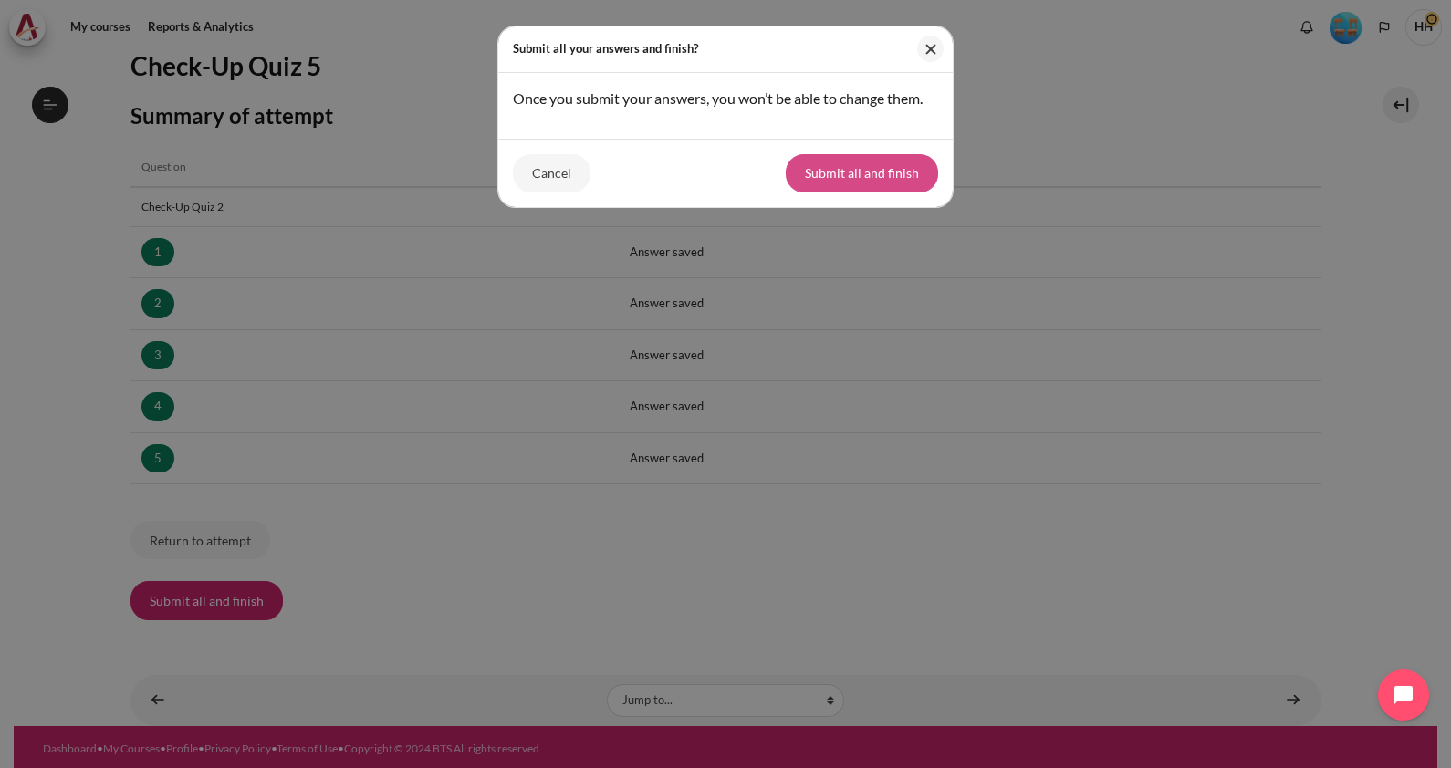
click at [871, 190] on button "Submit all and finish" at bounding box center [862, 173] width 152 height 38
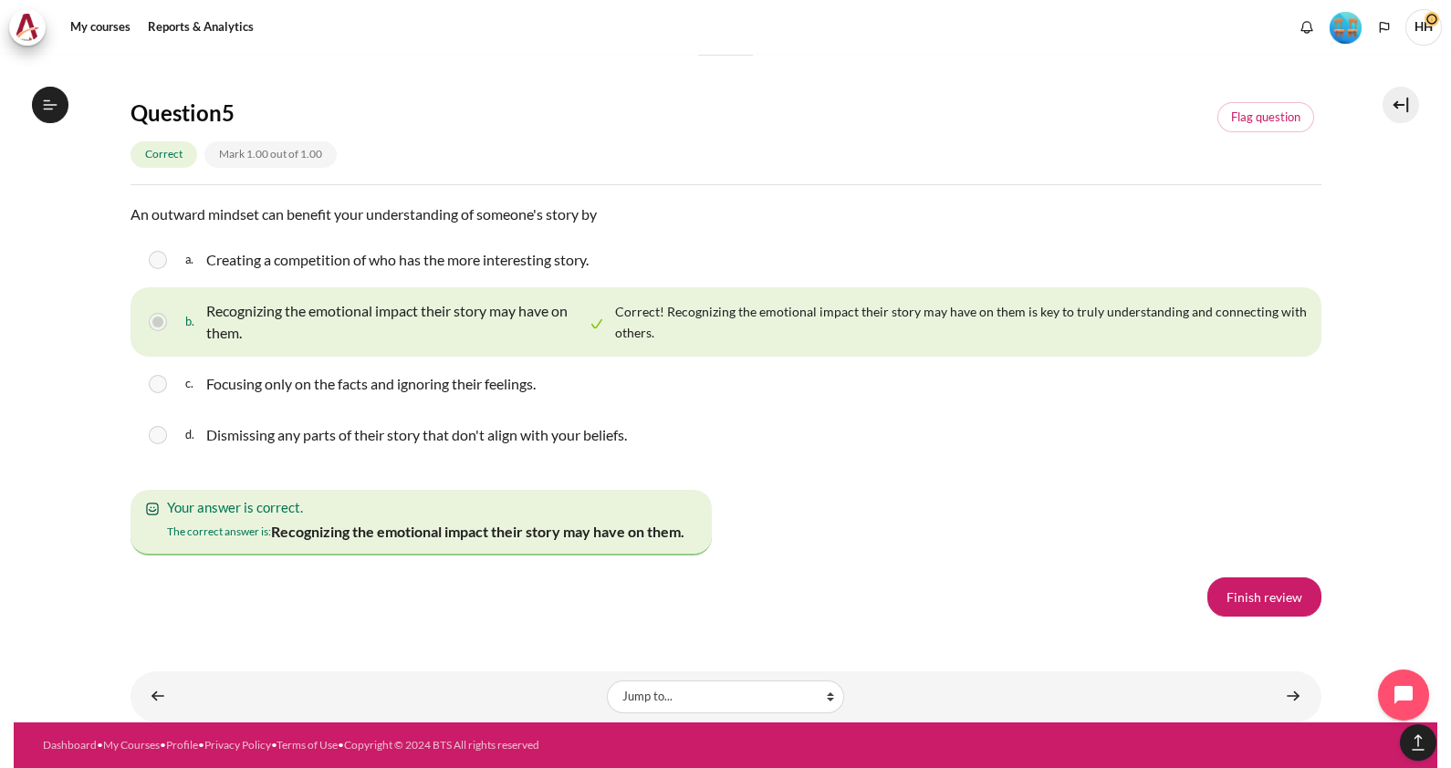
scroll to position [3318, 0]
click at [1287, 692] on link "Content" at bounding box center [1293, 697] width 36 height 36
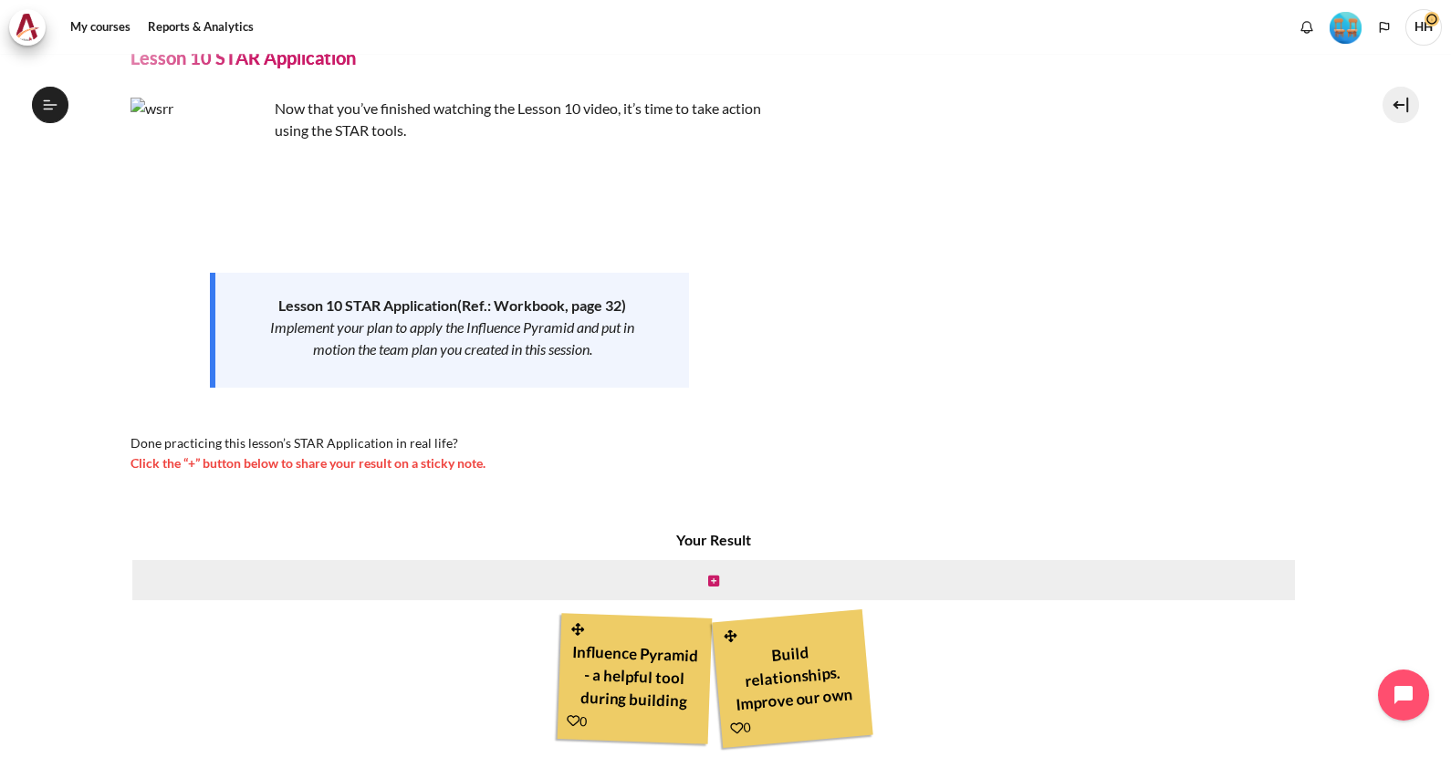
scroll to position [82, 0]
click at [711, 582] on icon "Content" at bounding box center [713, 582] width 11 height 13
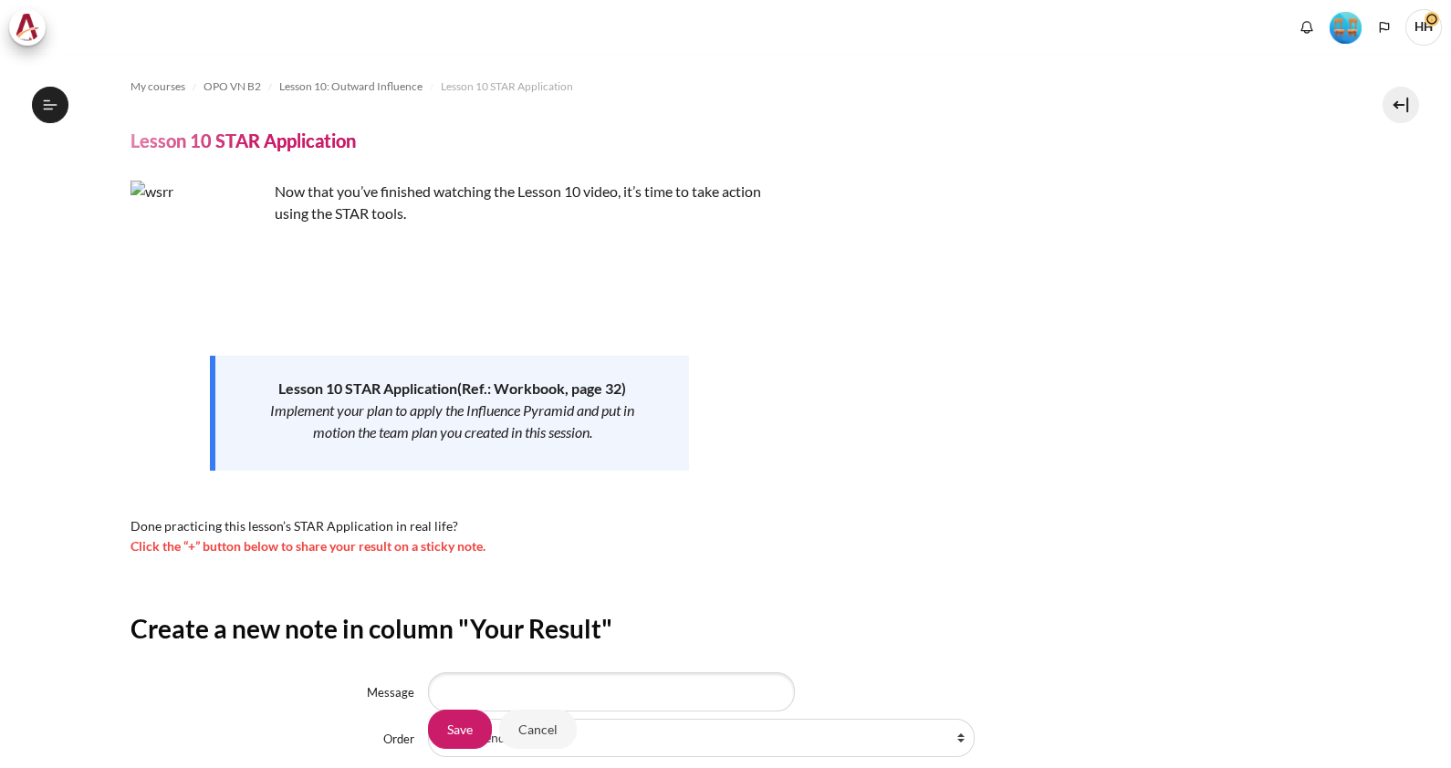
scroll to position [1611, 0]
type input "i"
type input "ì"
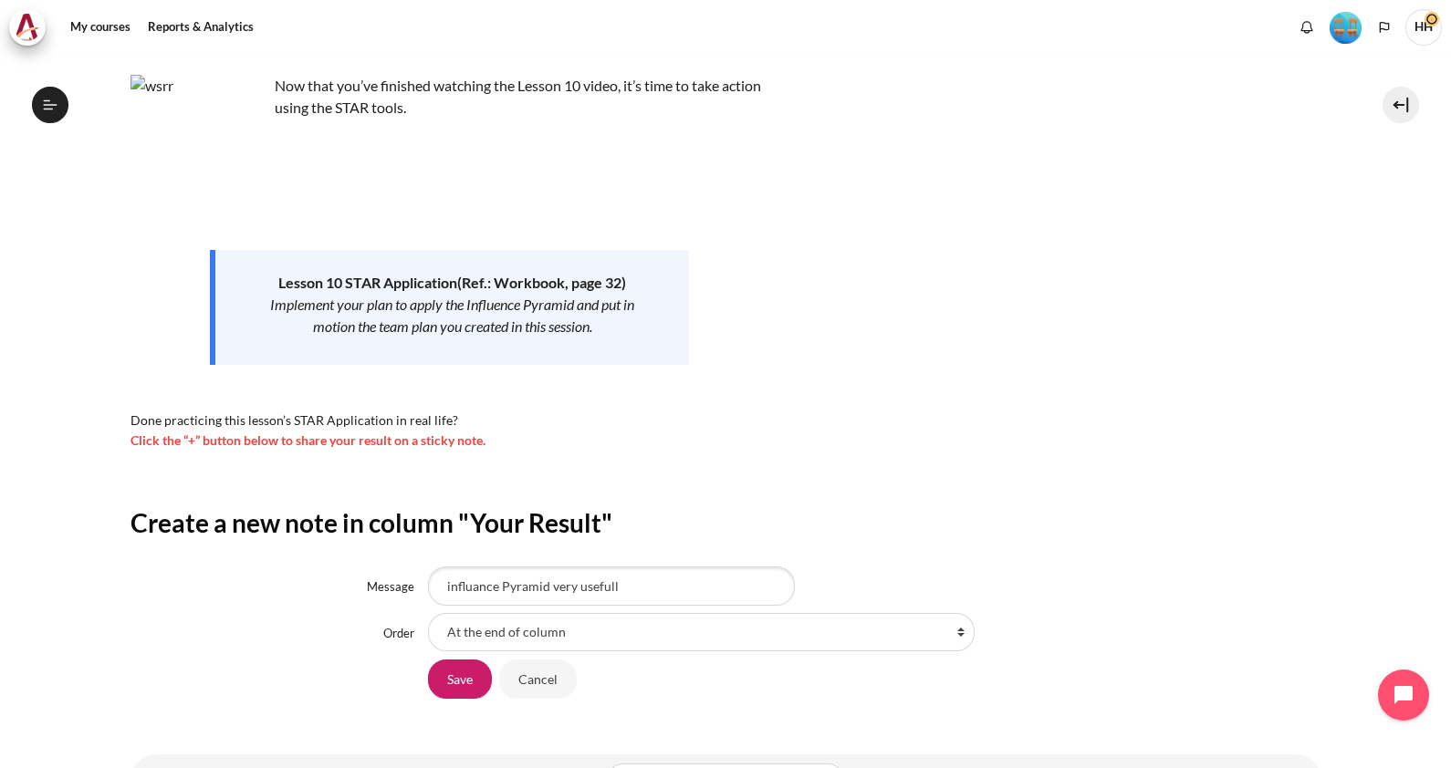
scroll to position [109, 0]
type input "influance Pyramid very usefull"
click at [440, 673] on input "Save" at bounding box center [460, 676] width 64 height 38
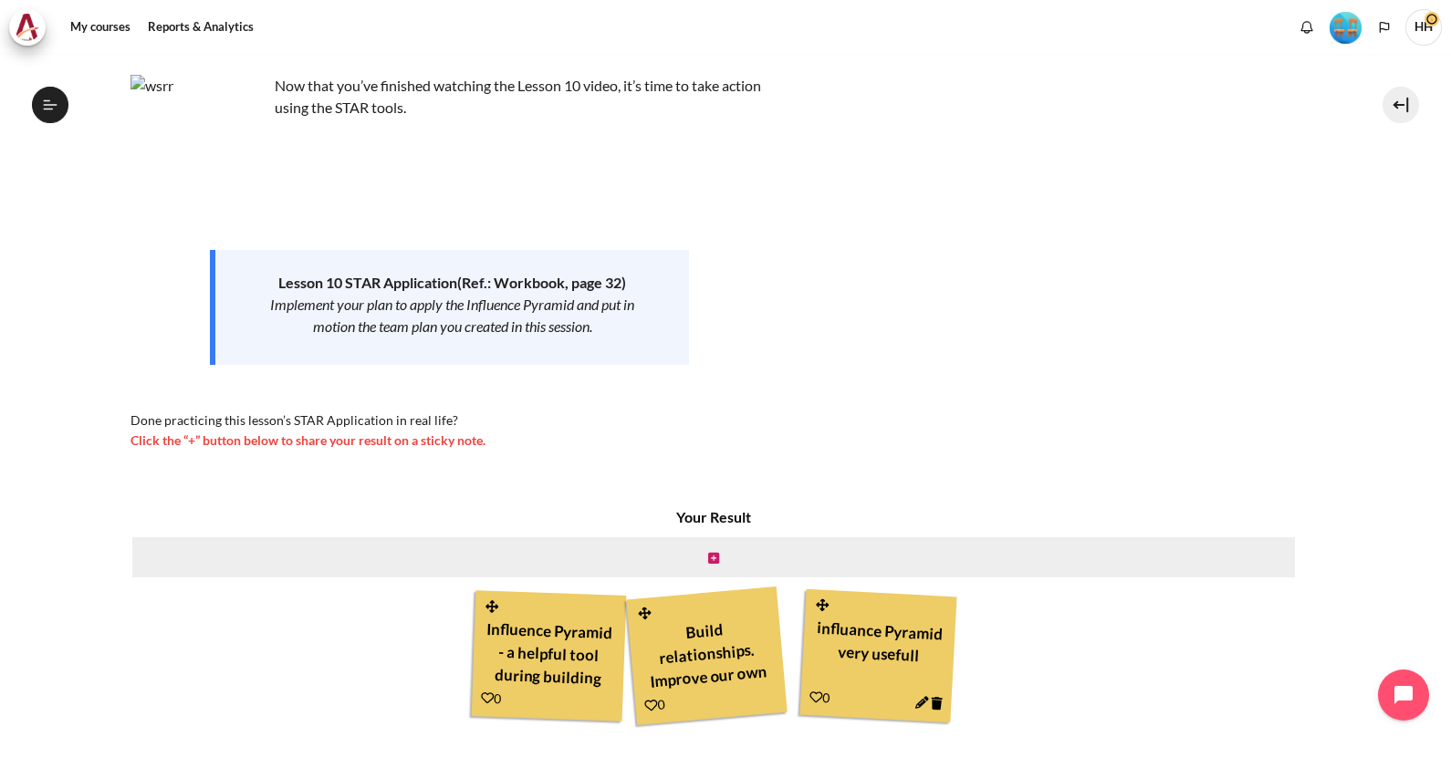
scroll to position [204, 0]
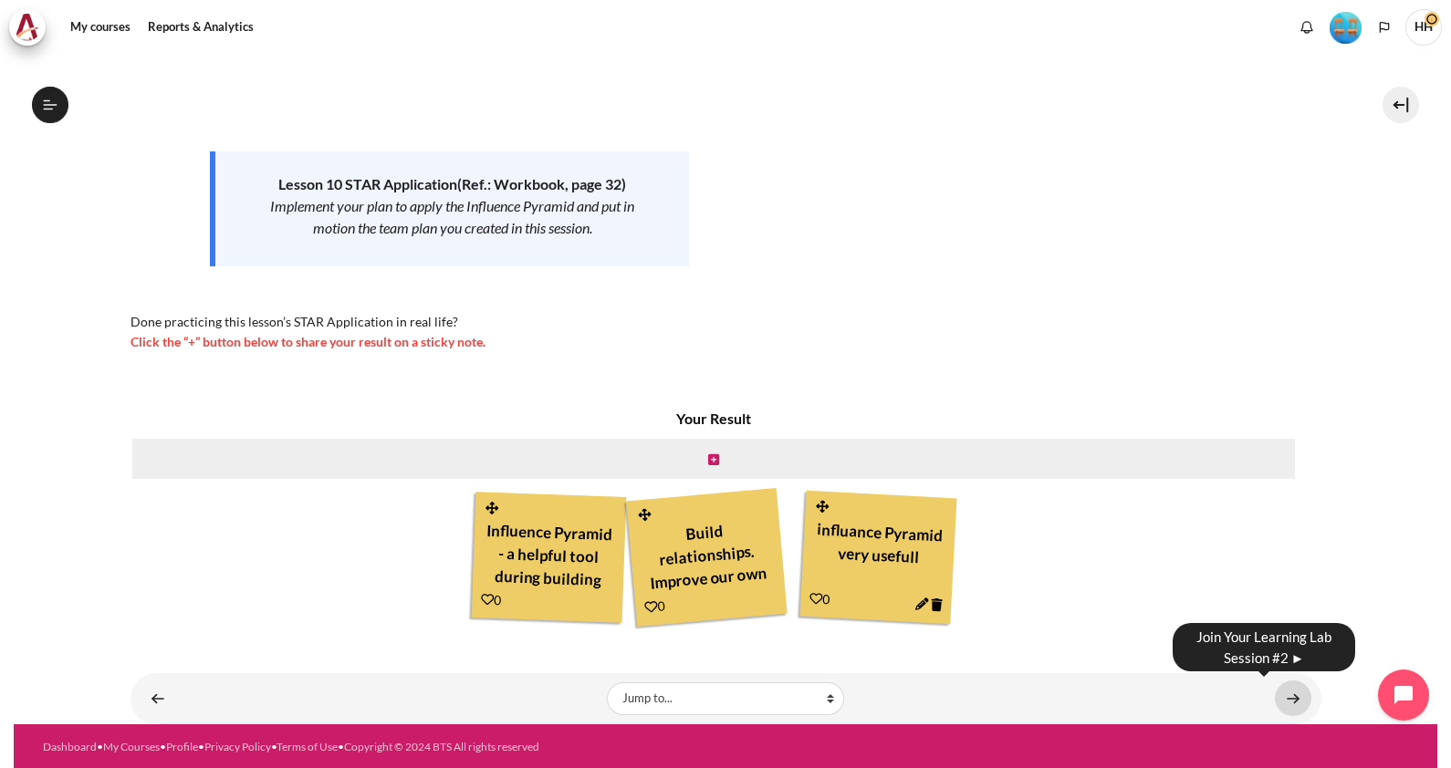
click at [1286, 698] on link "Content" at bounding box center [1293, 699] width 36 height 36
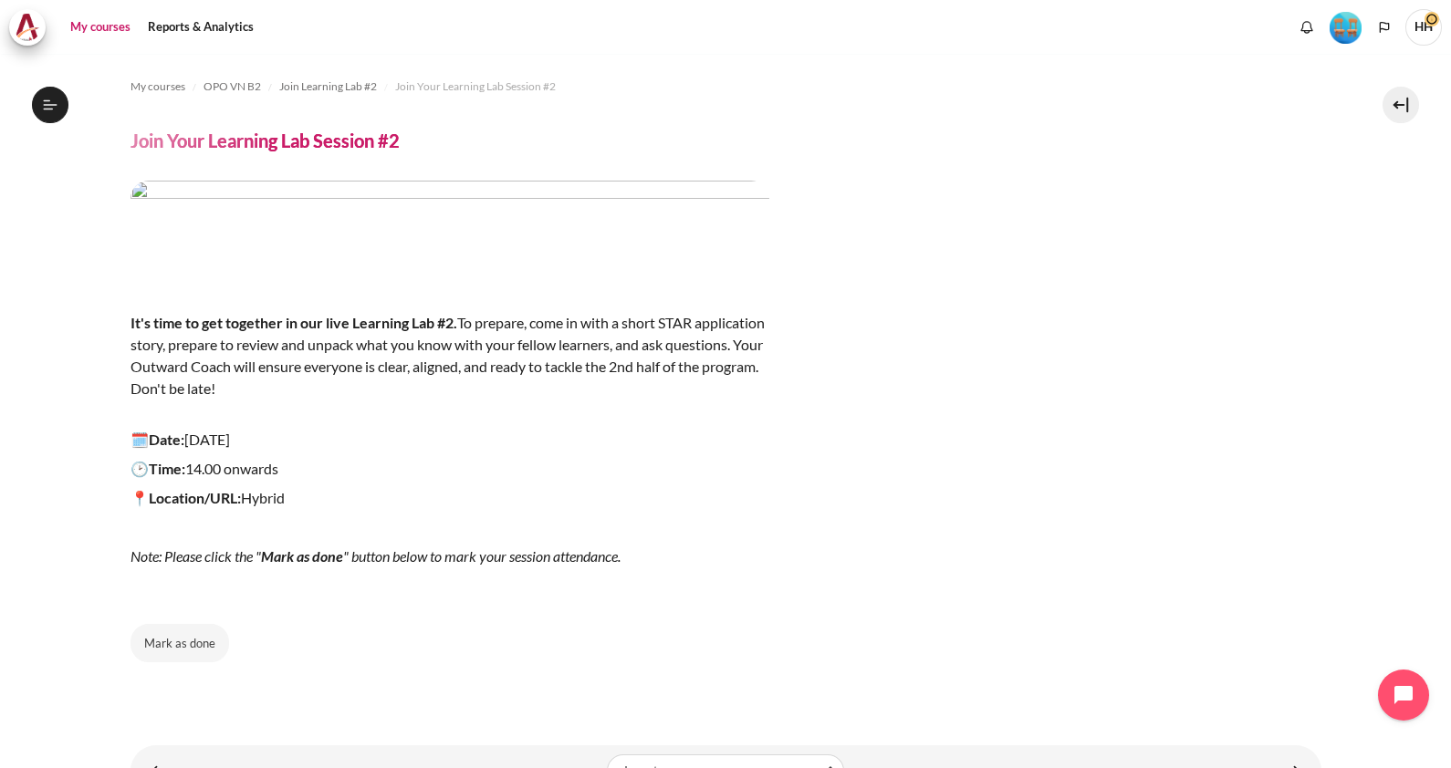
click at [94, 34] on link "My courses" at bounding box center [100, 27] width 73 height 36
